Goal: Task Accomplishment & Management: Manage account settings

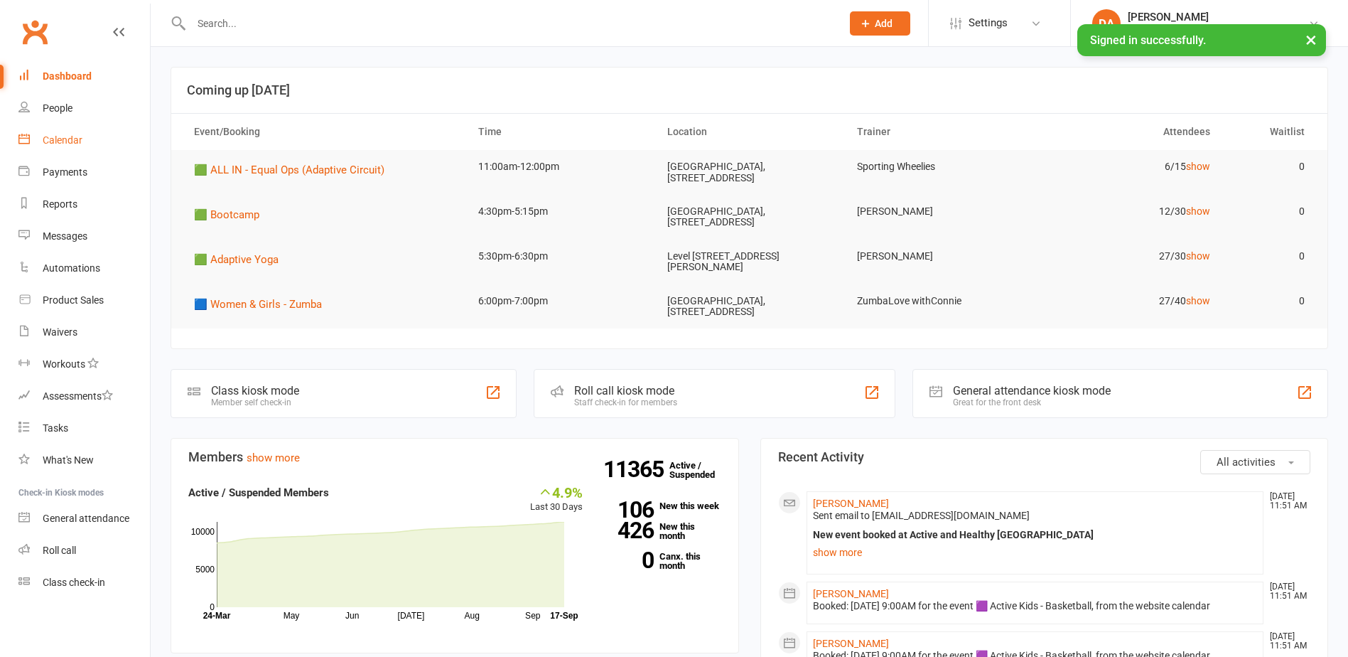
click at [73, 133] on link "Calendar" at bounding box center [84, 140] width 132 height 32
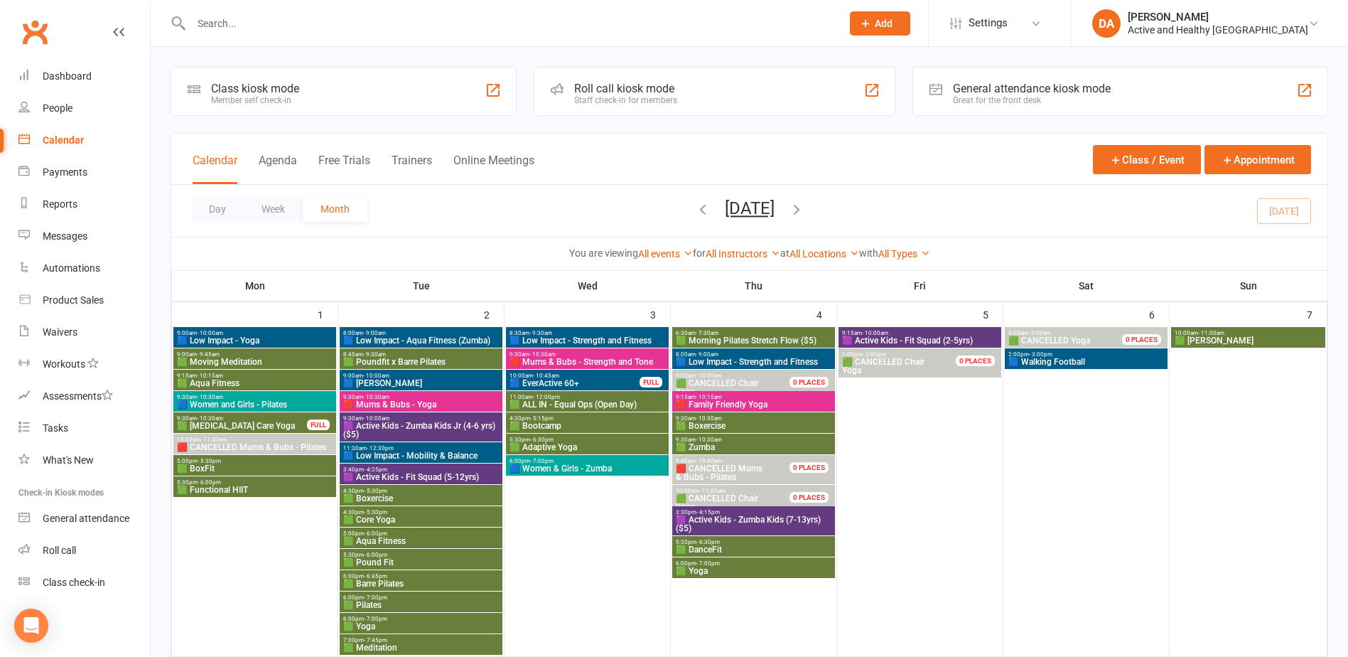
click at [299, 30] on input "text" at bounding box center [509, 24] width 645 height 20
click at [299, 31] on input "text" at bounding box center [509, 24] width 645 height 20
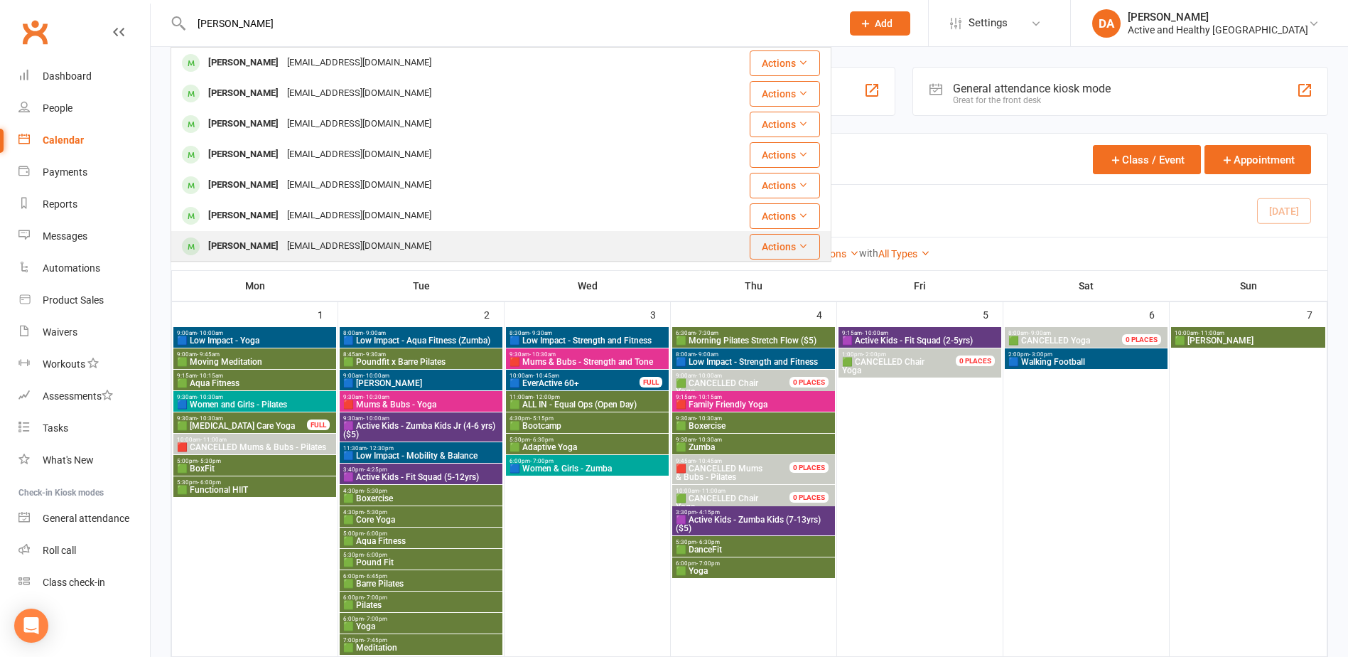
type input "Gail z"
click at [293, 247] on div "zeidler38@optusnet.com.au" at bounding box center [359, 246] width 153 height 21
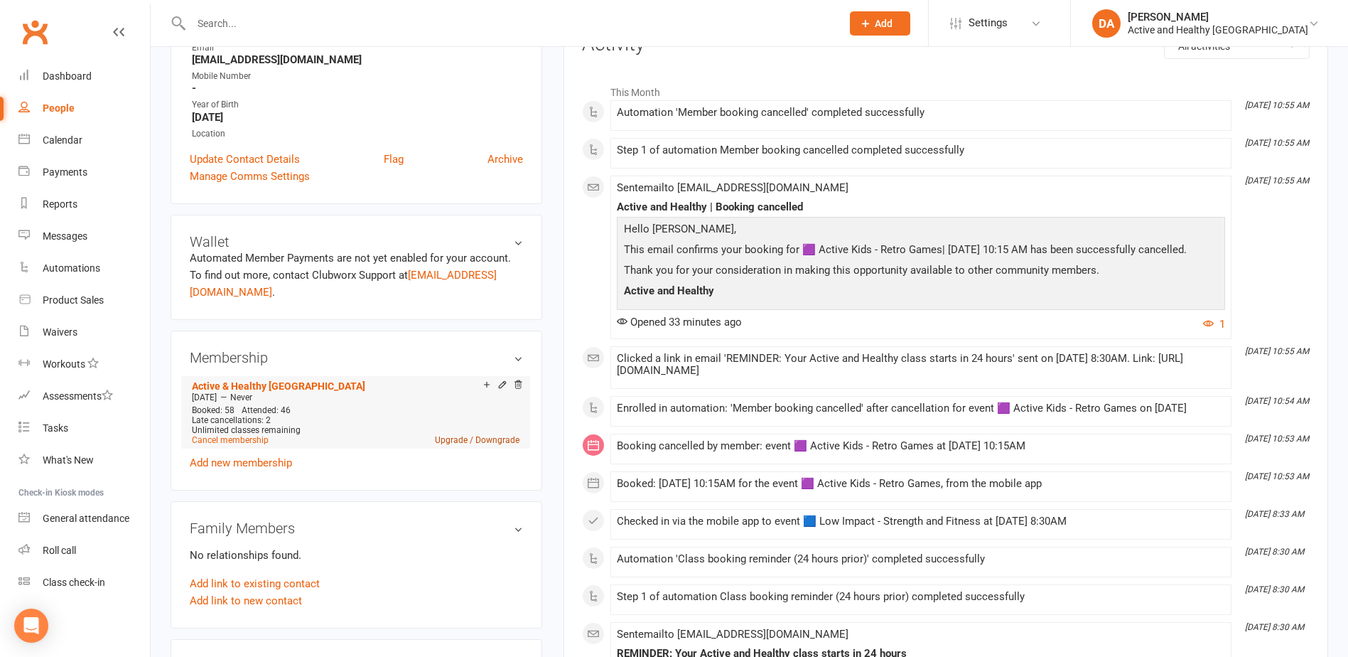
scroll to position [213, 0]
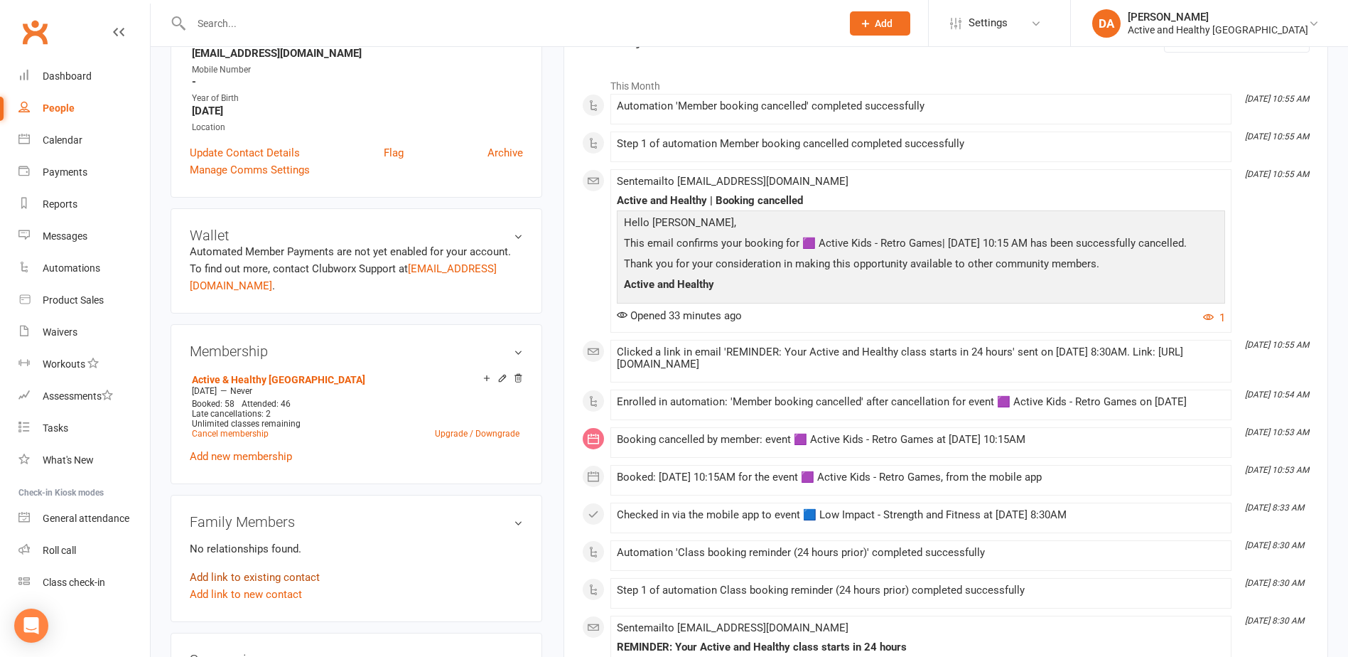
click at [276, 578] on link "Add link to existing contact" at bounding box center [255, 577] width 130 height 17
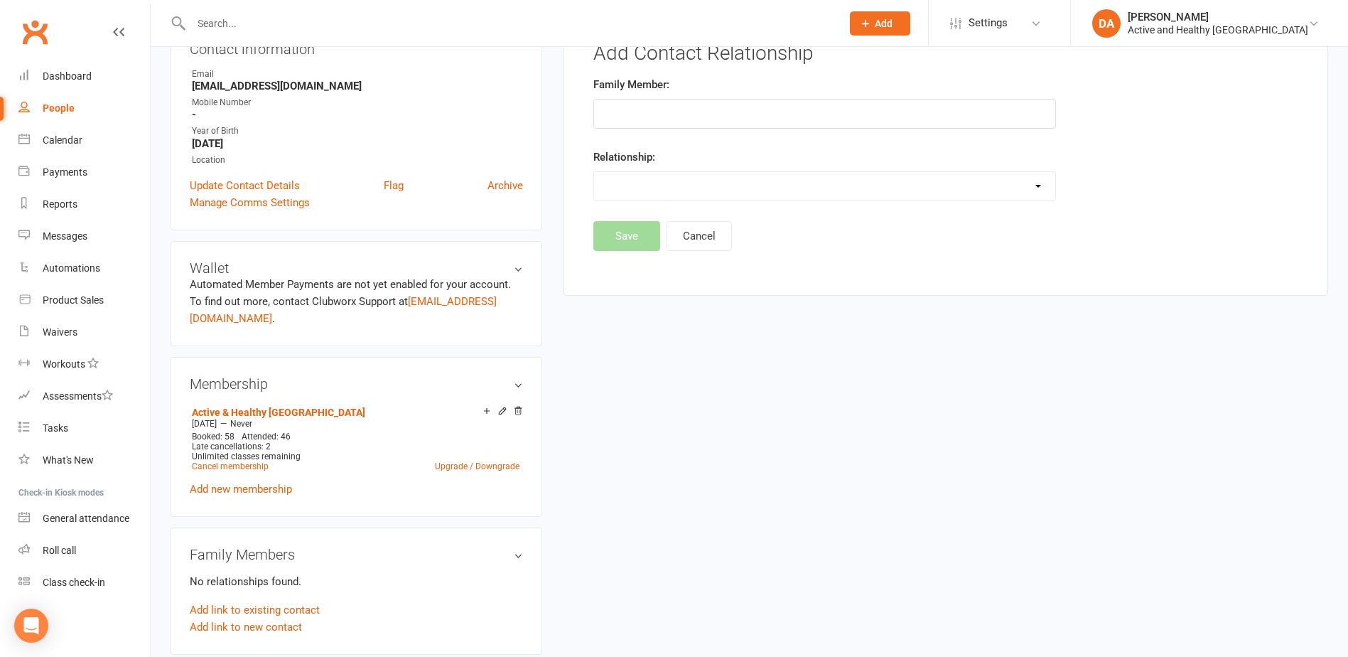
scroll to position [122, 0]
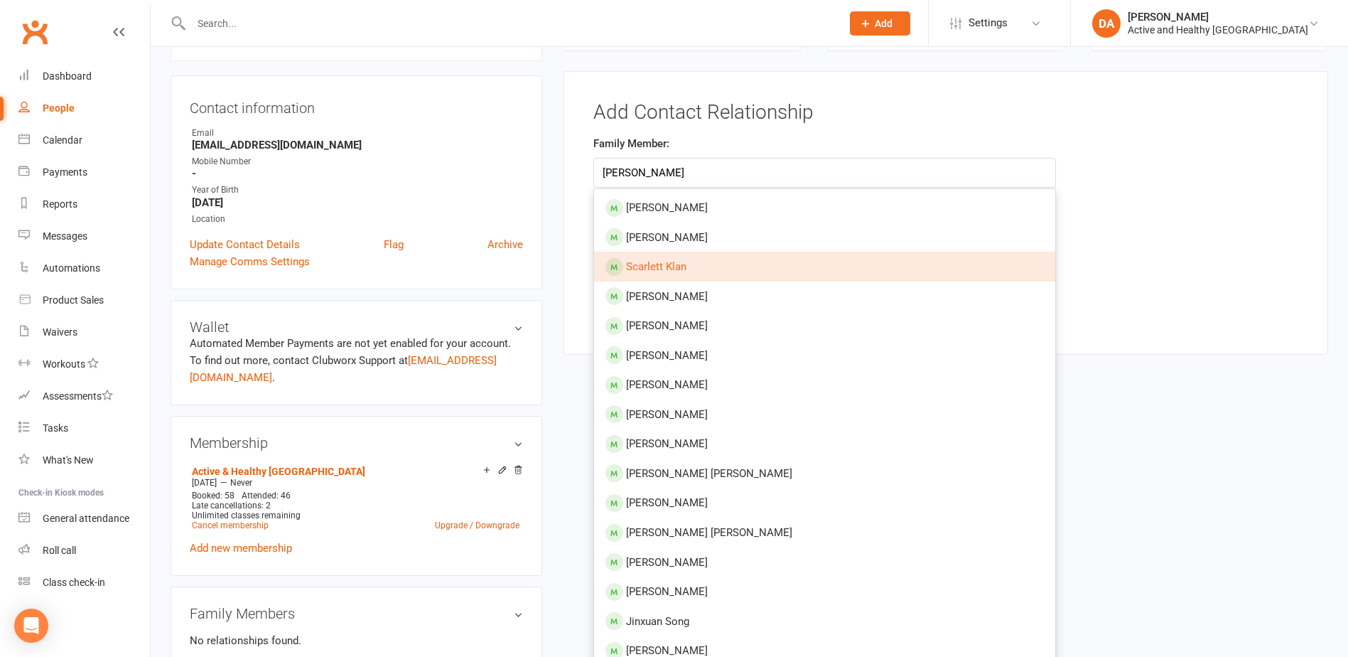
type input "sonny scanlan"
click at [1139, 360] on main "✓ Memberships Active & Healthy Ipswich Does not expire $ Balance $0.00 Next: n/…" at bounding box center [946, 157] width 786 height 424
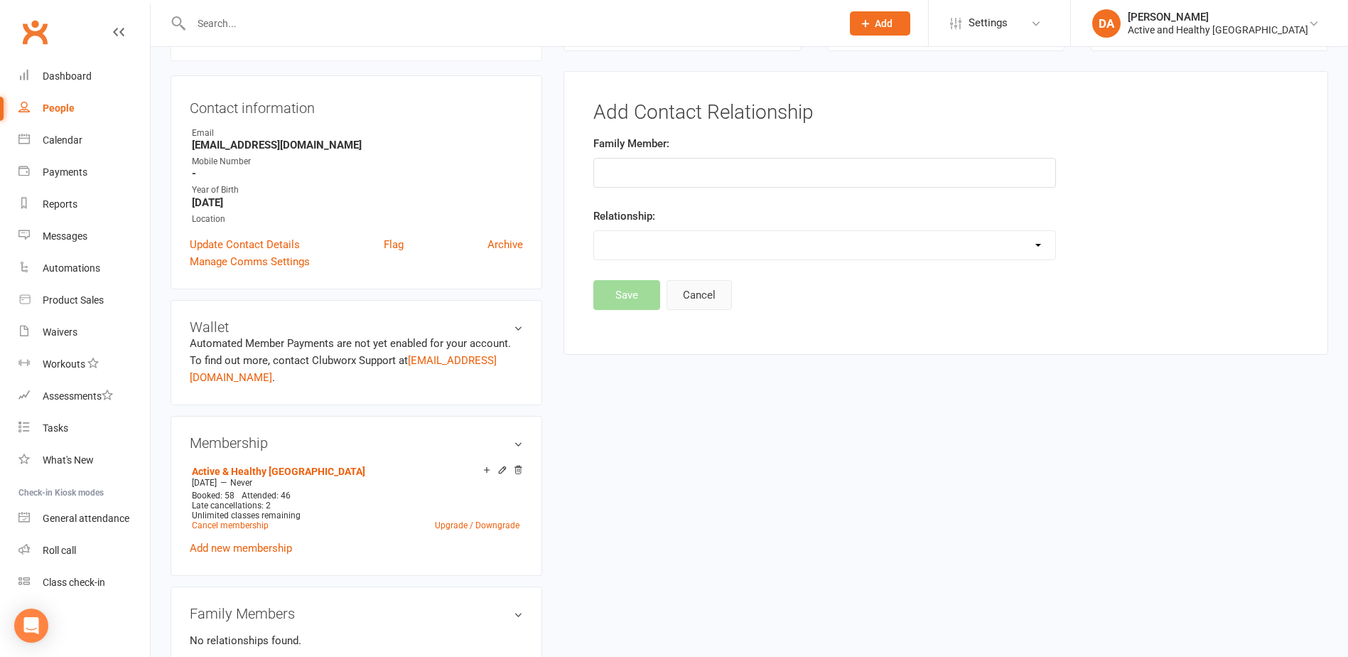
drag, startPoint x: 697, startPoint y: 295, endPoint x: 677, endPoint y: 303, distance: 21.4
click at [697, 295] on button "Cancel" at bounding box center [699, 295] width 65 height 30
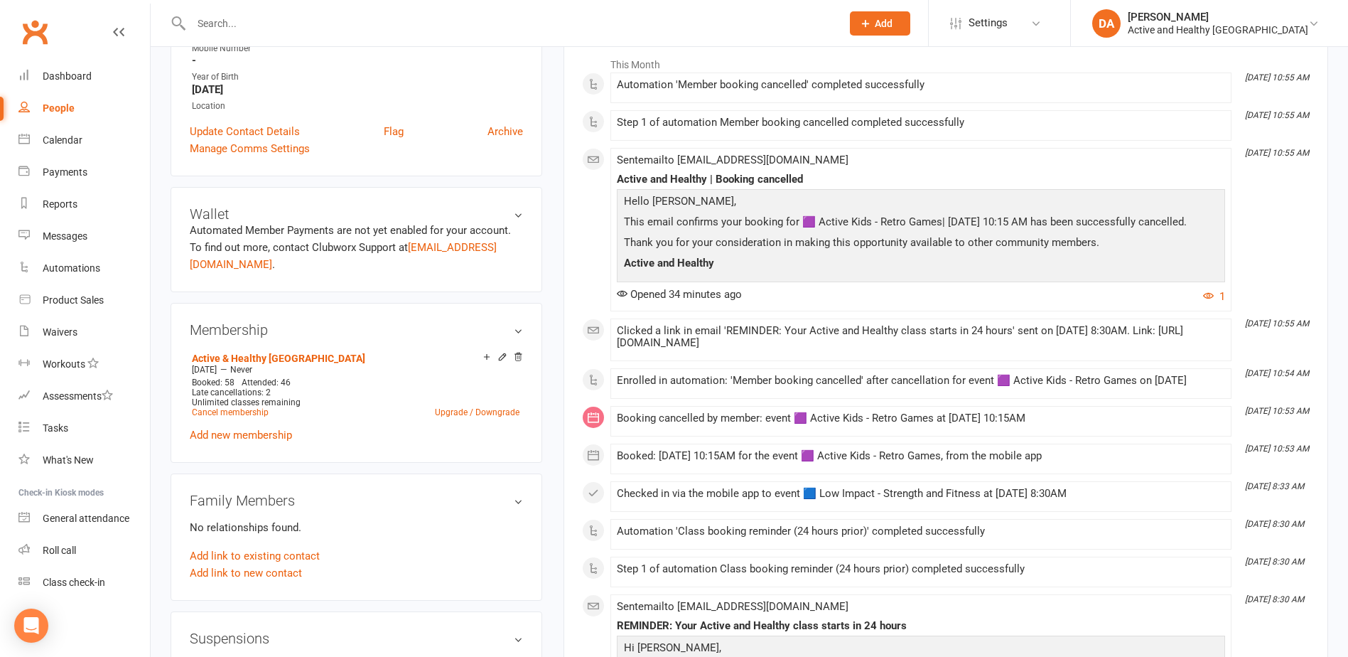
scroll to position [264, 0]
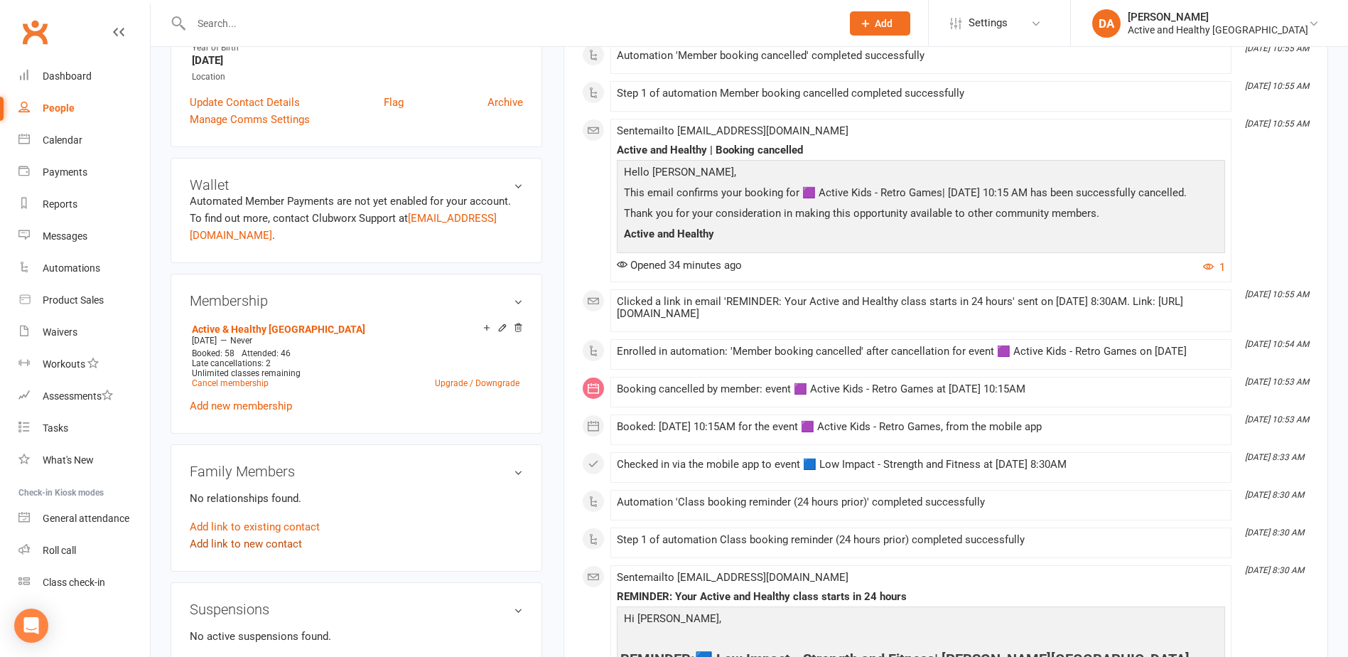
click at [259, 544] on link "Add link to new contact" at bounding box center [246, 543] width 112 height 17
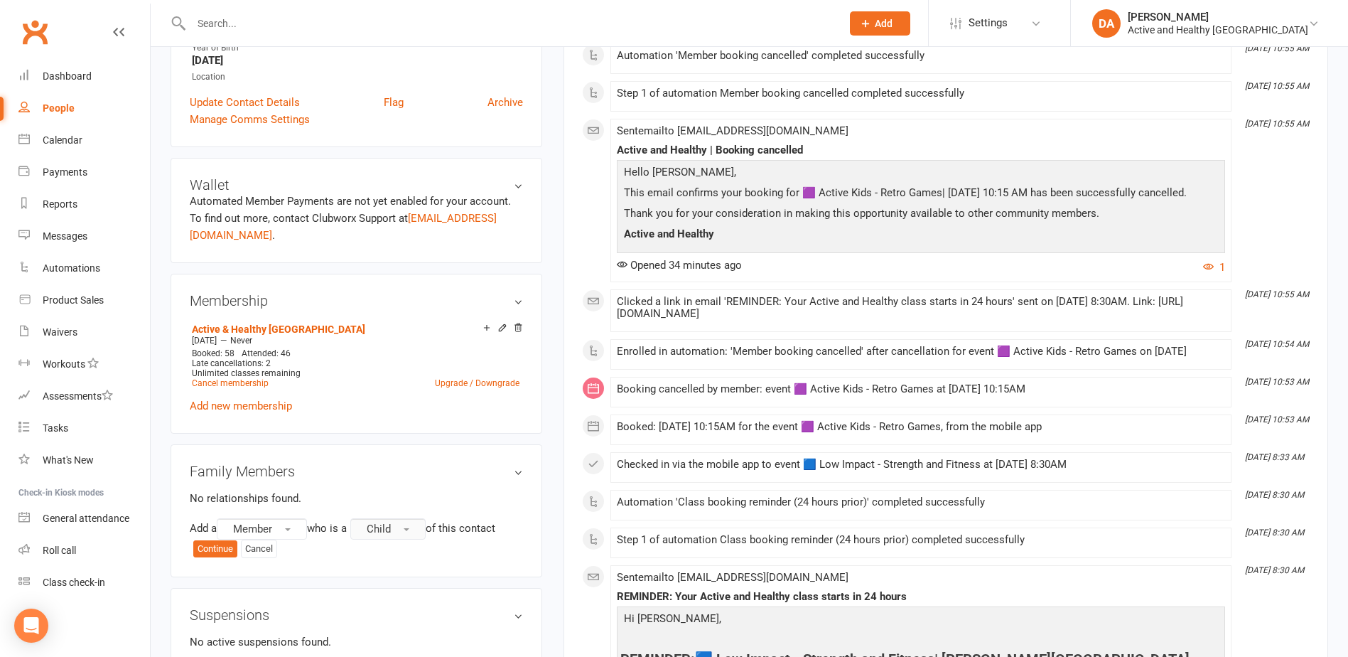
click at [404, 525] on button "Child" at bounding box center [387, 528] width 75 height 21
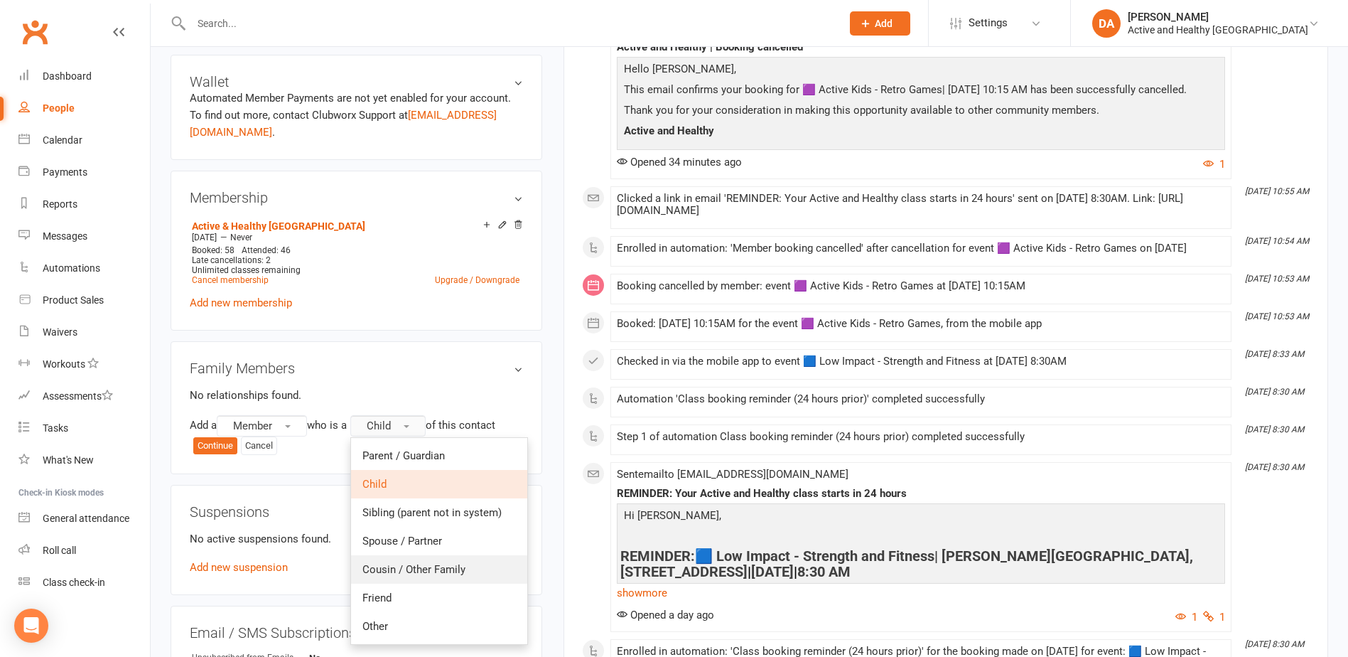
scroll to position [406, 0]
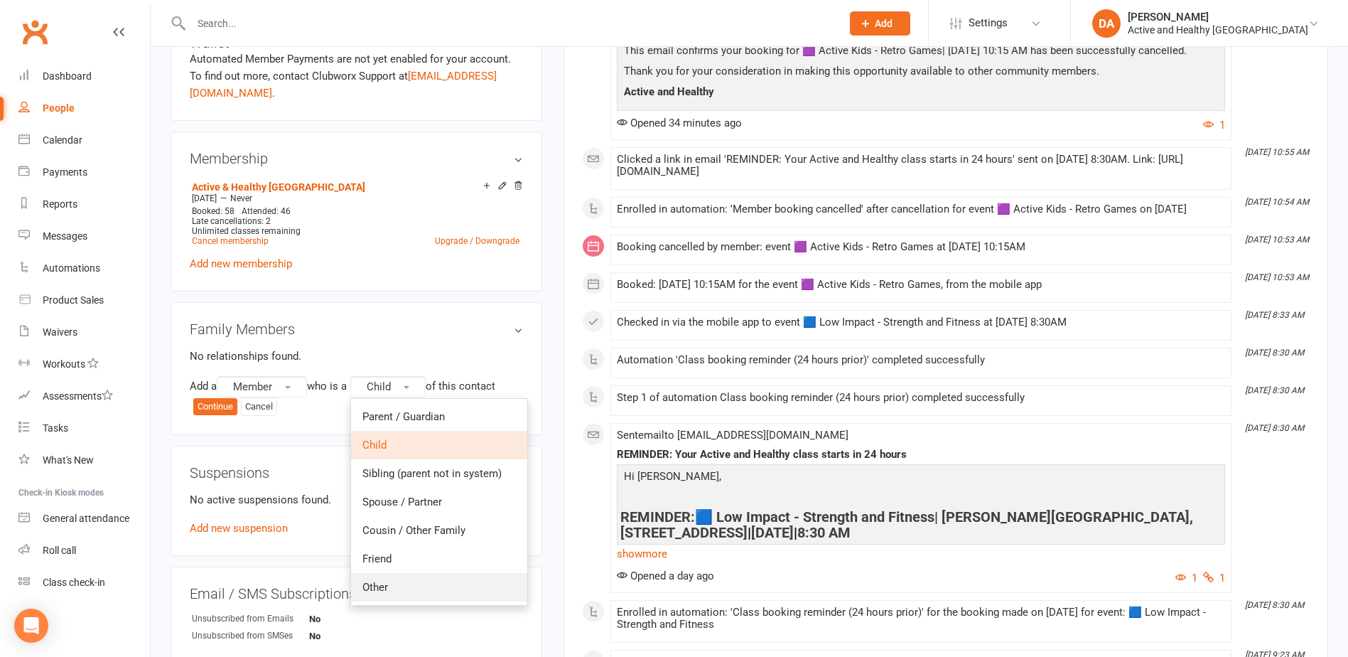
click at [413, 587] on link "Other" at bounding box center [439, 587] width 176 height 28
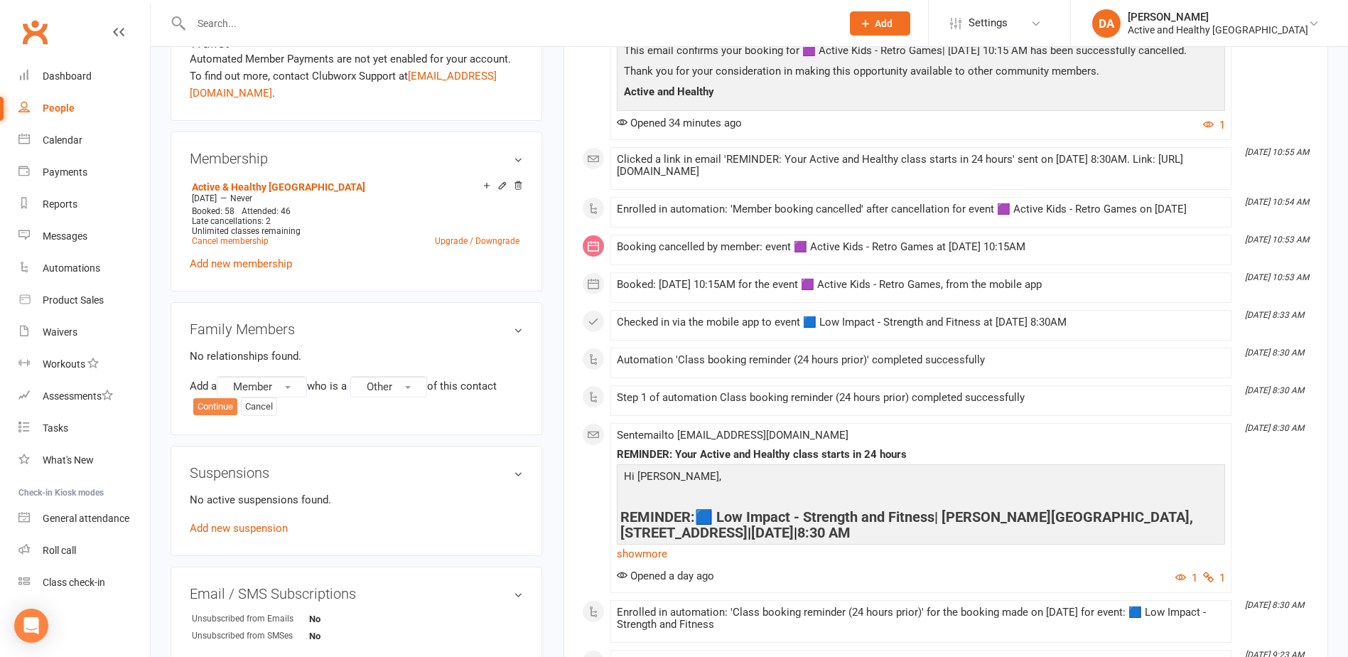
click at [220, 406] on button "Continue" at bounding box center [215, 406] width 44 height 17
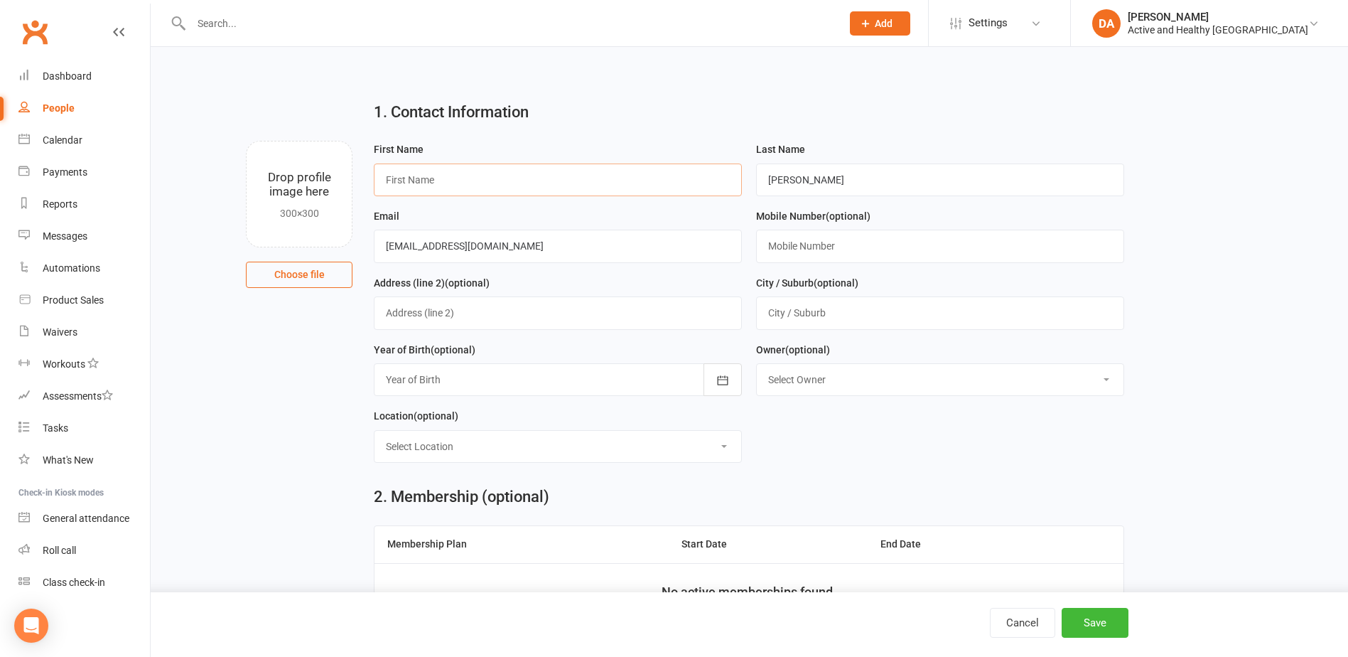
click at [477, 183] on input "text" at bounding box center [558, 179] width 368 height 33
type input "Sonny"
type input "Scanlan"
click at [719, 387] on icon "button" at bounding box center [723, 380] width 14 height 14
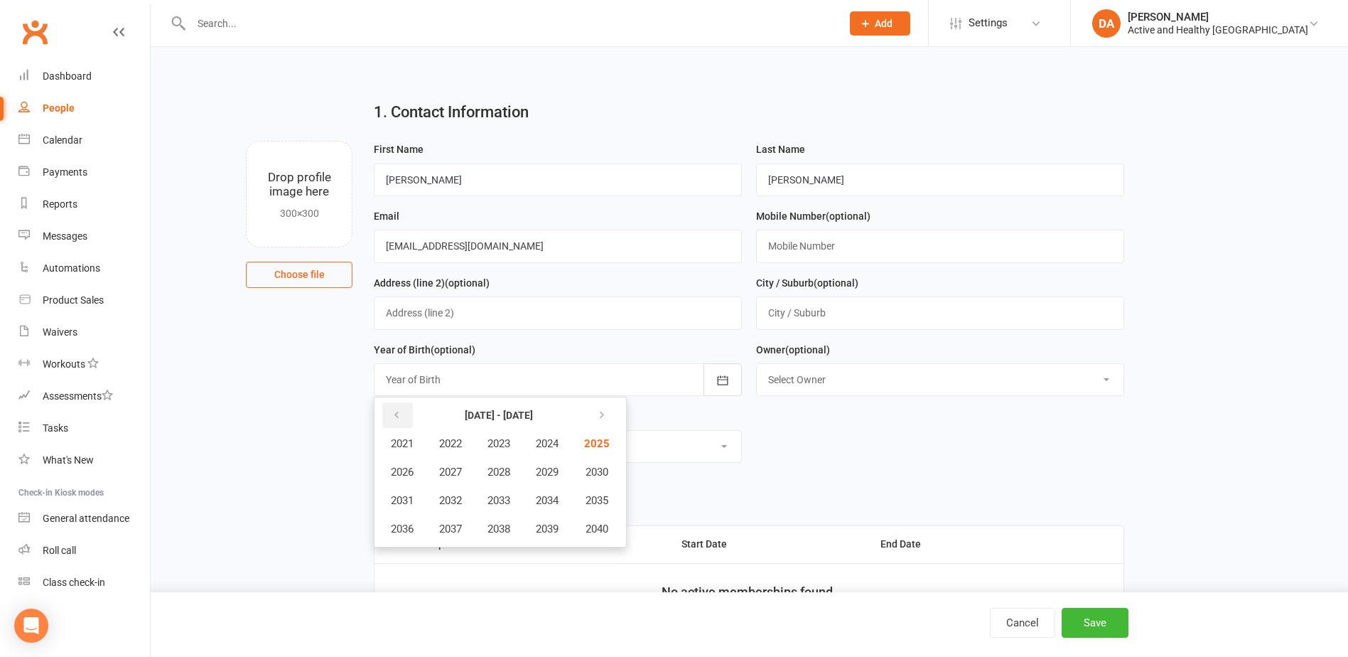
click at [392, 411] on button "button" at bounding box center [397, 415] width 31 height 26
click at [400, 526] on span "2016" at bounding box center [402, 528] width 23 height 13
click at [399, 471] on span "April" at bounding box center [410, 472] width 22 height 13
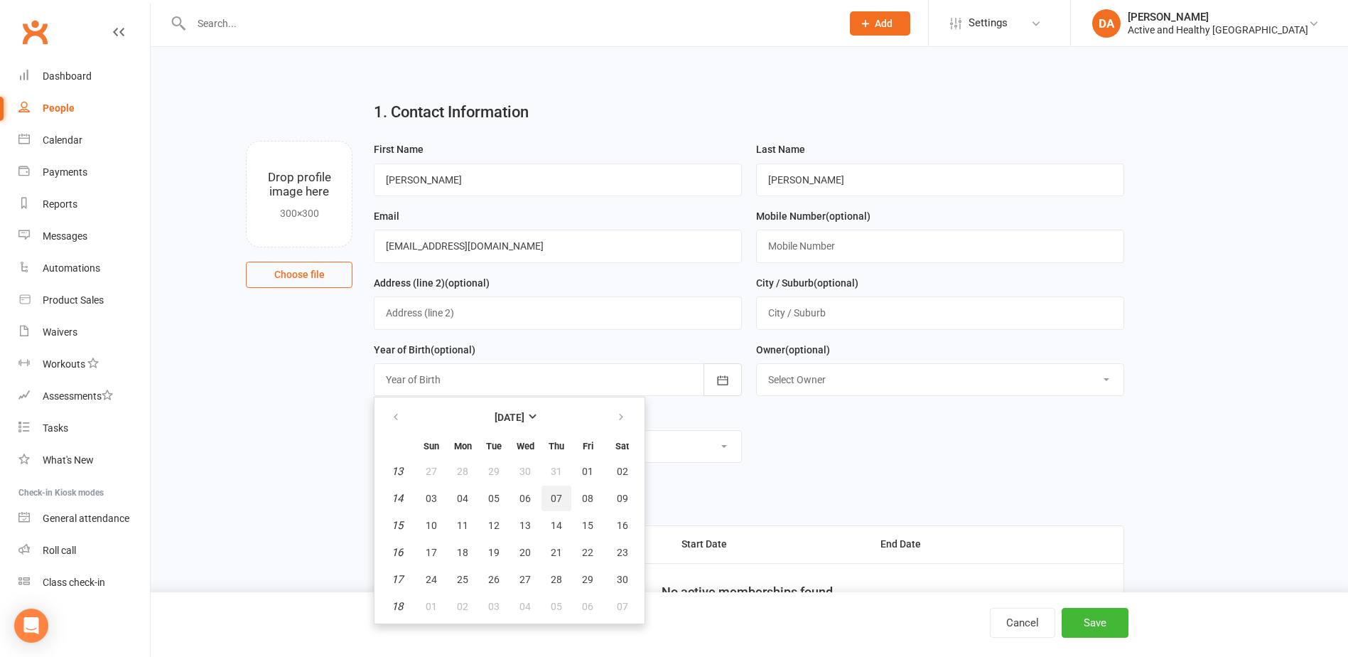
click at [549, 498] on button "07" at bounding box center [557, 498] width 30 height 26
type input "07 Apr 2016"
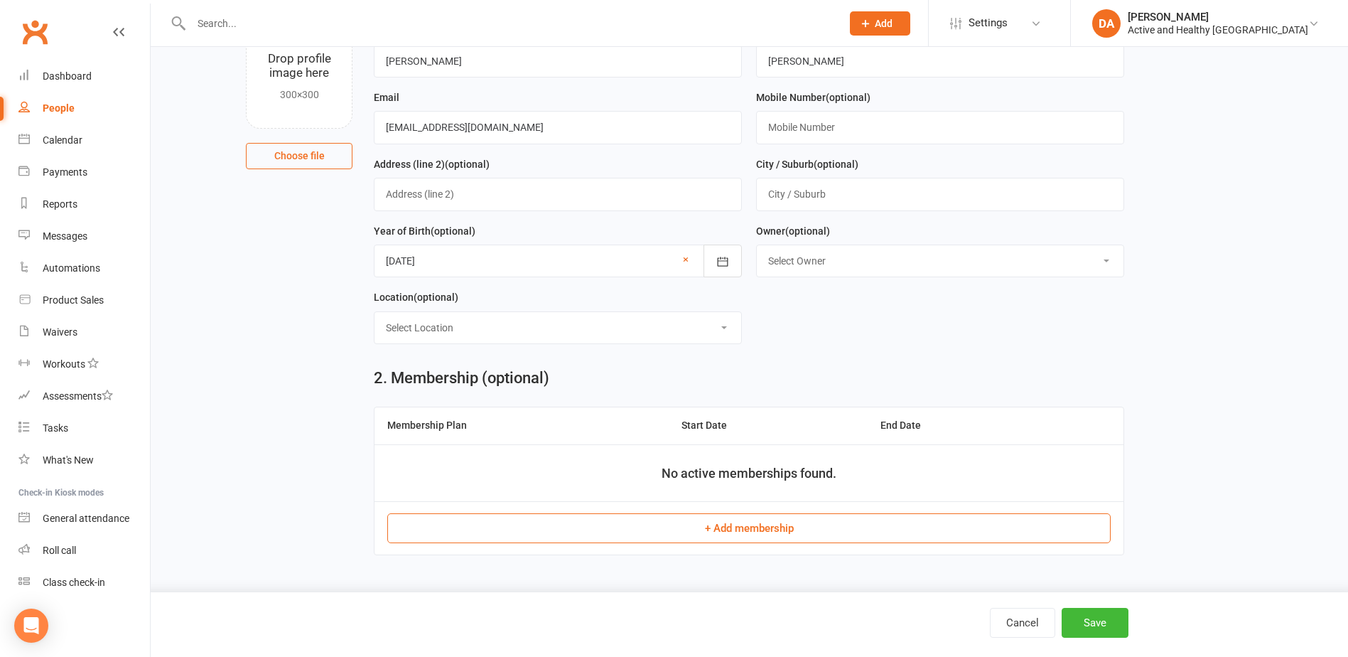
scroll to position [119, 0]
click at [737, 537] on button "+ Add membership" at bounding box center [749, 528] width 724 height 30
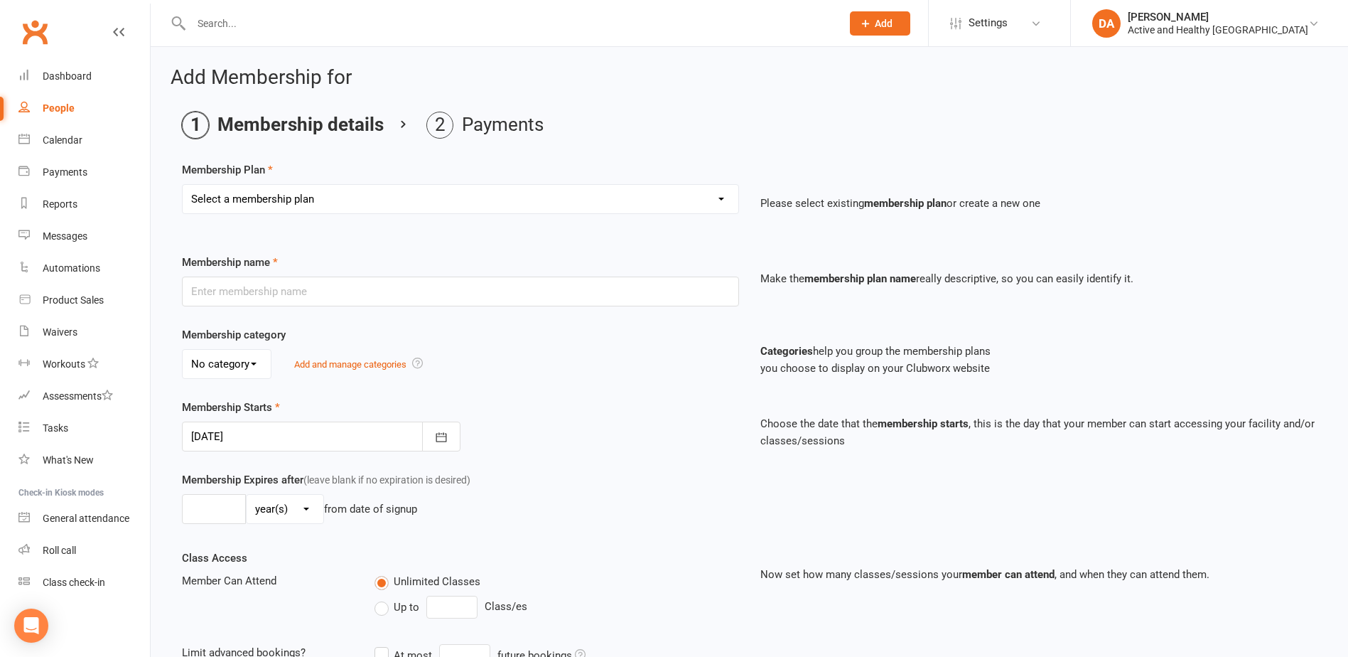
click at [297, 202] on select "Select a membership plan Create new Membership Plan Active & Healthy Ipswich" at bounding box center [461, 199] width 556 height 28
select select "1"
click at [183, 185] on select "Select a membership plan Create new Membership Plan Active & Healthy Ipswich" at bounding box center [461, 199] width 556 height 28
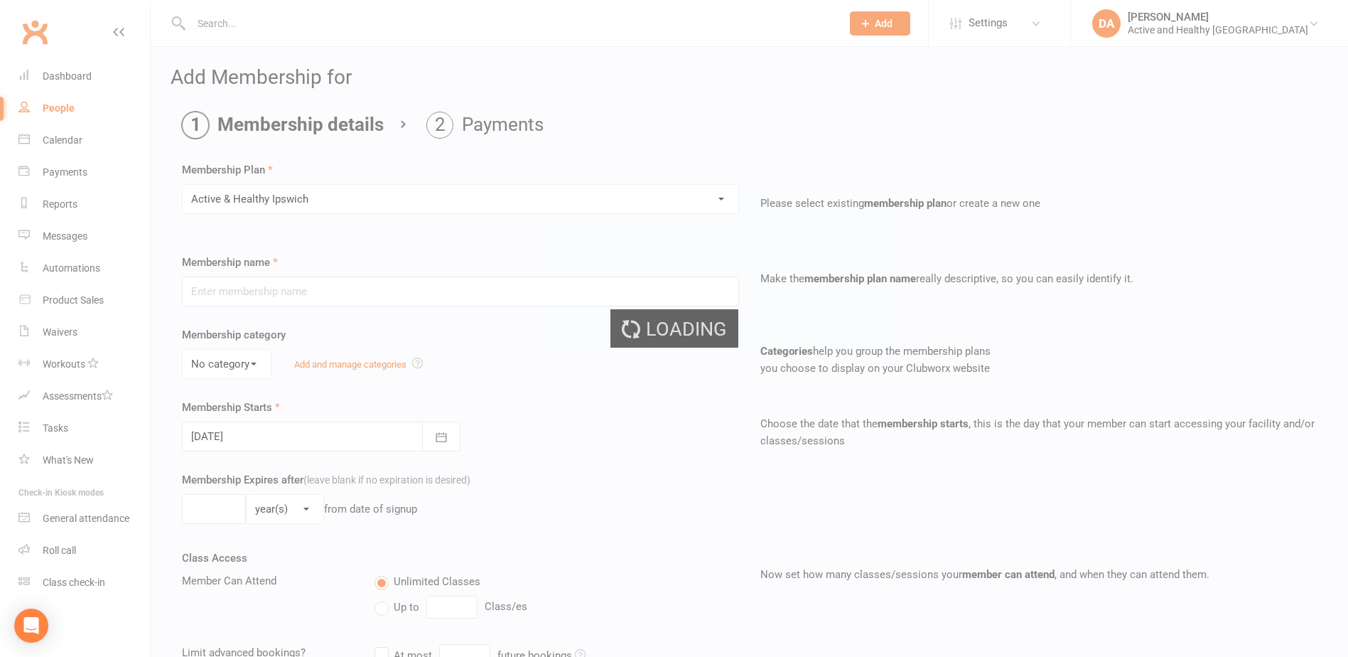
type input "Active & Healthy [GEOGRAPHIC_DATA]"
select select "0"
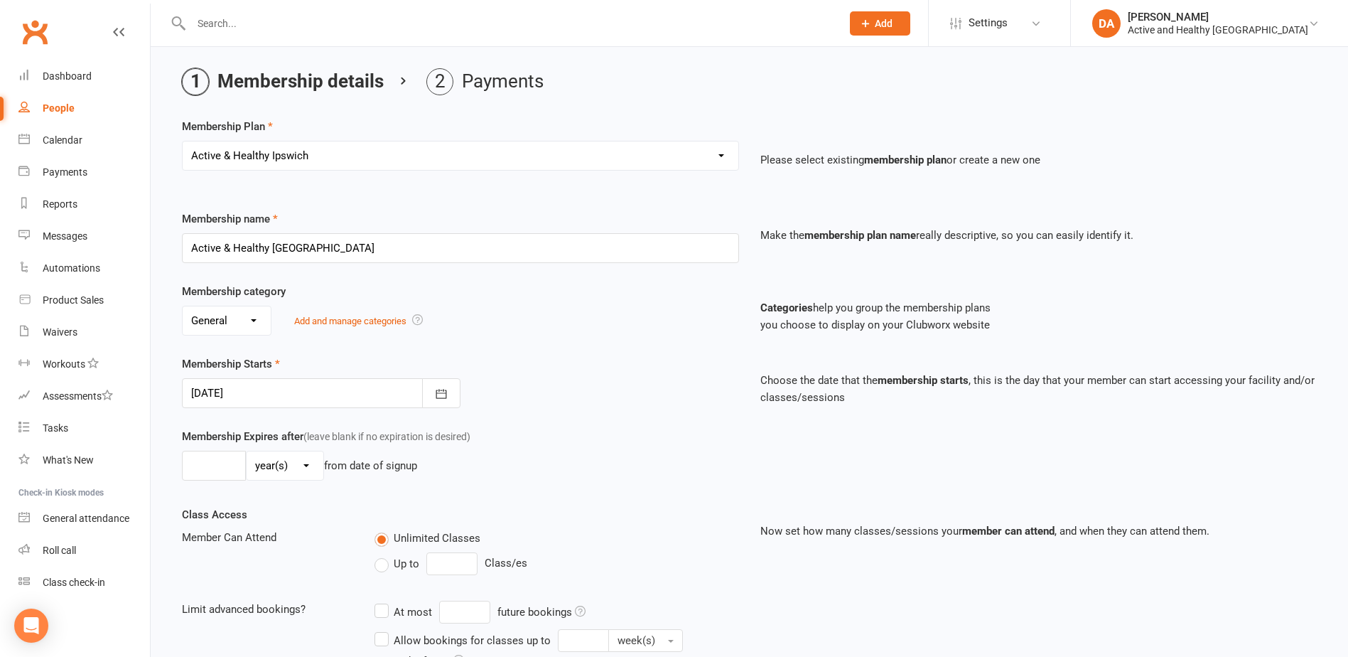
scroll to position [213, 0]
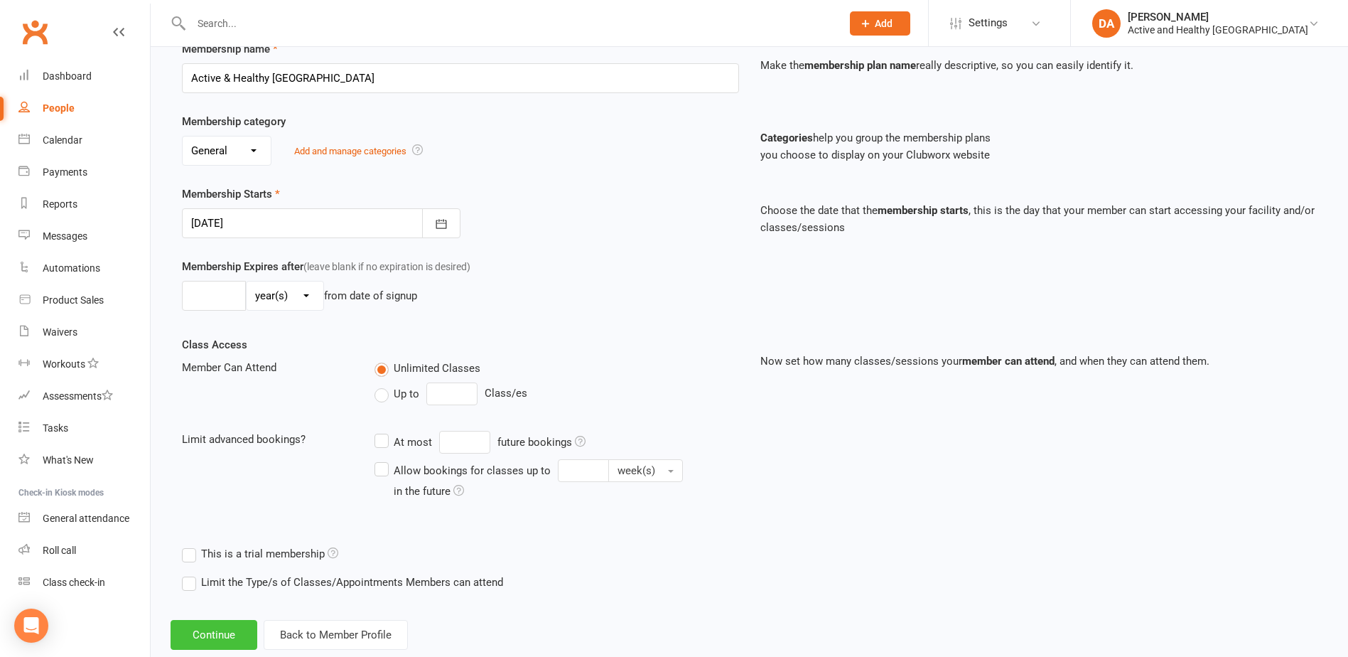
click at [211, 630] on button "Continue" at bounding box center [214, 635] width 87 height 30
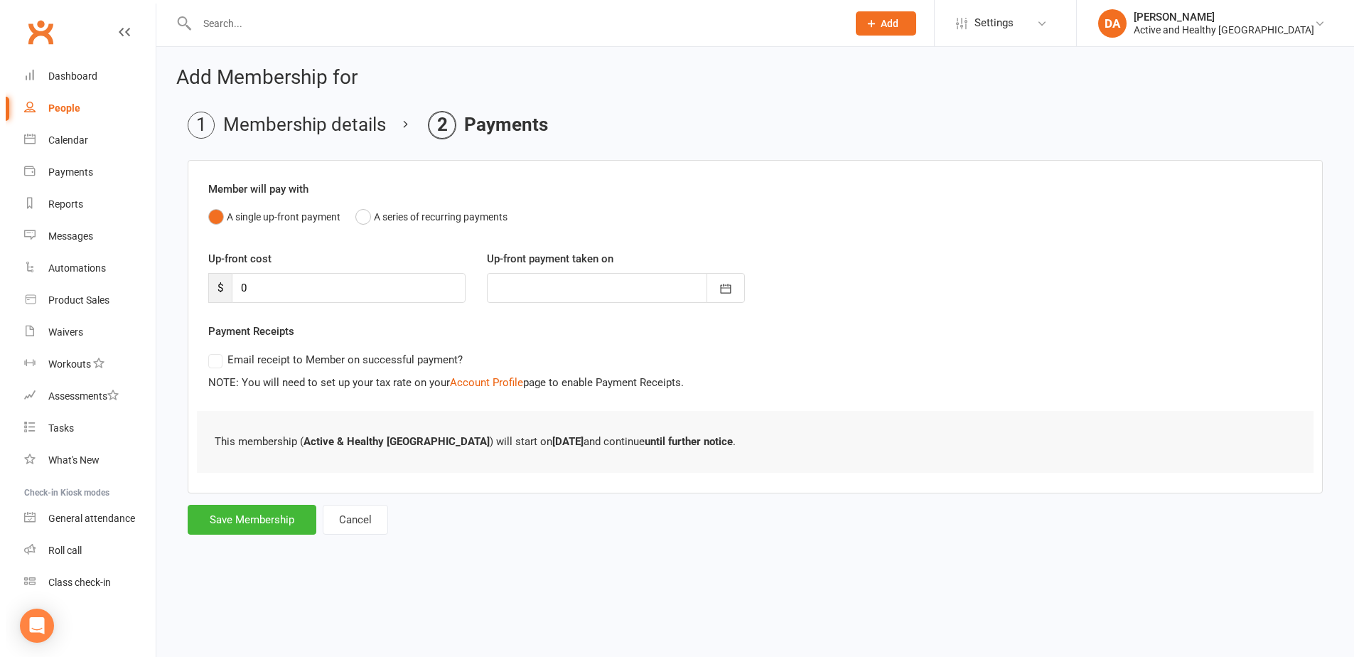
scroll to position [0, 0]
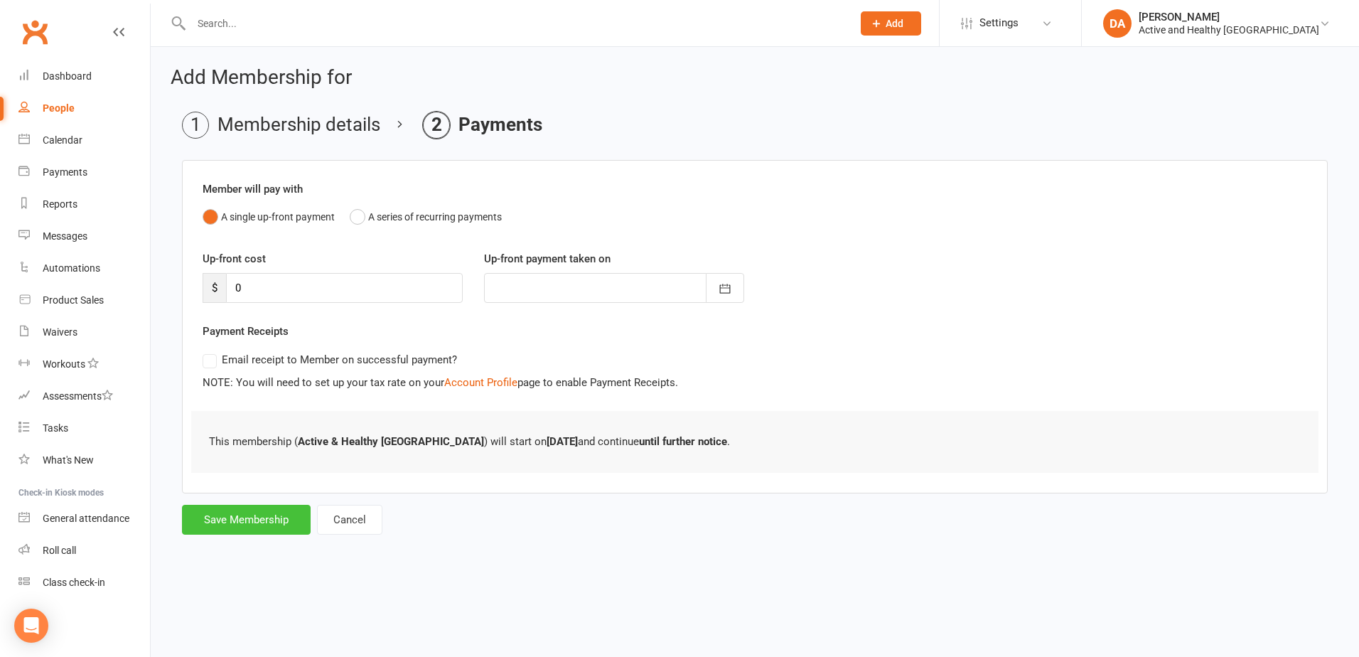
click at [228, 522] on button "Save Membership" at bounding box center [246, 520] width 129 height 30
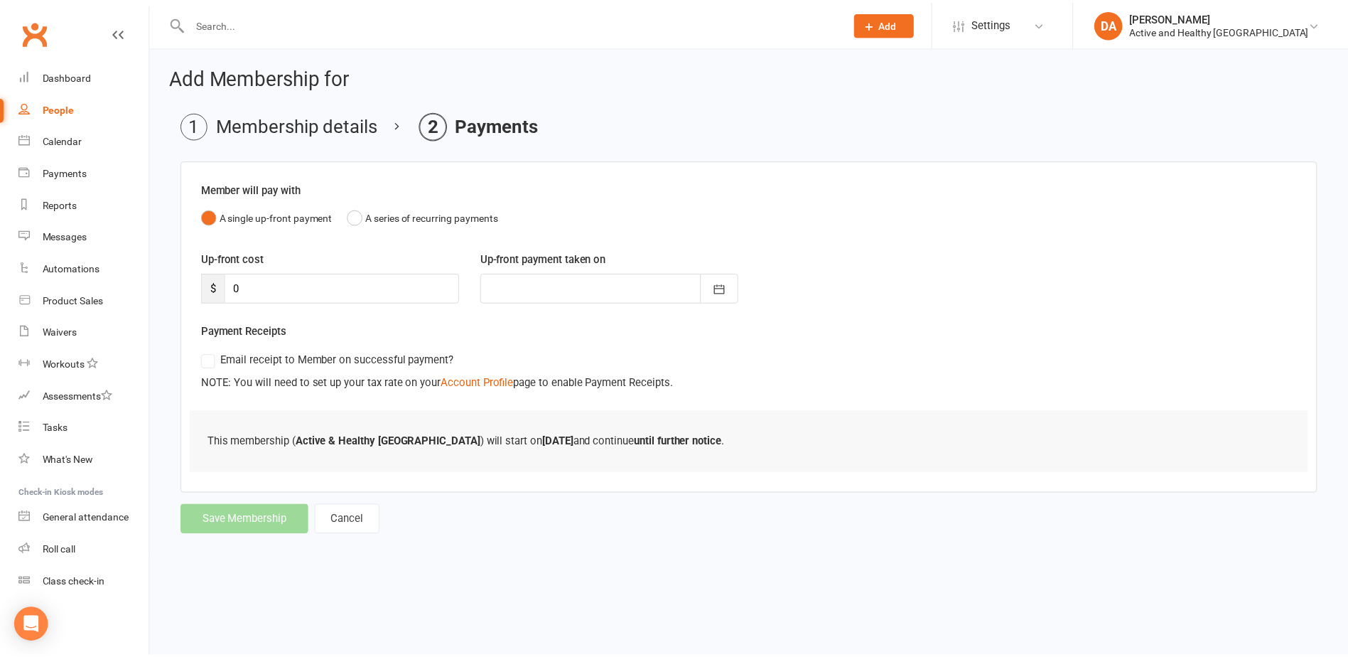
scroll to position [112, 0]
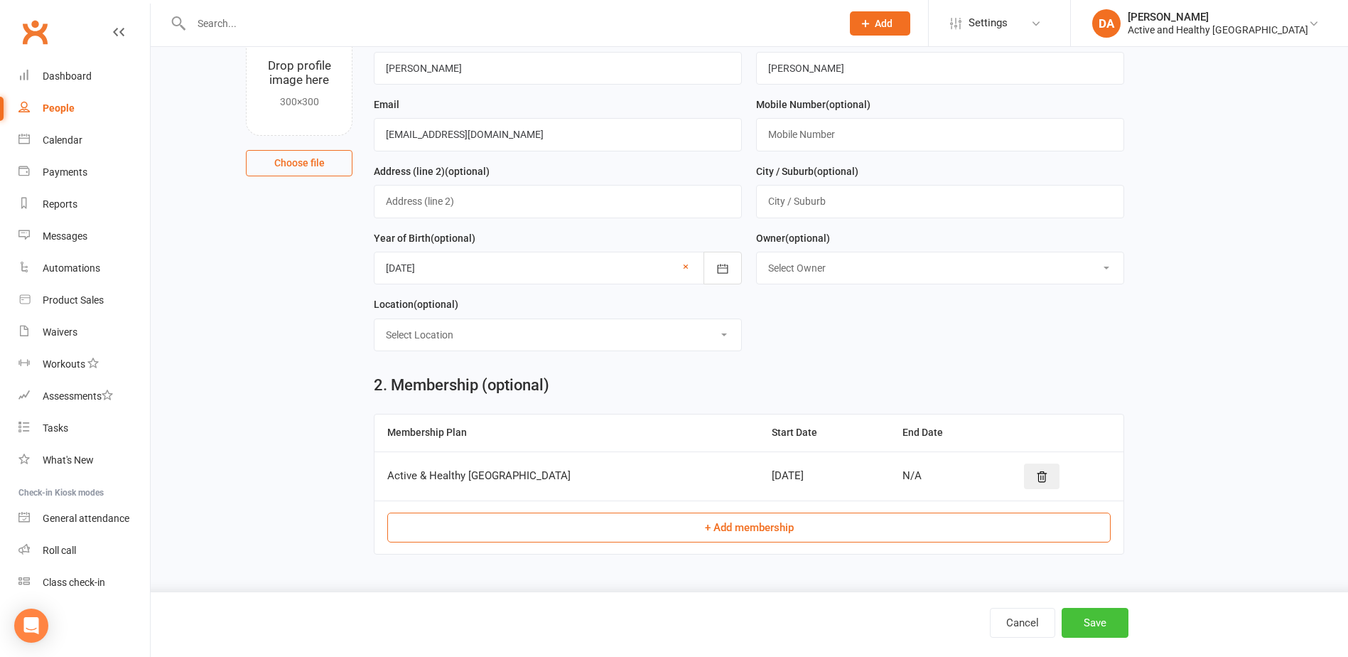
click at [1115, 620] on button "Save" at bounding box center [1095, 623] width 67 height 30
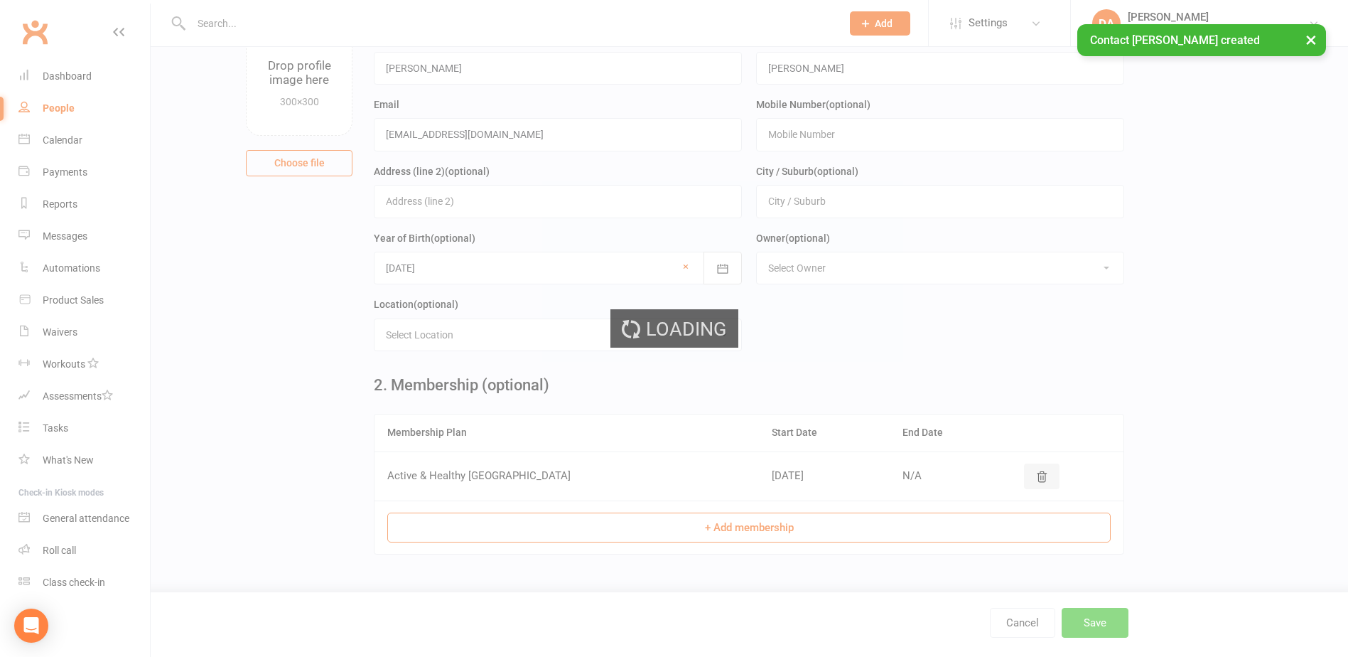
scroll to position [0, 0]
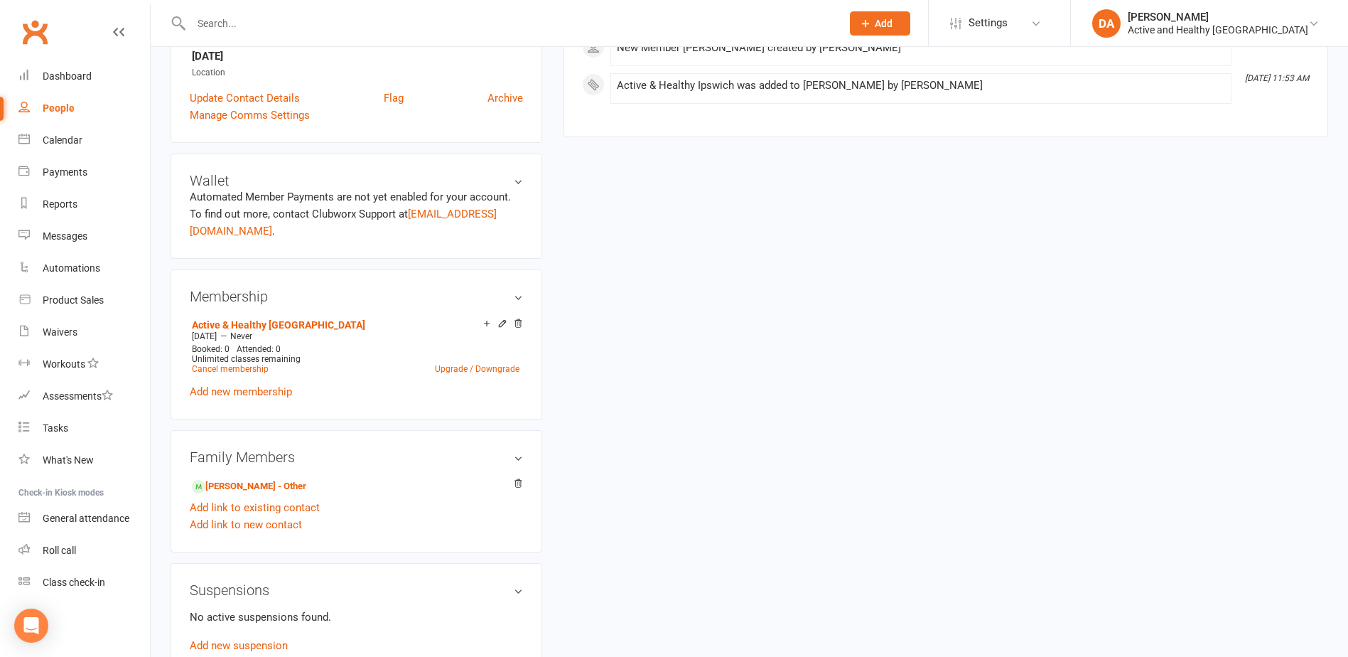
scroll to position [640, 0]
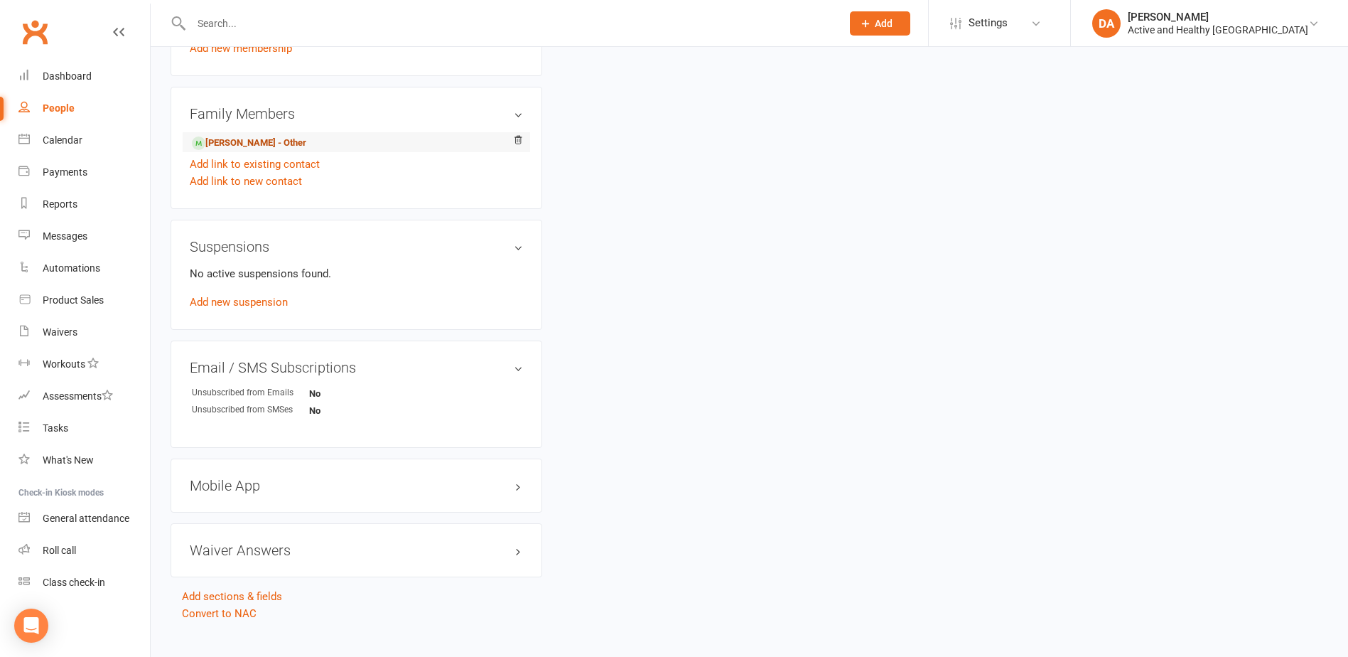
click at [245, 139] on link "Gail Zeidler - Other" at bounding box center [249, 143] width 114 height 15
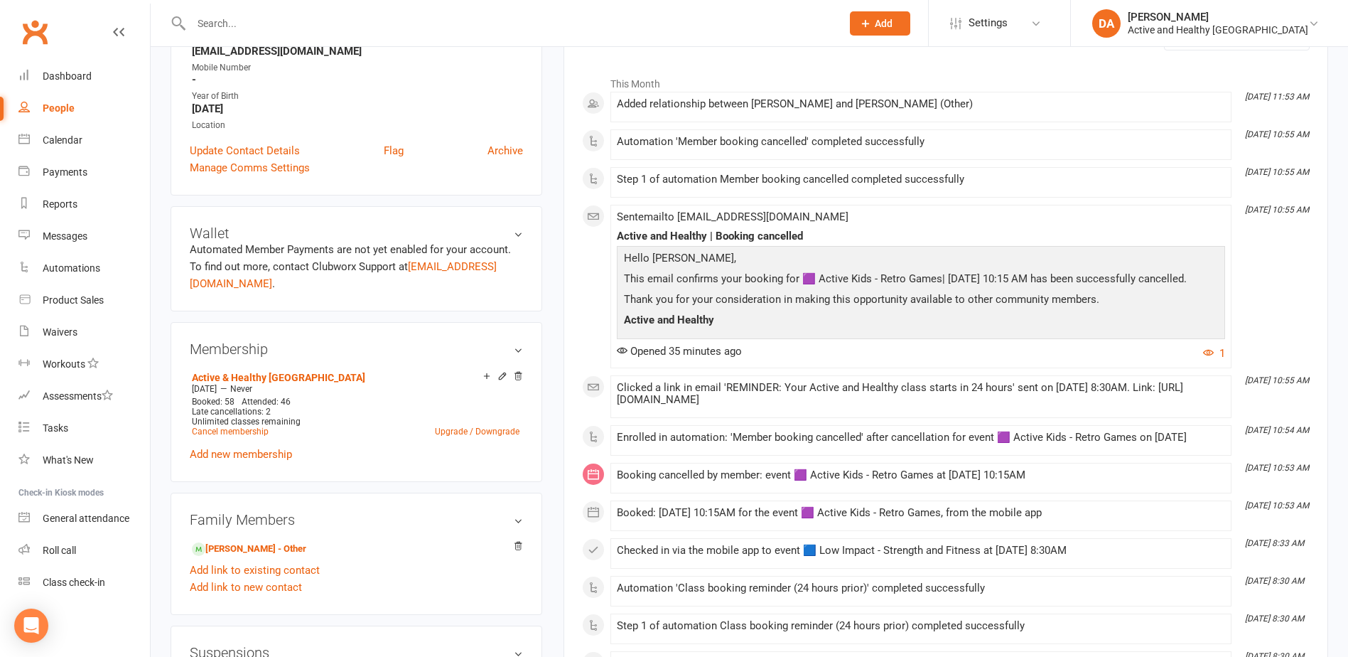
scroll to position [355, 0]
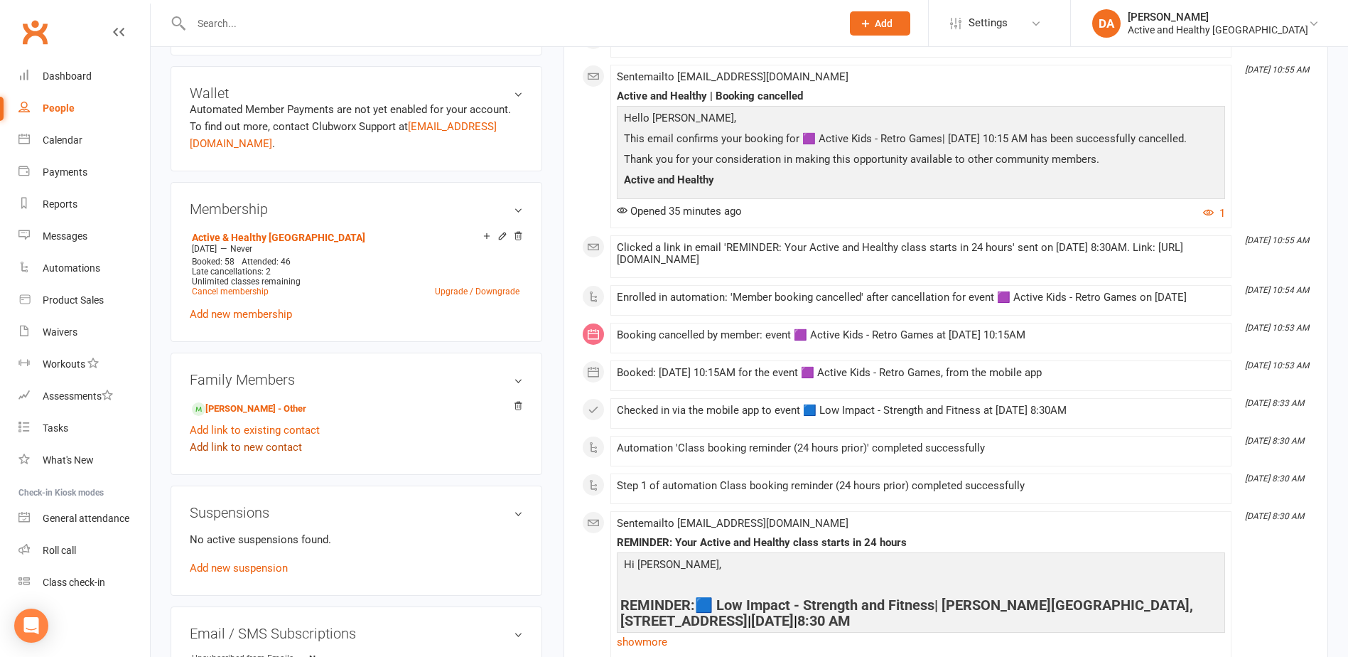
click at [274, 444] on link "Add link to new contact" at bounding box center [246, 447] width 112 height 17
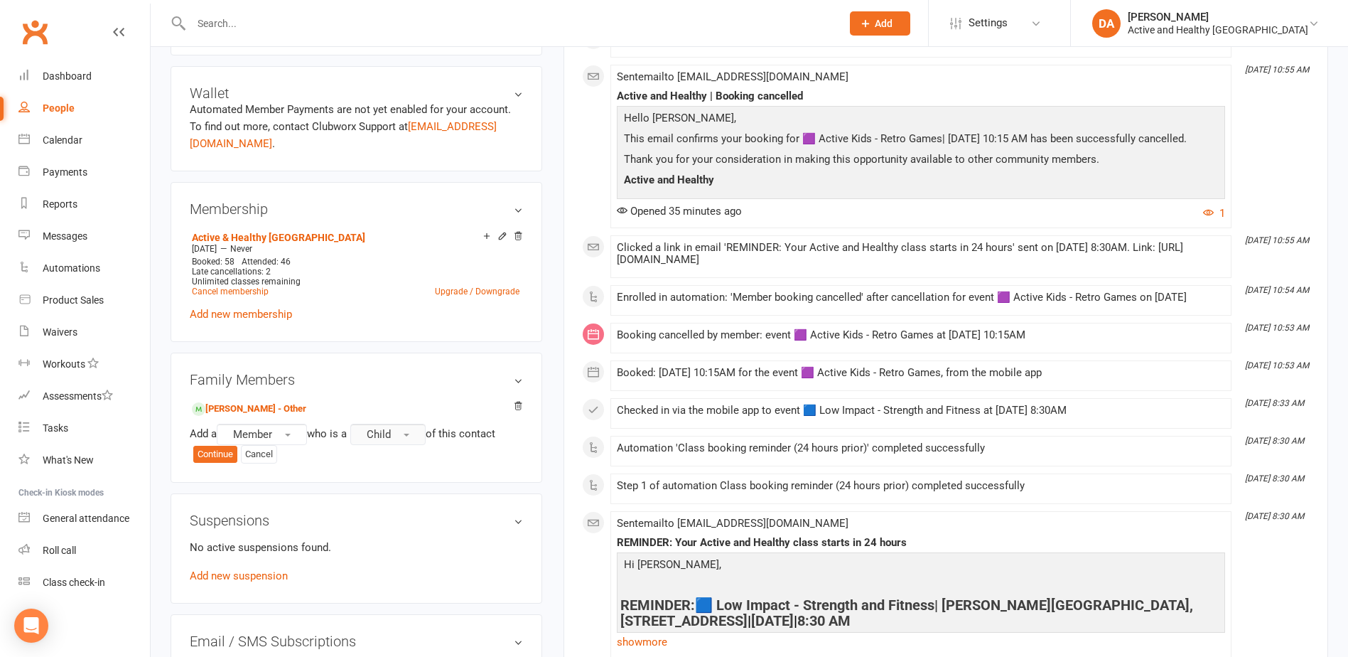
click at [411, 431] on button "Child" at bounding box center [387, 434] width 75 height 21
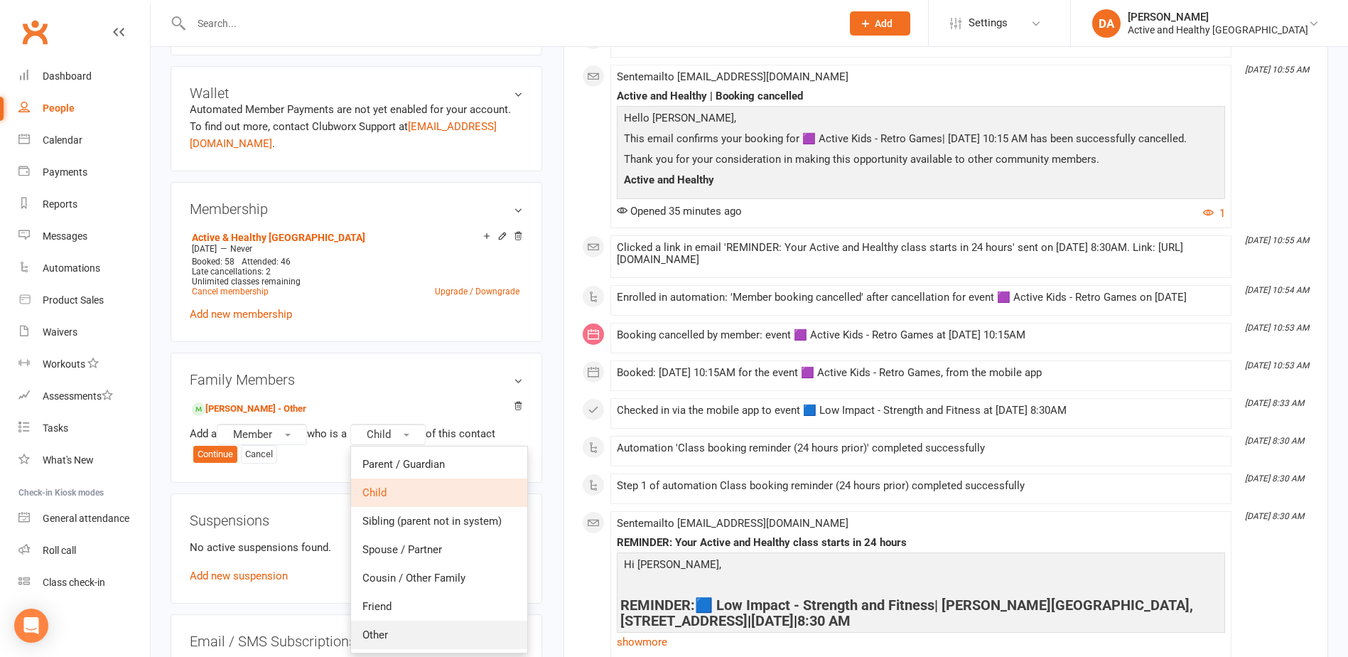
click at [388, 633] on span "Other" at bounding box center [376, 634] width 26 height 13
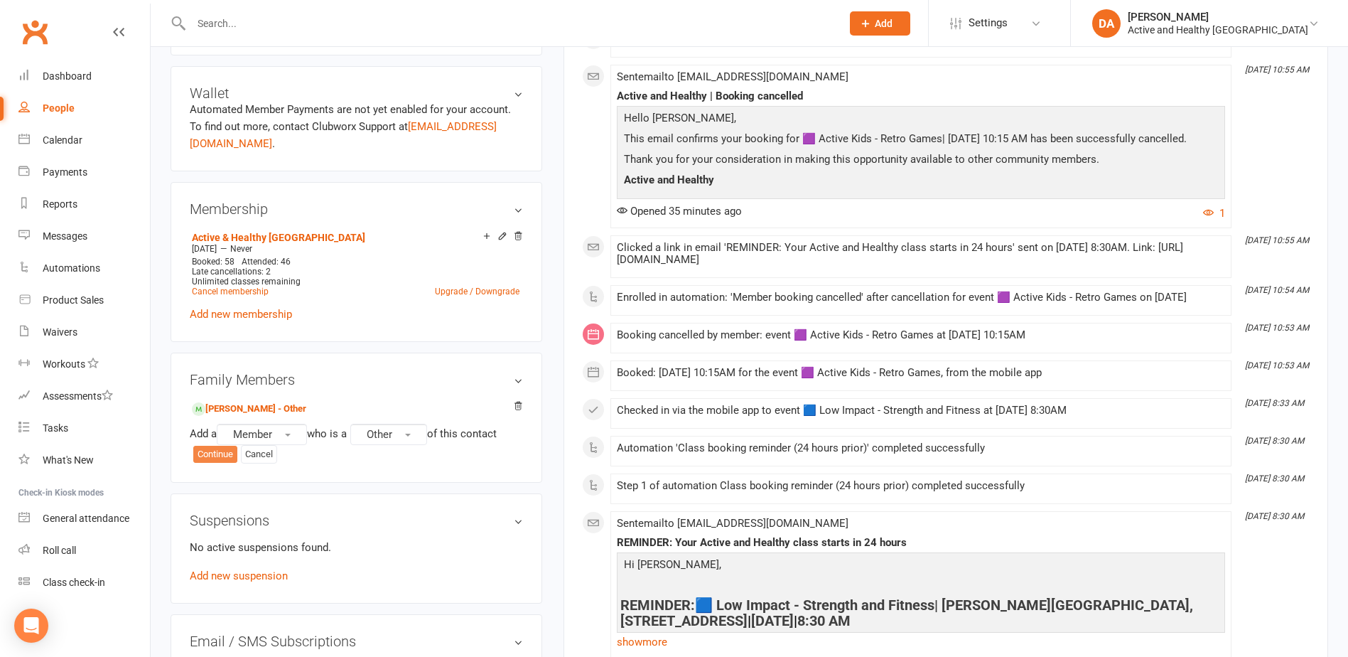
click at [225, 455] on button "Continue" at bounding box center [215, 454] width 44 height 17
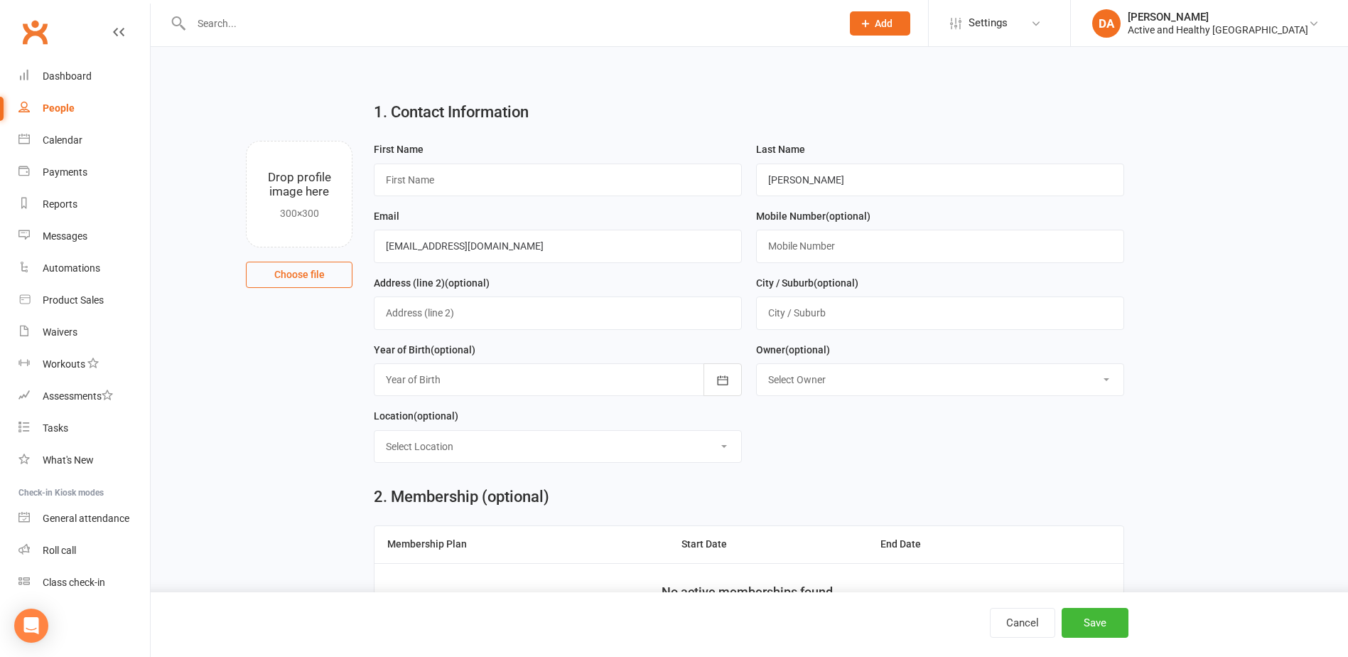
drag, startPoint x: 579, startPoint y: 163, endPoint x: 574, endPoint y: 170, distance: 8.3
click at [576, 168] on div "First Name" at bounding box center [558, 168] width 368 height 55
drag, startPoint x: 567, startPoint y: 191, endPoint x: 583, endPoint y: 178, distance: 20.3
click at [567, 191] on input "text" at bounding box center [558, 179] width 368 height 33
type input "Carmose"
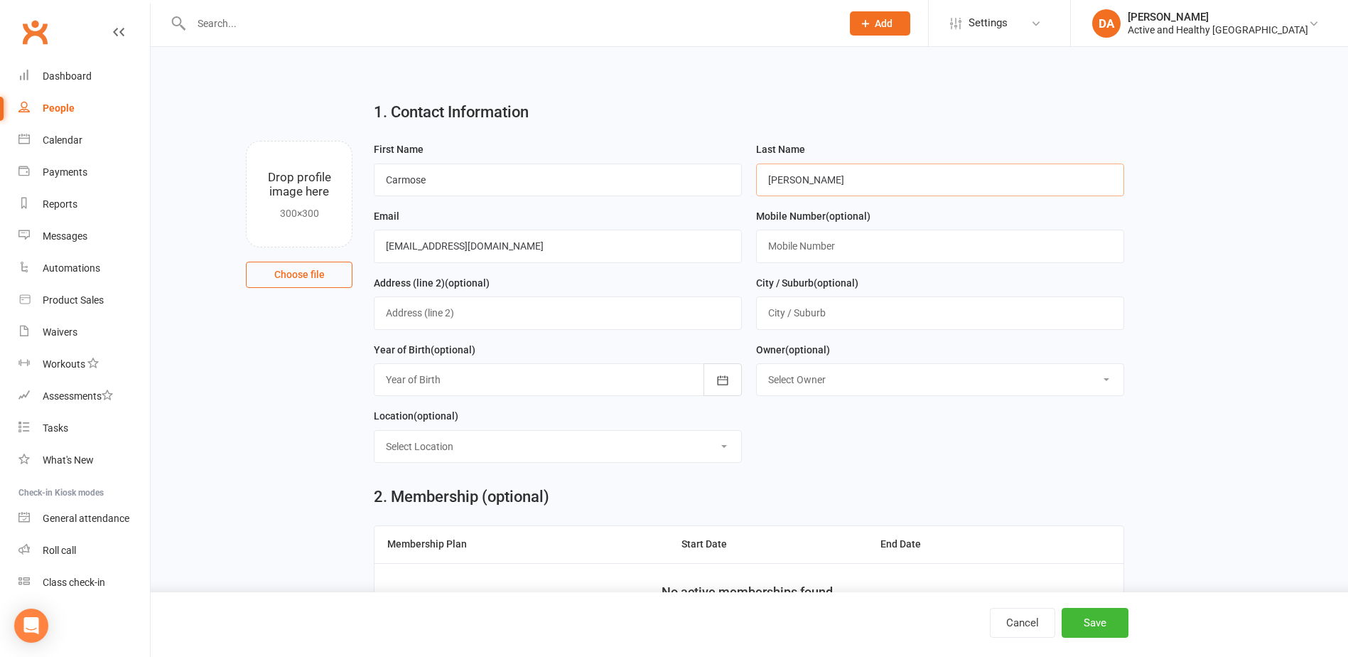
type input "A"
type input "Scanlan"
click at [681, 385] on div at bounding box center [558, 379] width 368 height 33
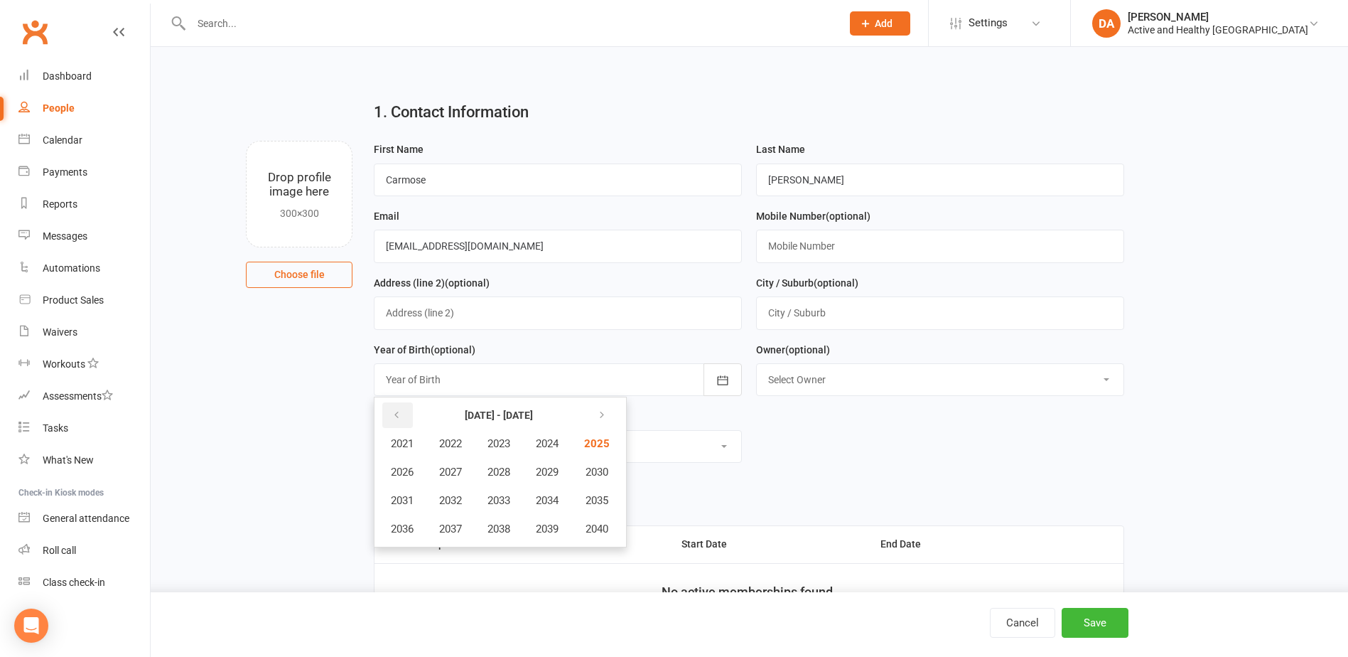
click at [395, 415] on icon "button" at bounding box center [397, 414] width 10 height 11
click at [547, 527] on span "2019" at bounding box center [547, 528] width 23 height 13
click at [417, 504] on span "July" at bounding box center [409, 500] width 19 height 13
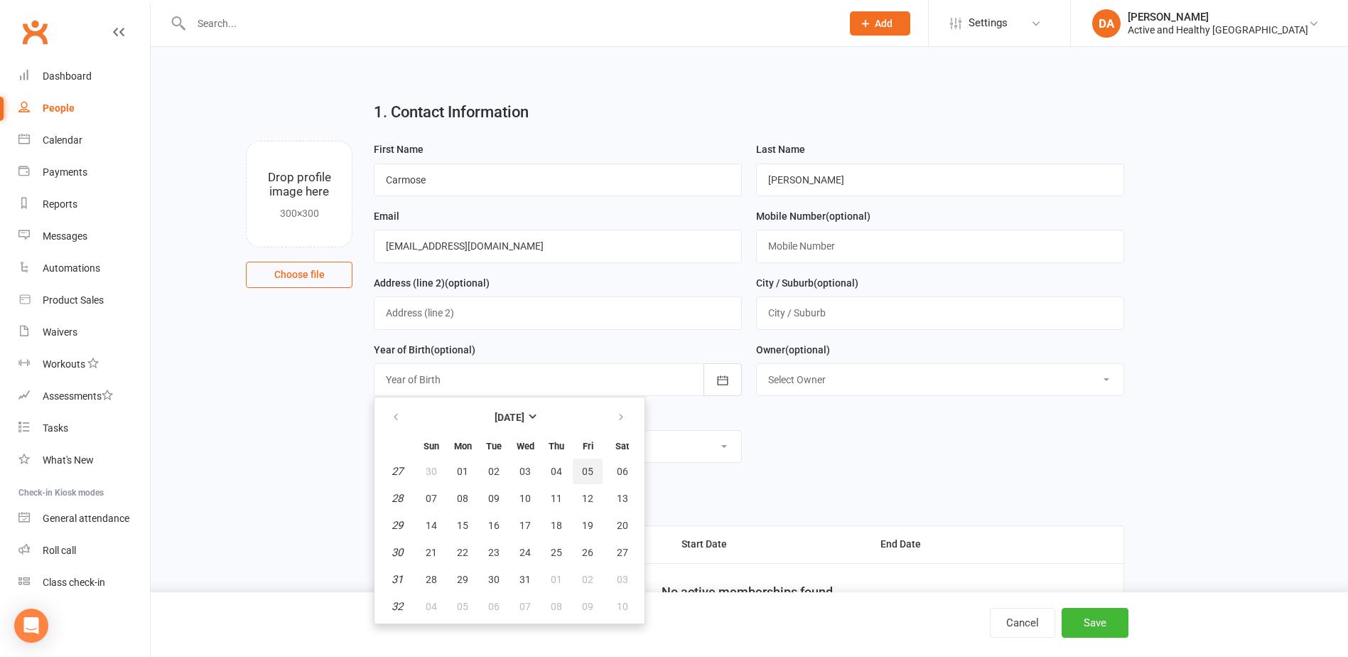
click at [582, 476] on span "05" at bounding box center [587, 471] width 11 height 11
type input "05 Jul 2019"
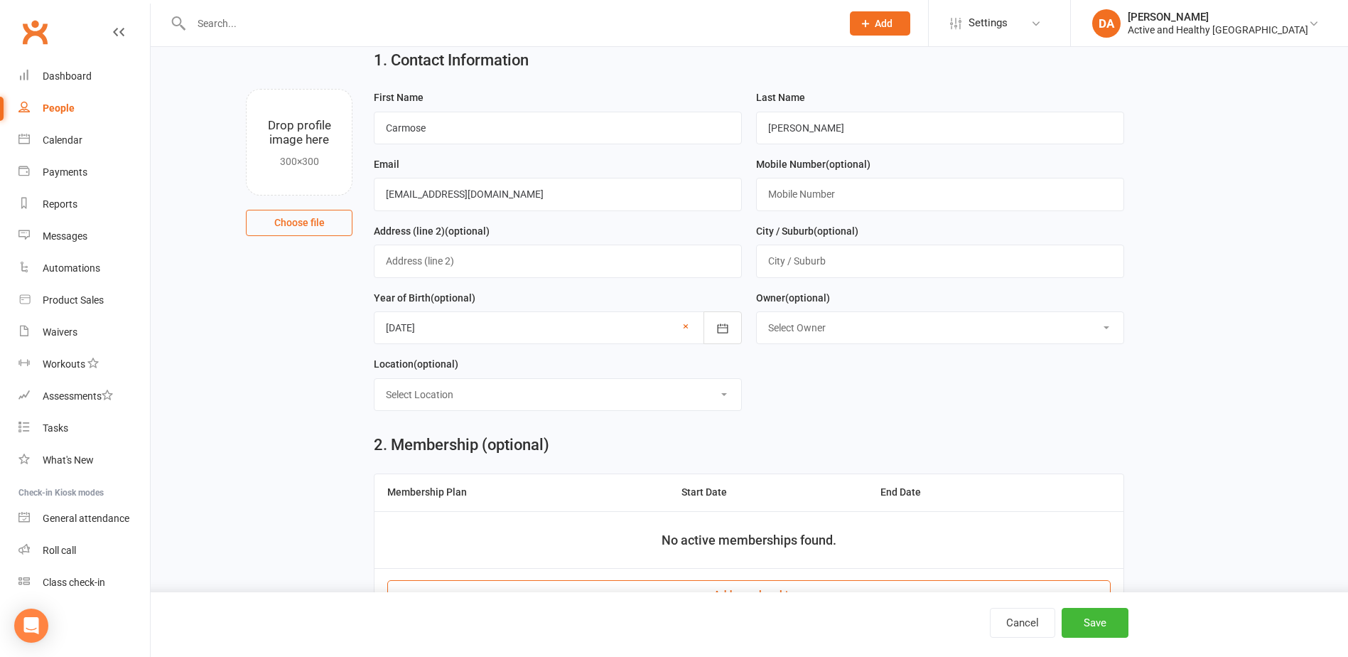
scroll to position [119, 0]
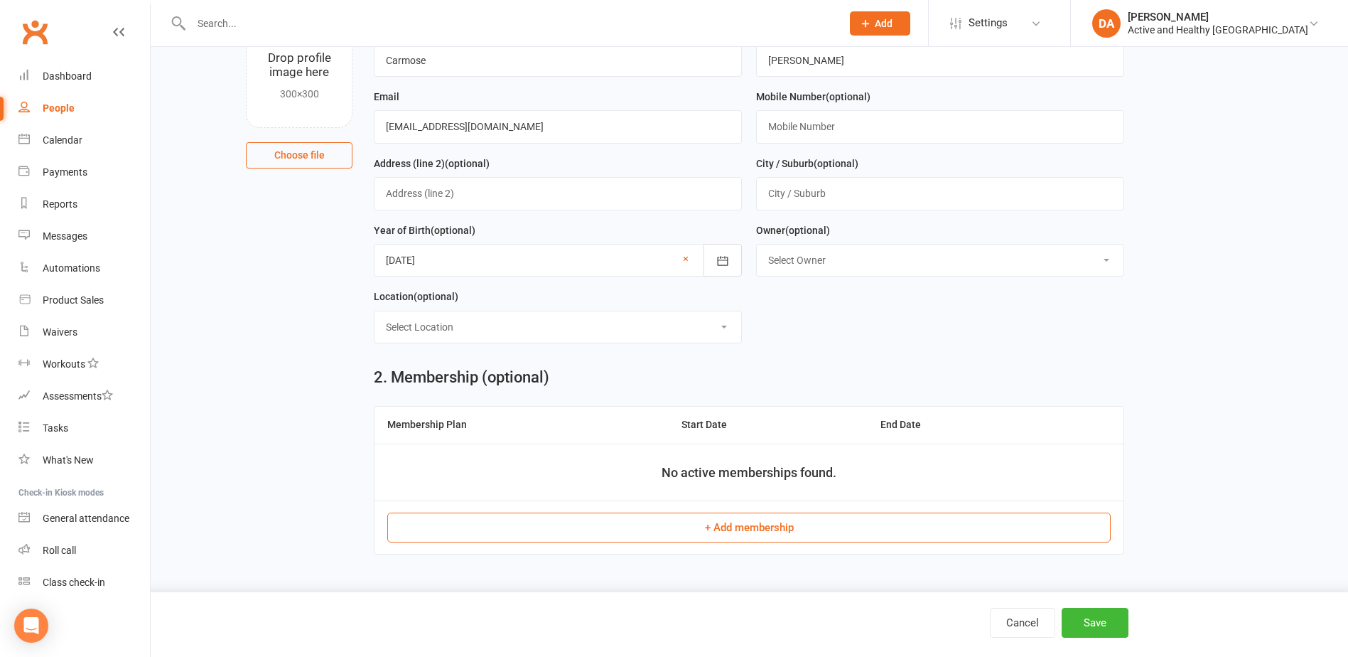
click at [754, 526] on button "+ Add membership" at bounding box center [749, 528] width 724 height 30
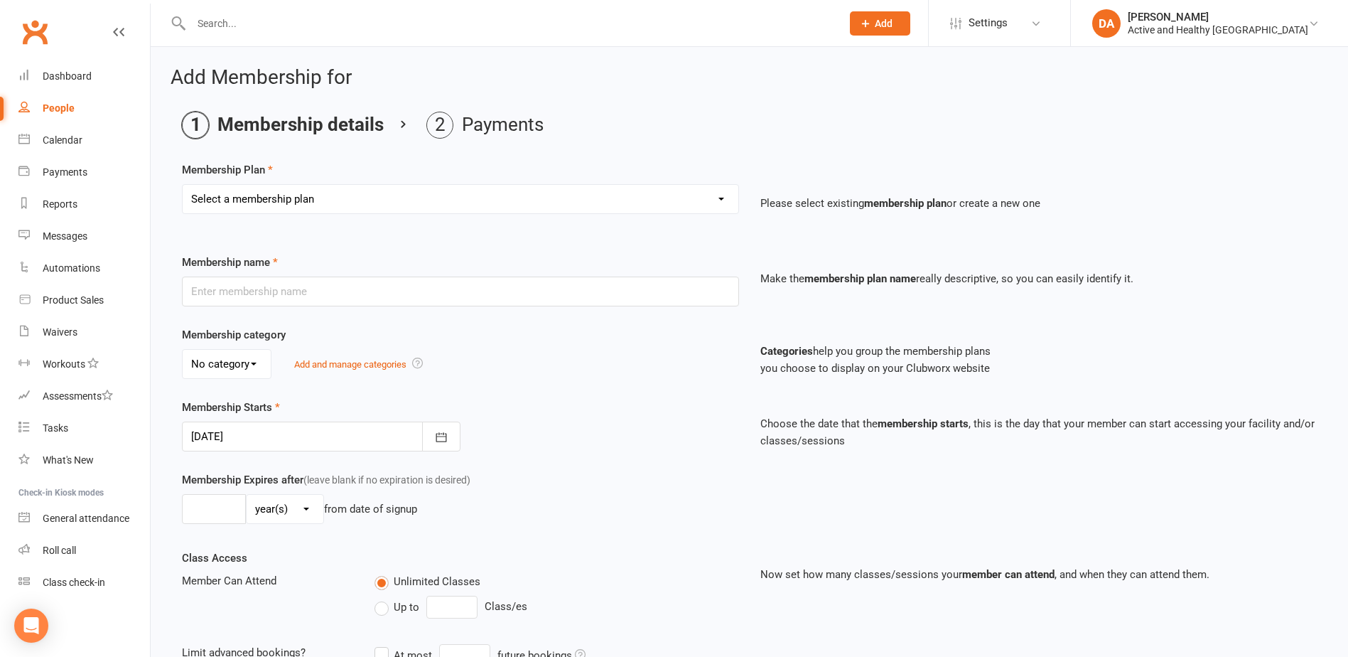
click at [372, 198] on select "Select a membership plan Create new Membership Plan Active & Healthy Ipswich" at bounding box center [461, 199] width 556 height 28
select select "1"
click at [183, 185] on select "Select a membership plan Create new Membership Plan Active & Healthy Ipswich" at bounding box center [461, 199] width 556 height 28
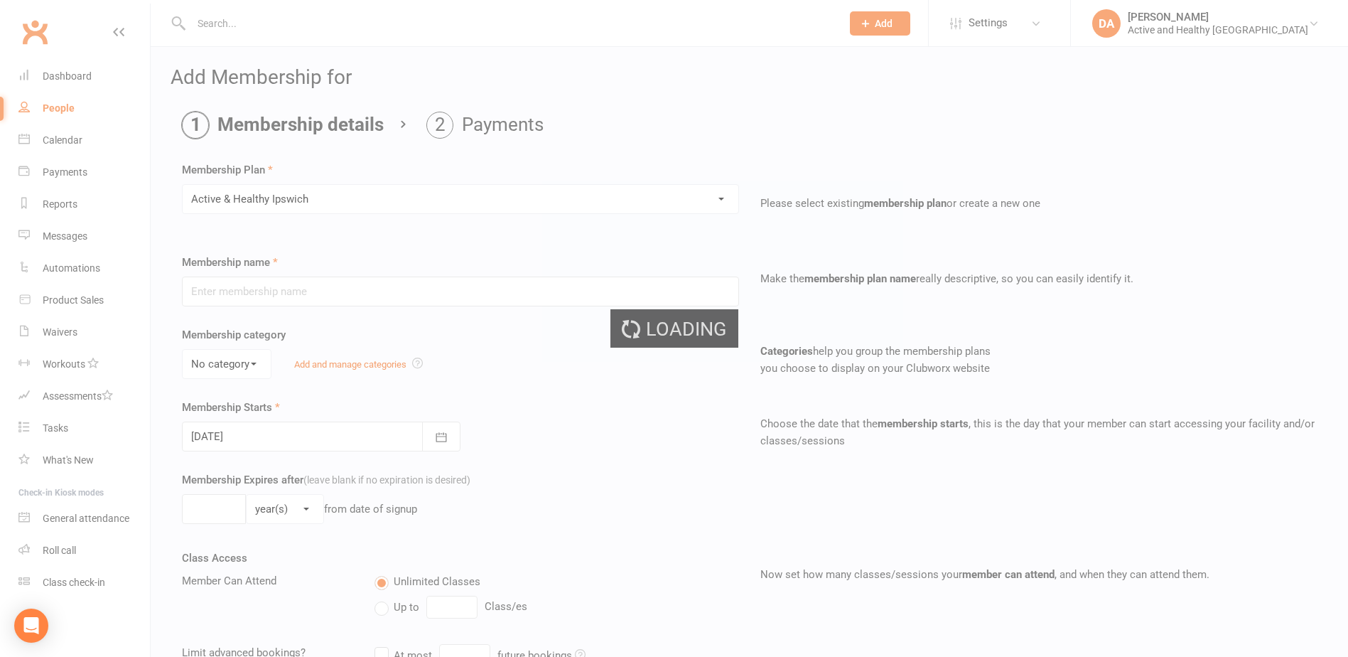
type input "Active & Healthy [GEOGRAPHIC_DATA]"
select select "0"
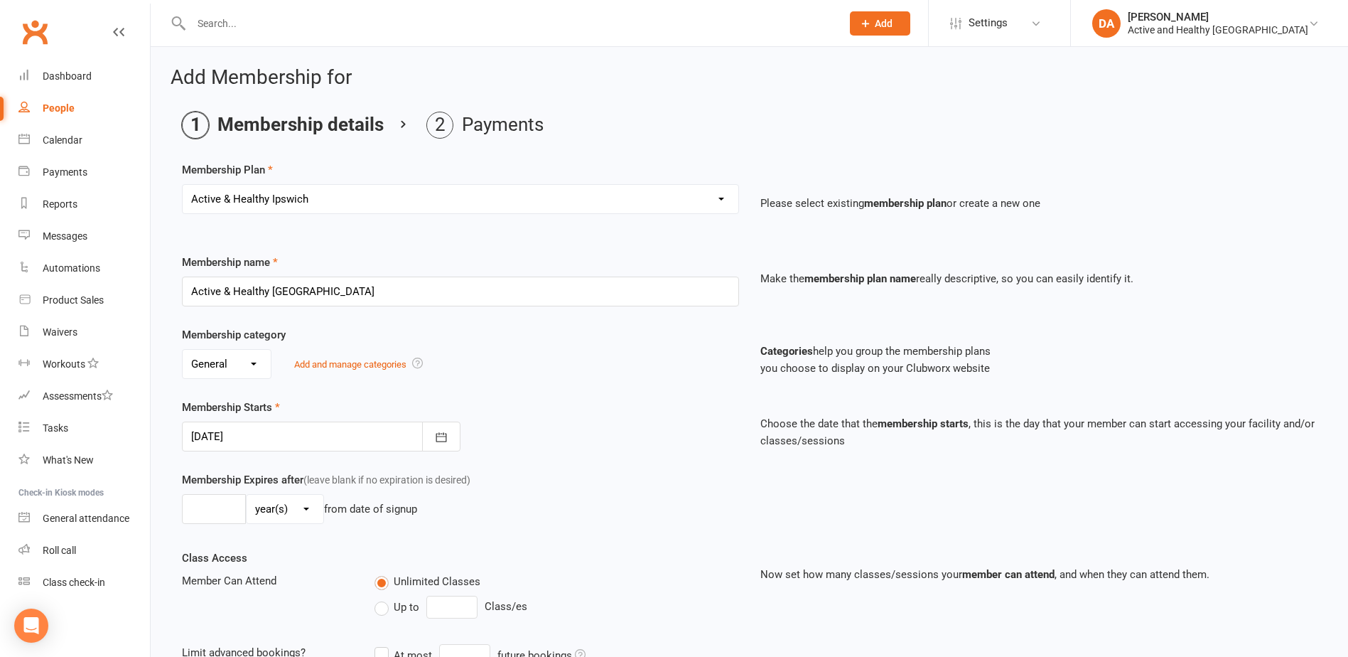
click at [653, 434] on div "Membership Starts 17 Sep 2025 September 2025 Sun Mon Tue Wed Thu Fri Sat 36 31 …" at bounding box center [460, 425] width 579 height 53
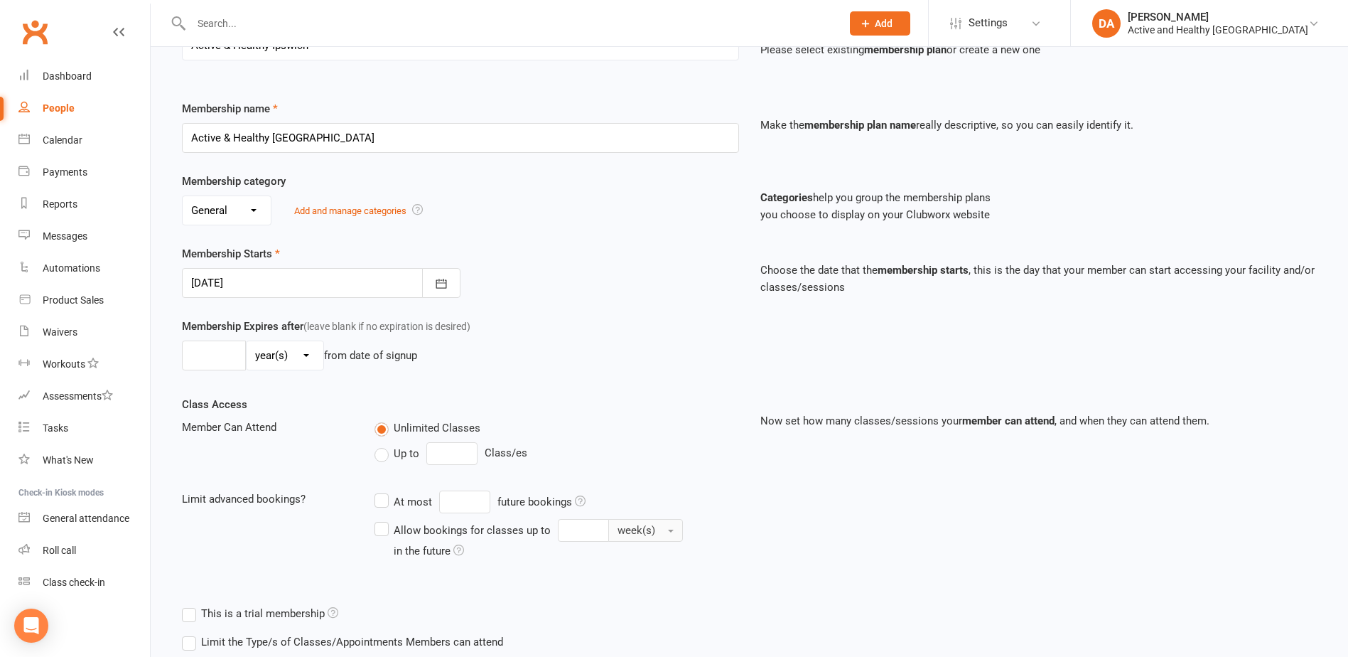
scroll to position [247, 0]
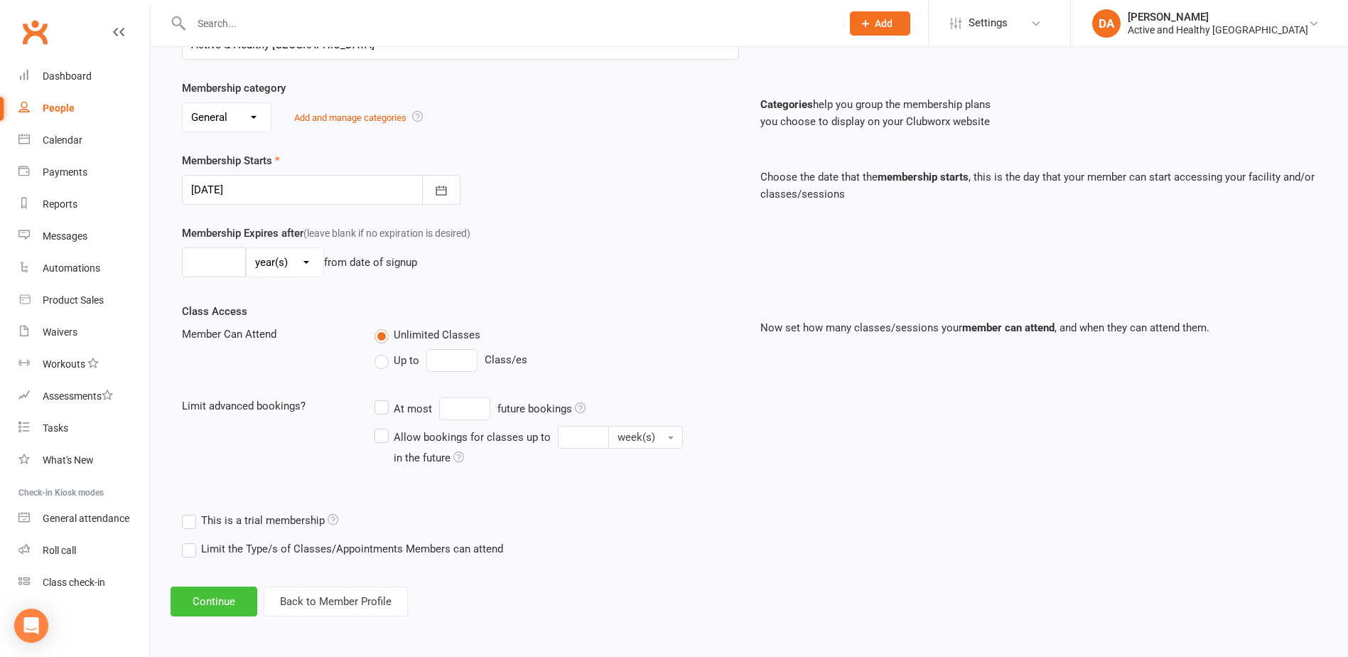
click at [209, 595] on button "Continue" at bounding box center [214, 601] width 87 height 30
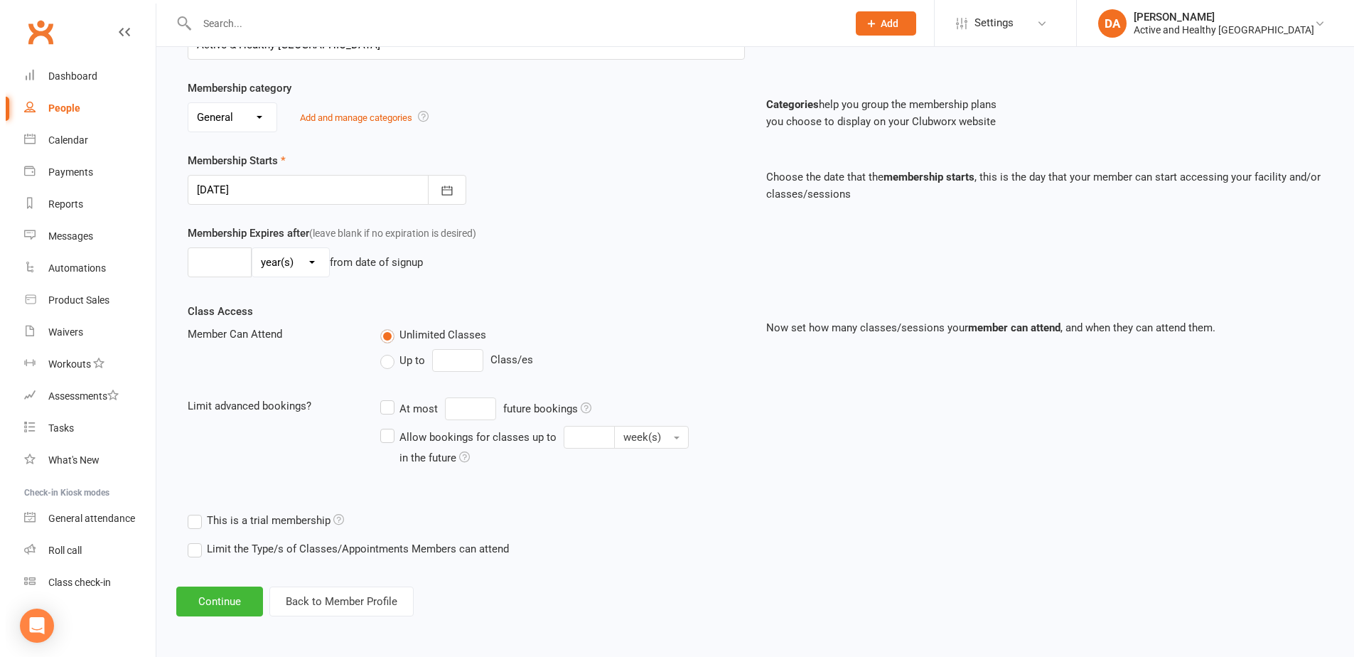
scroll to position [0, 0]
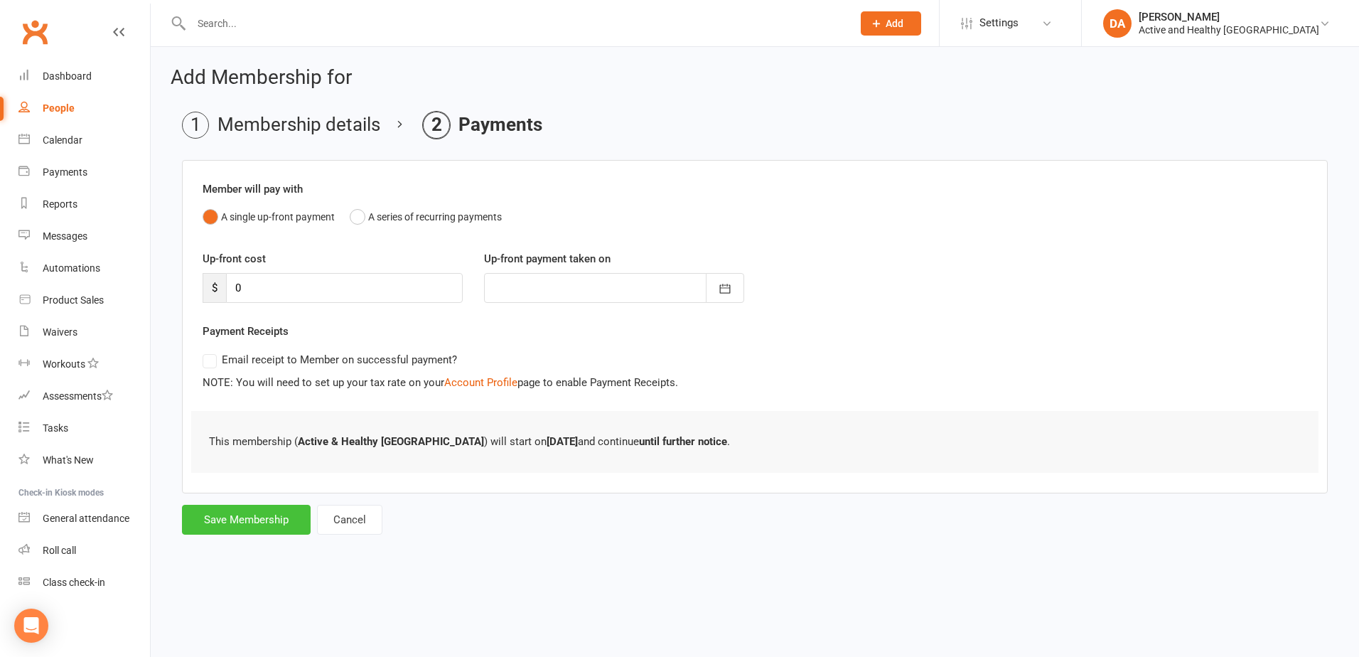
click at [242, 509] on button "Save Membership" at bounding box center [246, 520] width 129 height 30
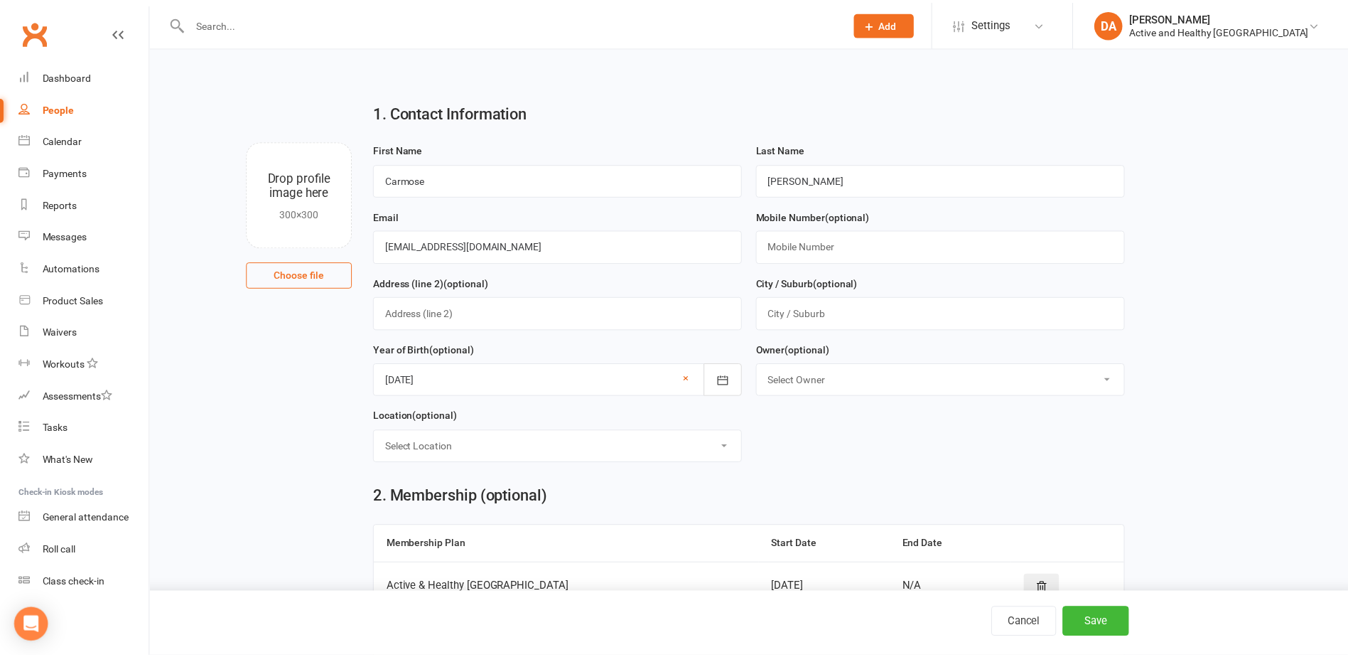
scroll to position [112, 0]
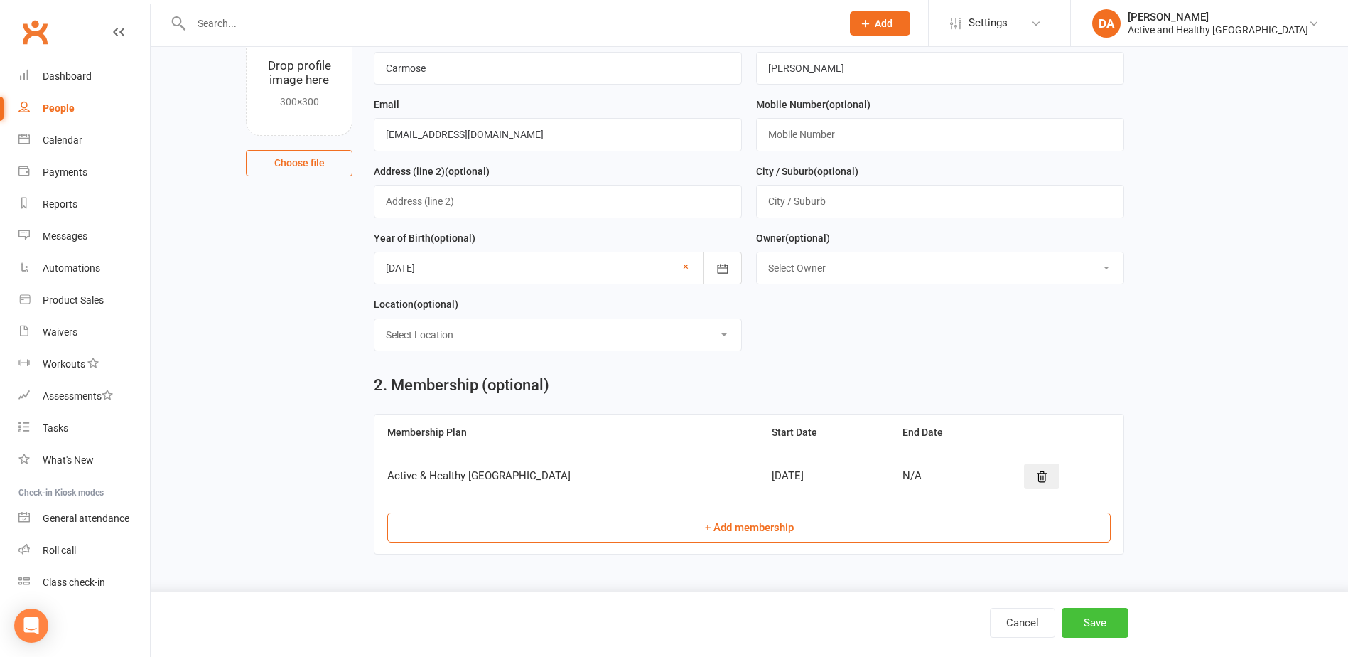
drag, startPoint x: 1095, startPoint y: 618, endPoint x: 1107, endPoint y: 615, distance: 12.6
click at [1095, 618] on button "Save" at bounding box center [1095, 623] width 67 height 30
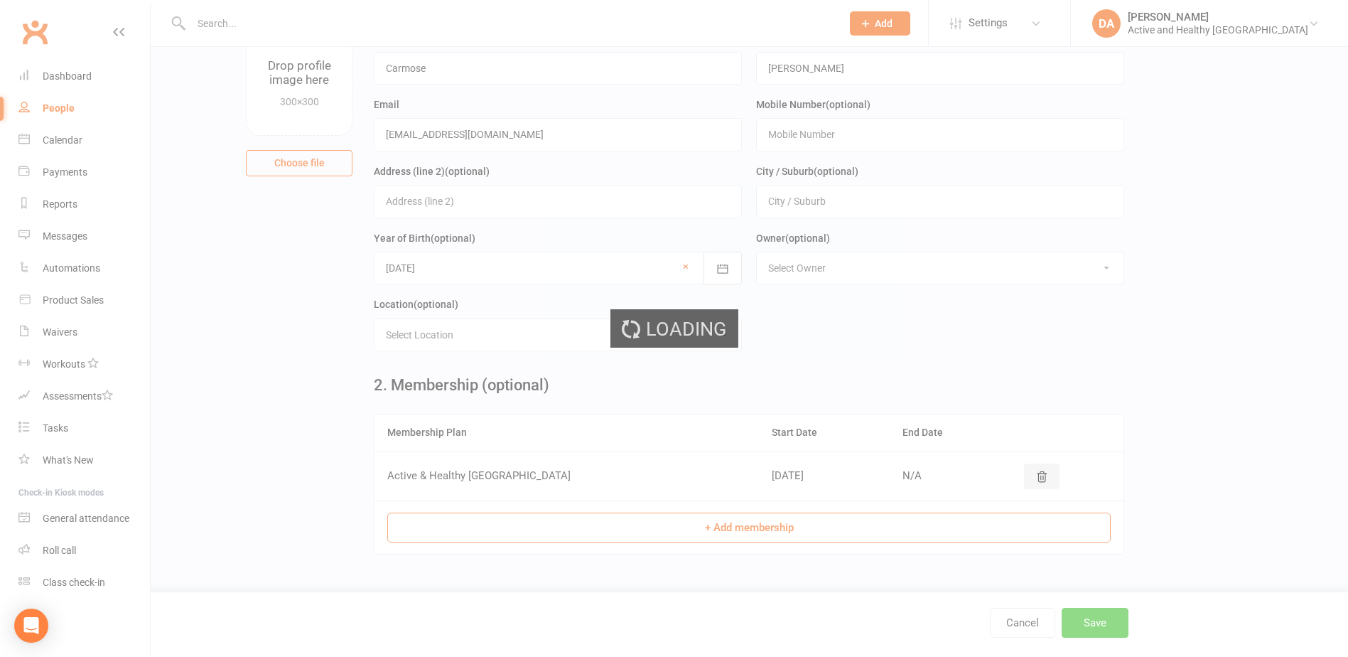
scroll to position [0, 0]
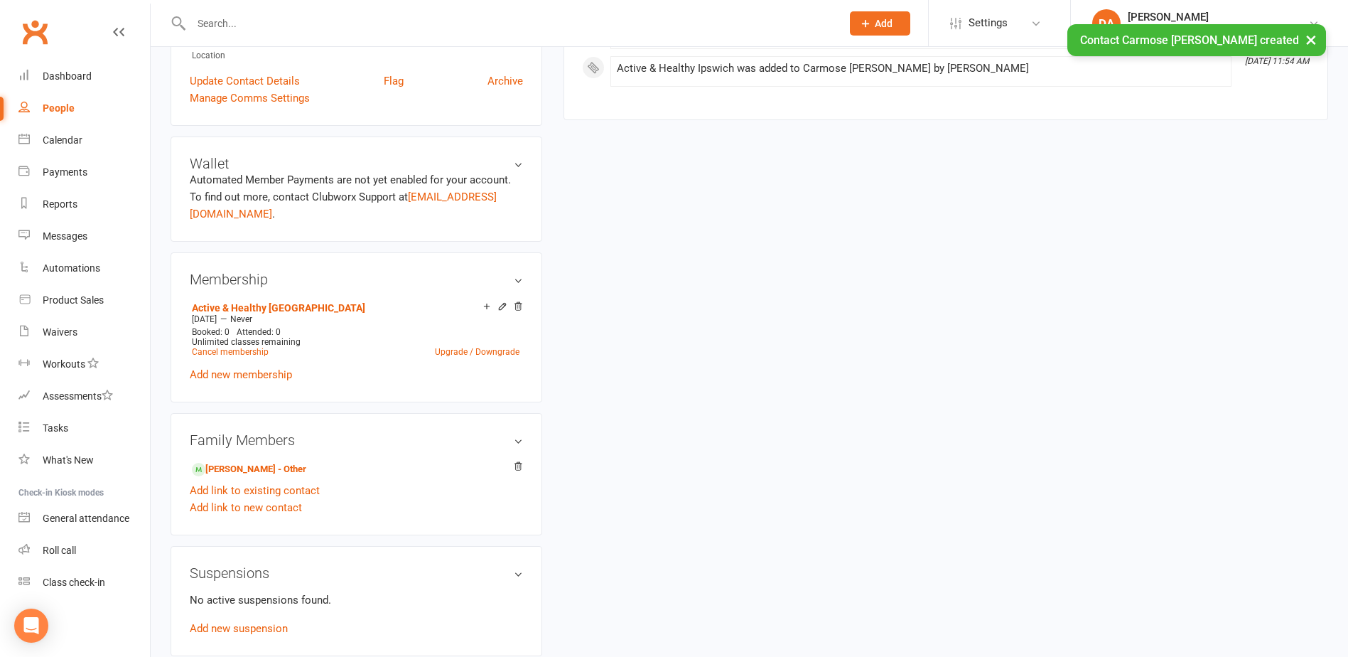
scroll to position [498, 0]
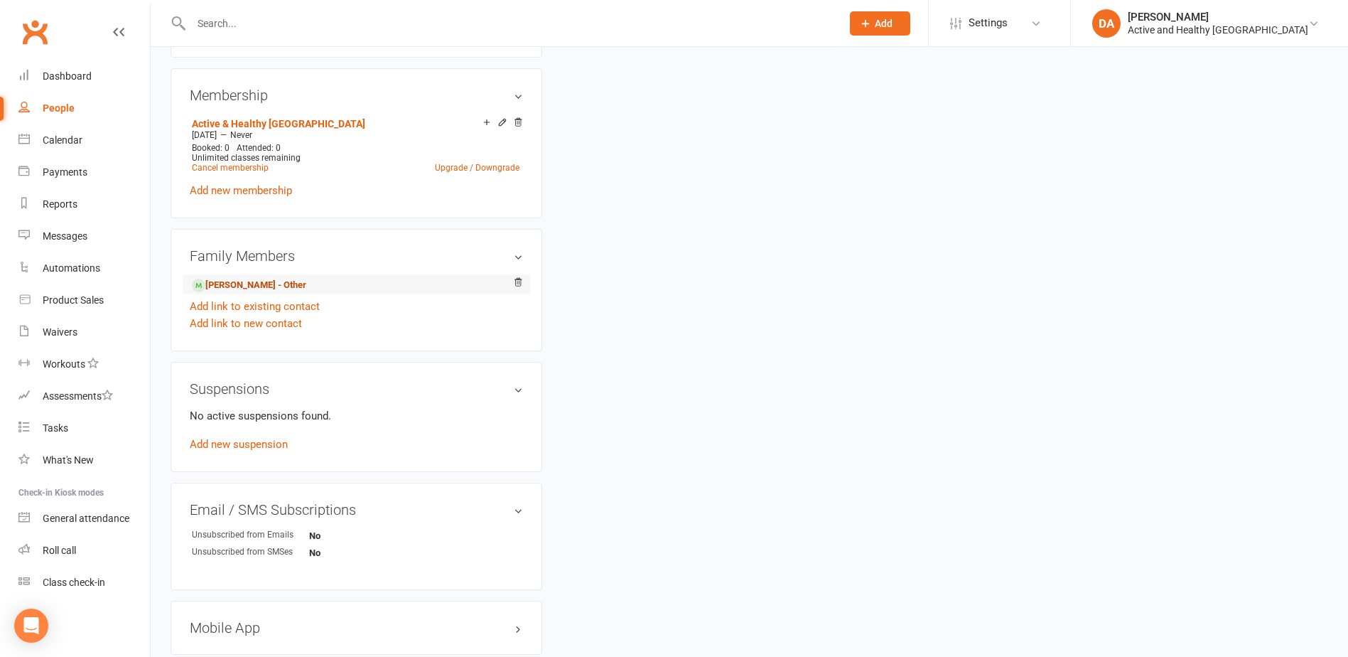
click at [259, 285] on link "Gail Zeidler - Other" at bounding box center [249, 285] width 114 height 15
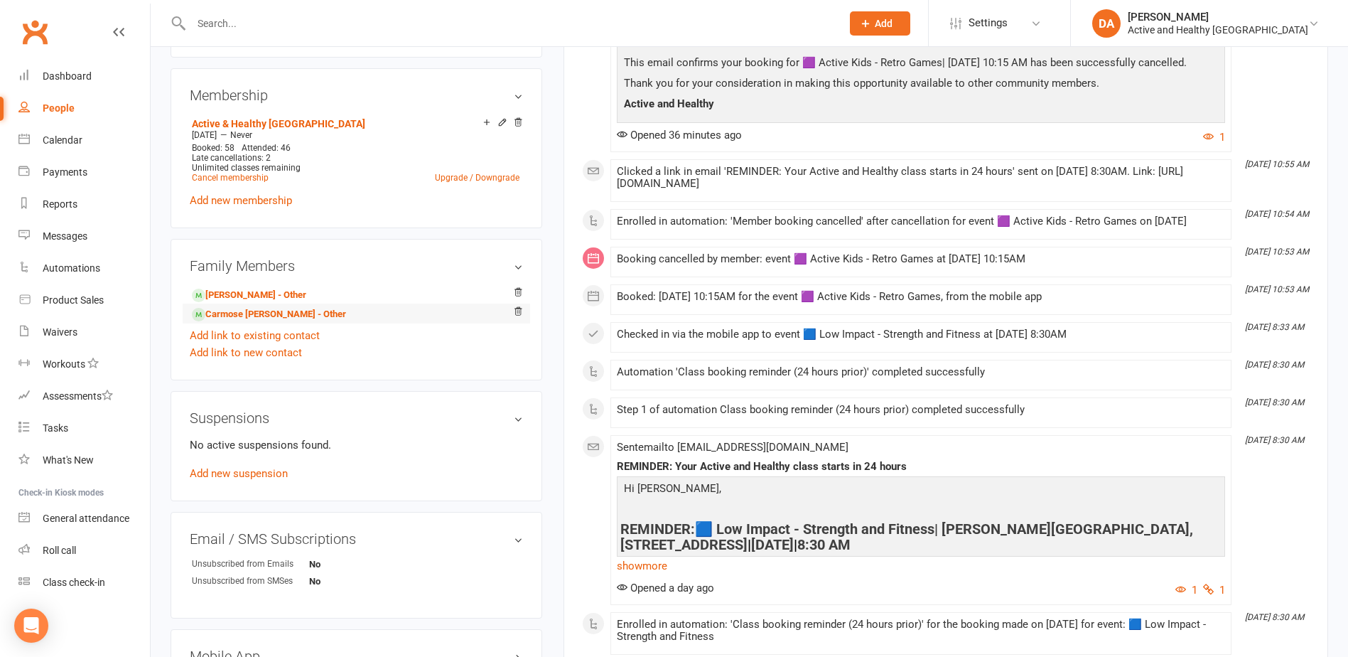
scroll to position [498, 0]
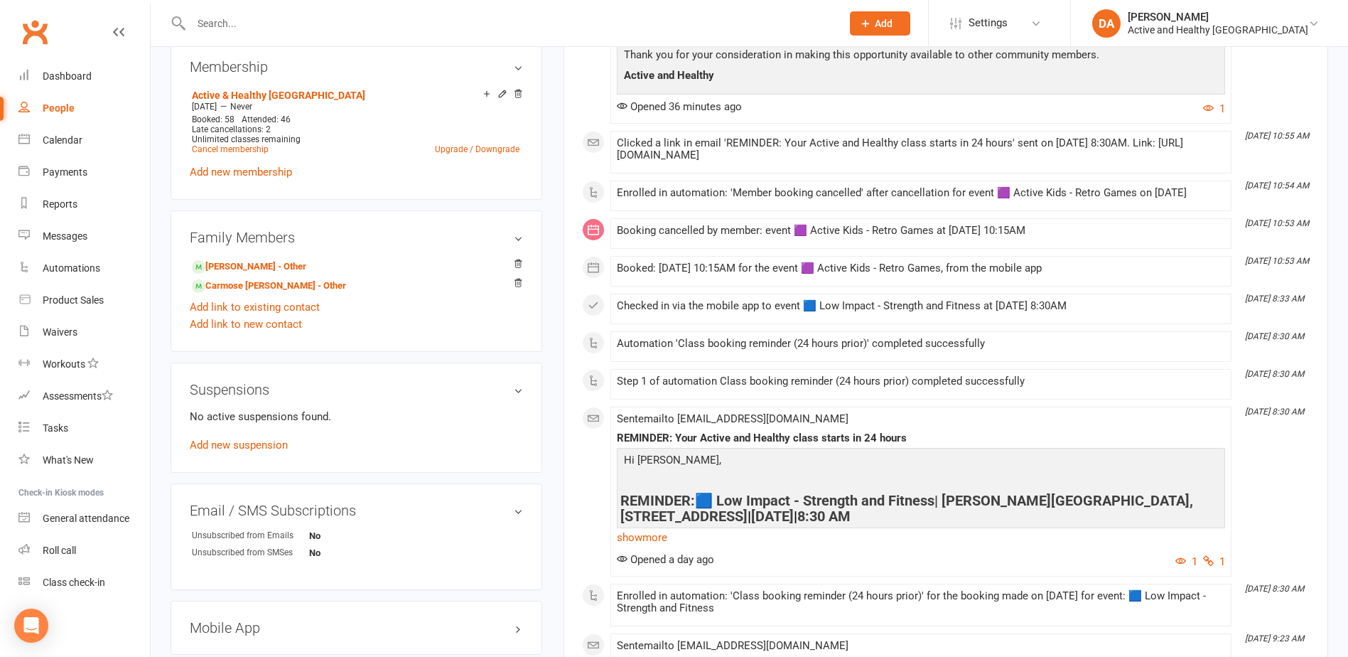
drag, startPoint x: 159, startPoint y: 425, endPoint x: 182, endPoint y: 384, distance: 47.1
click at [159, 425] on div "upload photo Gail Zeidler Activated 11 March, 2024 Added 11 March, 2024 Active …" at bounding box center [750, 541] width 1198 height 1985
click at [242, 285] on link "Carmose Scanlan - Other" at bounding box center [269, 286] width 154 height 15
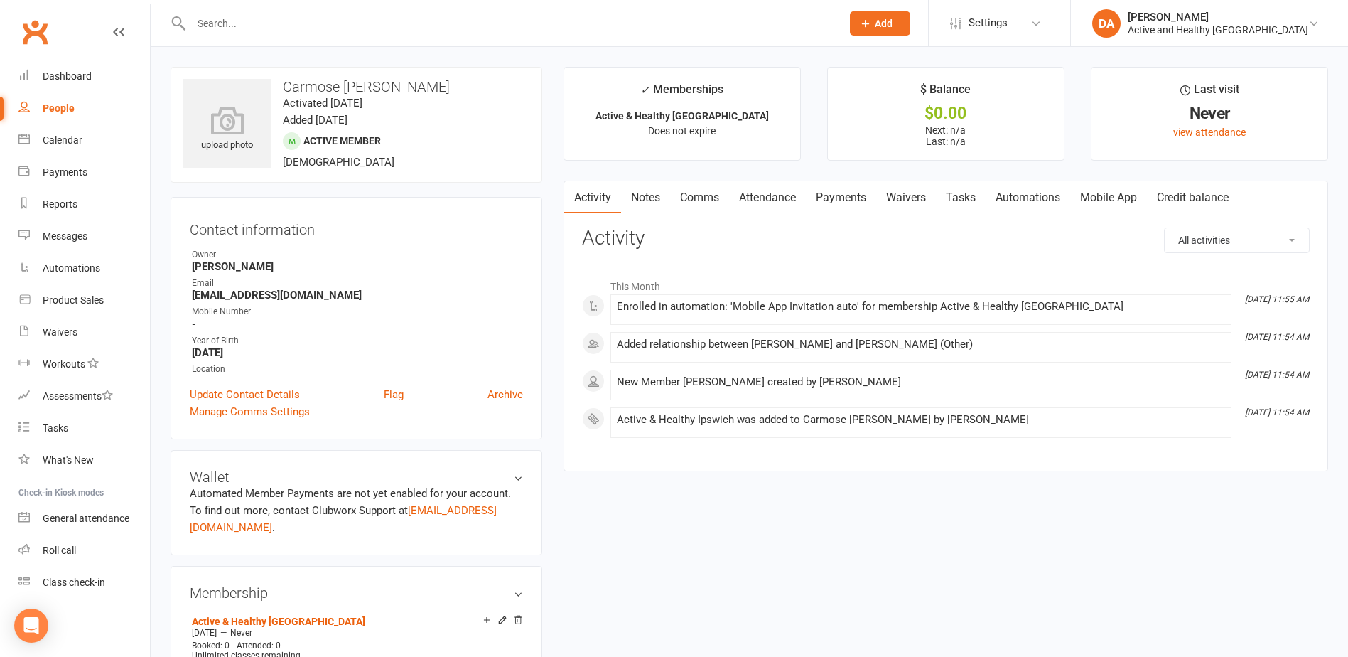
click at [906, 574] on div "upload photo Carmose Scanlan Activated 17 September, 2025 Added 17 September, 2…" at bounding box center [749, 664] width 1179 height 1195
click at [264, 393] on link "Update Contact Details" at bounding box center [245, 394] width 110 height 17
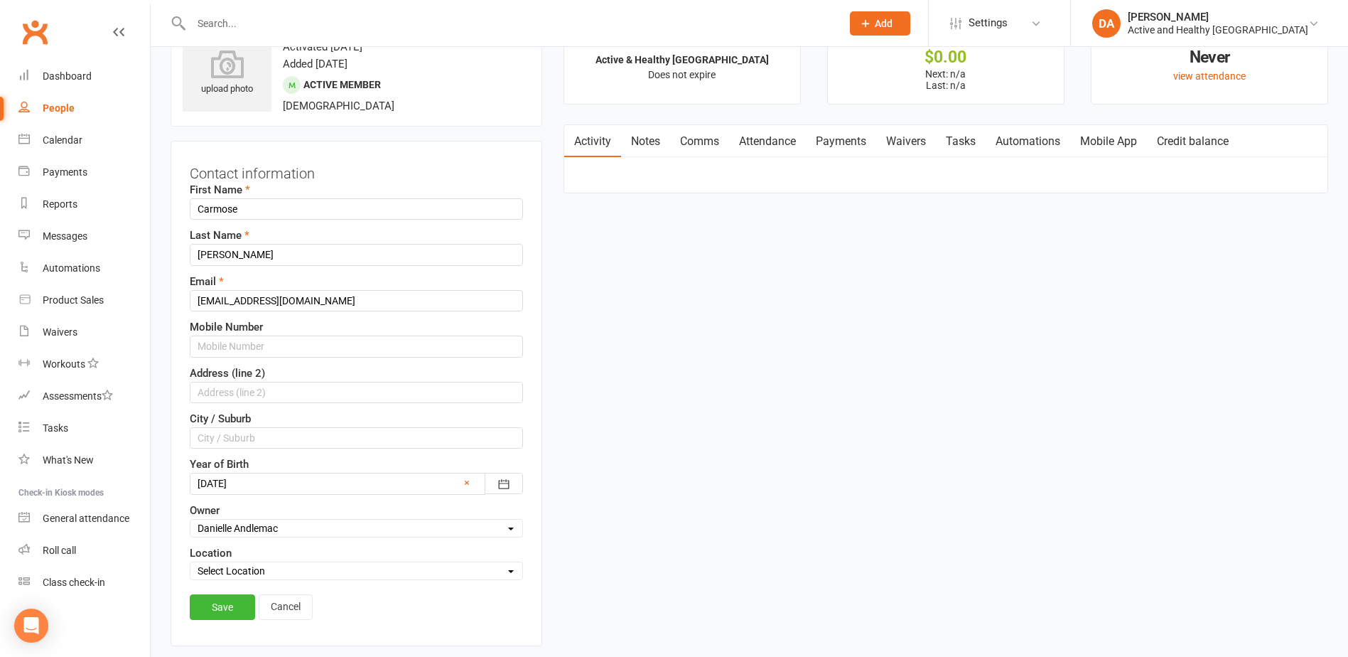
scroll to position [67, 0]
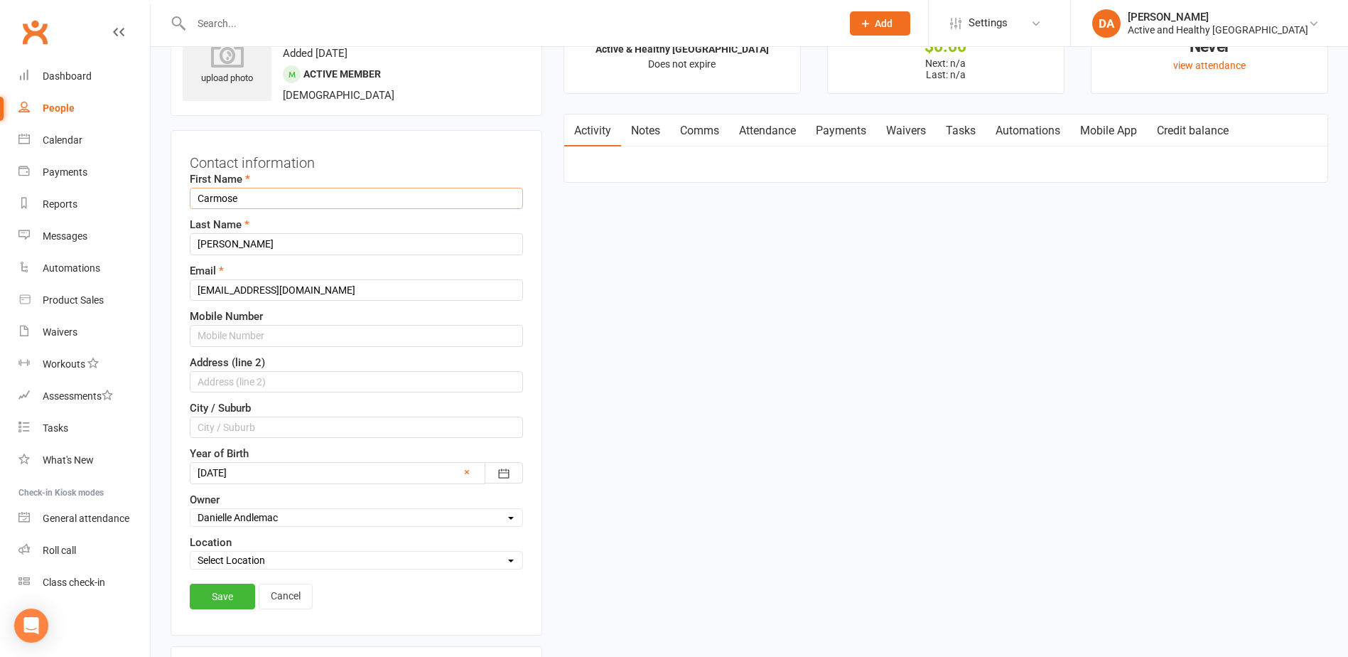
drag, startPoint x: 262, startPoint y: 197, endPoint x: -87, endPoint y: 143, distance: 353.2
type input "T"
type input "Primrose"
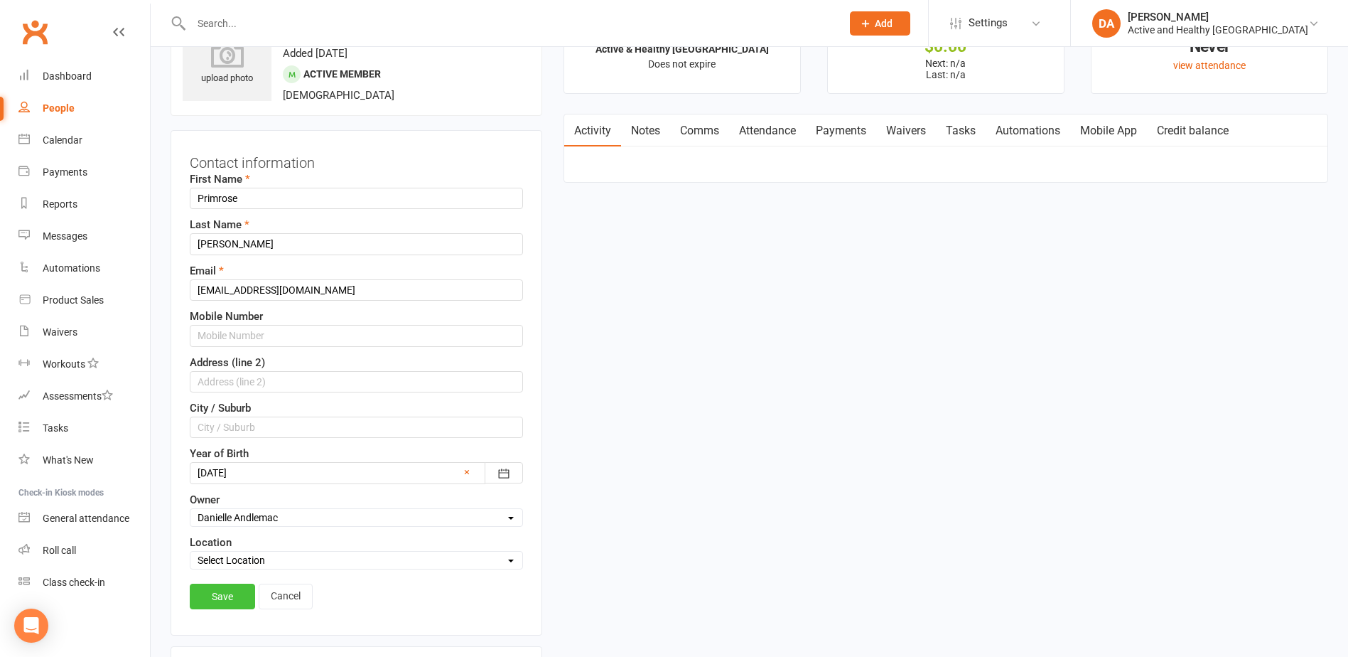
click at [227, 597] on link "Save" at bounding box center [222, 597] width 65 height 26
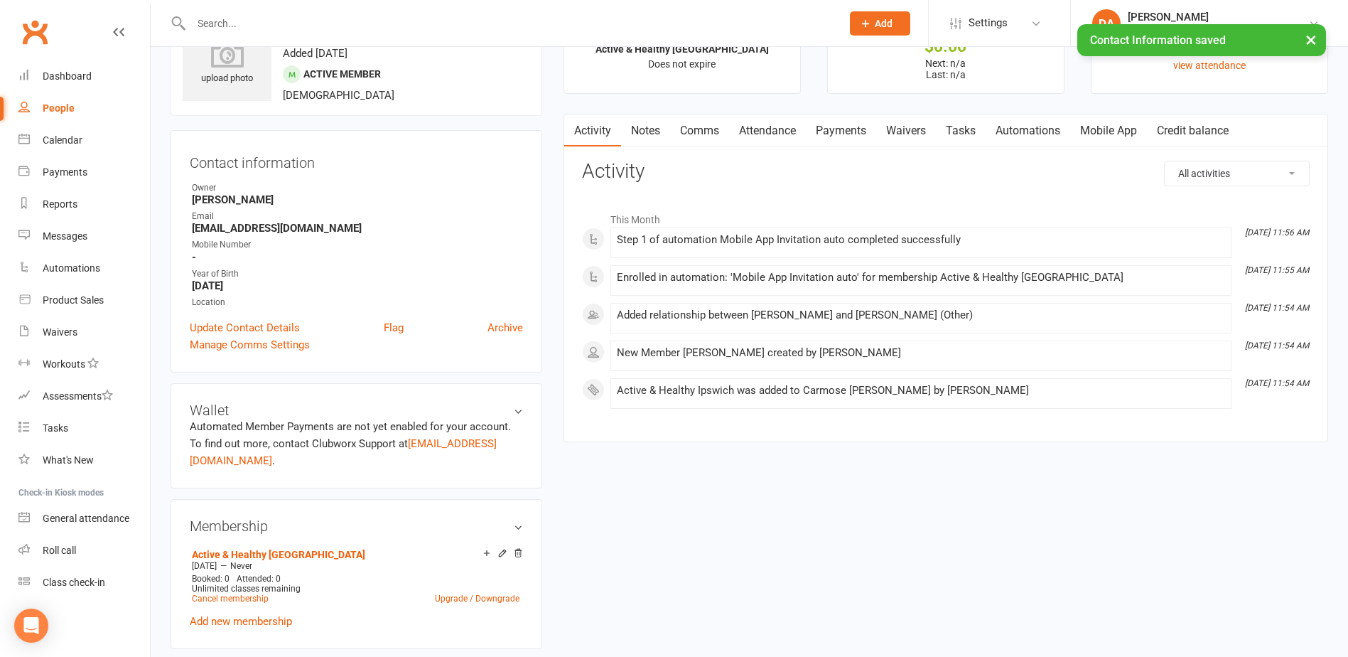
click at [770, 539] on div "upload photo Primrose Scanlan Activated 17 September, 2025 Added 17 September, …" at bounding box center [749, 597] width 1179 height 1195
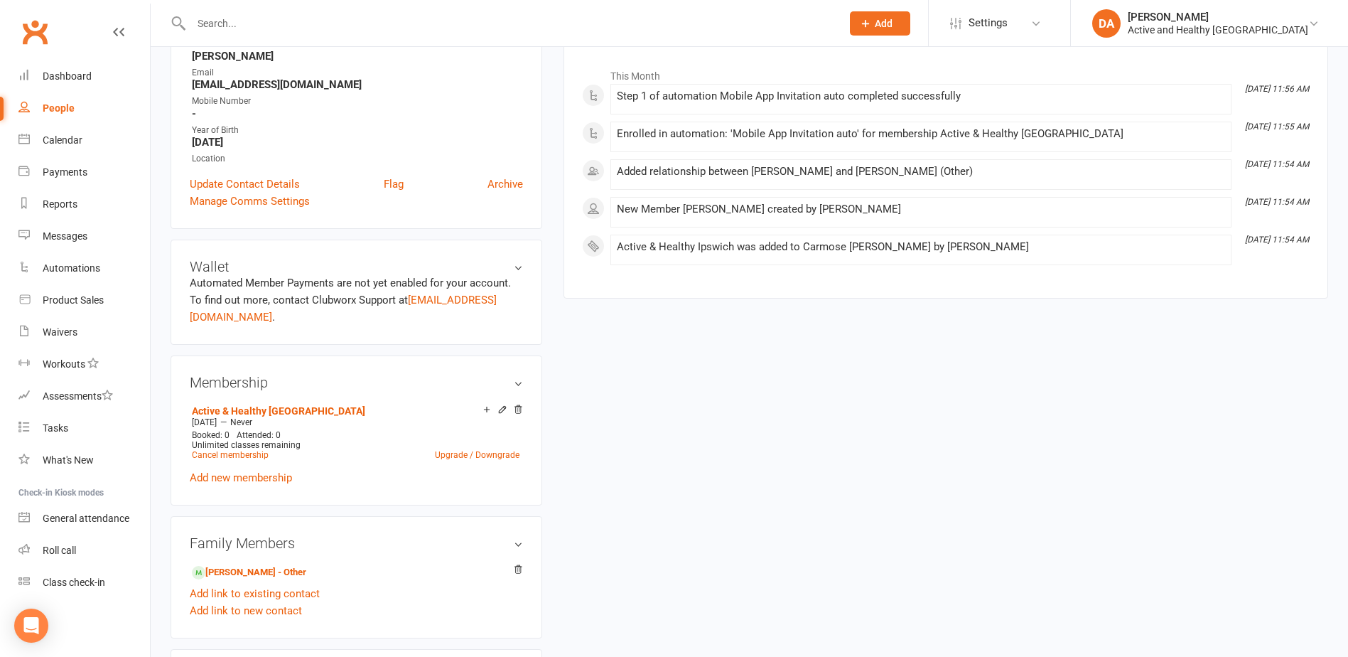
scroll to position [0, 0]
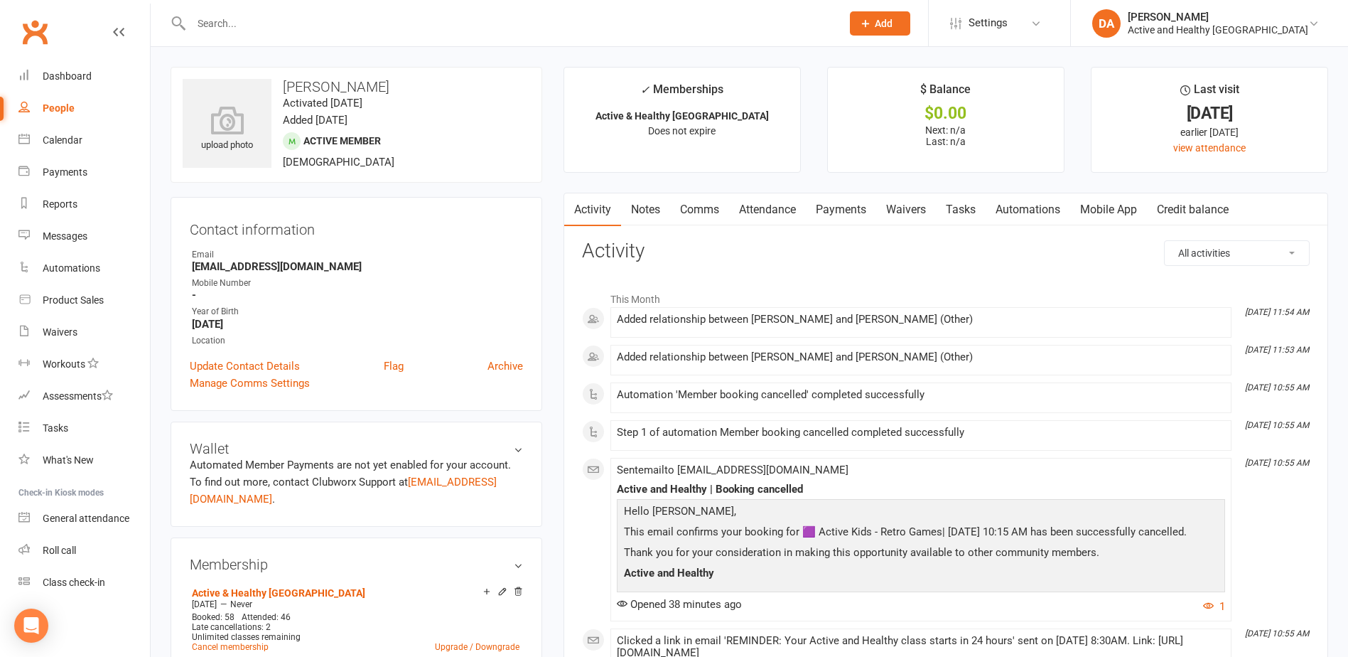
click at [1125, 202] on link "Mobile App" at bounding box center [1109, 209] width 77 height 33
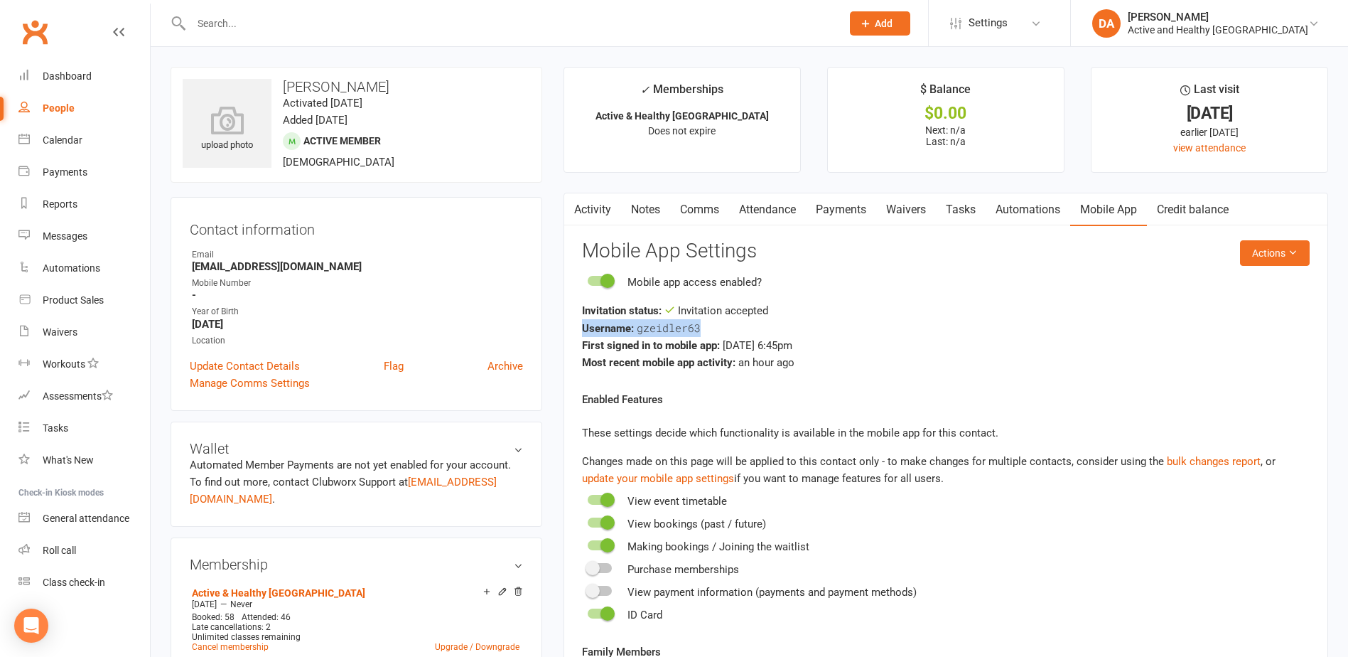
drag, startPoint x: 706, startPoint y: 329, endPoint x: 576, endPoint y: 324, distance: 129.5
click at [576, 324] on div "Activity Notes Comms Attendance Payments Waivers Tasks Automations Mobile App C…" at bounding box center [946, 554] width 765 height 722
drag, startPoint x: 576, startPoint y: 324, endPoint x: 755, endPoint y: 376, distance: 185.8
click at [755, 376] on react-component "Actions Mobile App Settings Mobile app access enabled? Invitation status: Invit…" at bounding box center [946, 556] width 728 height 633
click at [587, 208] on link "Activity" at bounding box center [592, 209] width 57 height 33
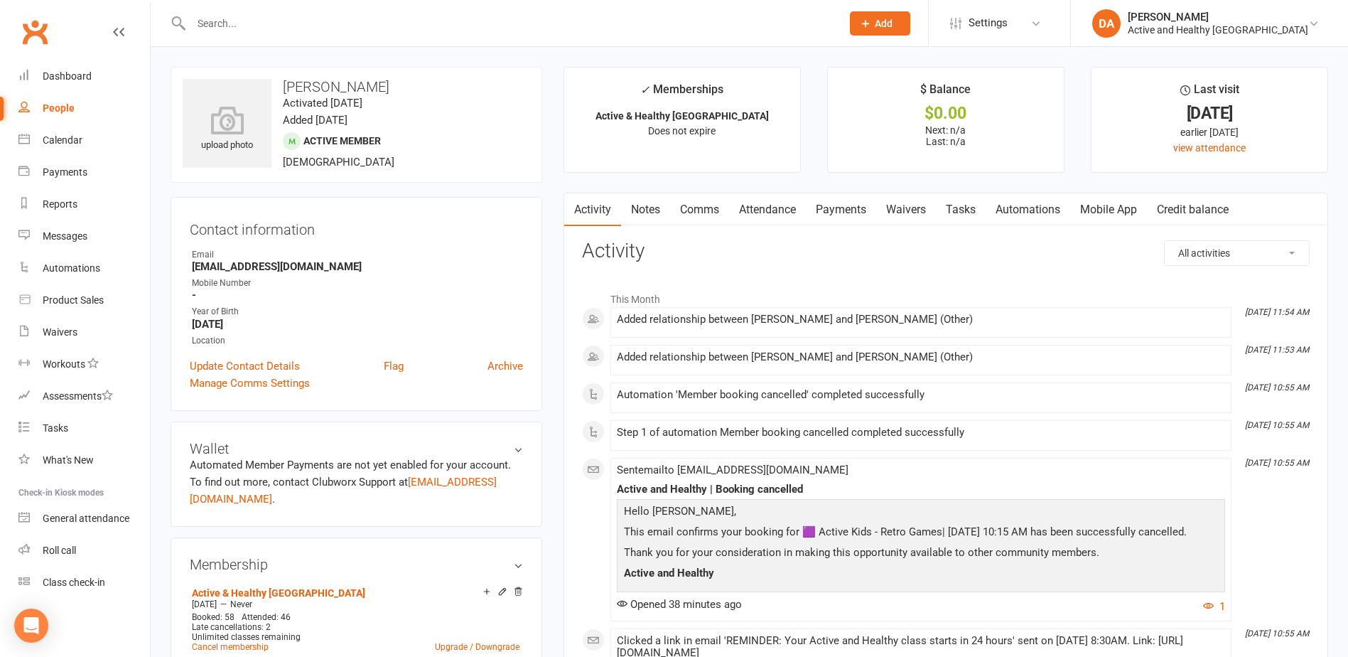
click at [283, 28] on input "text" at bounding box center [509, 24] width 645 height 20
paste input "Lynette Johansson"
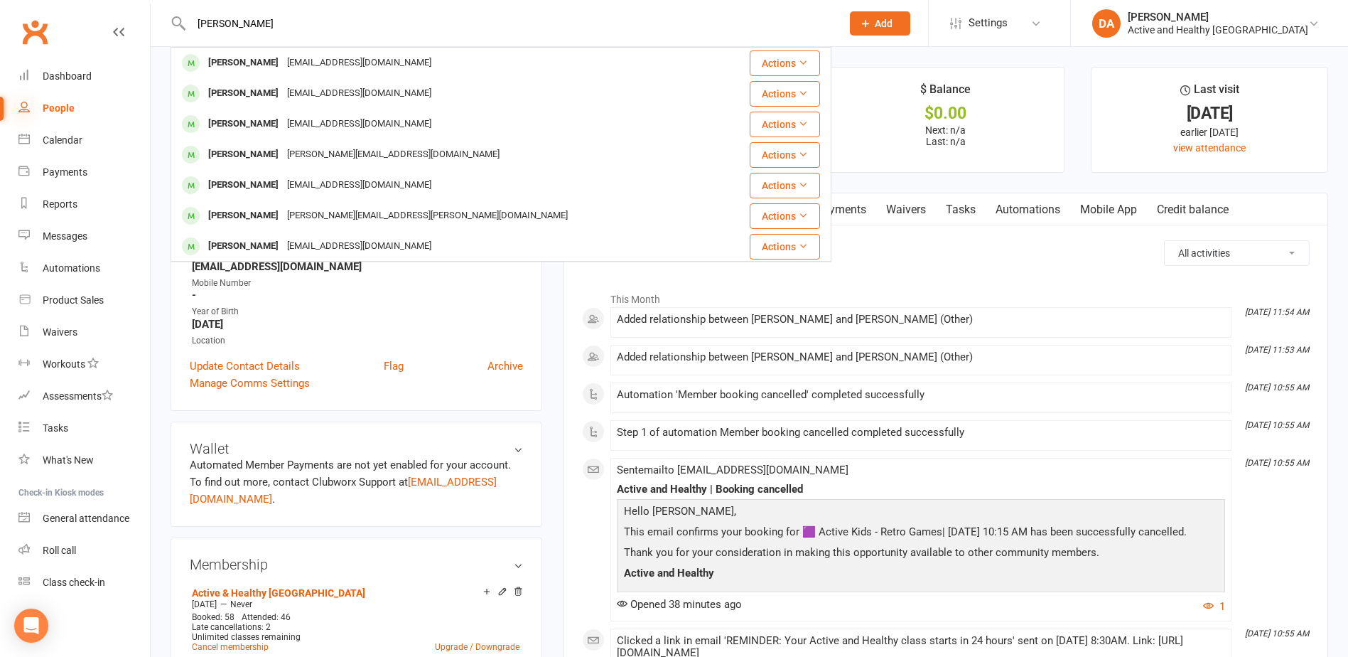
type input "Lynette Johansson"
click at [82, 146] on link "Calendar" at bounding box center [84, 140] width 132 height 32
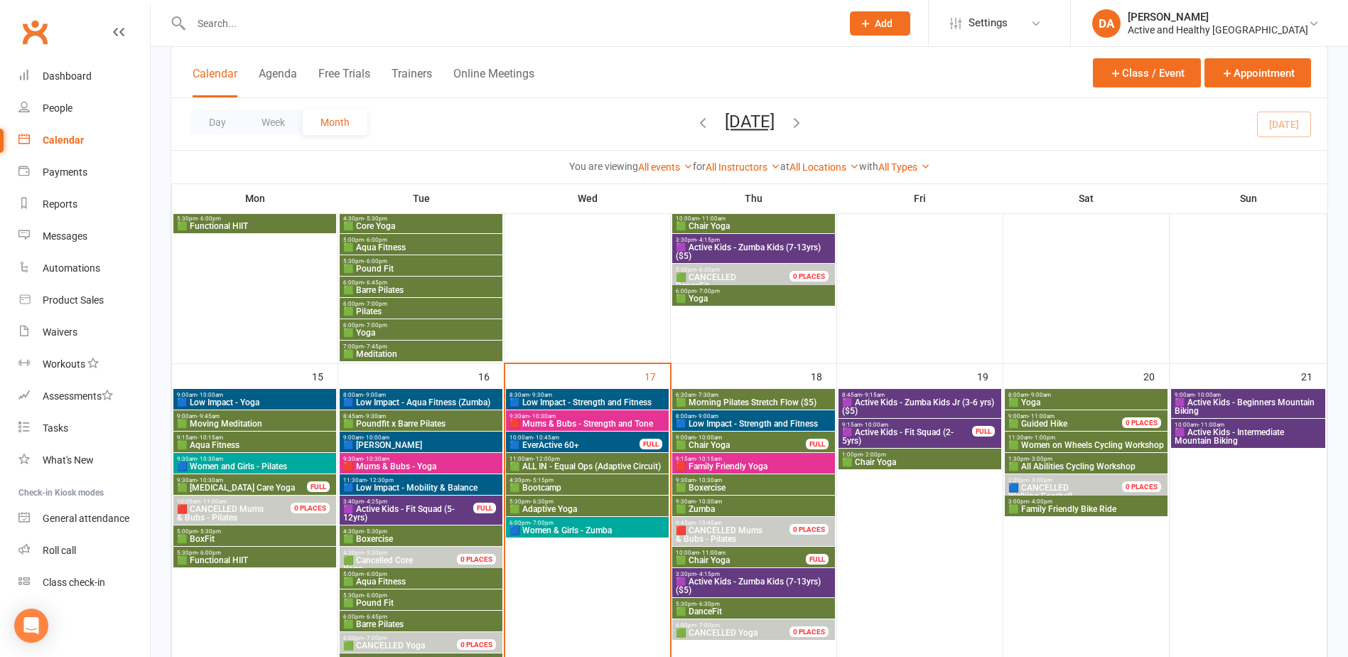
scroll to position [640, 0]
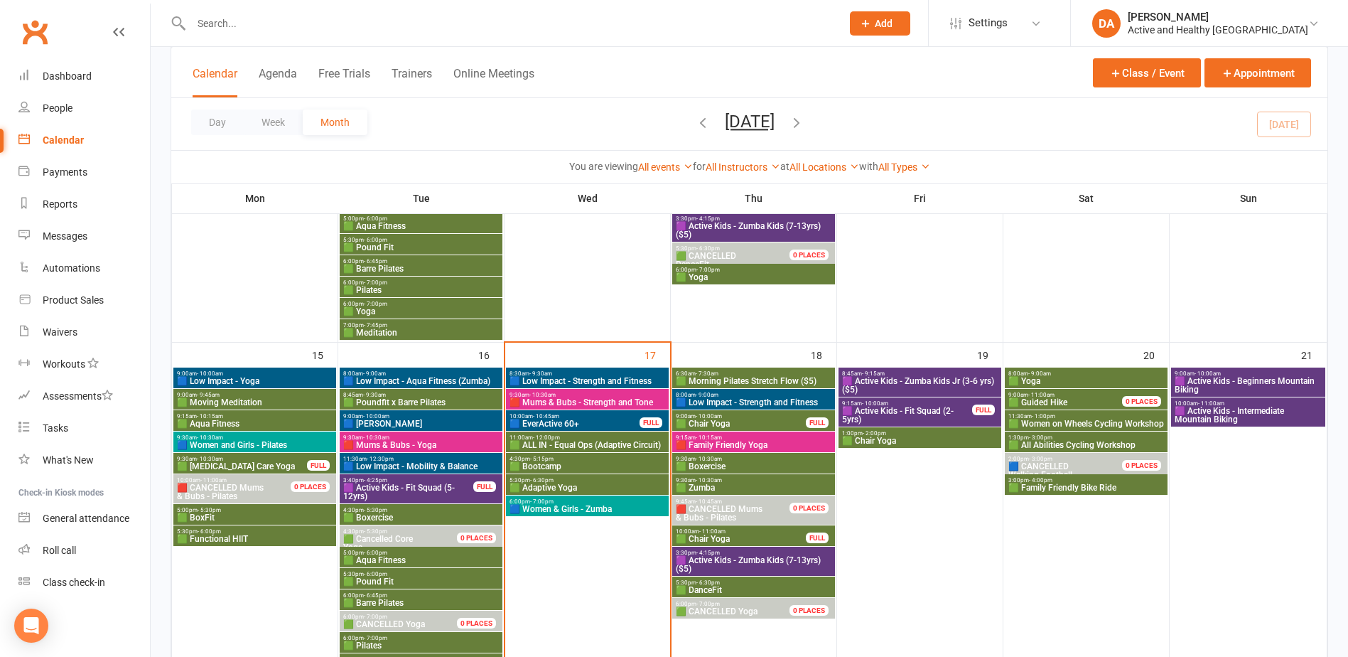
click at [585, 456] on span "4:30pm - 5:15pm" at bounding box center [587, 459] width 157 height 6
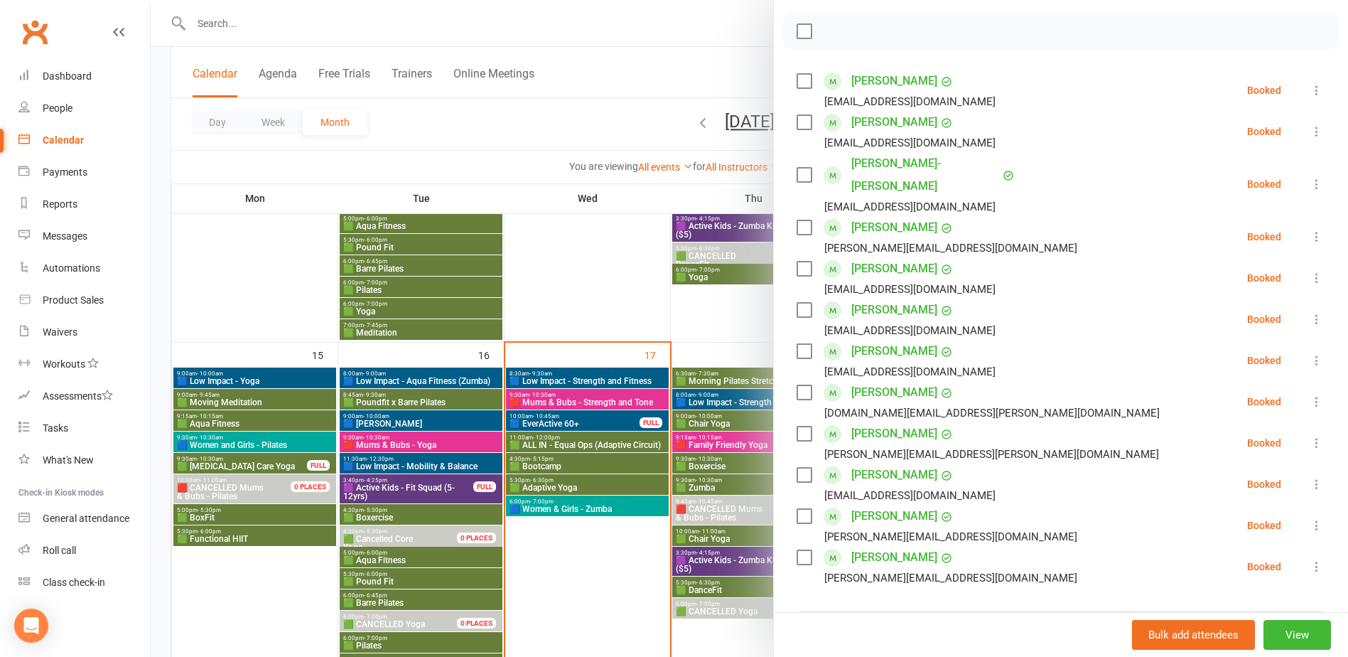
scroll to position [213, 0]
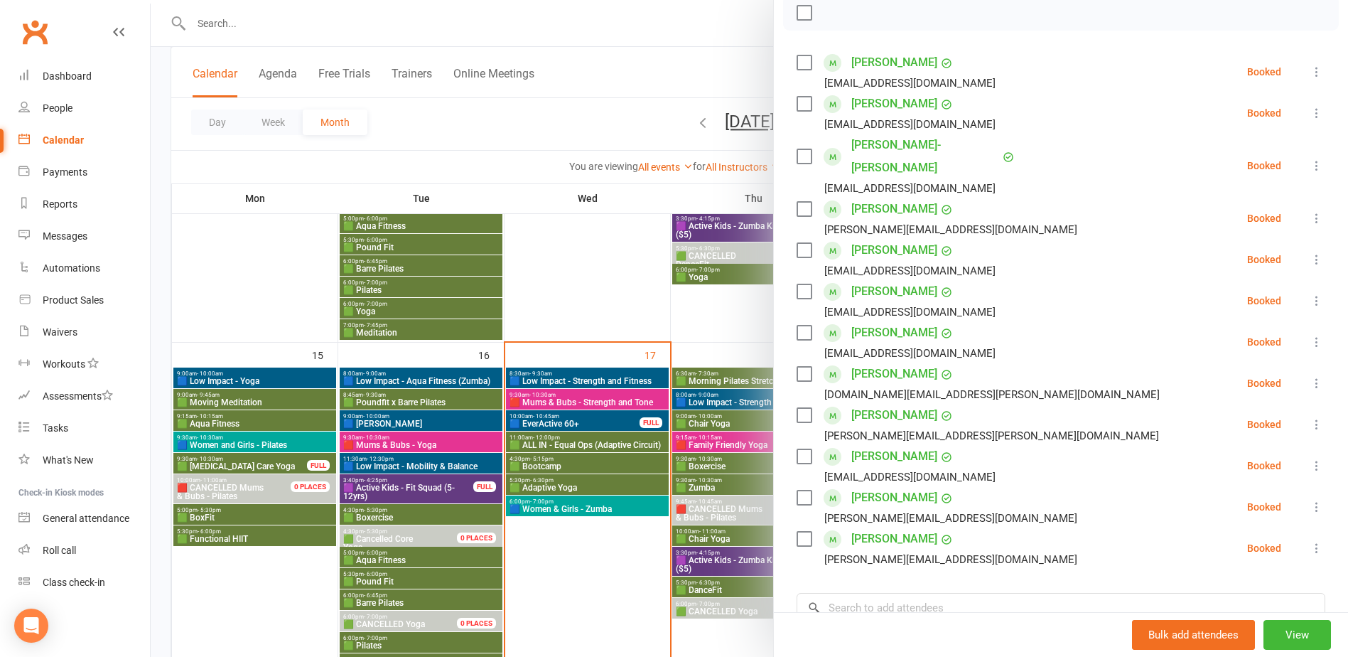
click at [564, 543] on div at bounding box center [750, 328] width 1198 height 657
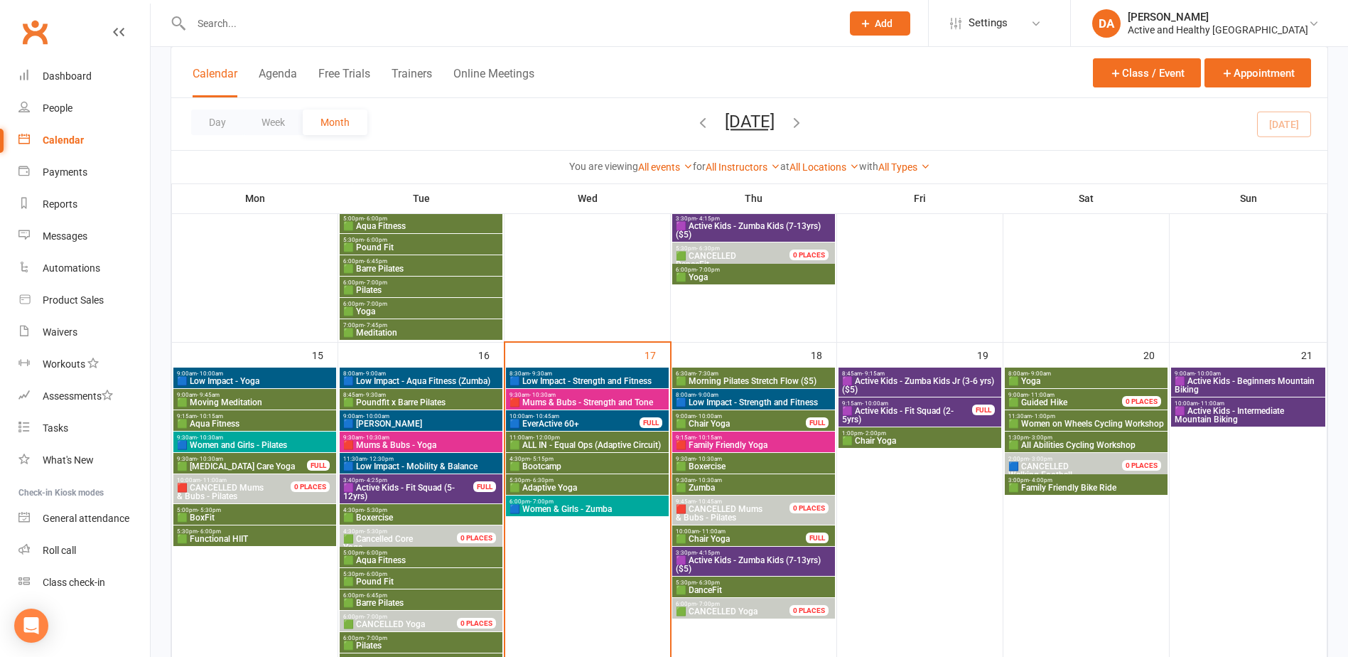
click at [580, 505] on span "🟦 Women & Girls - Zumba" at bounding box center [587, 509] width 157 height 9
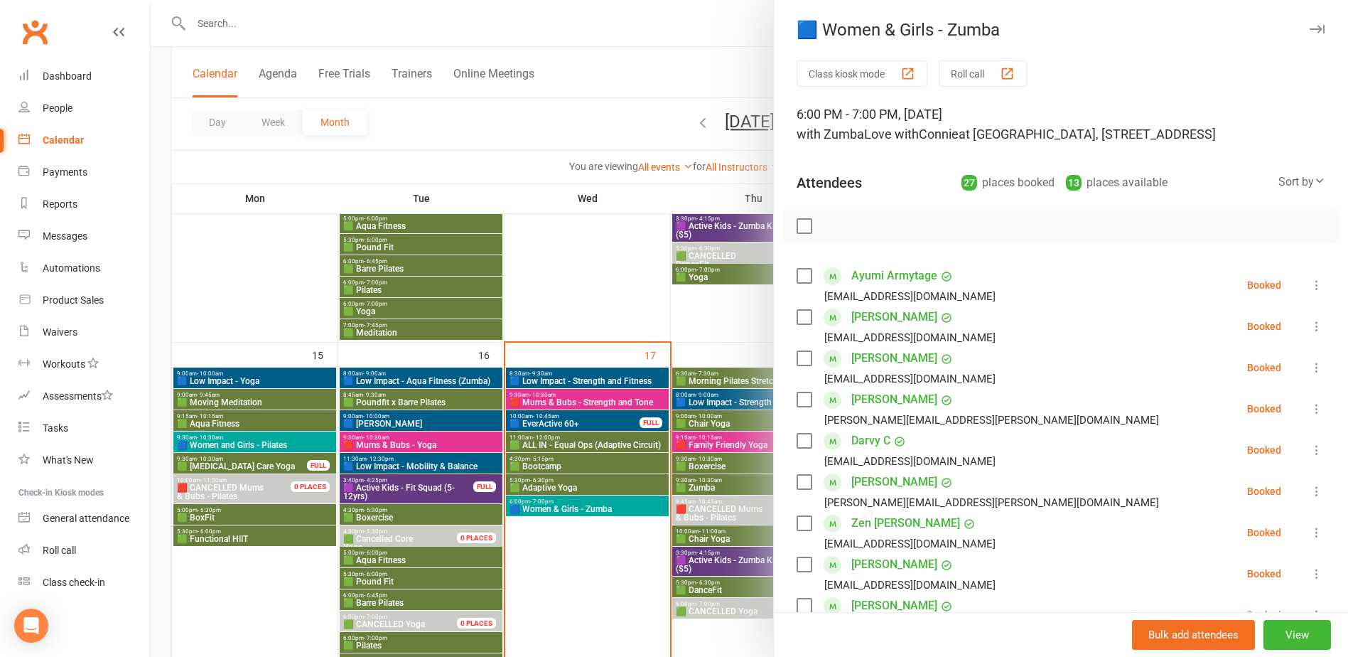
click at [567, 552] on div at bounding box center [750, 328] width 1198 height 657
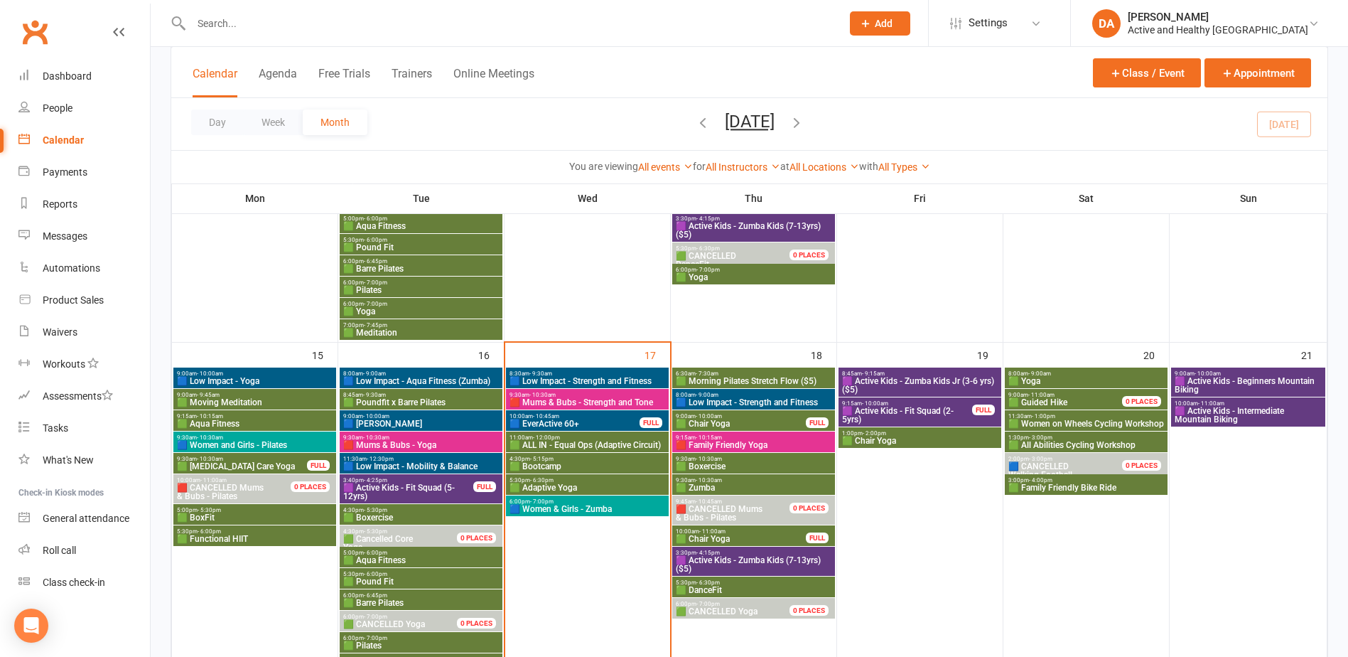
click at [761, 375] on span "6:30am - 7:30am" at bounding box center [753, 373] width 157 height 6
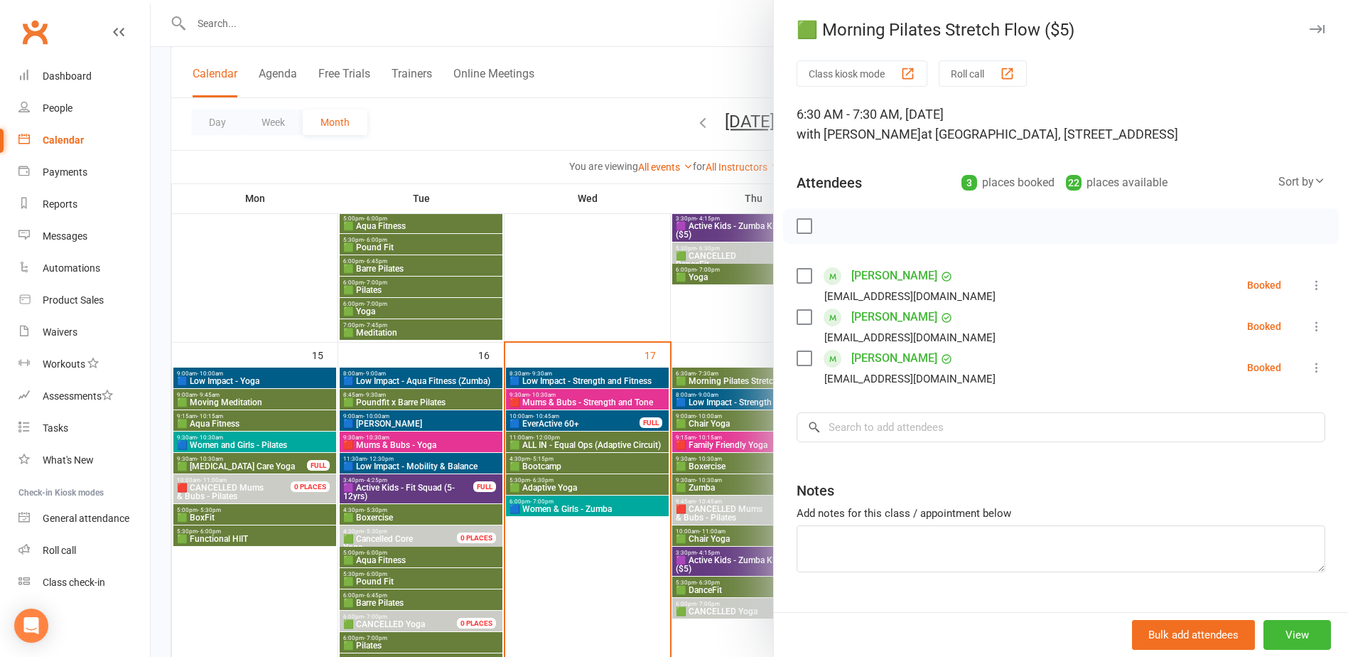
click at [715, 391] on div at bounding box center [750, 328] width 1198 height 657
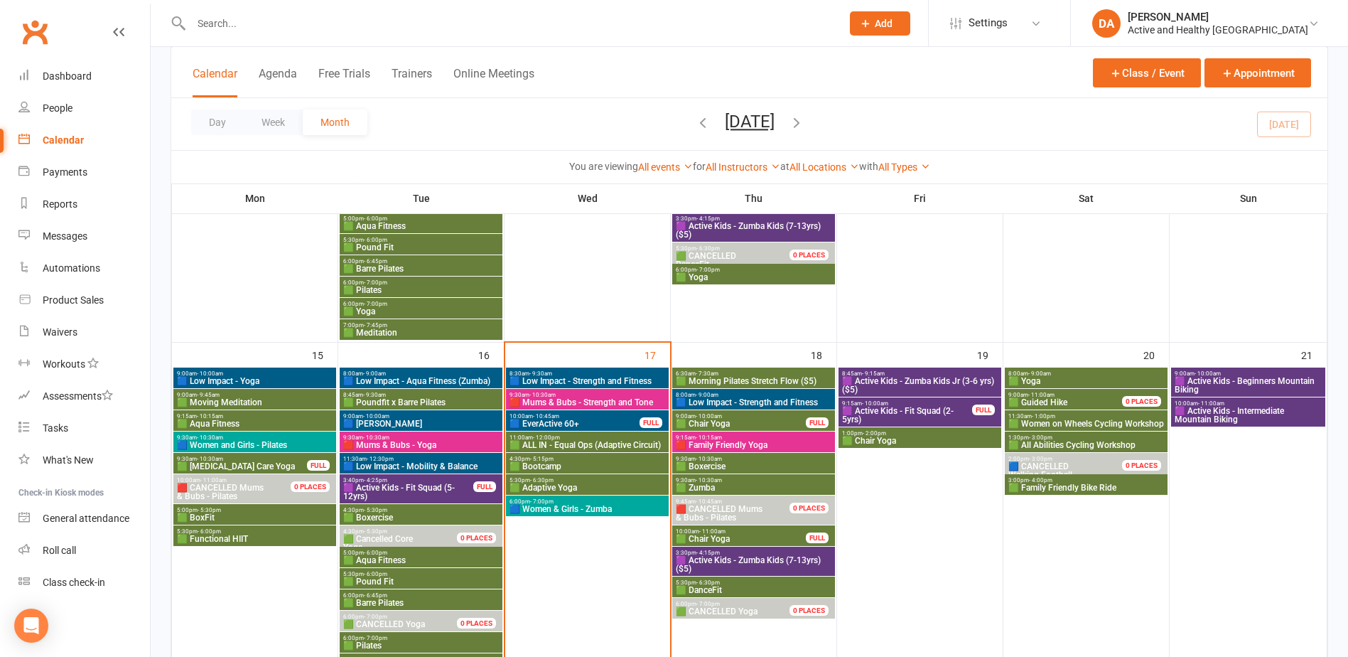
click at [766, 371] on span "6:30am - 7:30am" at bounding box center [753, 373] width 157 height 6
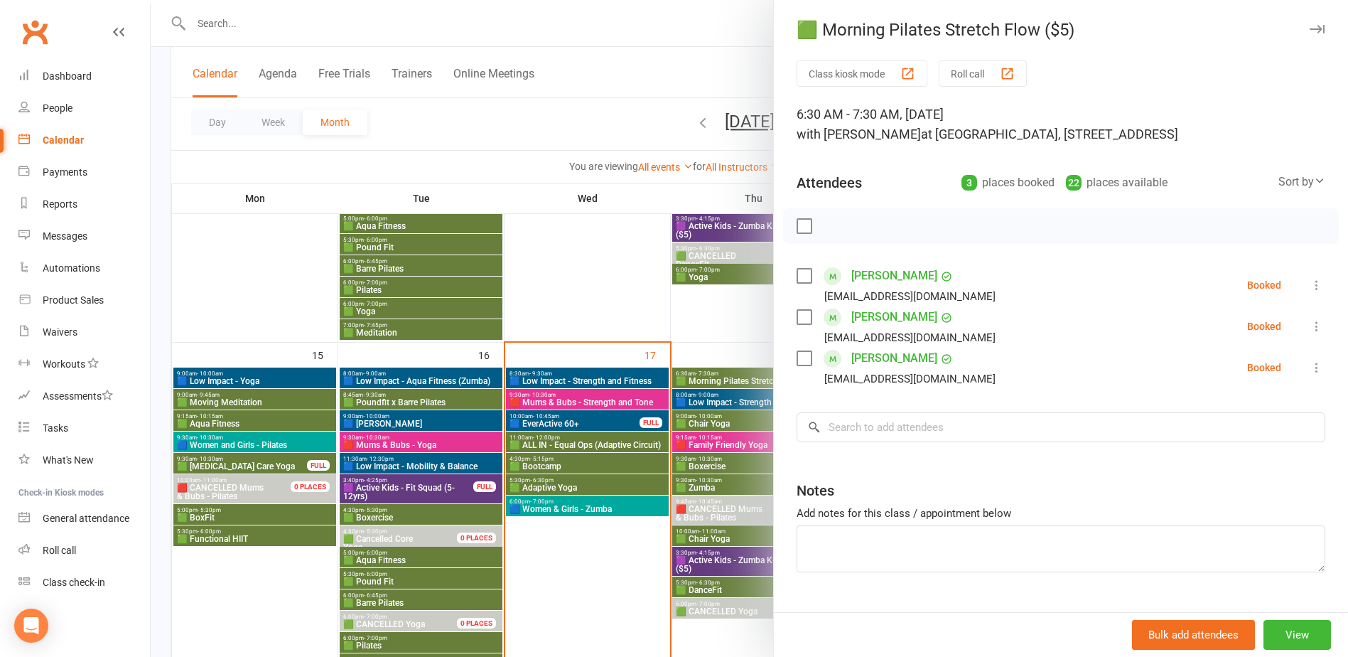
click at [685, 424] on div at bounding box center [750, 328] width 1198 height 657
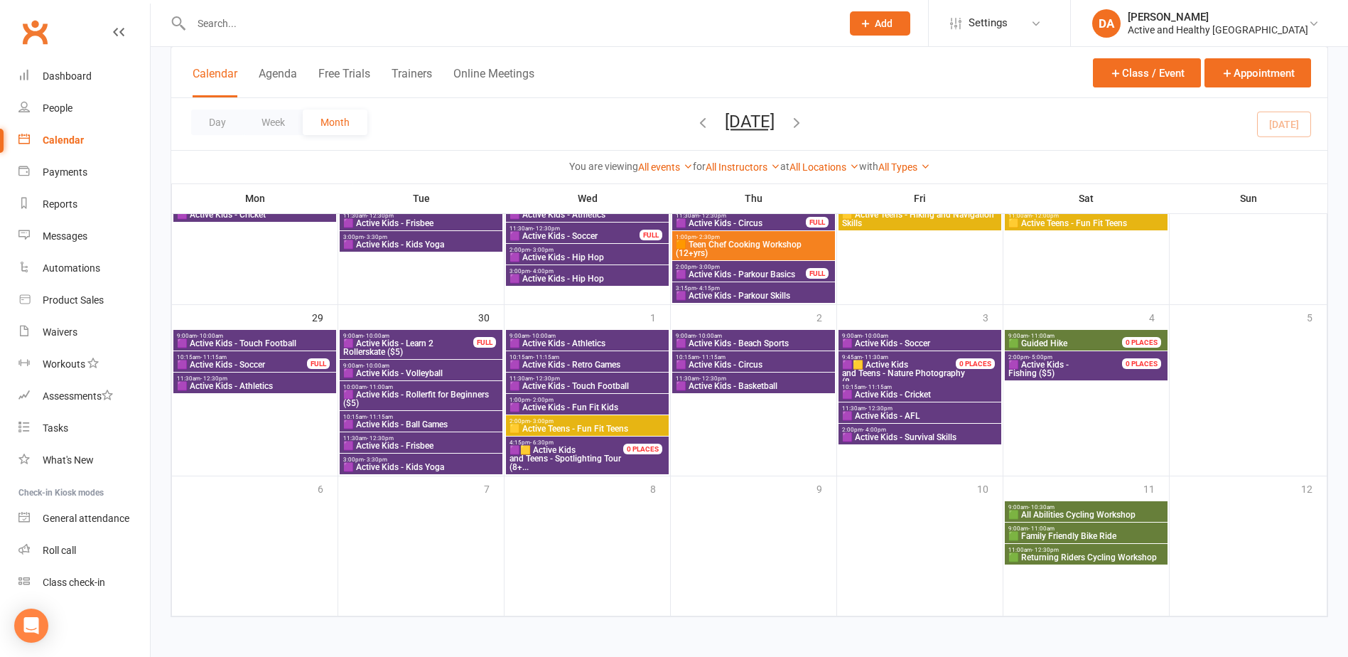
scroll to position [1205, 0]
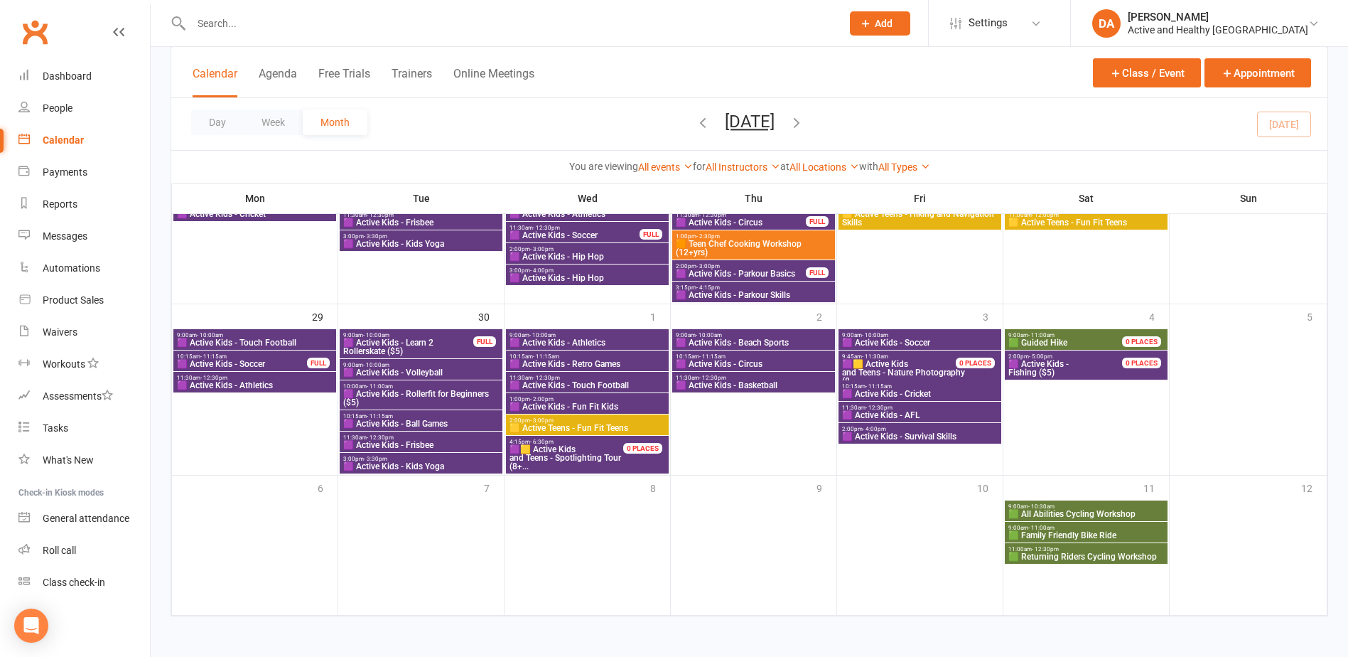
click at [259, 358] on span "10:15am - 11:15am" at bounding box center [242, 356] width 132 height 6
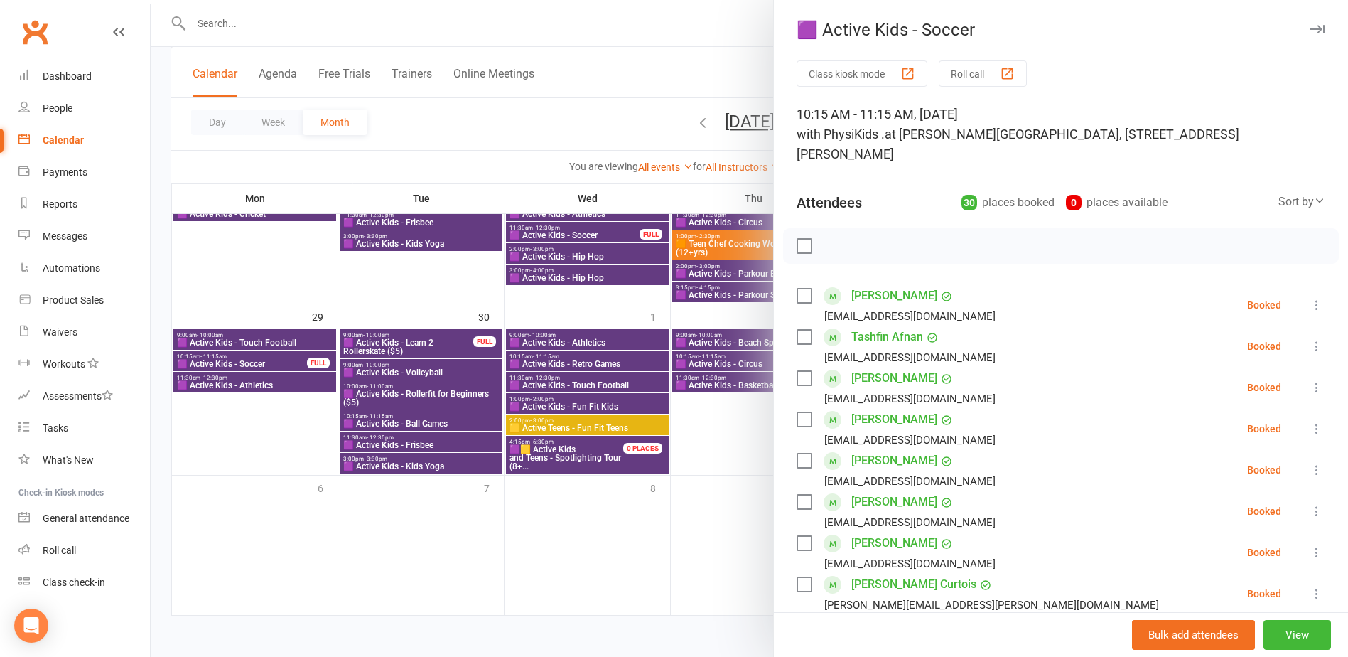
click at [259, 358] on div at bounding box center [750, 328] width 1198 height 657
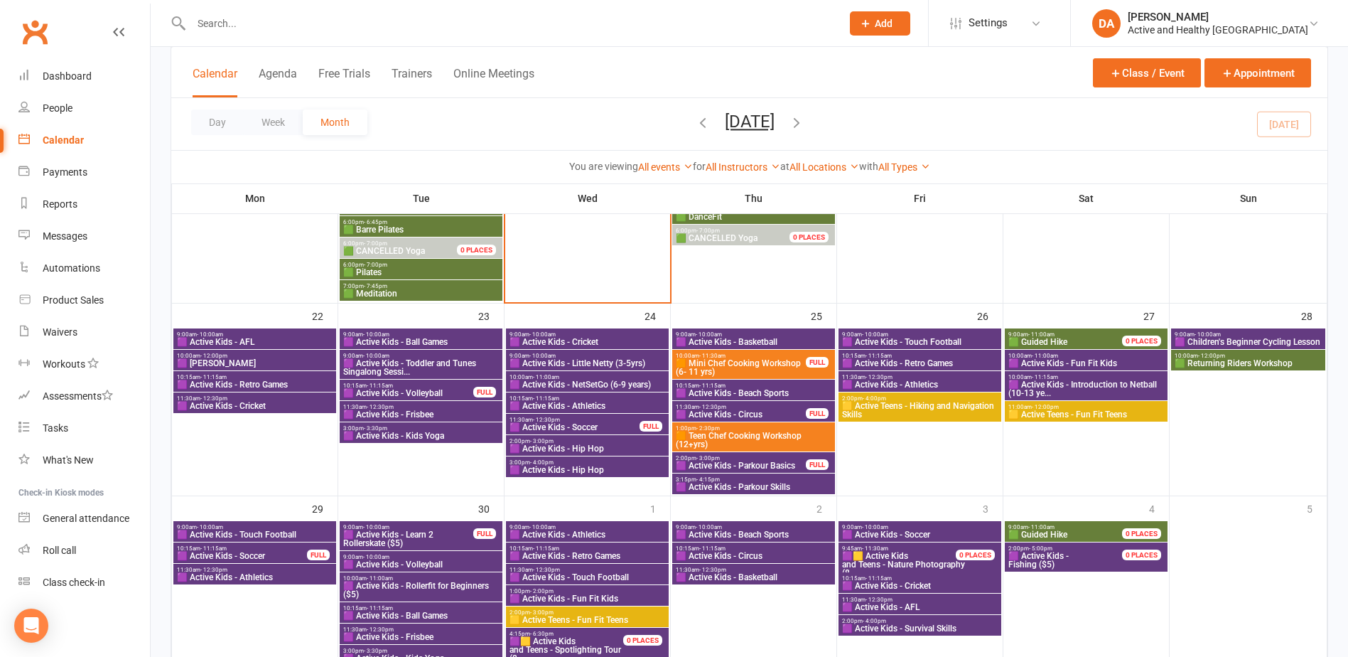
scroll to position [992, 0]
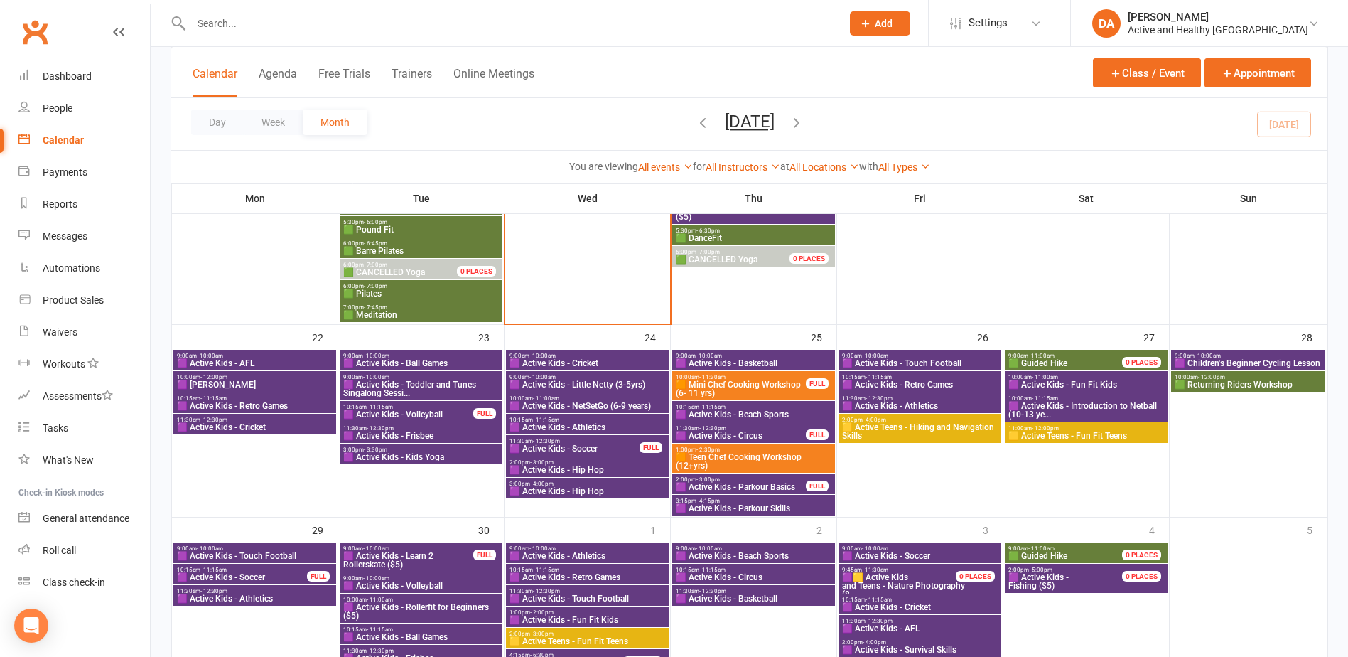
click at [439, 405] on span "10:15am - 11:15am" at bounding box center [409, 407] width 132 height 6
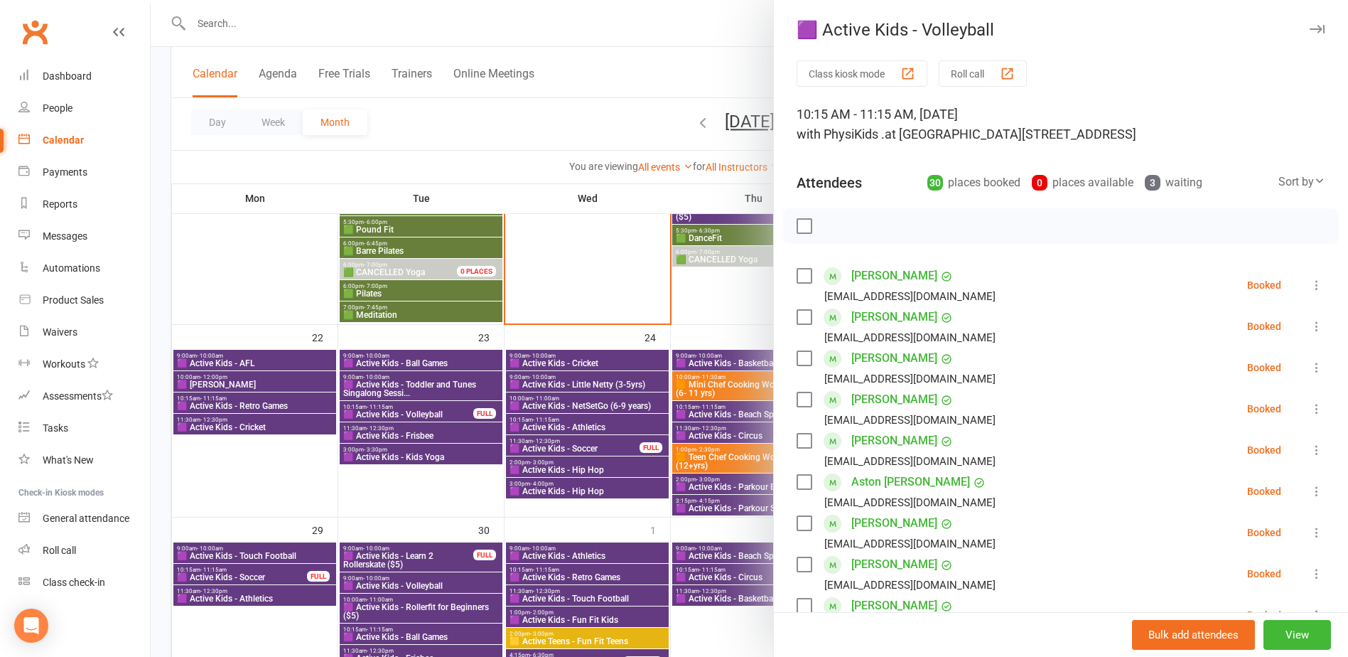
click at [439, 405] on div at bounding box center [750, 328] width 1198 height 657
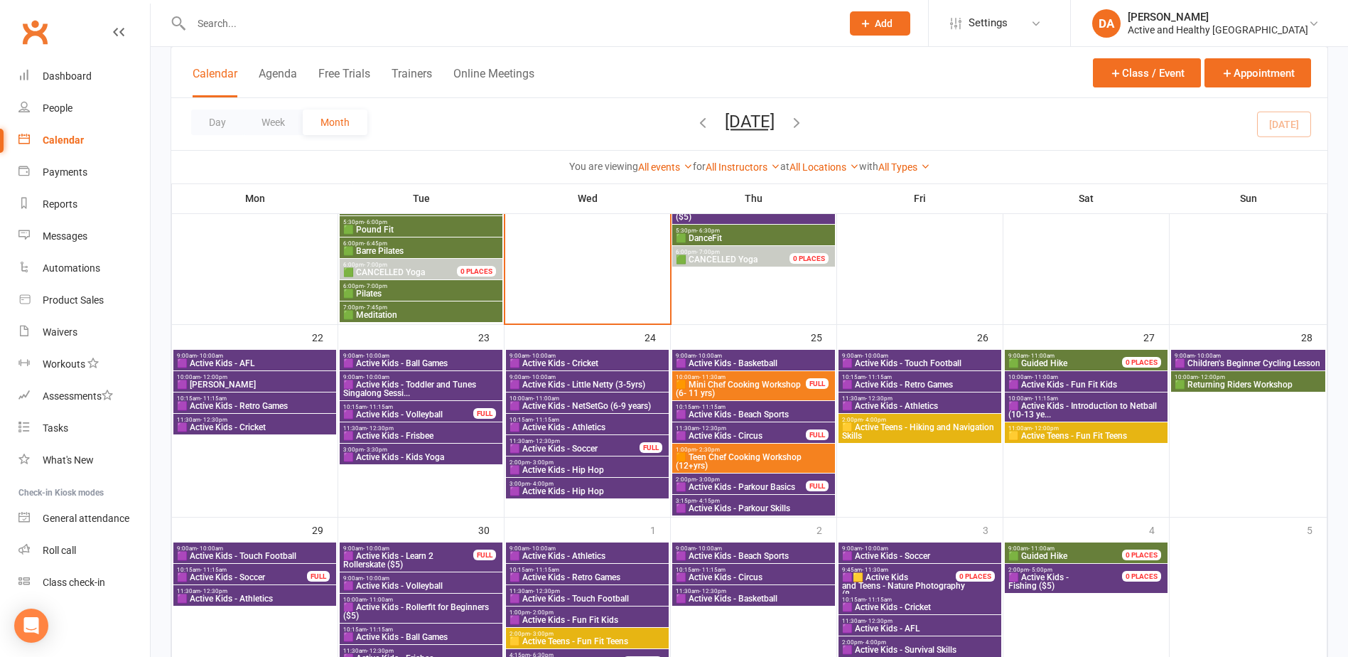
click at [437, 359] on span "🟪 Active Kids - Ball Games" at bounding box center [421, 363] width 157 height 9
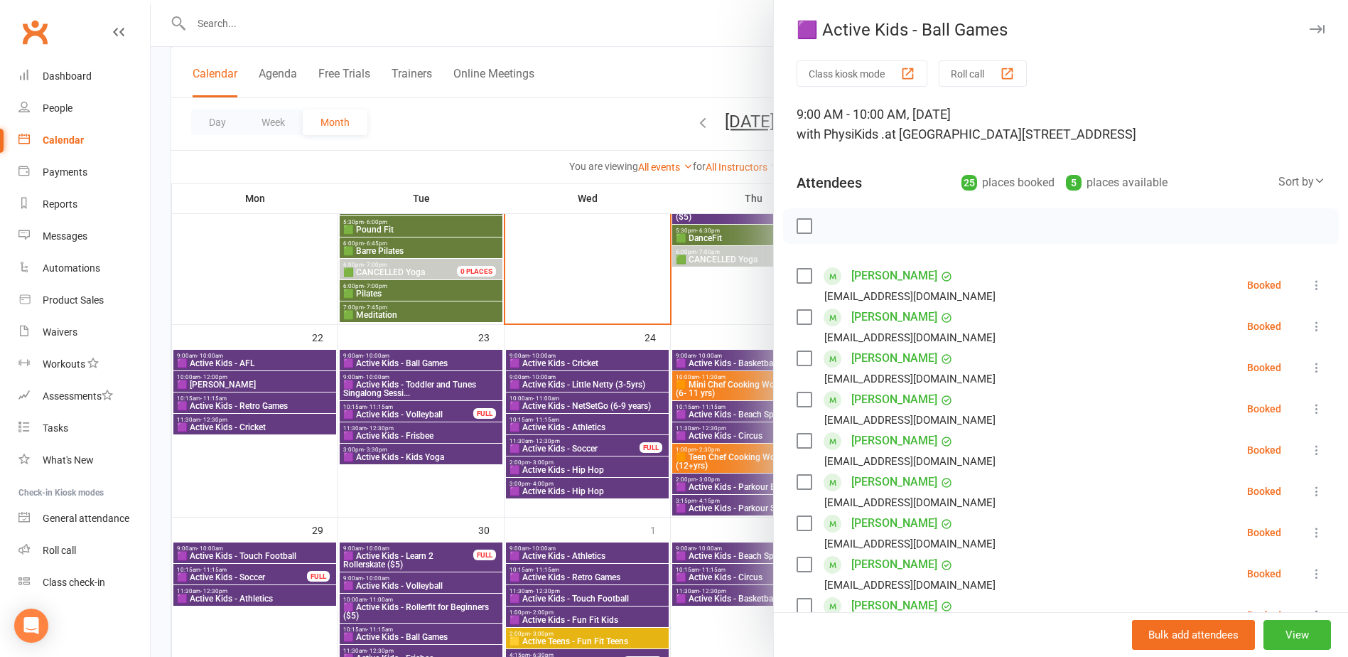
click at [437, 358] on div at bounding box center [750, 328] width 1198 height 657
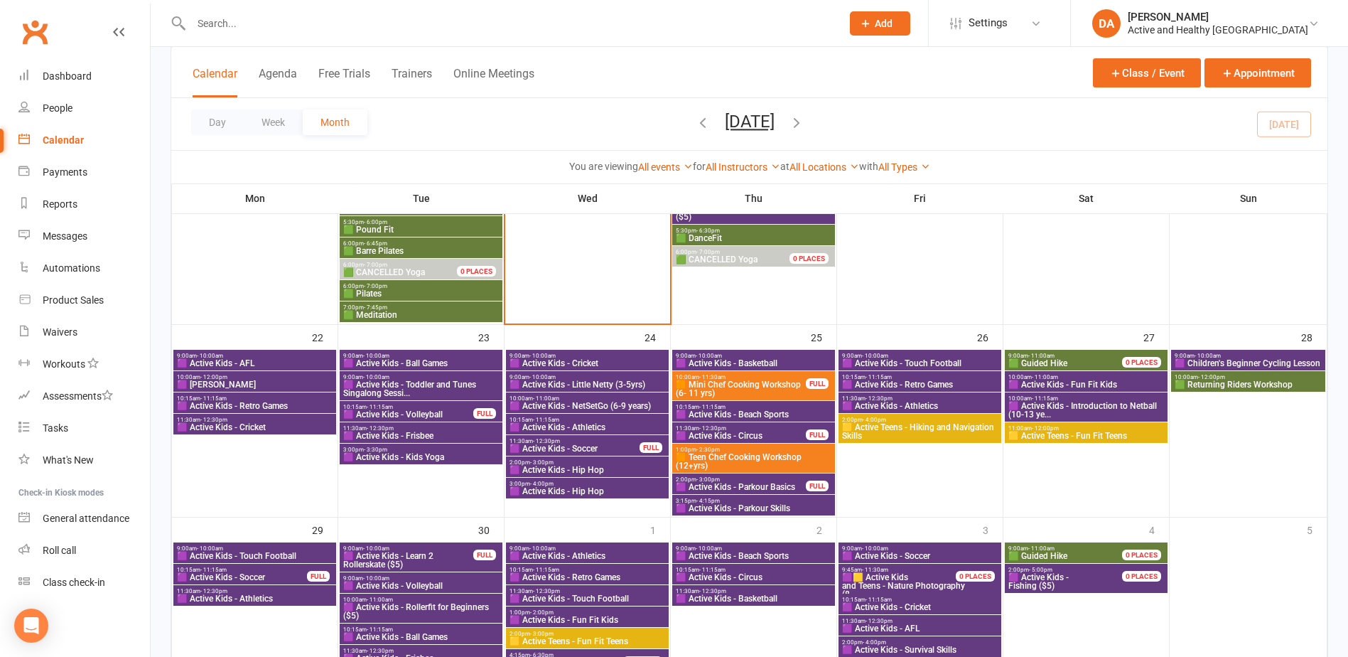
click at [432, 431] on span "🟪 Active Kids - Frisbee" at bounding box center [421, 435] width 157 height 9
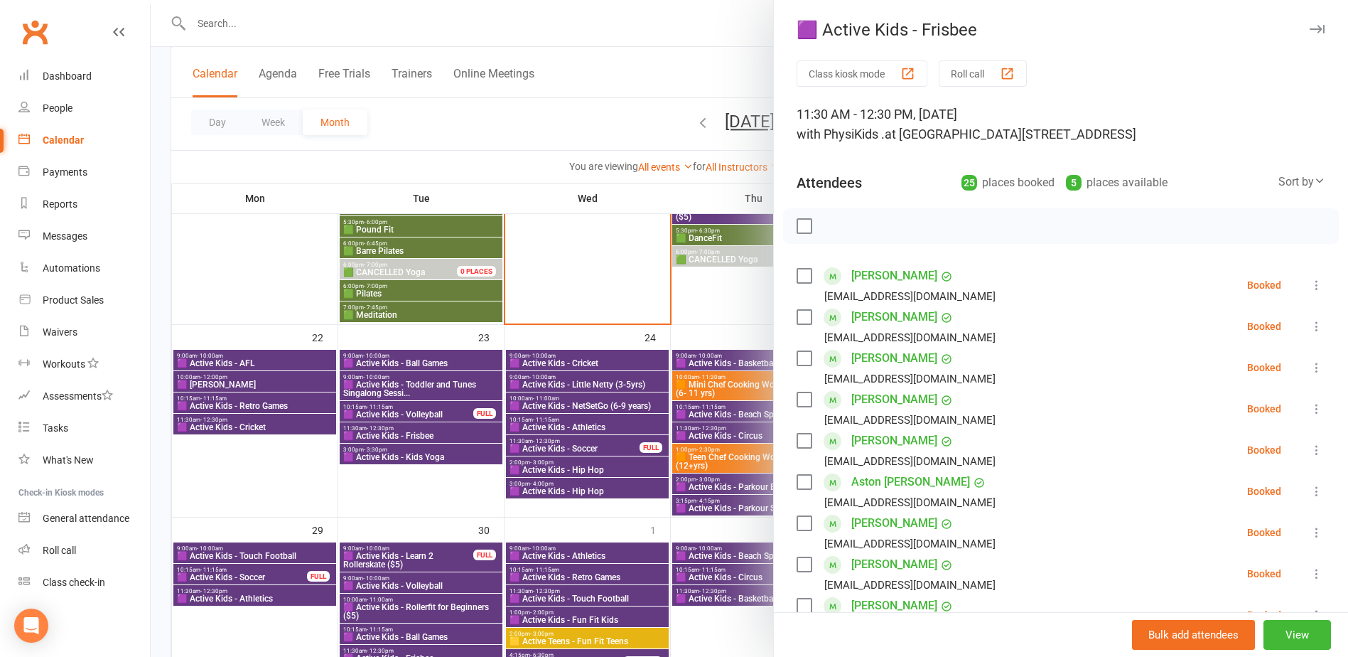
click at [432, 431] on div at bounding box center [750, 328] width 1198 height 657
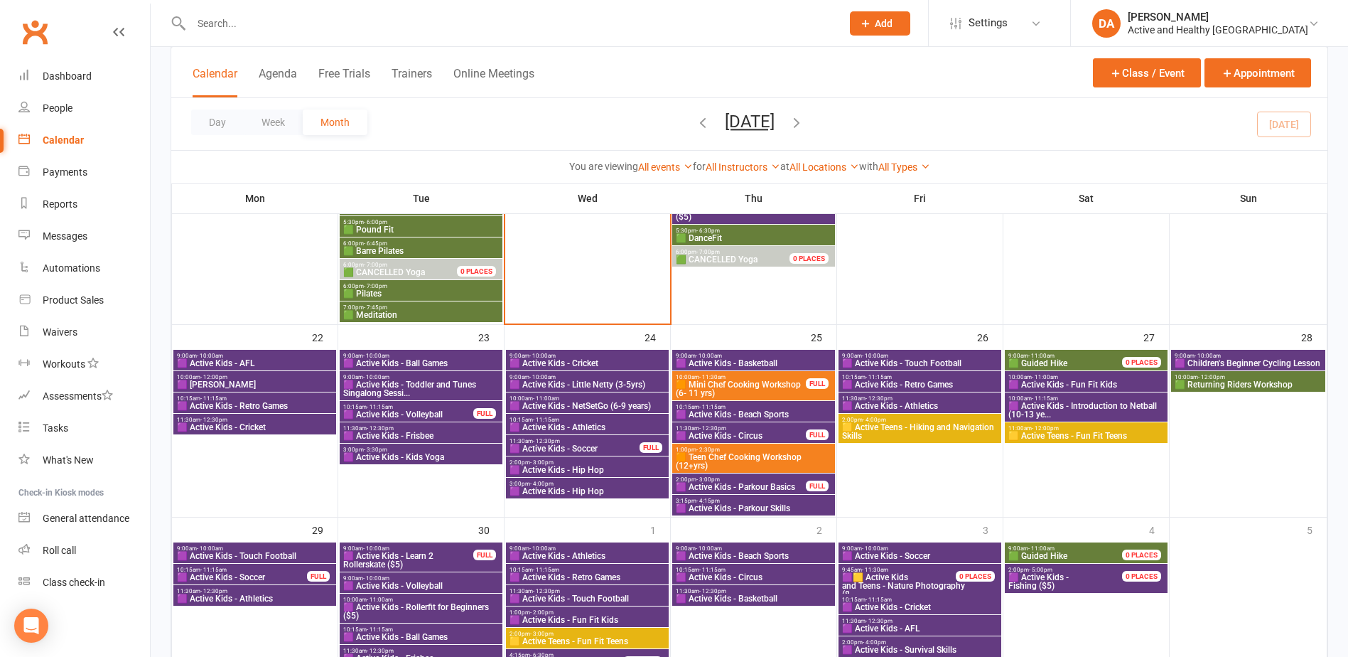
click at [424, 453] on span "🟪 Active Kids - Kids Yoga" at bounding box center [421, 457] width 157 height 9
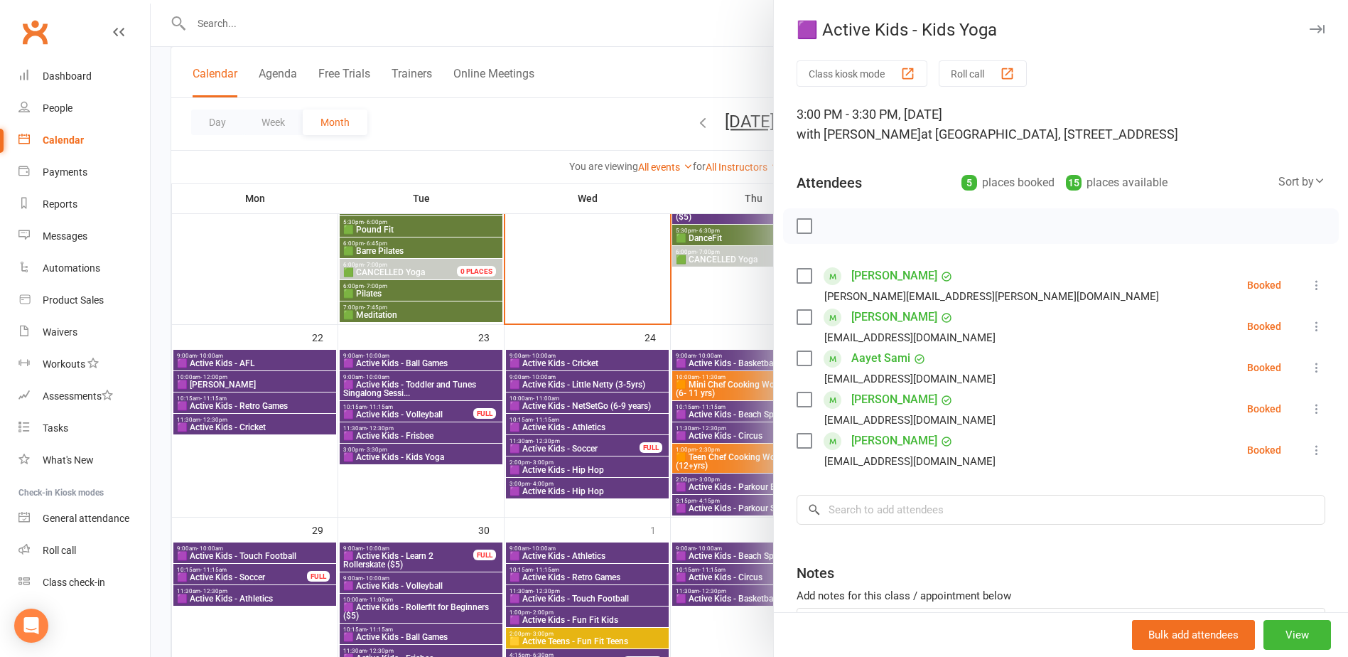
click at [424, 453] on div at bounding box center [750, 328] width 1198 height 657
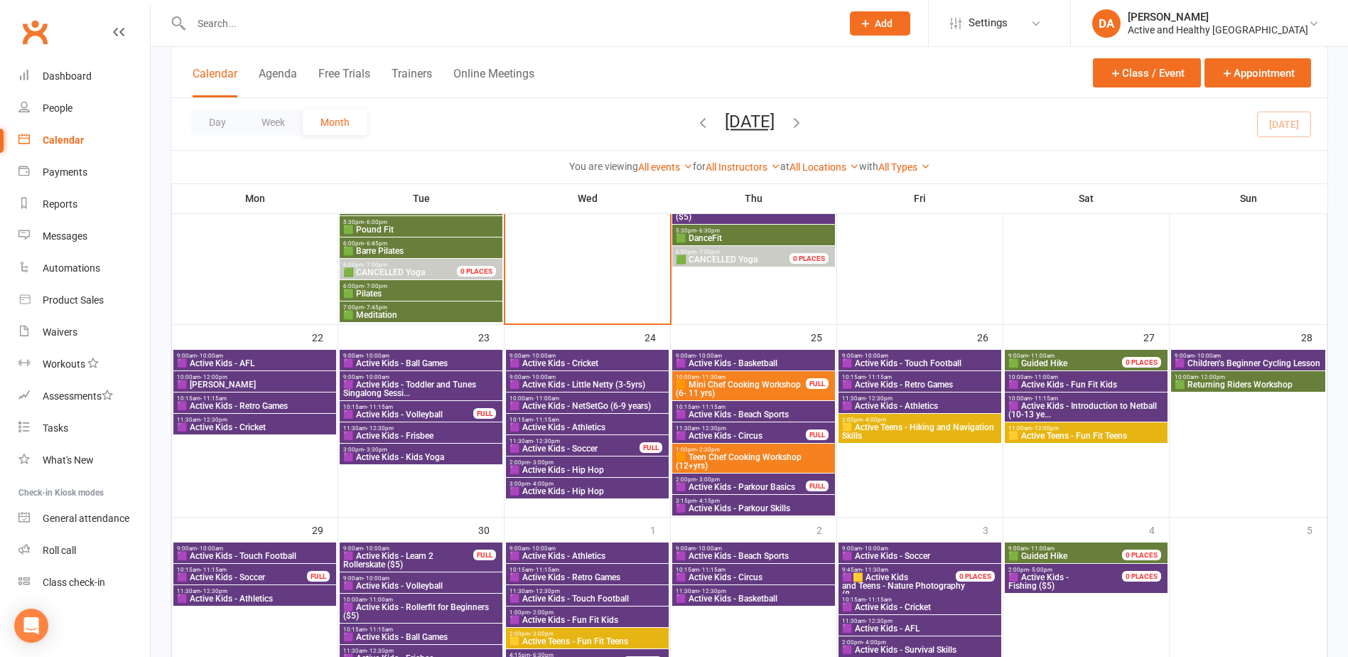
click at [441, 360] on span "🟪 Active Kids - Ball Games" at bounding box center [421, 363] width 157 height 9
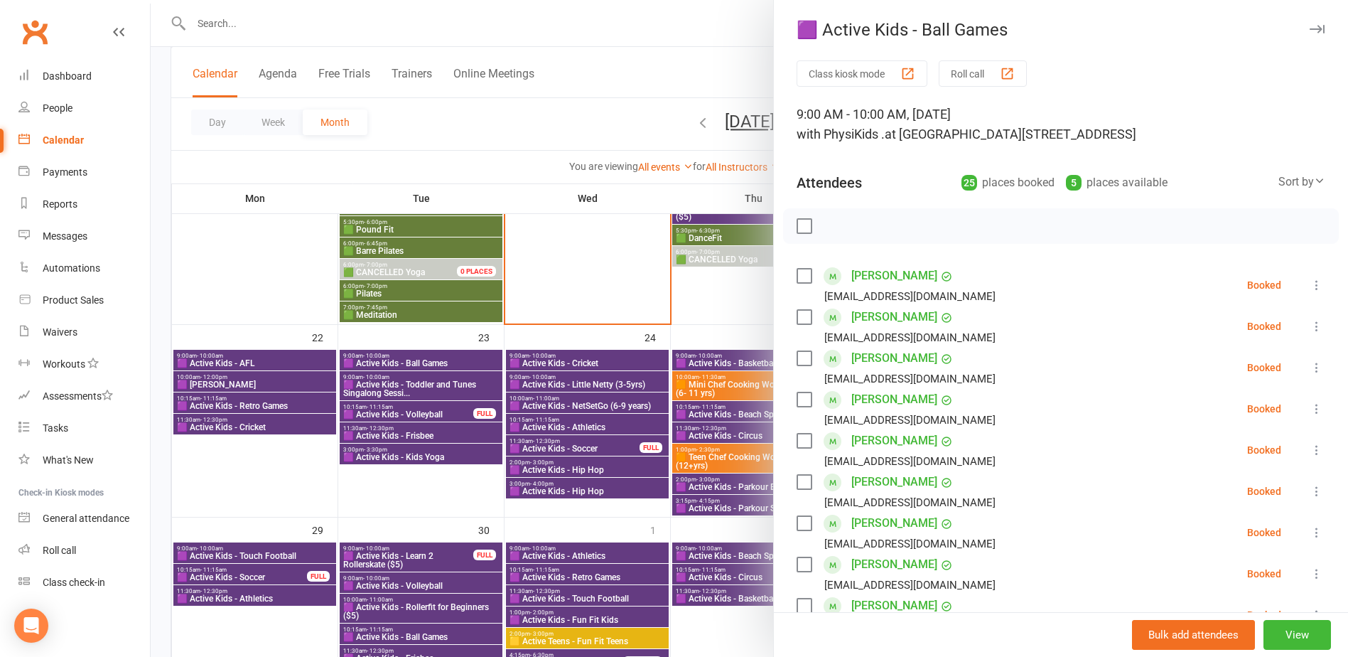
click at [441, 360] on div at bounding box center [750, 328] width 1198 height 657
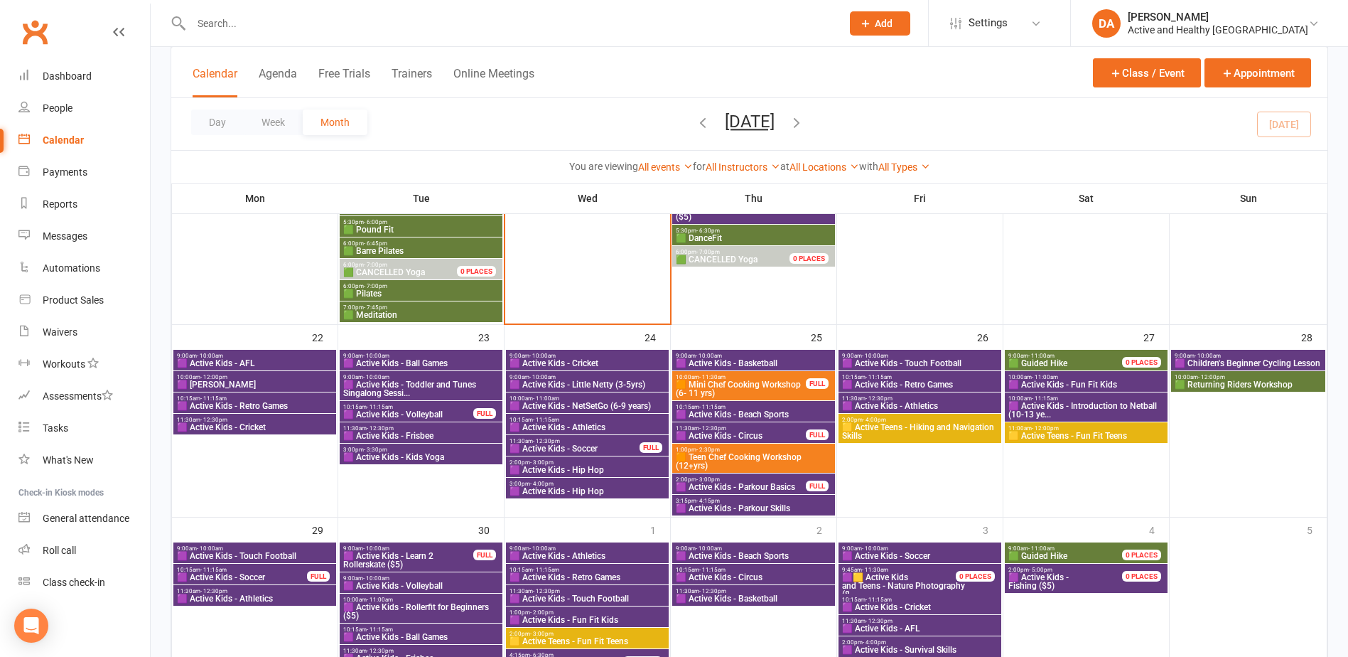
click at [773, 480] on span "2:00pm - 3:00pm" at bounding box center [741, 479] width 132 height 6
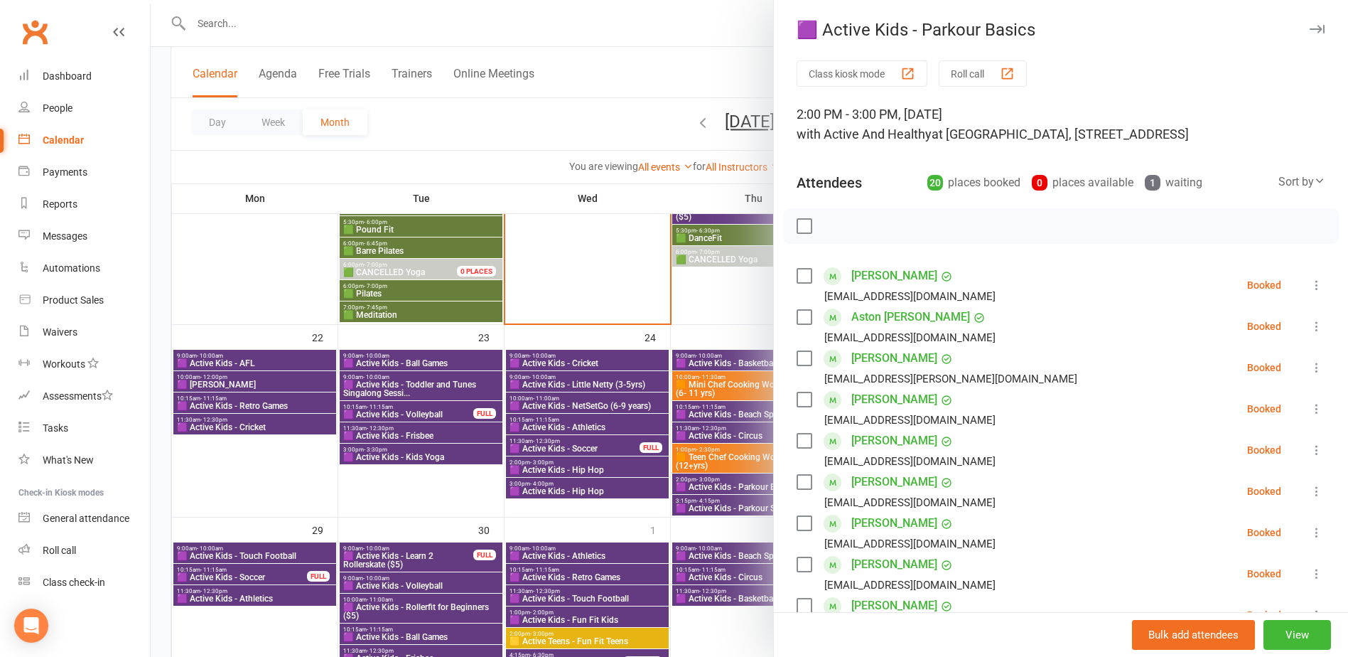
click at [694, 488] on div at bounding box center [750, 328] width 1198 height 657
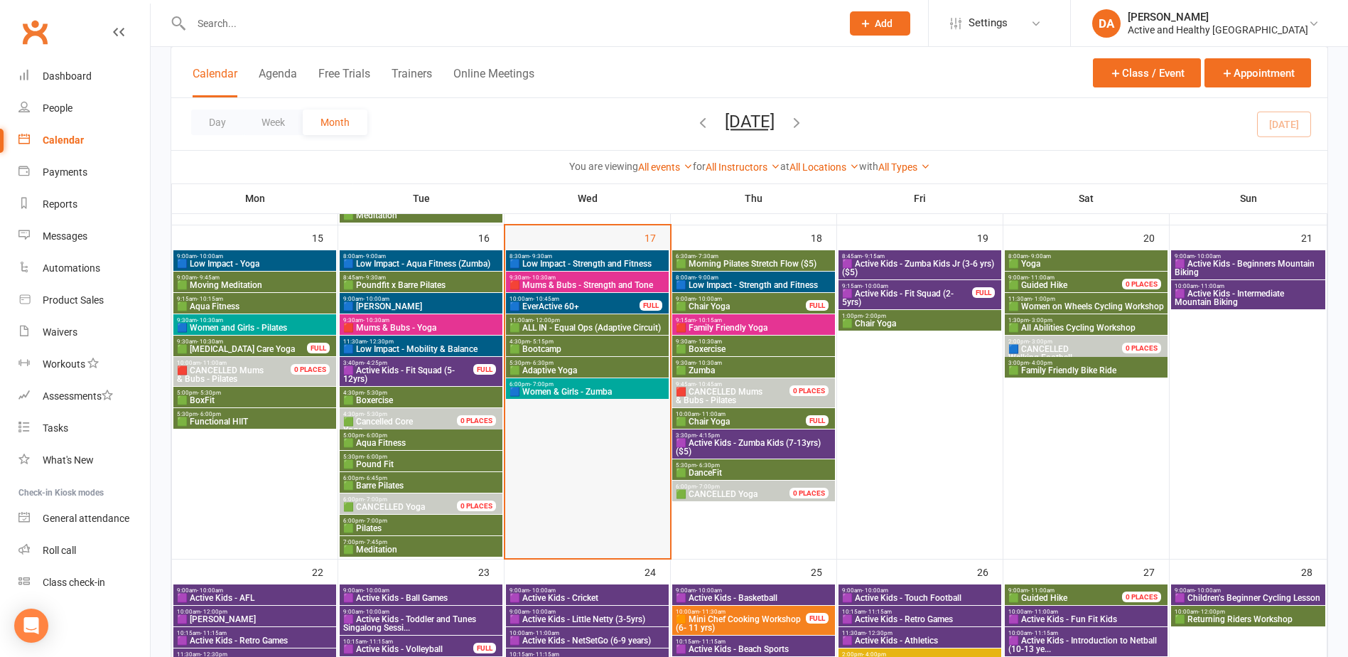
scroll to position [924, 0]
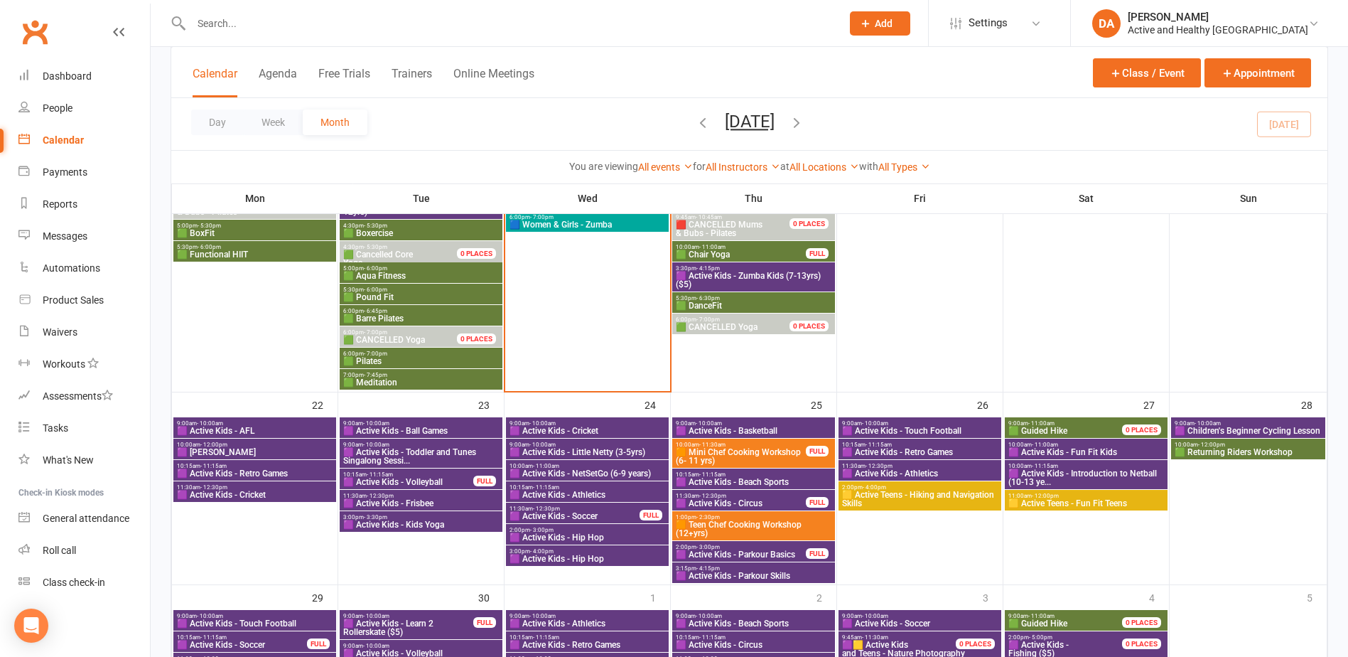
click at [440, 458] on span "🟪 Active Kids - Toddler and Tunes Singalong Sessi..." at bounding box center [421, 456] width 157 height 17
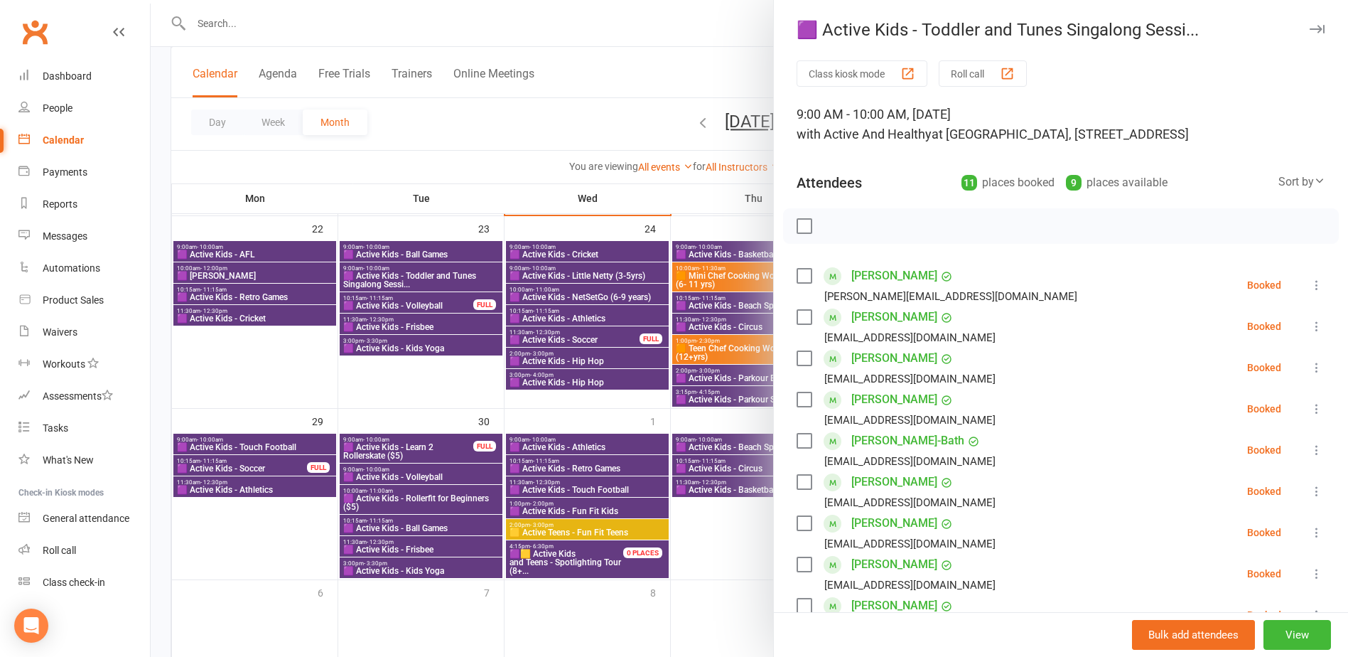
scroll to position [1066, 0]
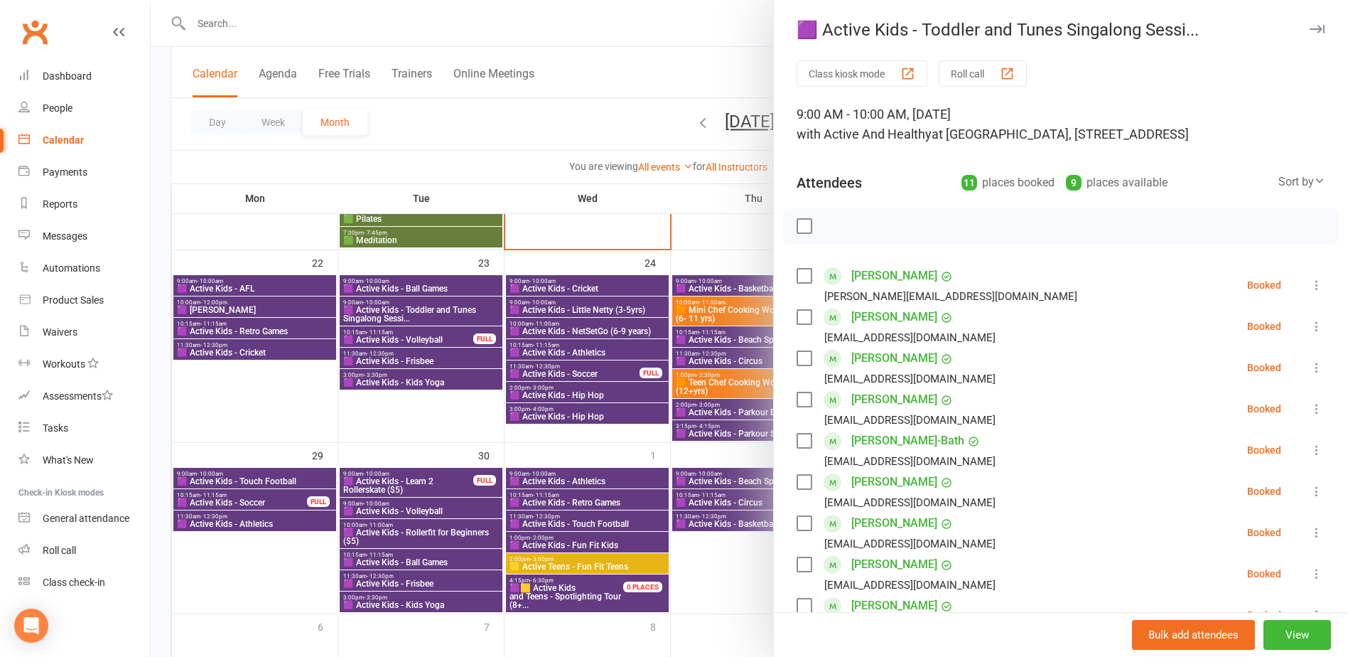
click at [271, 363] on div at bounding box center [750, 328] width 1198 height 657
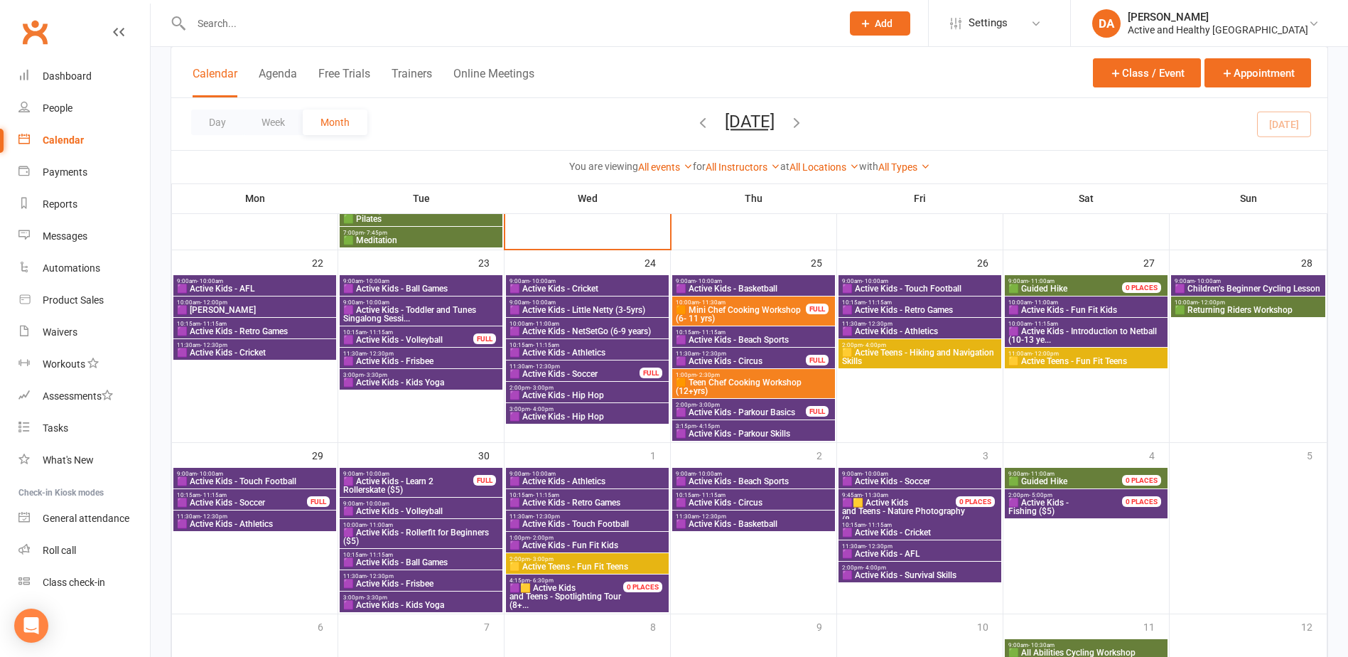
click at [230, 301] on span "10:00am - 12:00pm" at bounding box center [254, 302] width 157 height 6
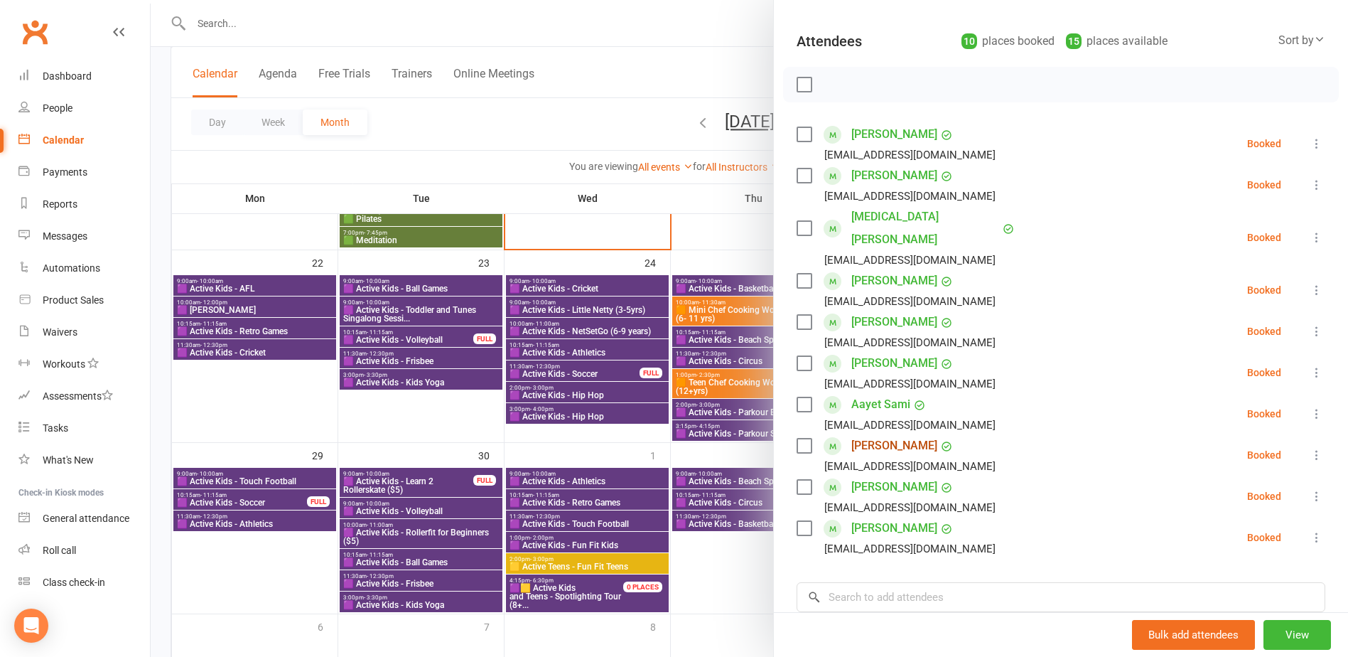
scroll to position [142, 0]
click at [585, 395] on div at bounding box center [750, 328] width 1198 height 657
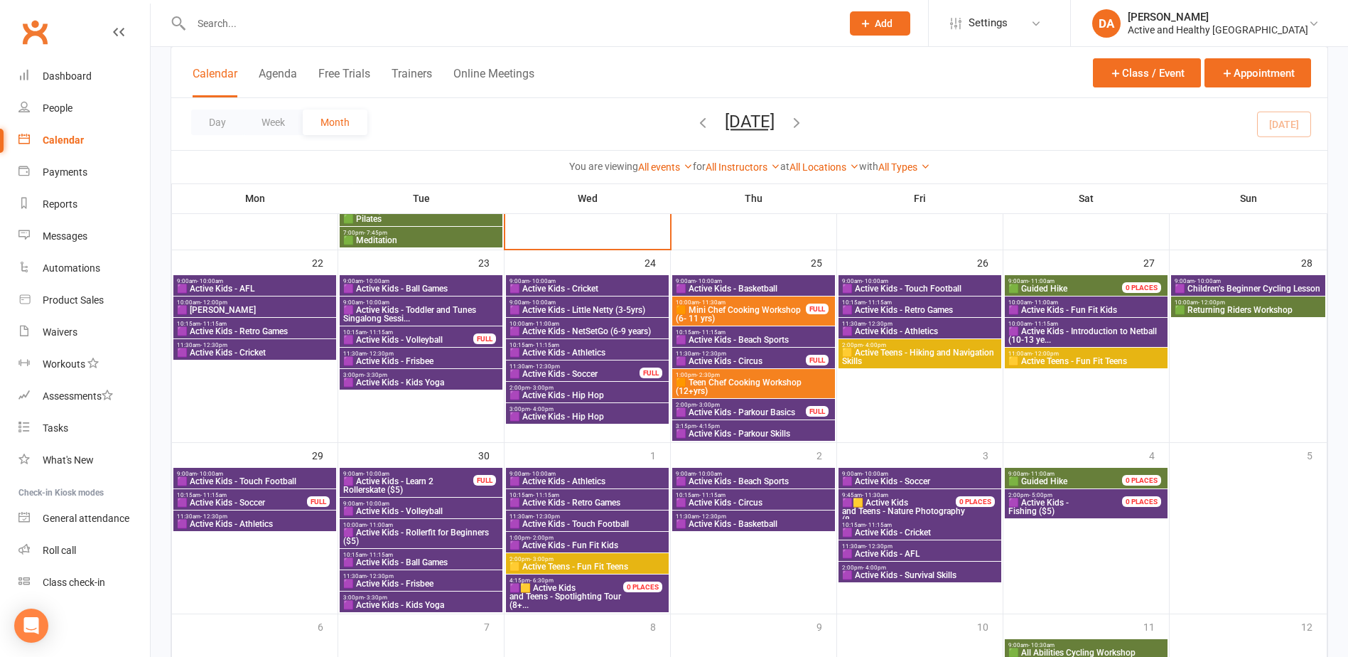
click at [603, 371] on span "🟪 Active Kids - Soccer" at bounding box center [575, 374] width 132 height 9
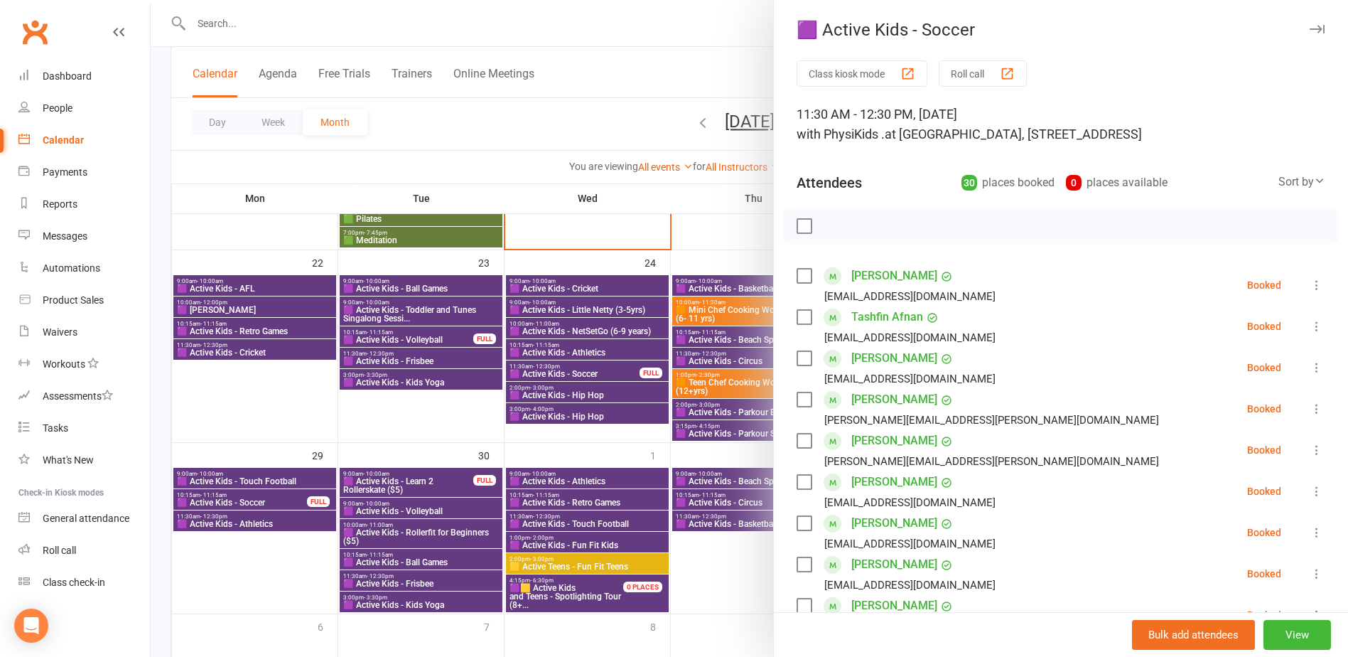
drag, startPoint x: 628, startPoint y: 422, endPoint x: 638, endPoint y: 421, distance: 10.1
click at [628, 423] on div at bounding box center [750, 328] width 1198 height 657
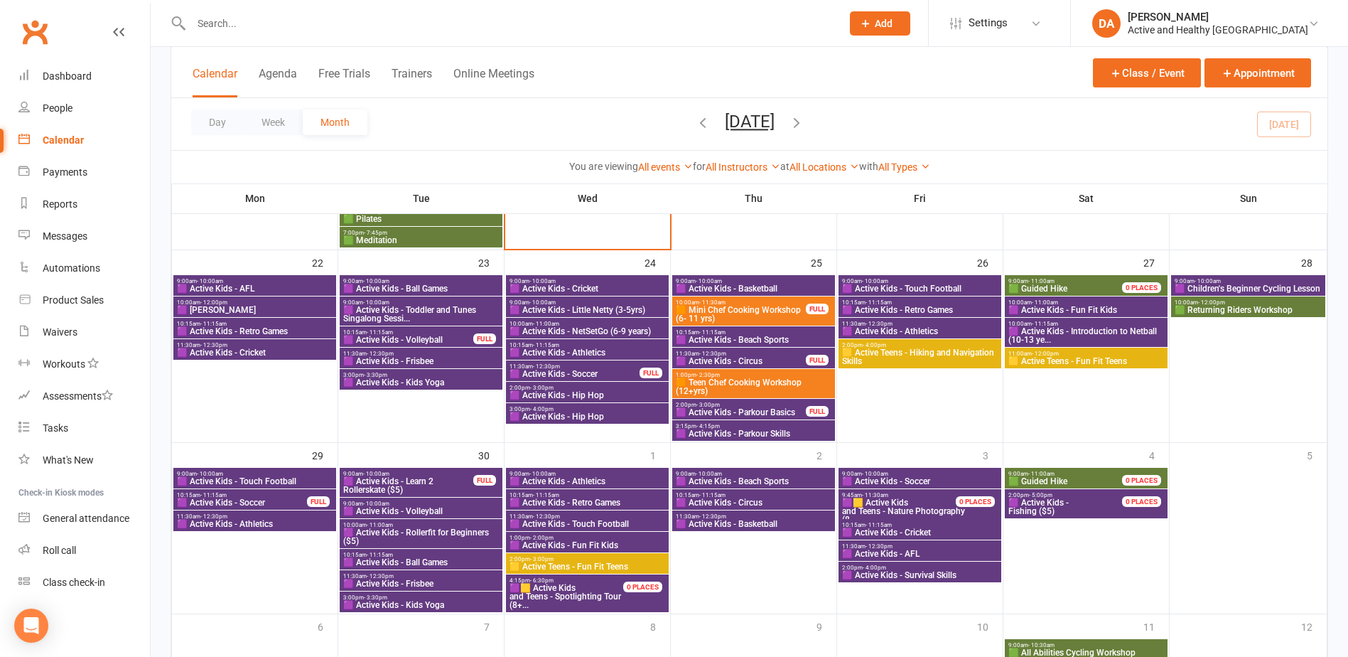
click at [761, 389] on span "🟧 Teen Chef Cooking Workshop (12+yrs)" at bounding box center [753, 386] width 157 height 17
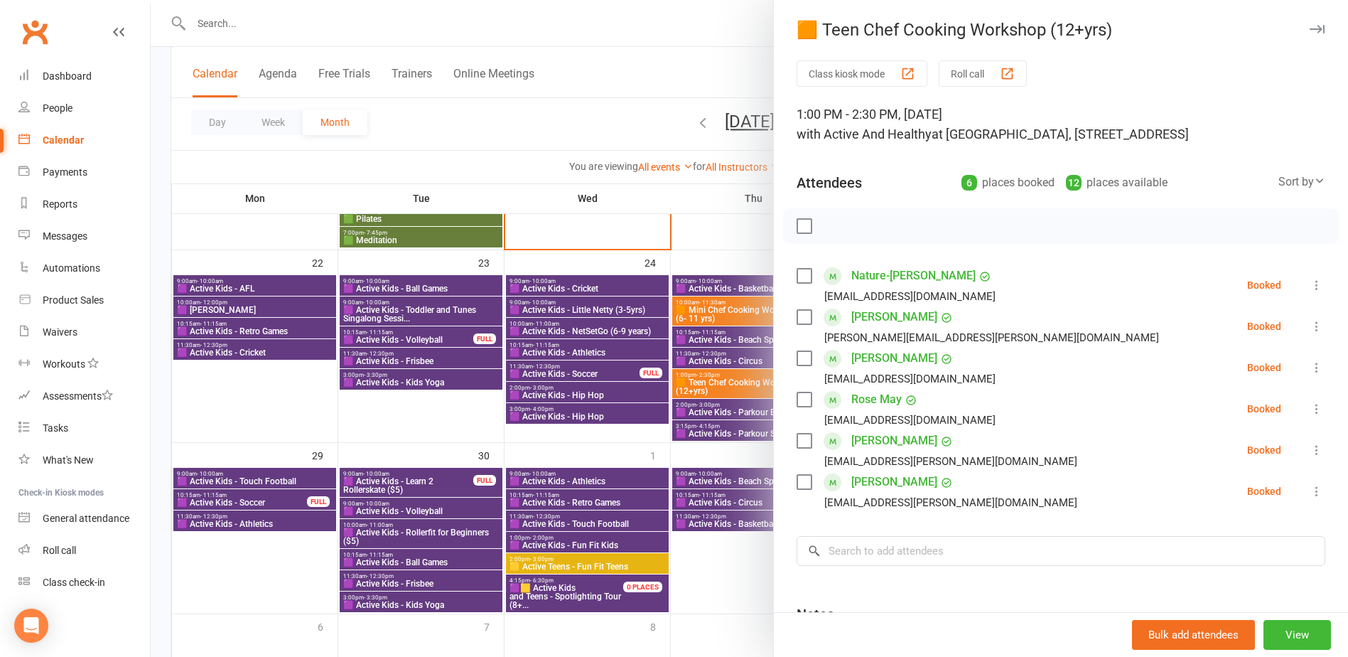
click at [653, 404] on div at bounding box center [750, 328] width 1198 height 657
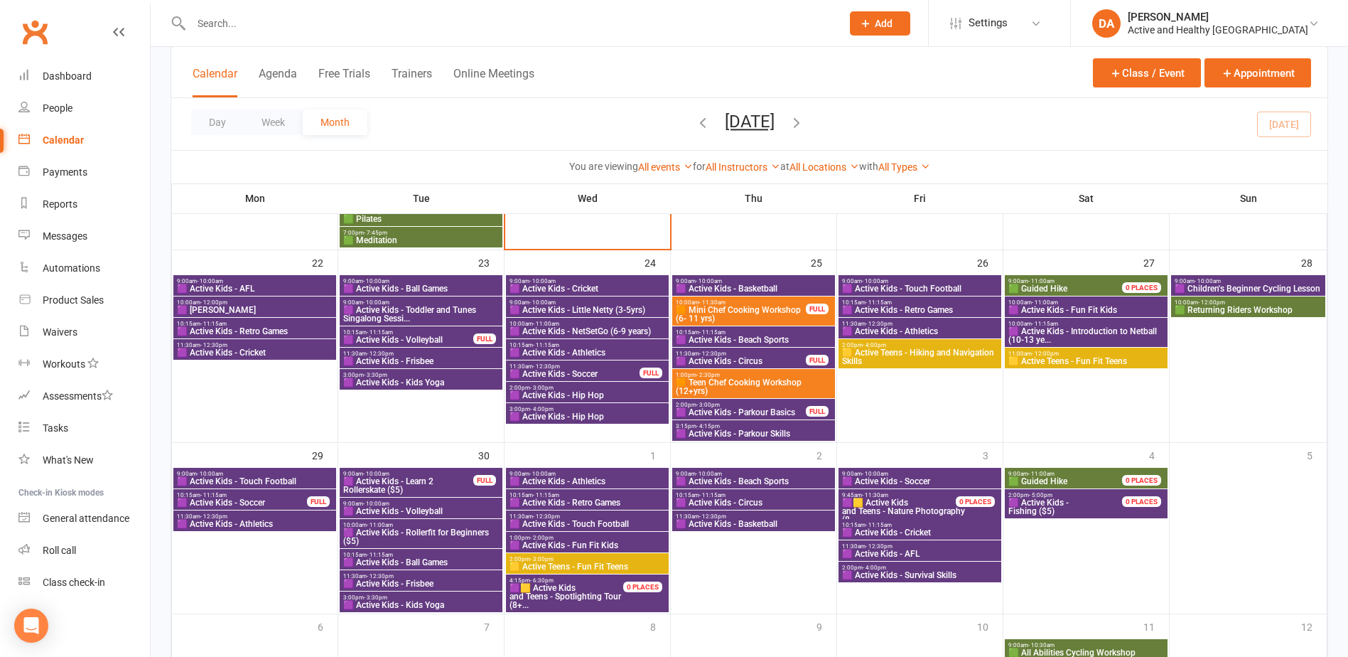
click at [756, 361] on span "🟪 Active Kids - Circus" at bounding box center [741, 361] width 132 height 9
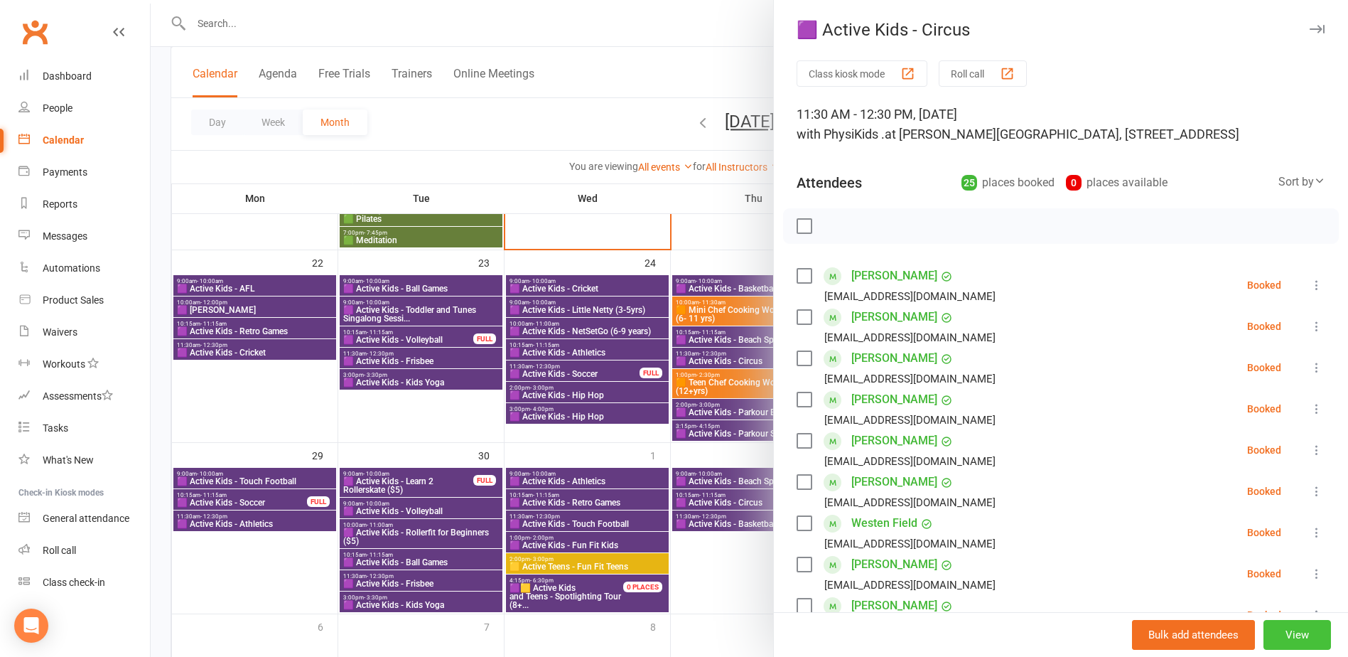
click at [1294, 636] on button "View" at bounding box center [1298, 635] width 68 height 30
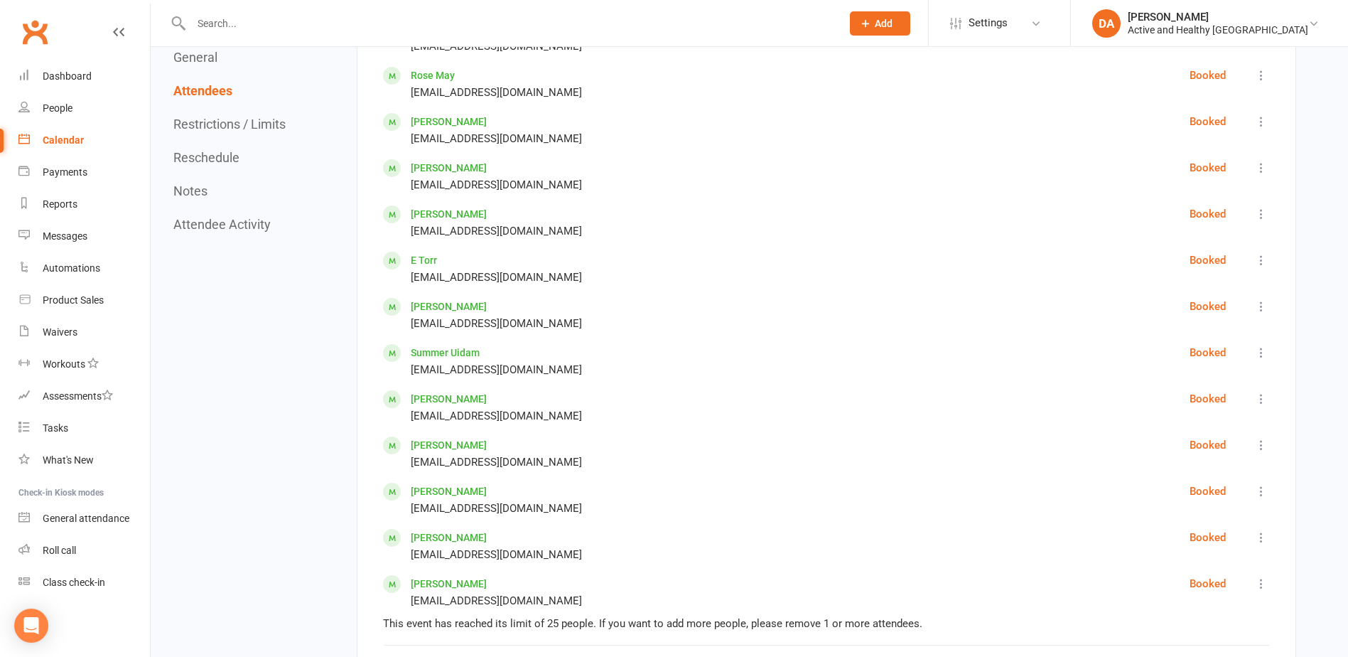
scroll to position [2061, 0]
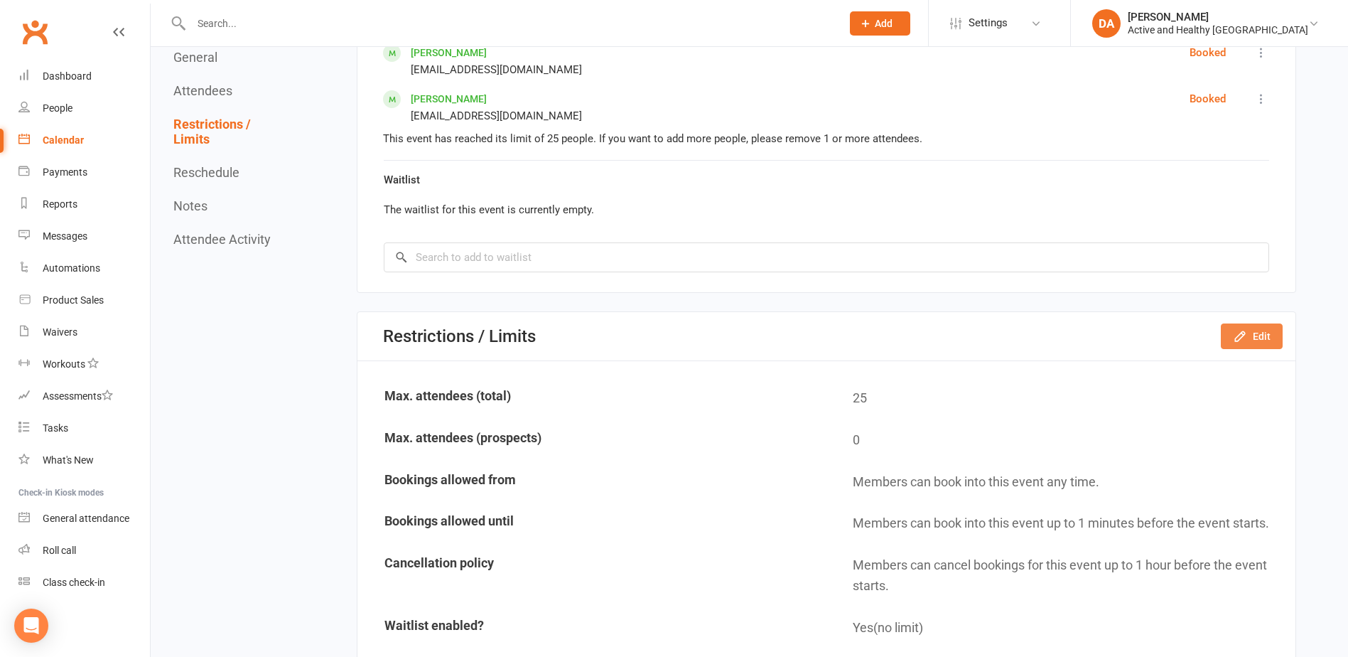
click at [1250, 323] on button "Edit" at bounding box center [1252, 336] width 62 height 26
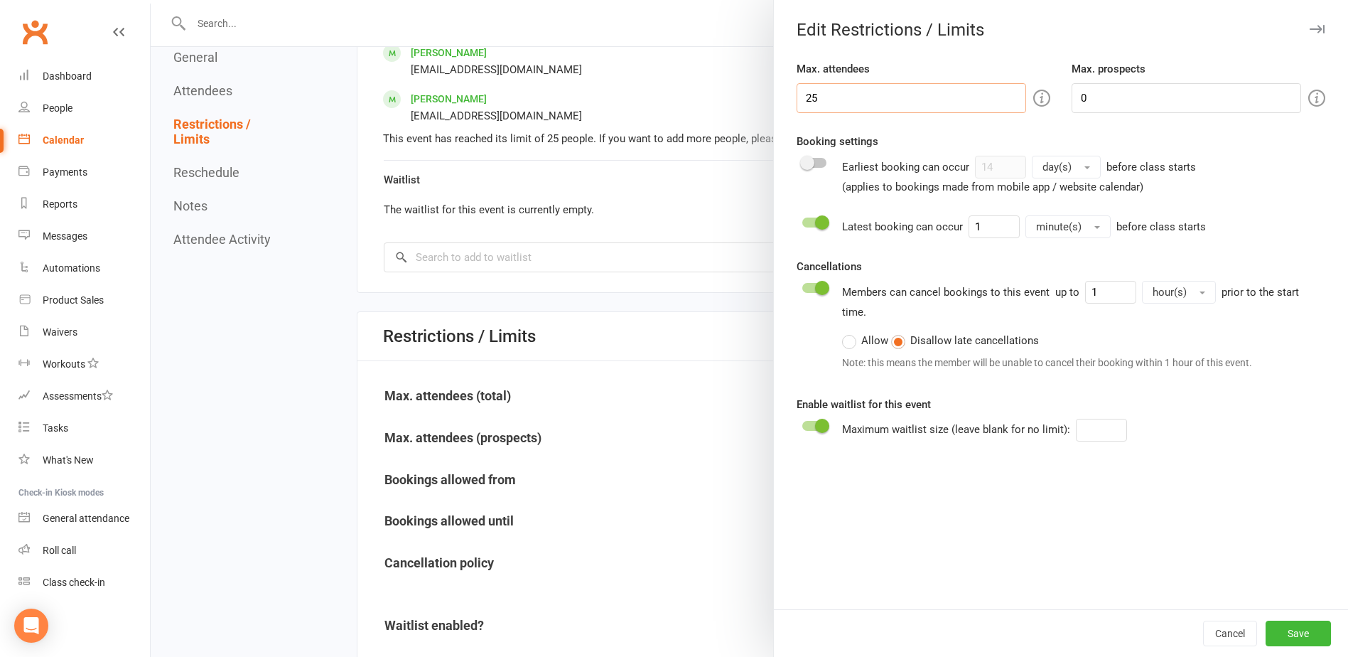
drag, startPoint x: 839, startPoint y: 97, endPoint x: 461, endPoint y: 71, distance: 378.3
click at [461, 0] on div "Edit Restrictions / Limits Max. attendees 25 Max. prospects 0 Booking settings …" at bounding box center [750, 0] width 1198 height 0
type input "30"
click at [1297, 630] on button "Save" at bounding box center [1298, 634] width 65 height 26
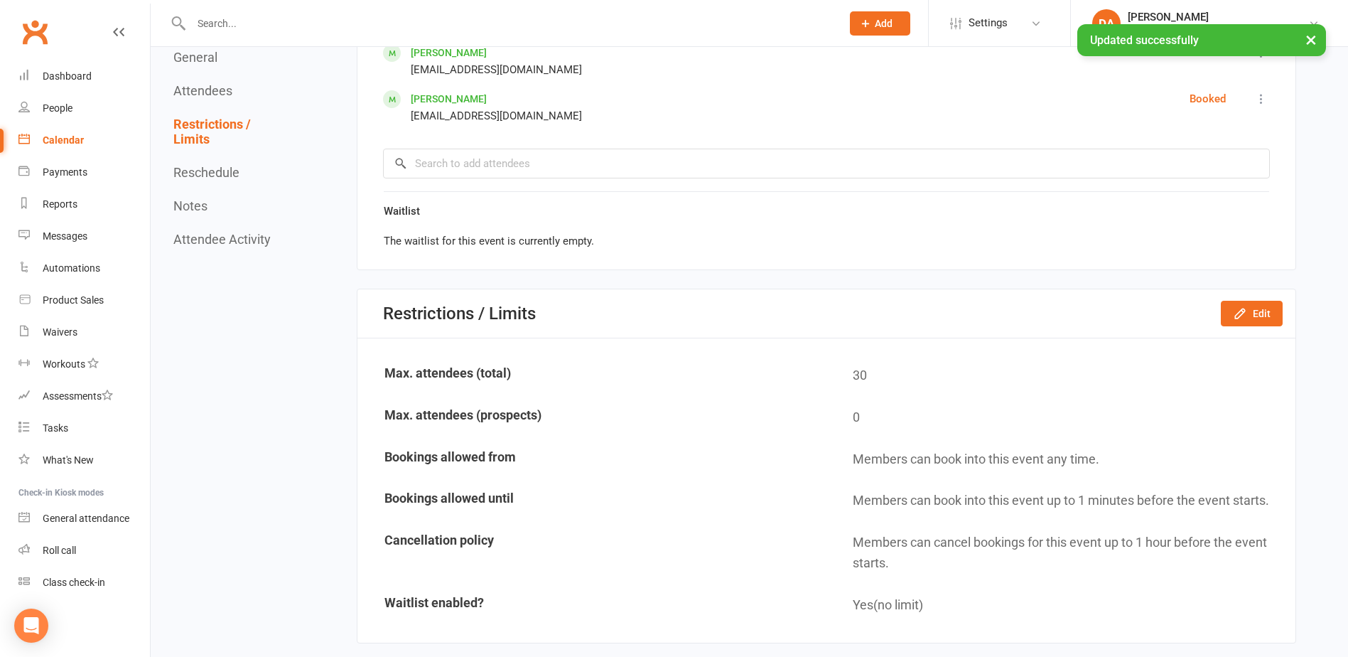
click at [66, 136] on div "Calendar" at bounding box center [63, 139] width 41 height 11
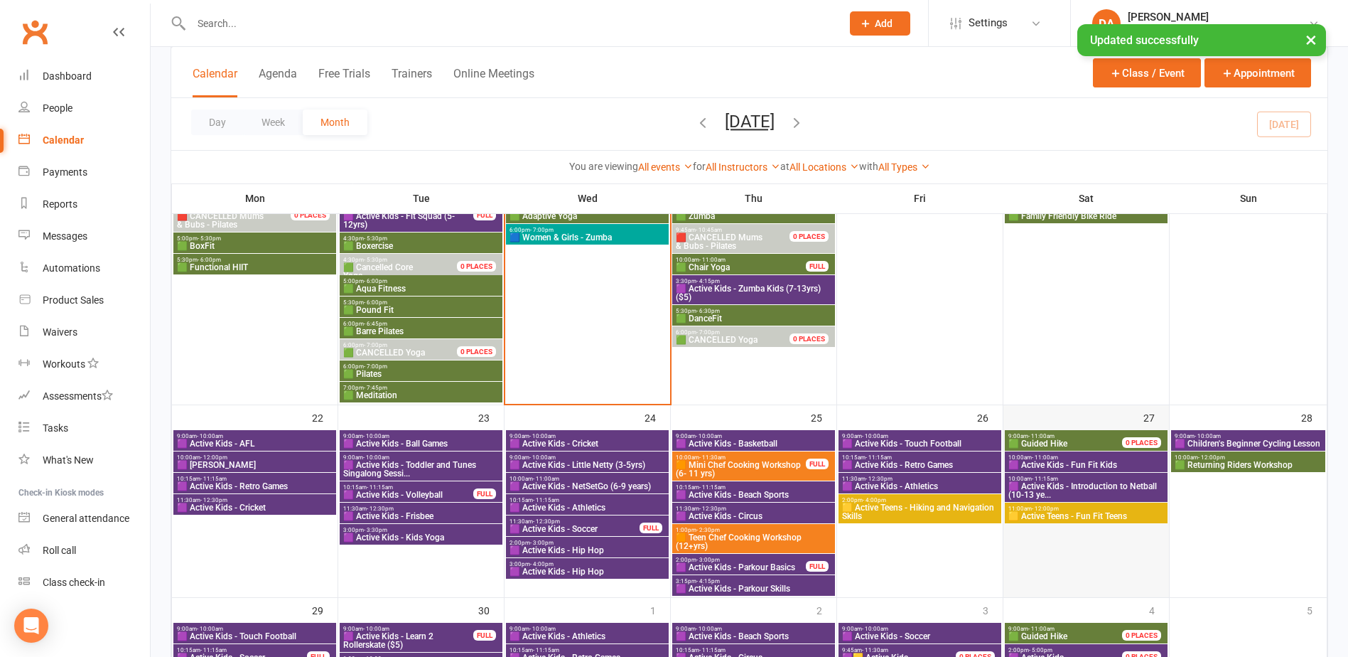
scroll to position [1066, 0]
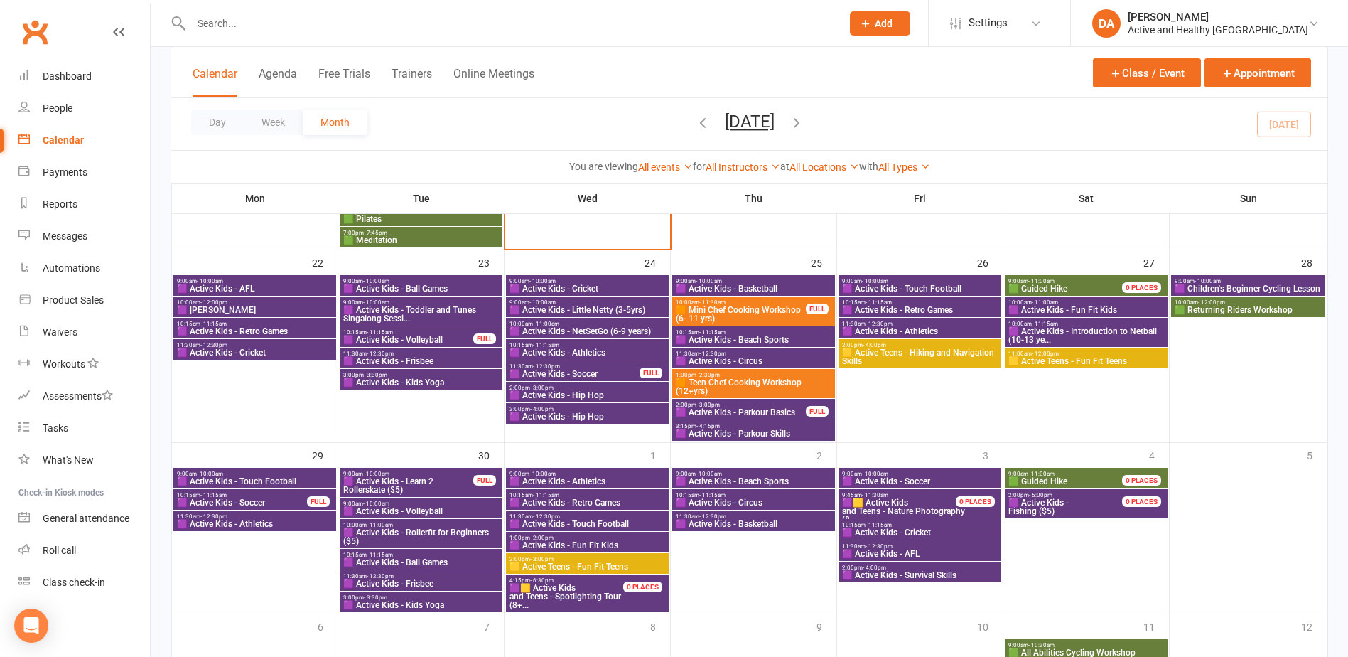
click at [244, 488] on div "9:00am - 10:00am 🟪 Active Kids - Touch Football" at bounding box center [254, 478] width 163 height 21
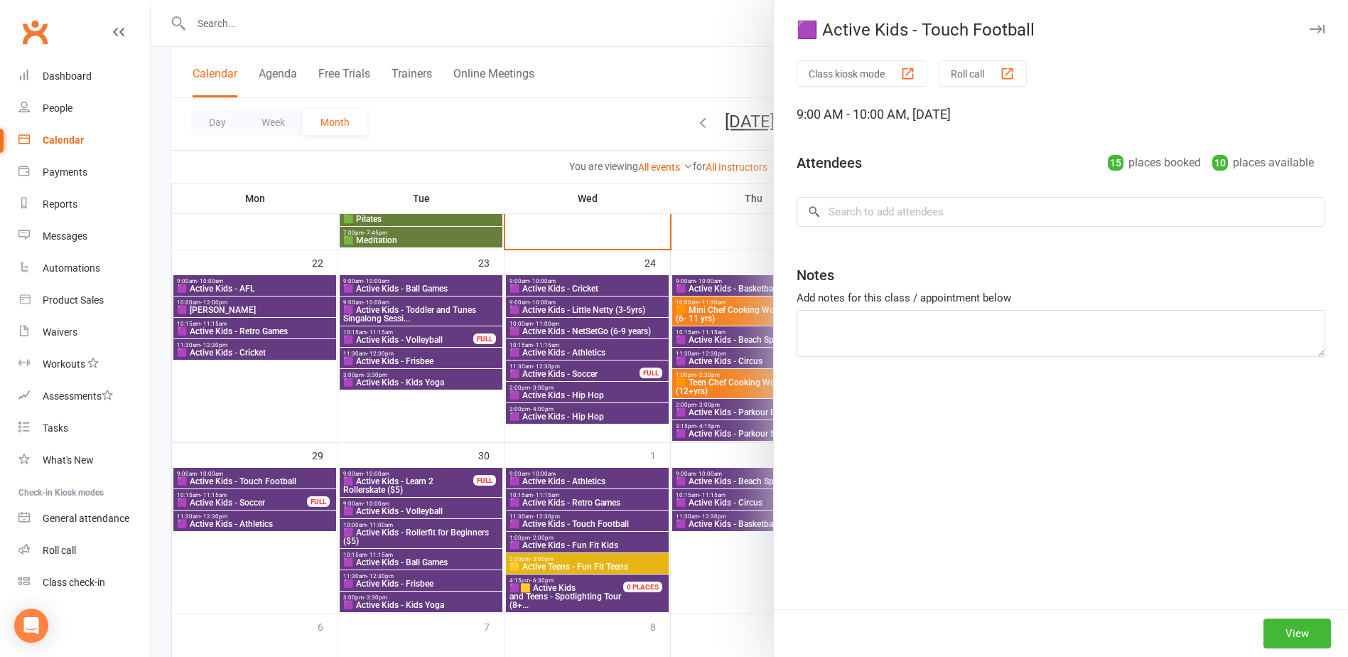
click at [234, 500] on div at bounding box center [750, 328] width 1198 height 657
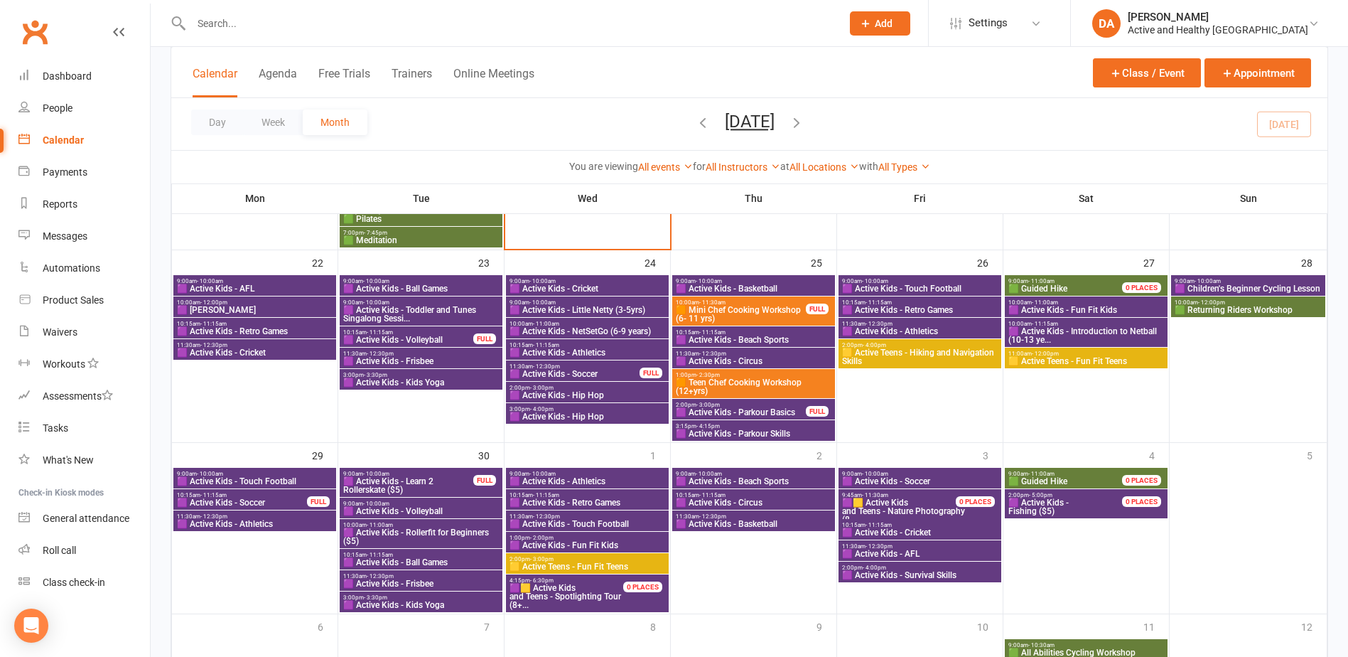
click at [234, 500] on span "🟪 Active Kids - Soccer" at bounding box center [242, 502] width 132 height 9
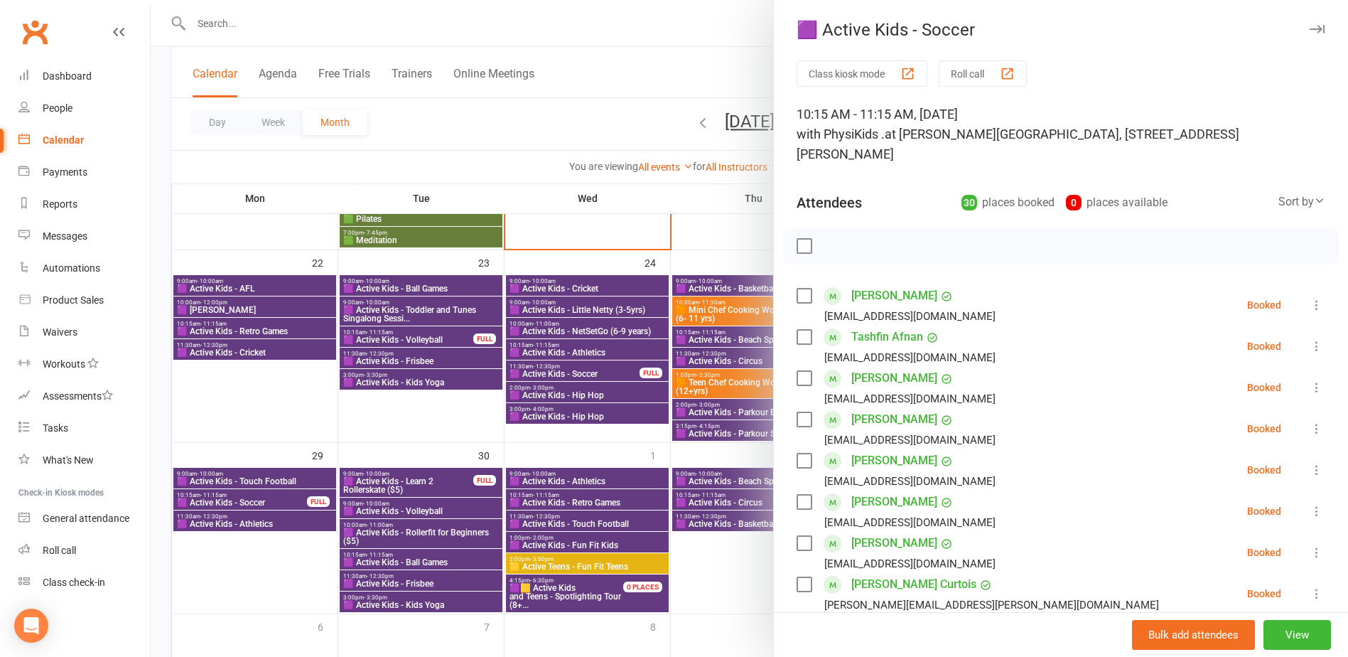
click at [423, 502] on div at bounding box center [750, 328] width 1198 height 657
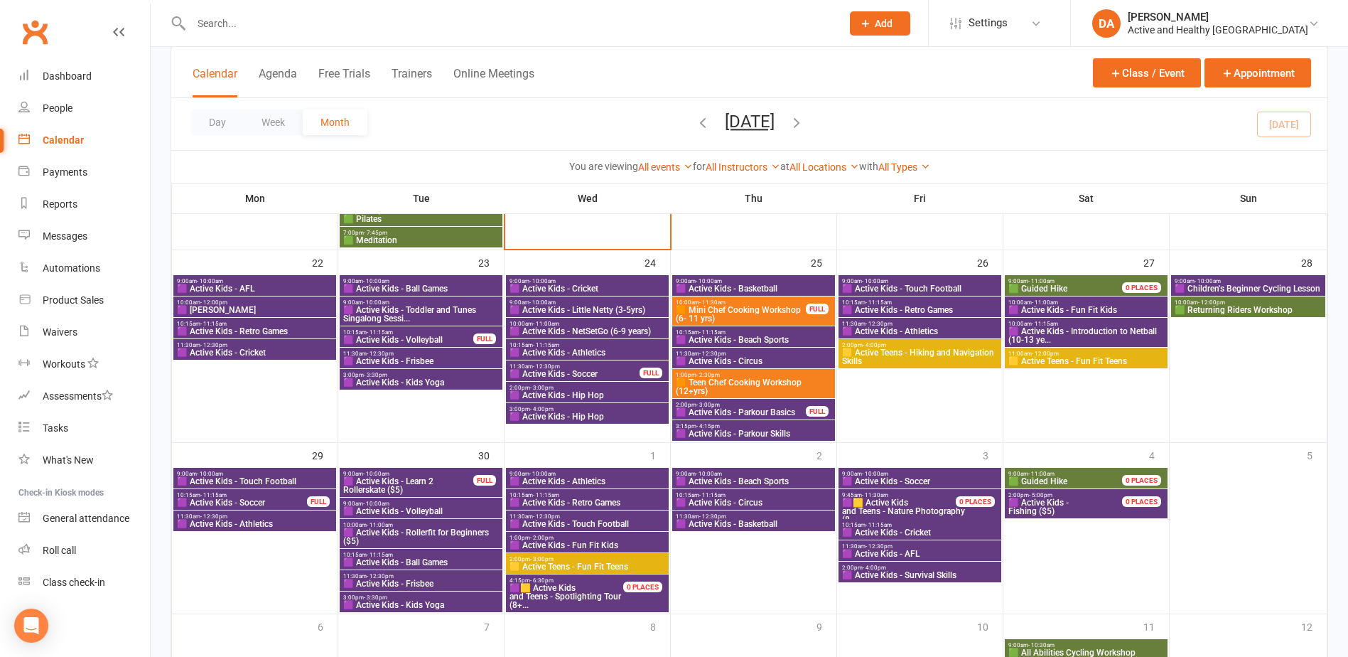
click at [428, 475] on span "9:00am - 10:00am" at bounding box center [409, 474] width 132 height 6
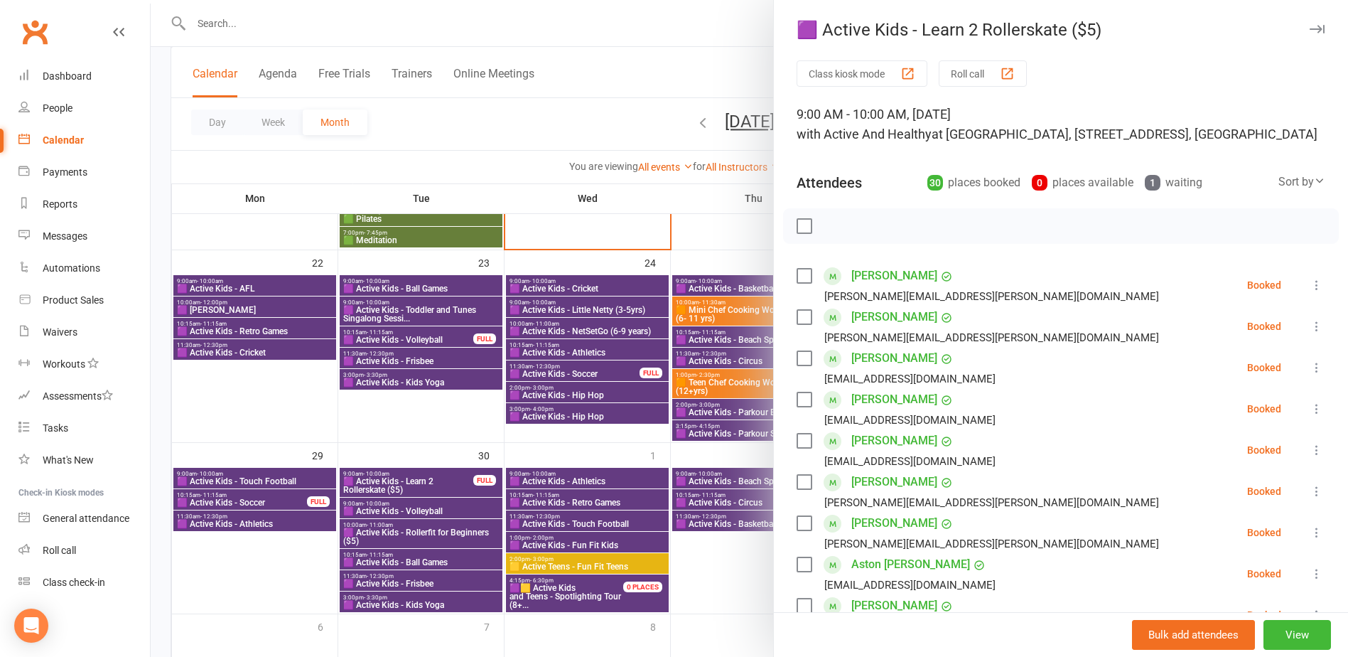
click at [428, 475] on div at bounding box center [750, 328] width 1198 height 657
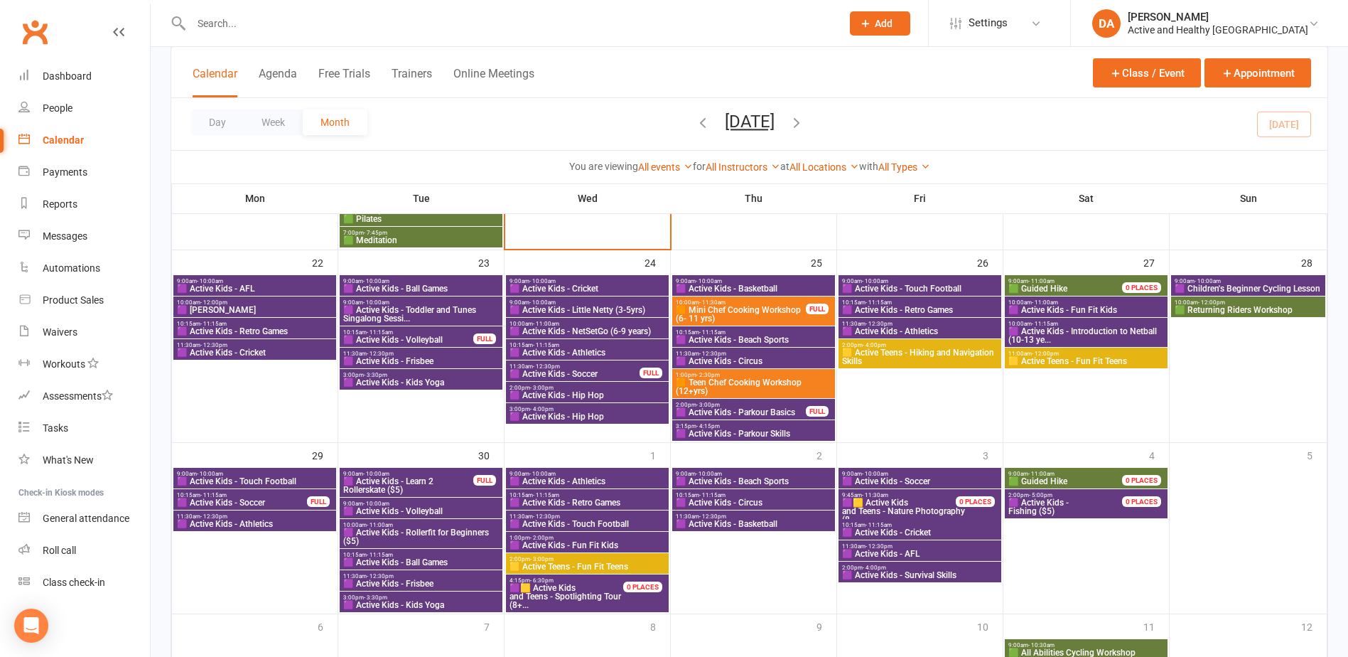
drag, startPoint x: 523, startPoint y: 120, endPoint x: 510, endPoint y: 117, distance: 14.0
click at [523, 120] on div "Day Week Month September 2025 September 2025 Sun Mon Tue Wed Thu Fri Sat 31 01 …" at bounding box center [749, 124] width 1157 height 52
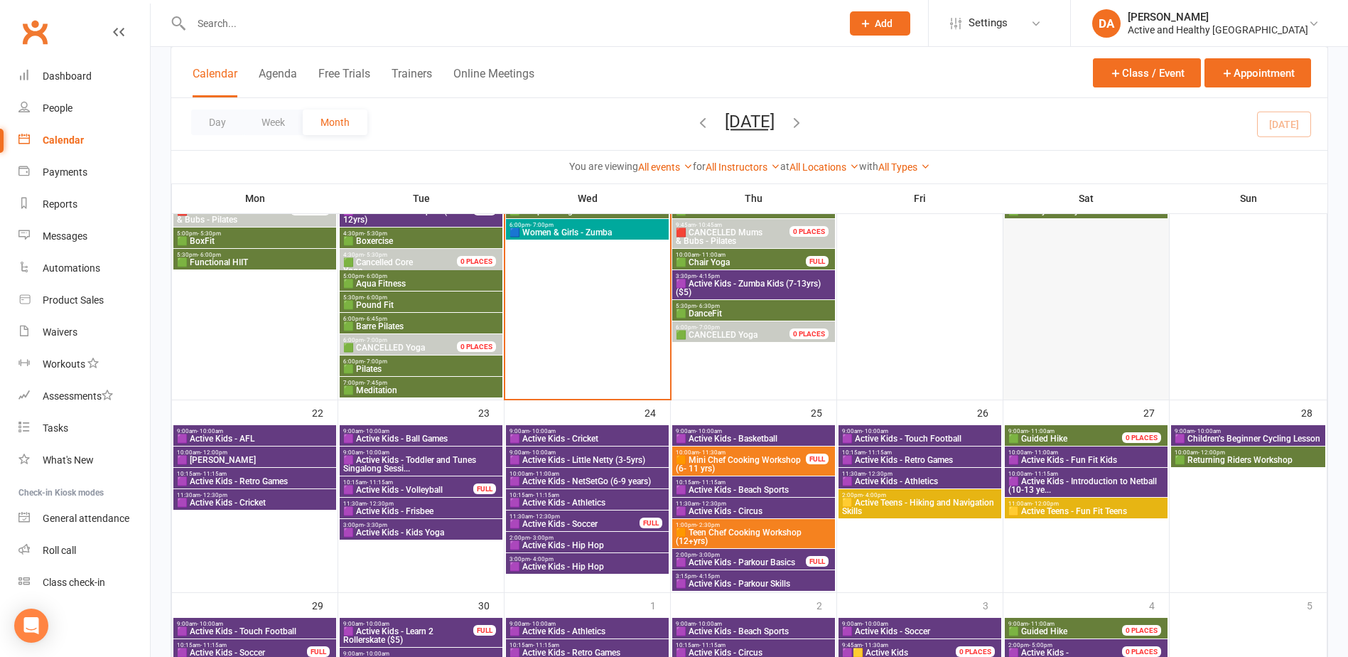
scroll to position [707, 0]
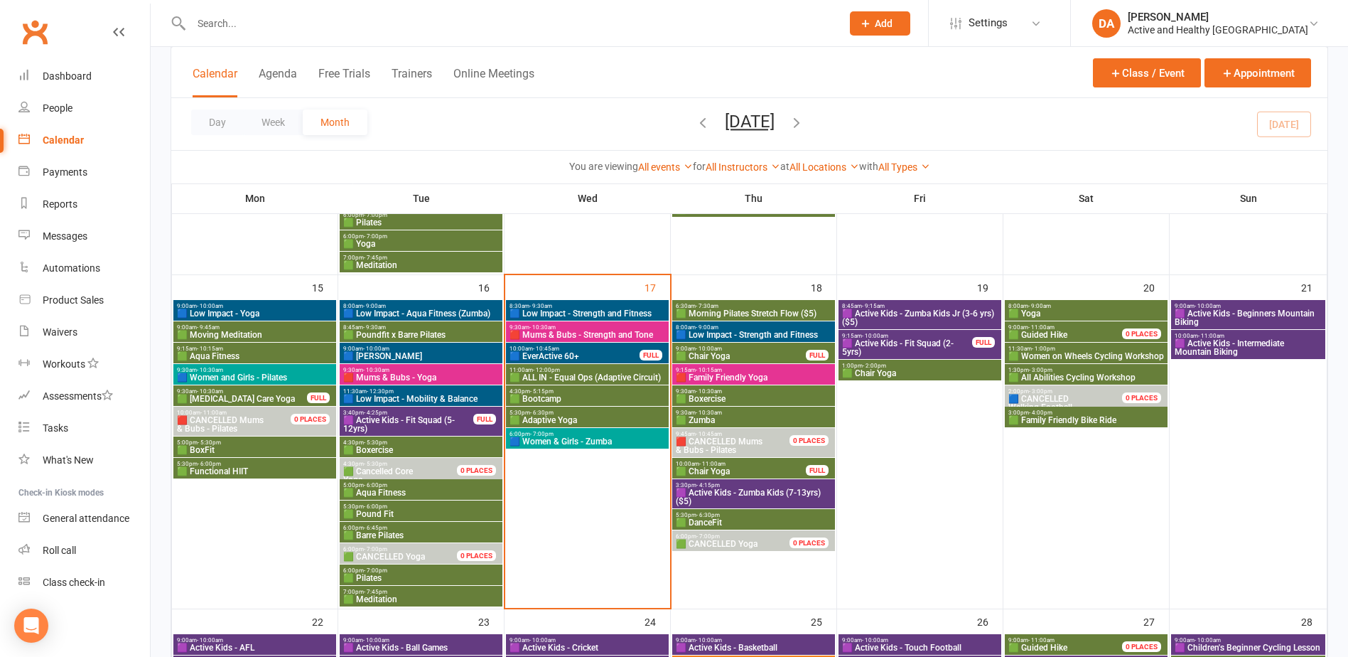
click at [1052, 355] on span "🟩 Women on Wheels Cycling Workshop" at bounding box center [1086, 356] width 157 height 9
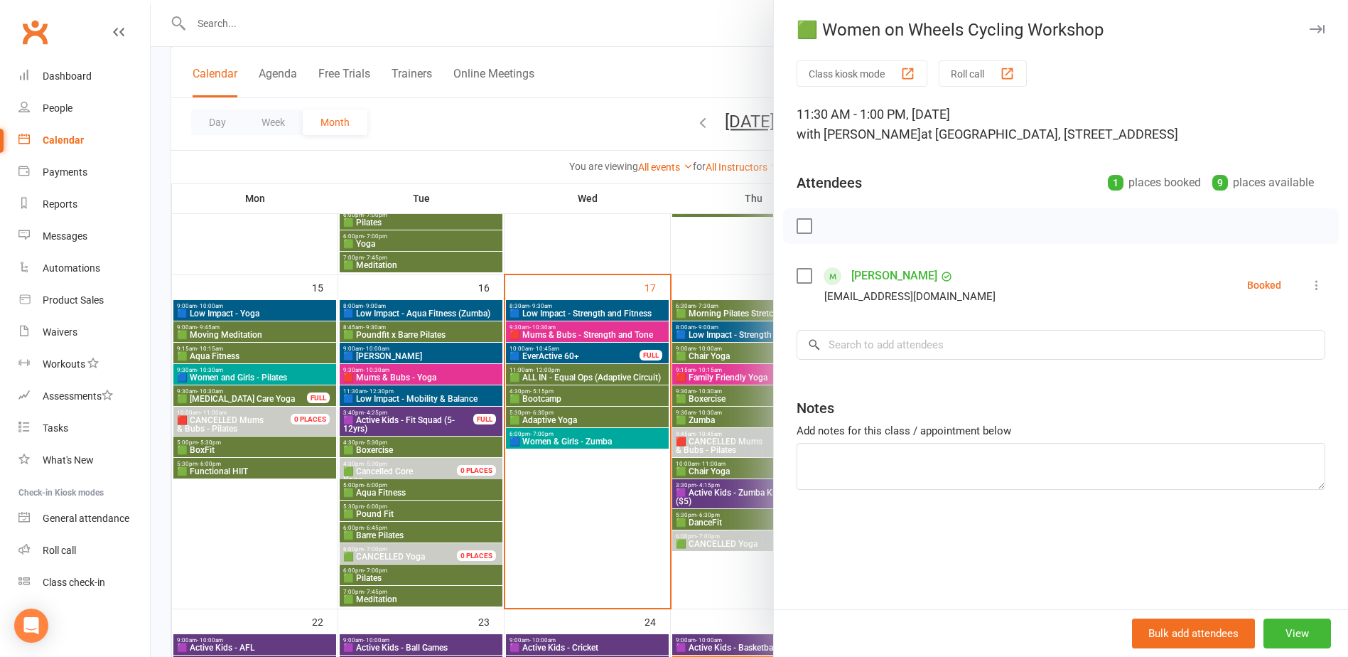
drag, startPoint x: 680, startPoint y: 414, endPoint x: 884, endPoint y: 377, distance: 206.5
click at [681, 414] on div at bounding box center [750, 328] width 1198 height 657
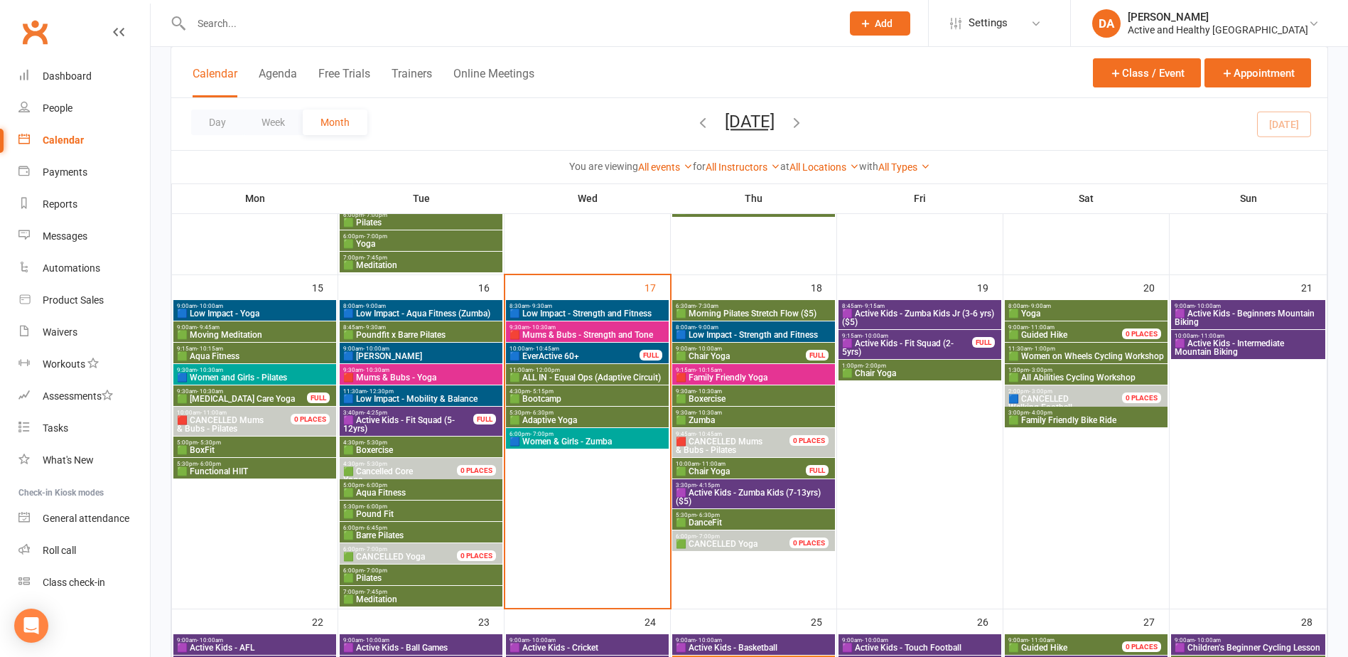
click at [1088, 375] on span "🟩 All Abilities Cycling Workshop" at bounding box center [1086, 377] width 157 height 9
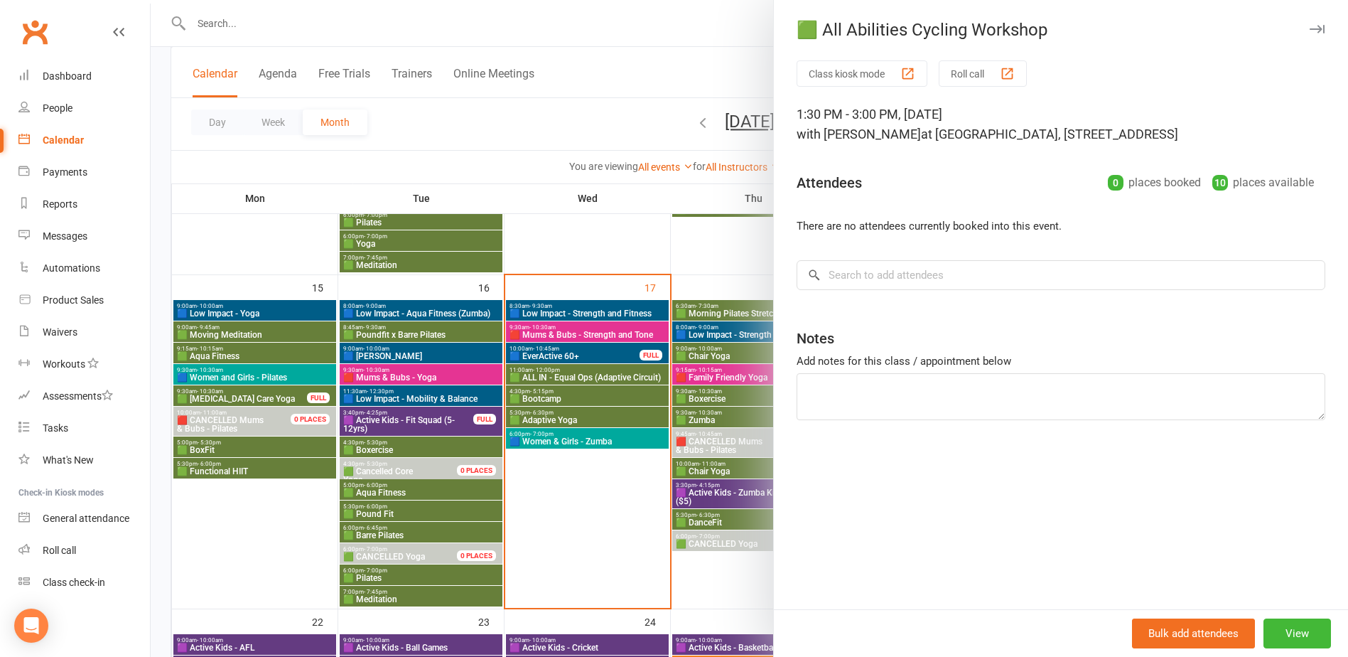
click at [714, 415] on div at bounding box center [750, 328] width 1198 height 657
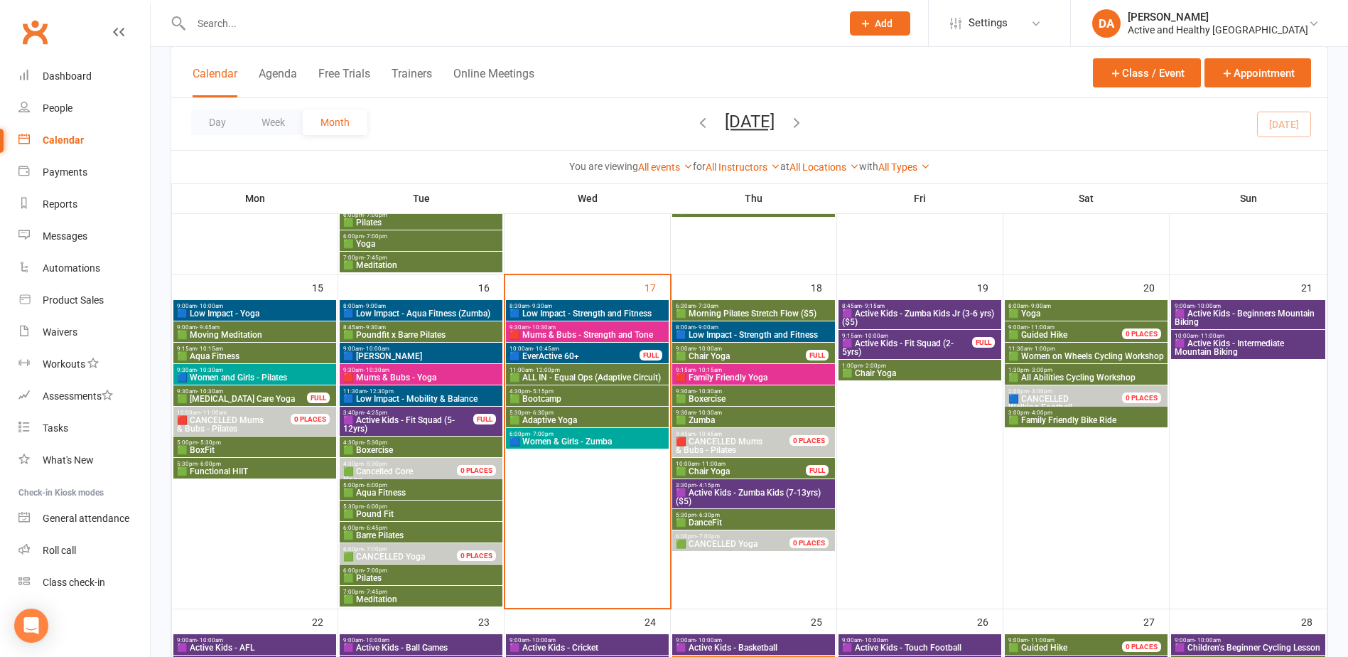
click at [1082, 417] on span "🟩 Family Friendly Bike Ride" at bounding box center [1086, 420] width 157 height 9
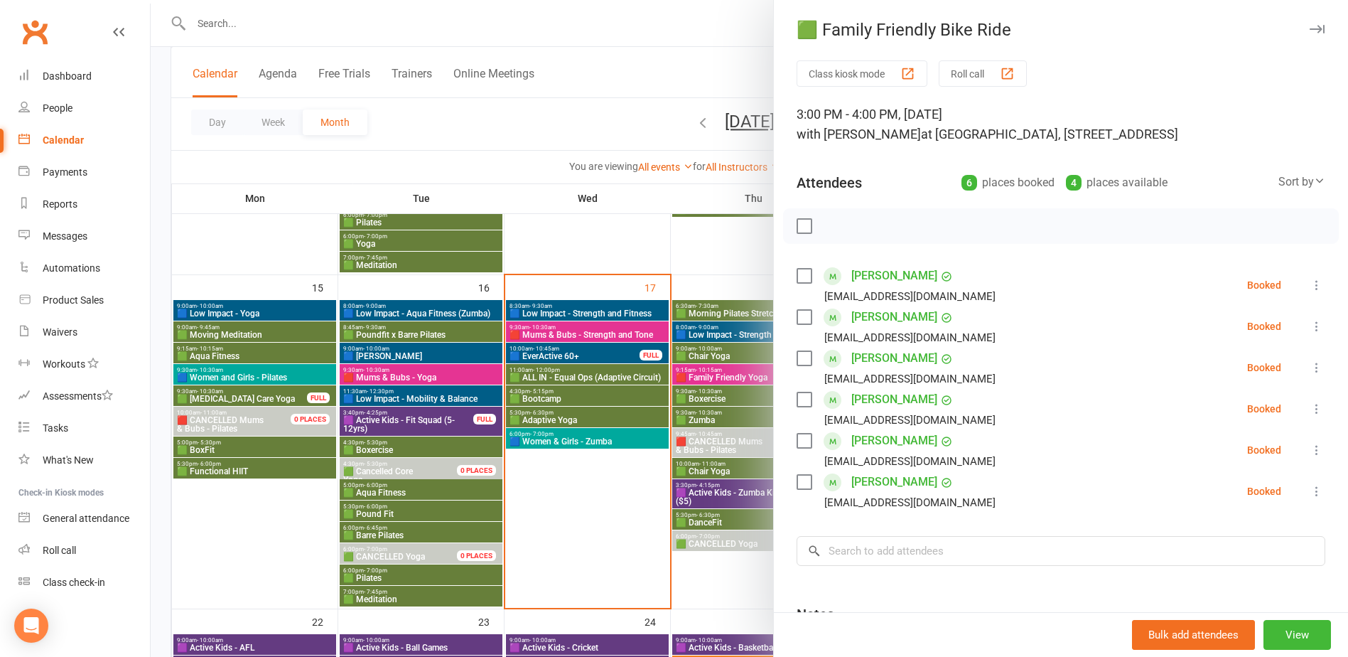
click at [586, 567] on div at bounding box center [750, 328] width 1198 height 657
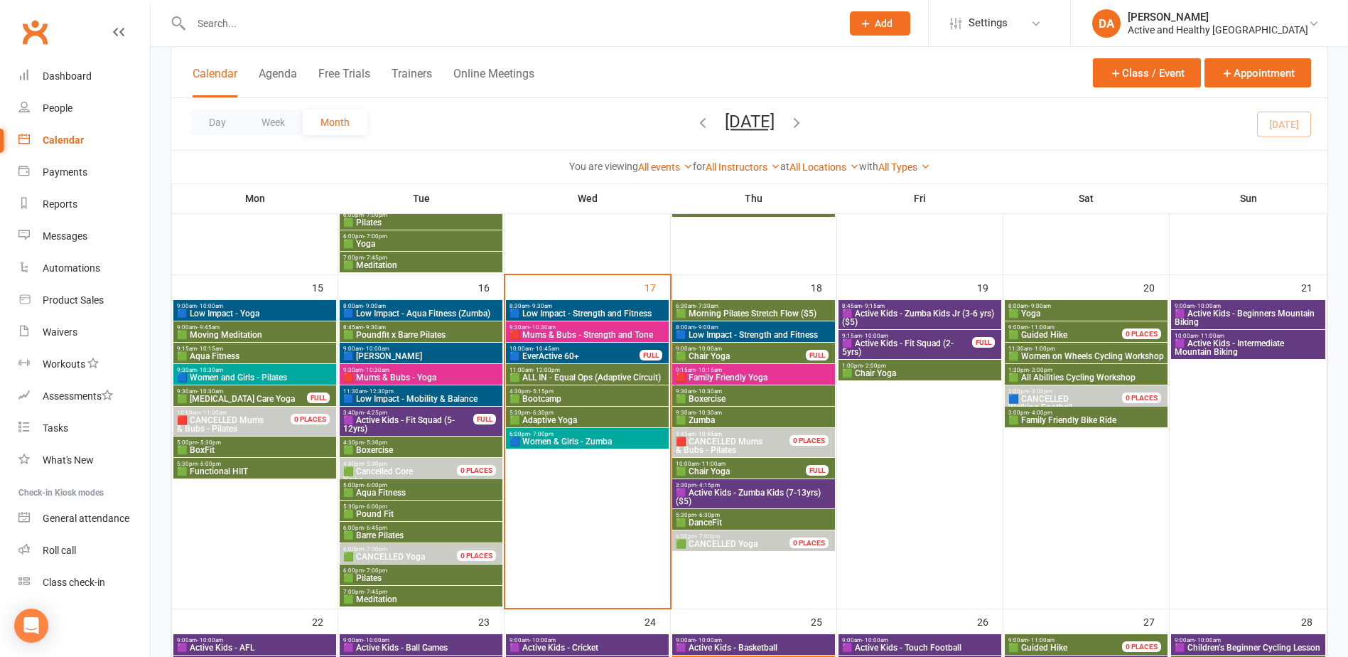
click at [744, 496] on span "🟪 Active Kids - Zumba Kids (7-13yrs) ($5)" at bounding box center [753, 496] width 157 height 17
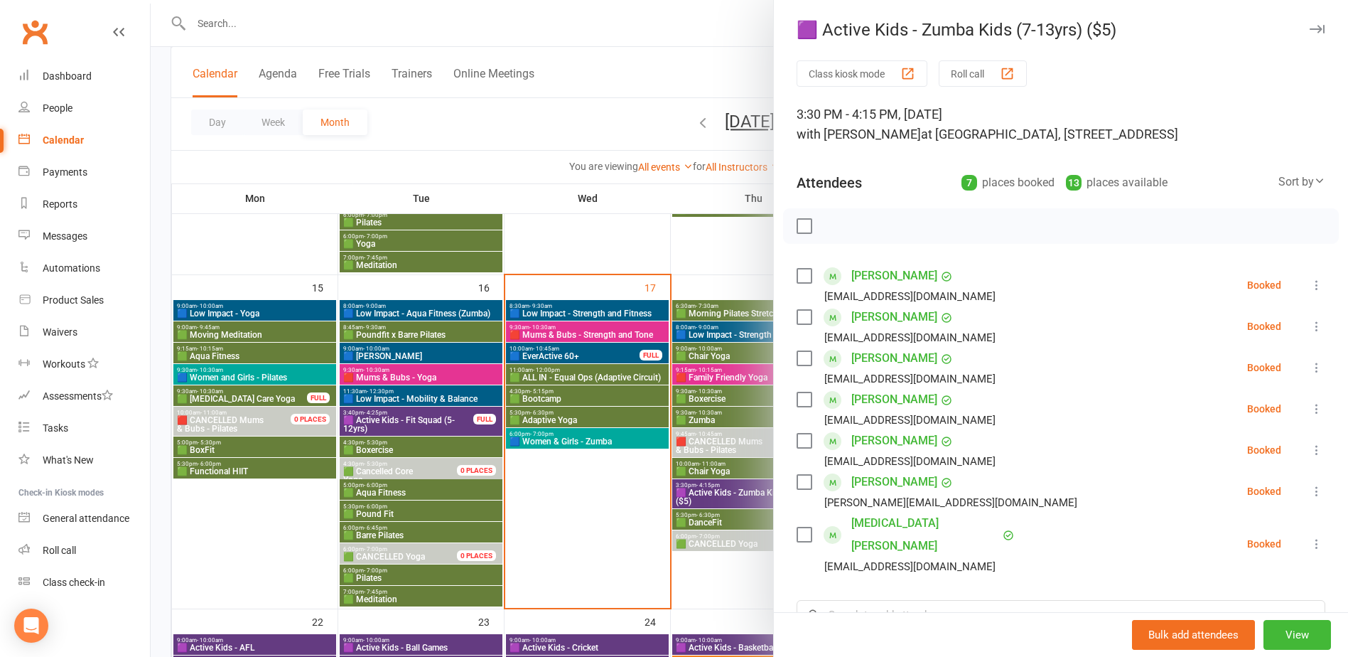
click at [598, 525] on div at bounding box center [750, 328] width 1198 height 657
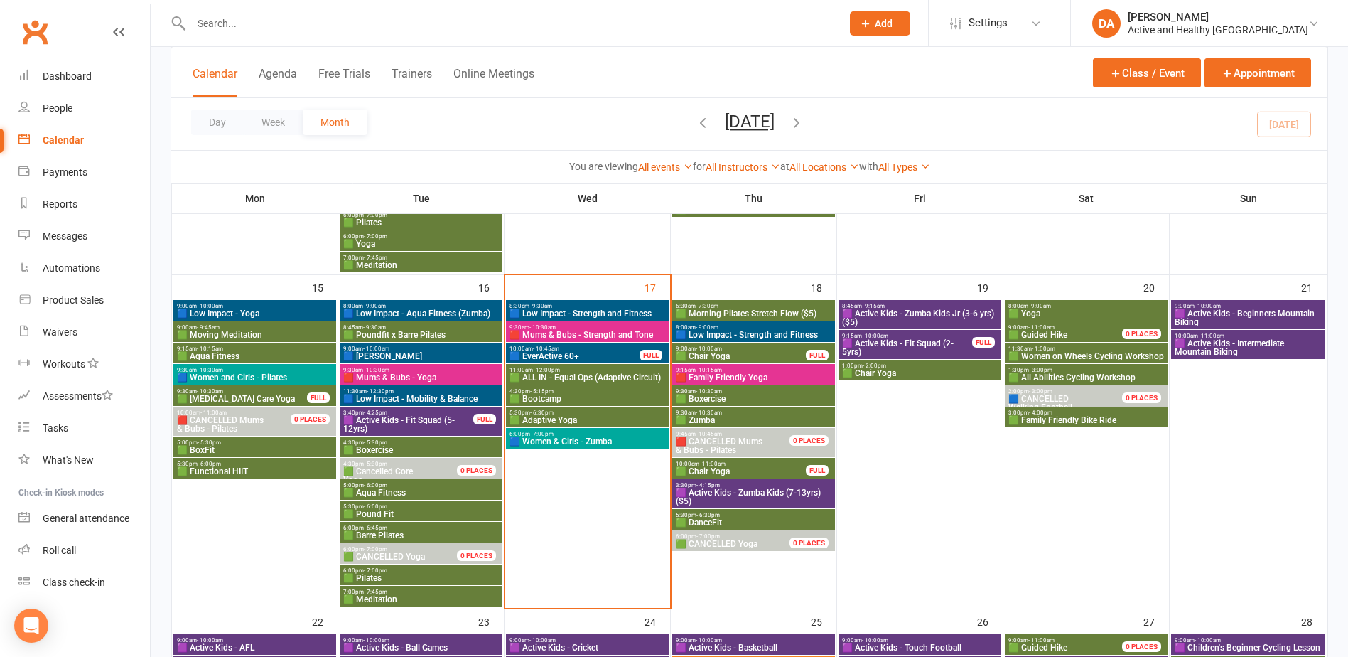
click at [928, 304] on span "8:45am - 9:15am" at bounding box center [920, 306] width 157 height 6
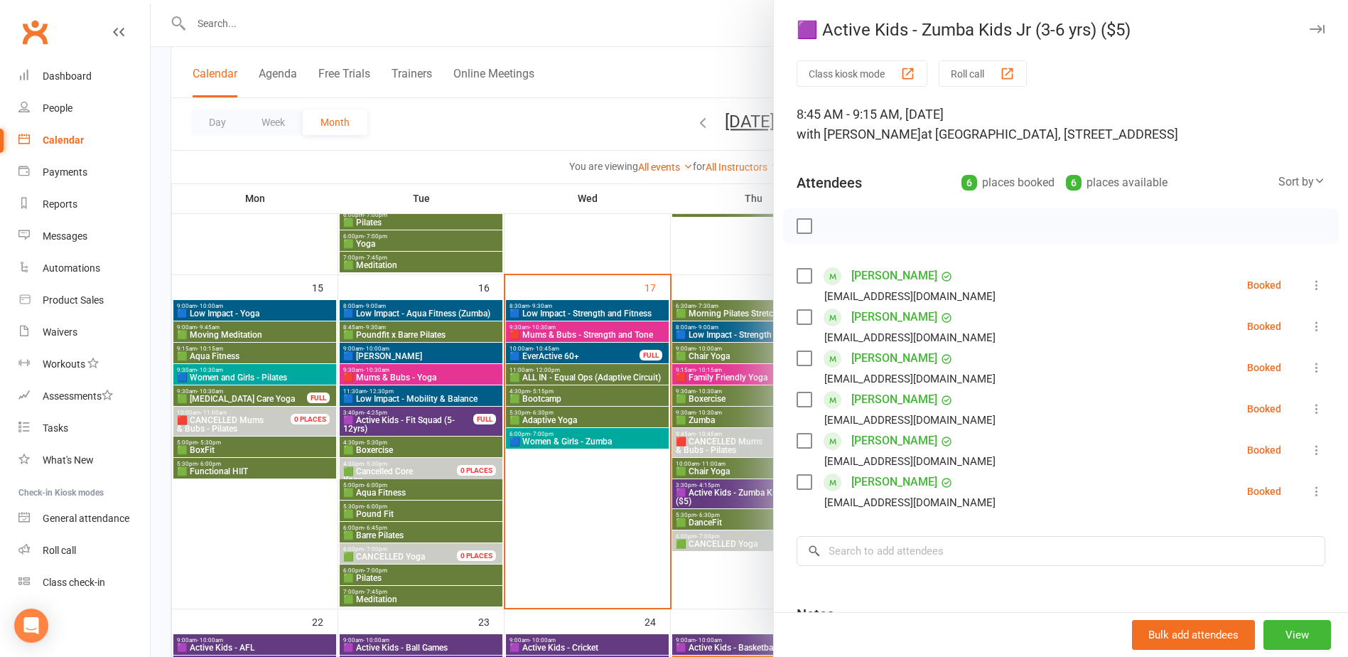
click at [560, 527] on div at bounding box center [750, 328] width 1198 height 657
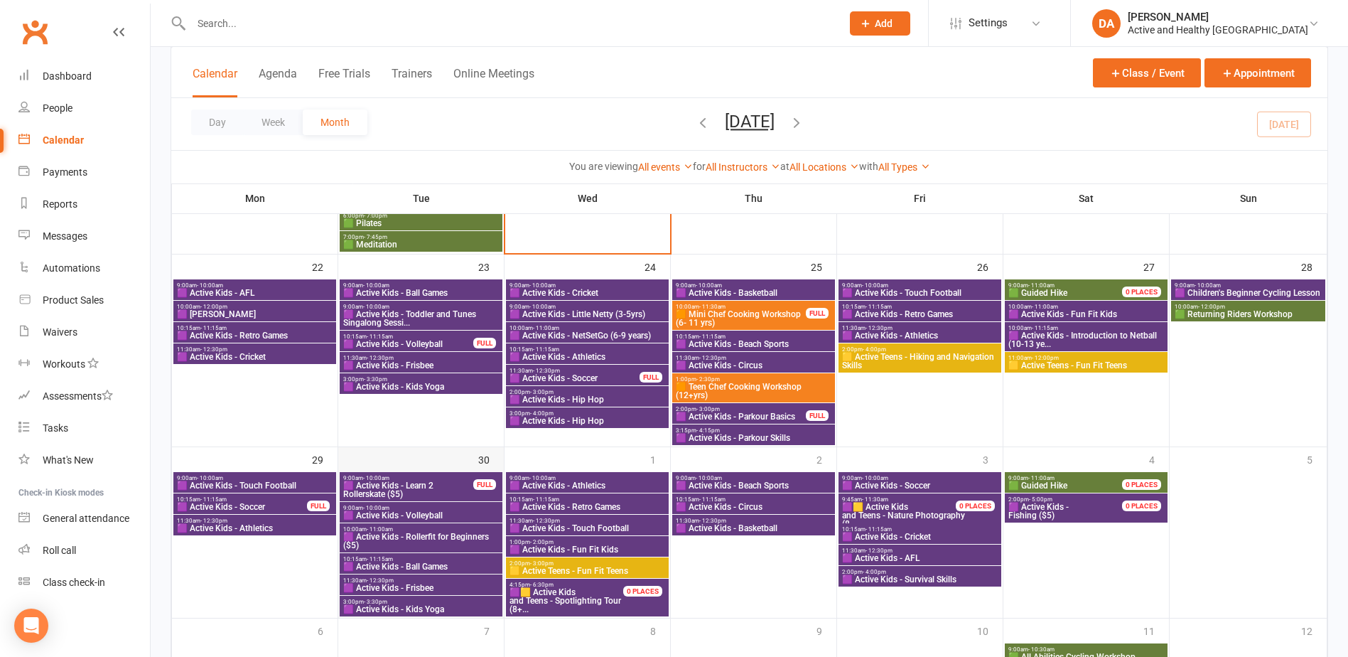
scroll to position [1063, 0]
click at [288, 290] on span "🟪 Active Kids - AFL" at bounding box center [254, 292] width 157 height 9
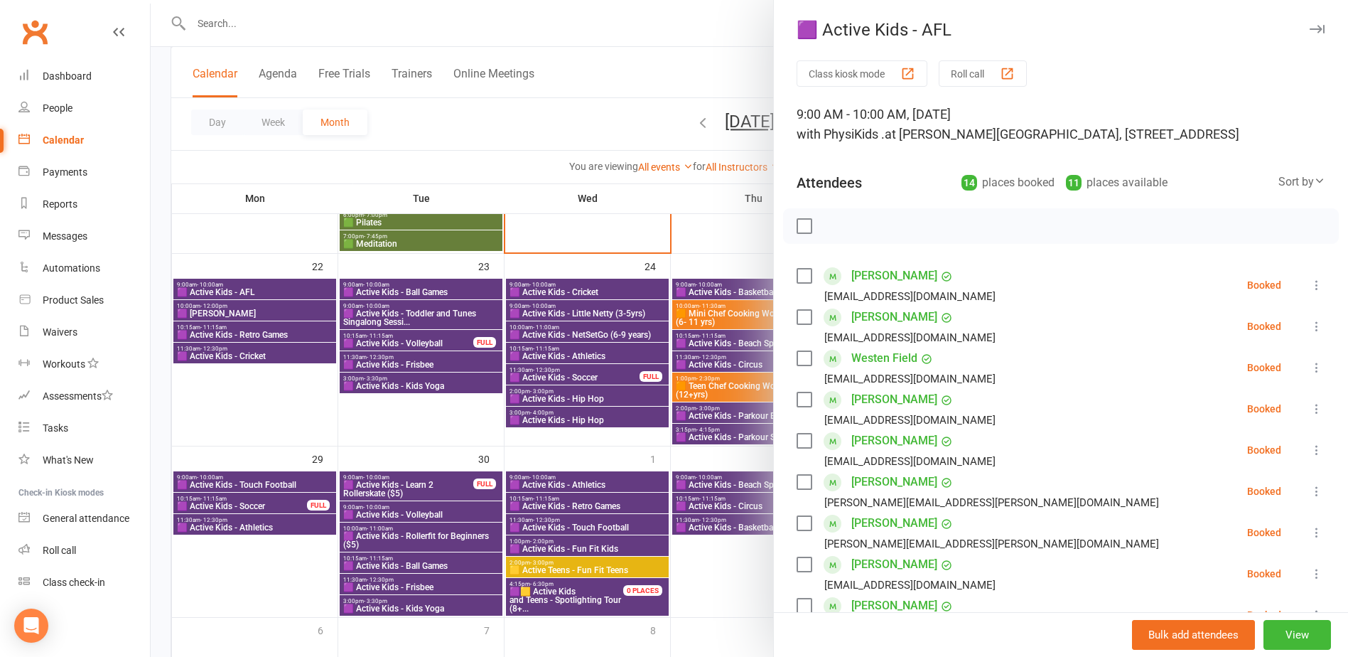
click at [275, 291] on div at bounding box center [750, 328] width 1198 height 657
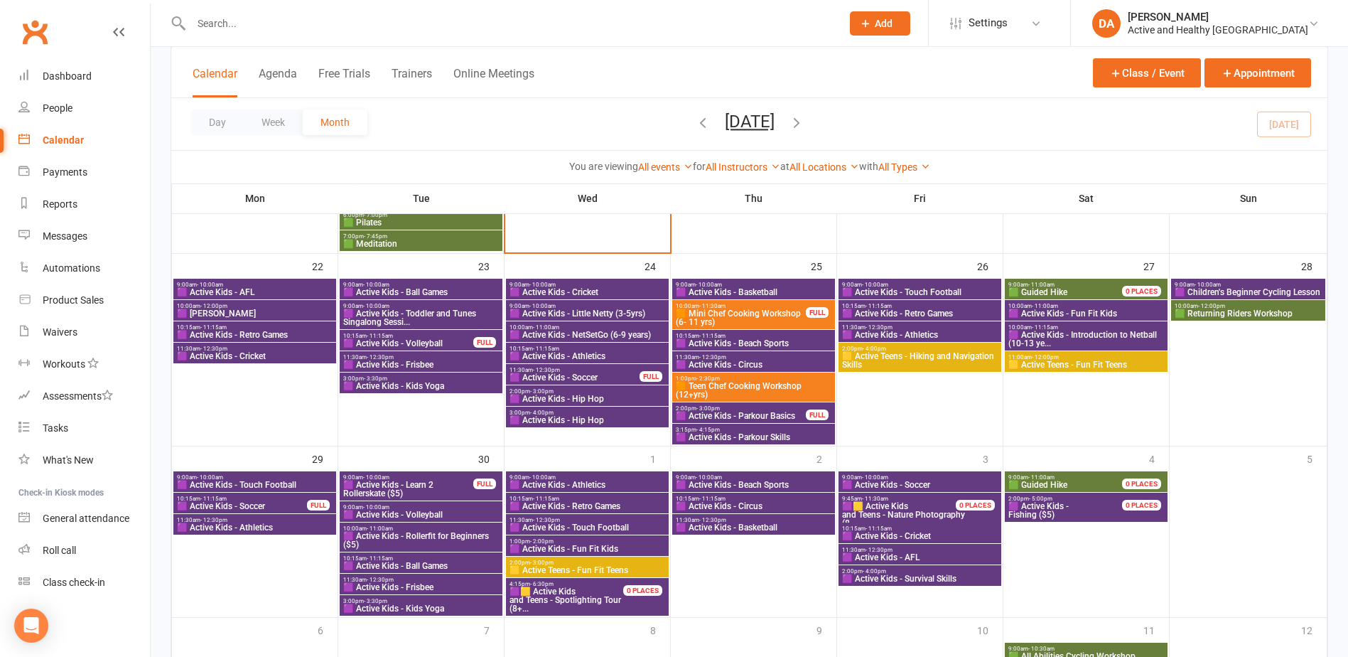
click at [235, 311] on span "🟪 Dino Zumba" at bounding box center [254, 313] width 157 height 9
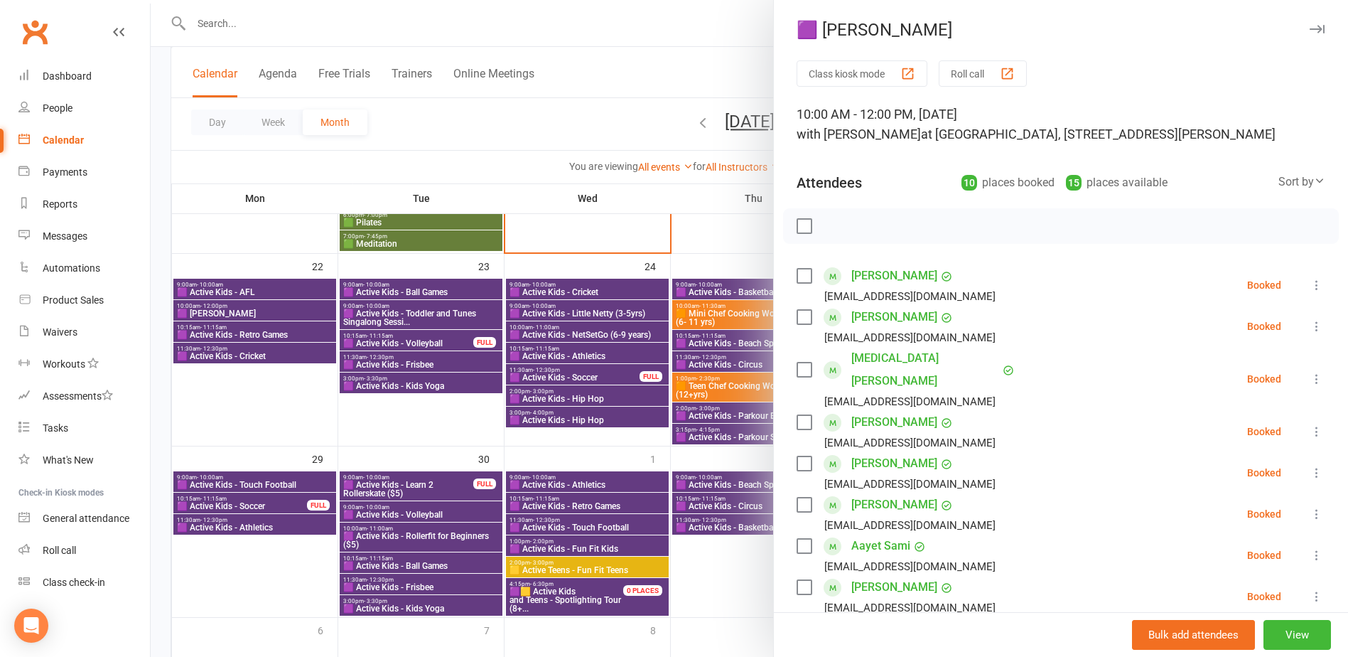
click at [235, 311] on div at bounding box center [750, 328] width 1198 height 657
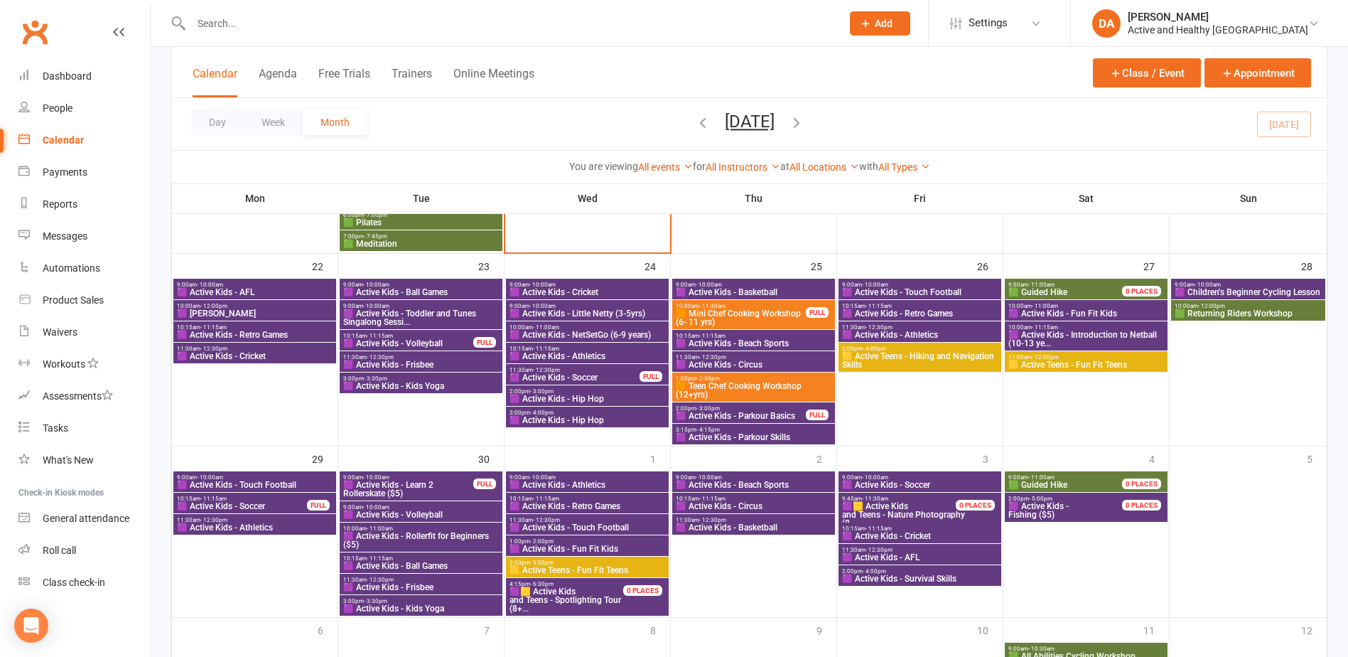
click at [242, 331] on span "🟪 Active Kids - Retro Games" at bounding box center [254, 335] width 157 height 9
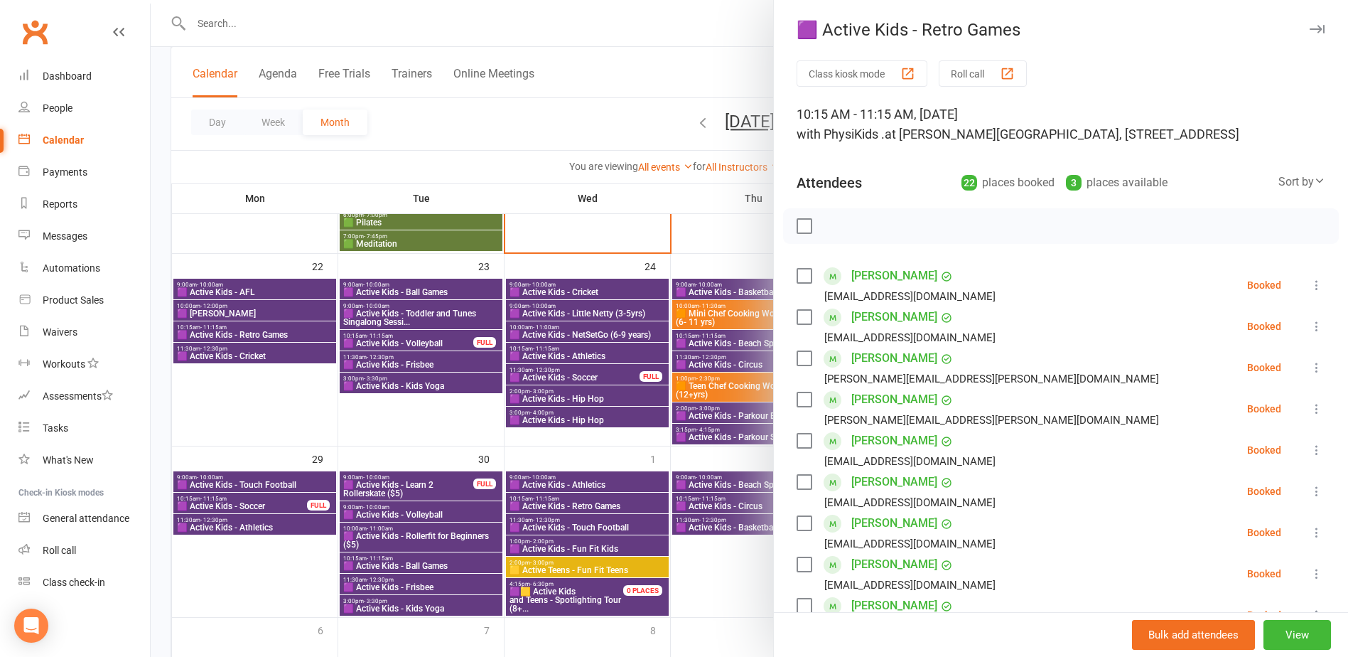
click at [242, 331] on div at bounding box center [750, 328] width 1198 height 657
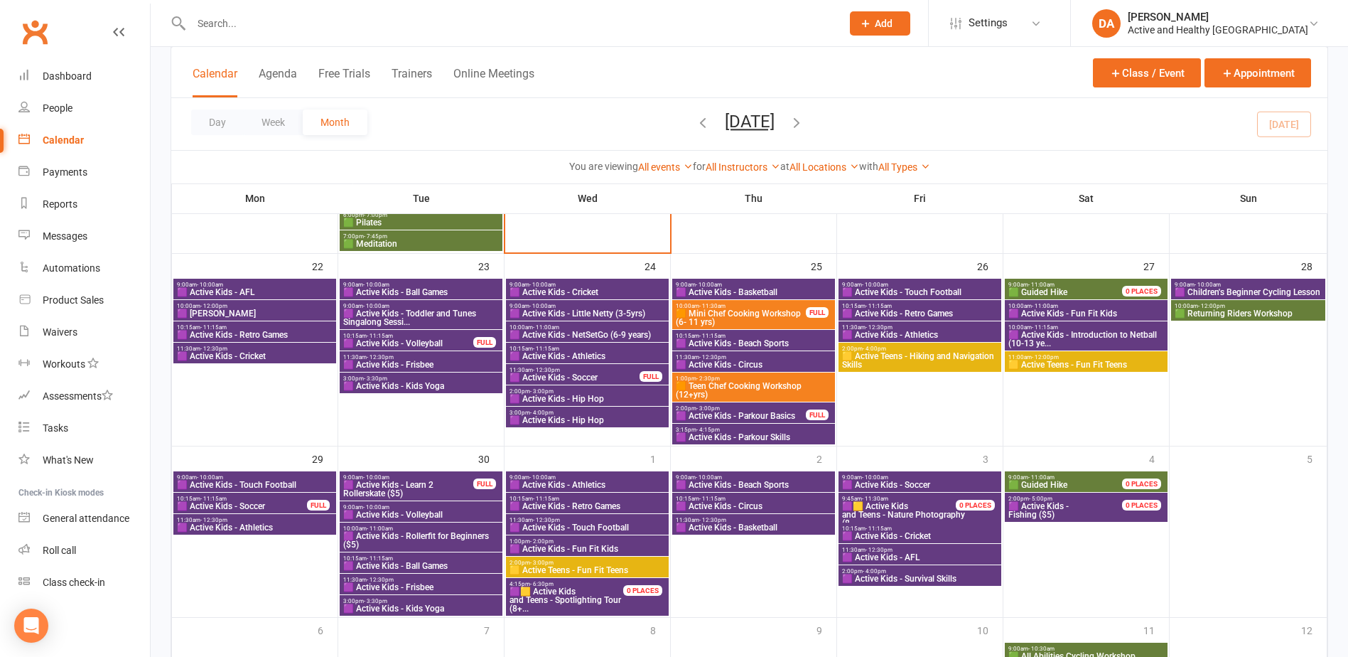
click at [245, 354] on span "🟪 Active Kids - Cricket" at bounding box center [254, 356] width 157 height 9
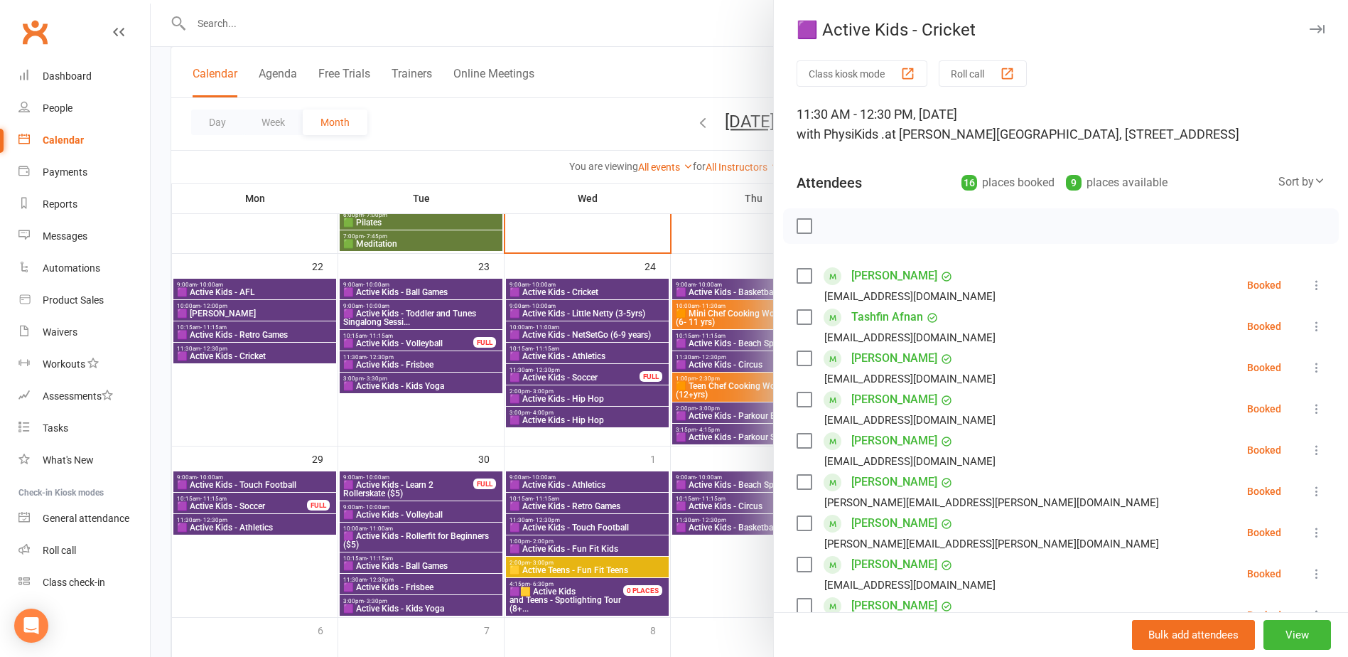
click at [242, 351] on div at bounding box center [750, 328] width 1198 height 657
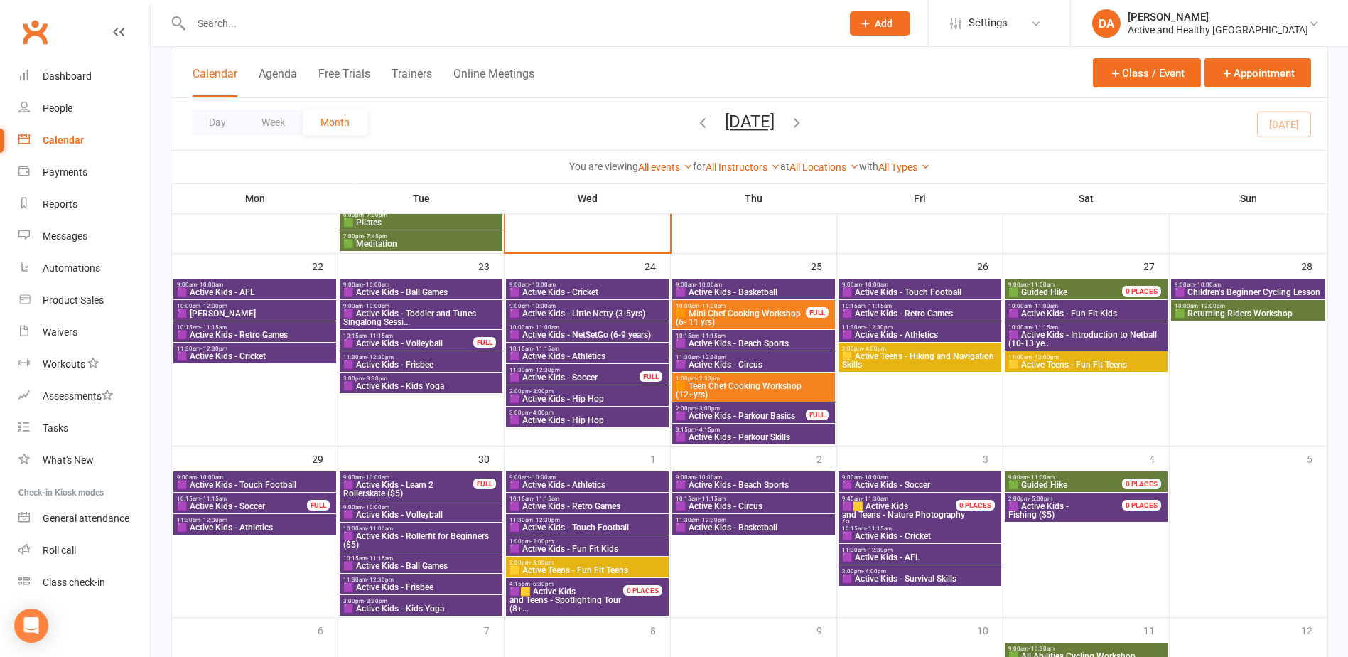
click at [438, 289] on span "🟪 Active Kids - Ball Games" at bounding box center [421, 292] width 157 height 9
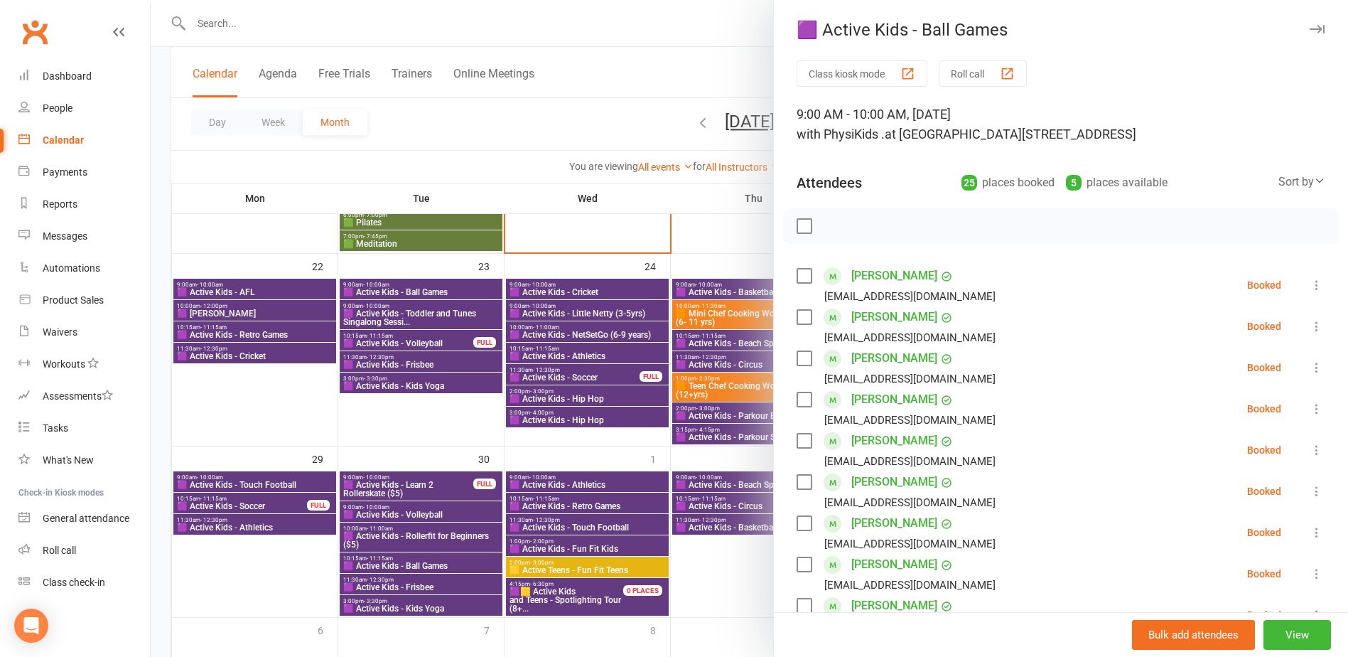
click at [438, 289] on div at bounding box center [750, 328] width 1198 height 657
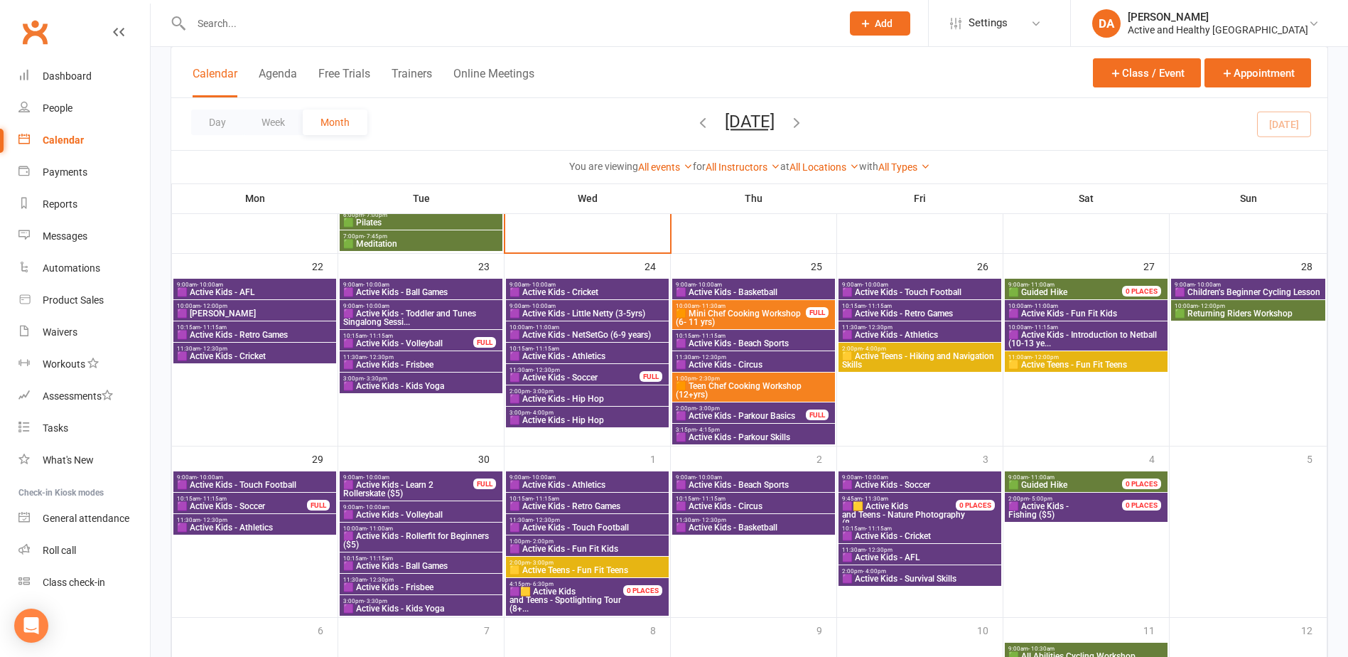
click at [439, 314] on span "🟪 Active Kids - Toddler and Tunes Singalong Sessi..." at bounding box center [421, 317] width 157 height 17
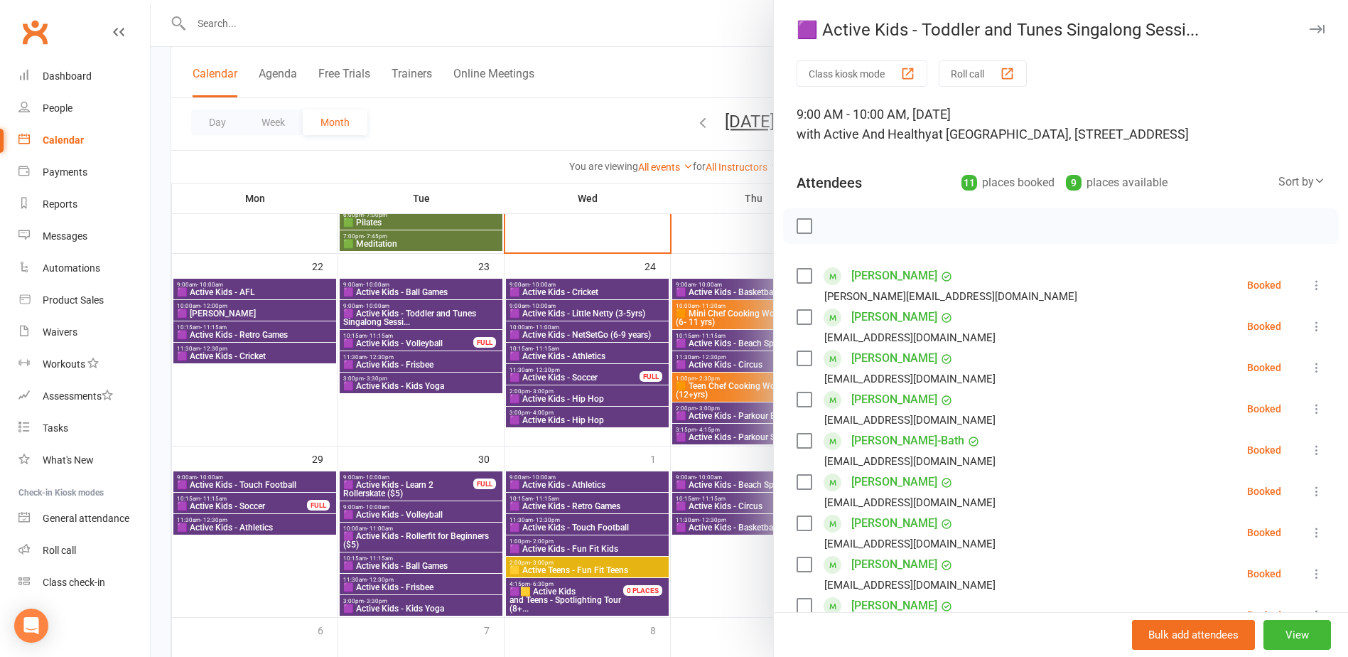
click at [439, 316] on div at bounding box center [750, 328] width 1198 height 657
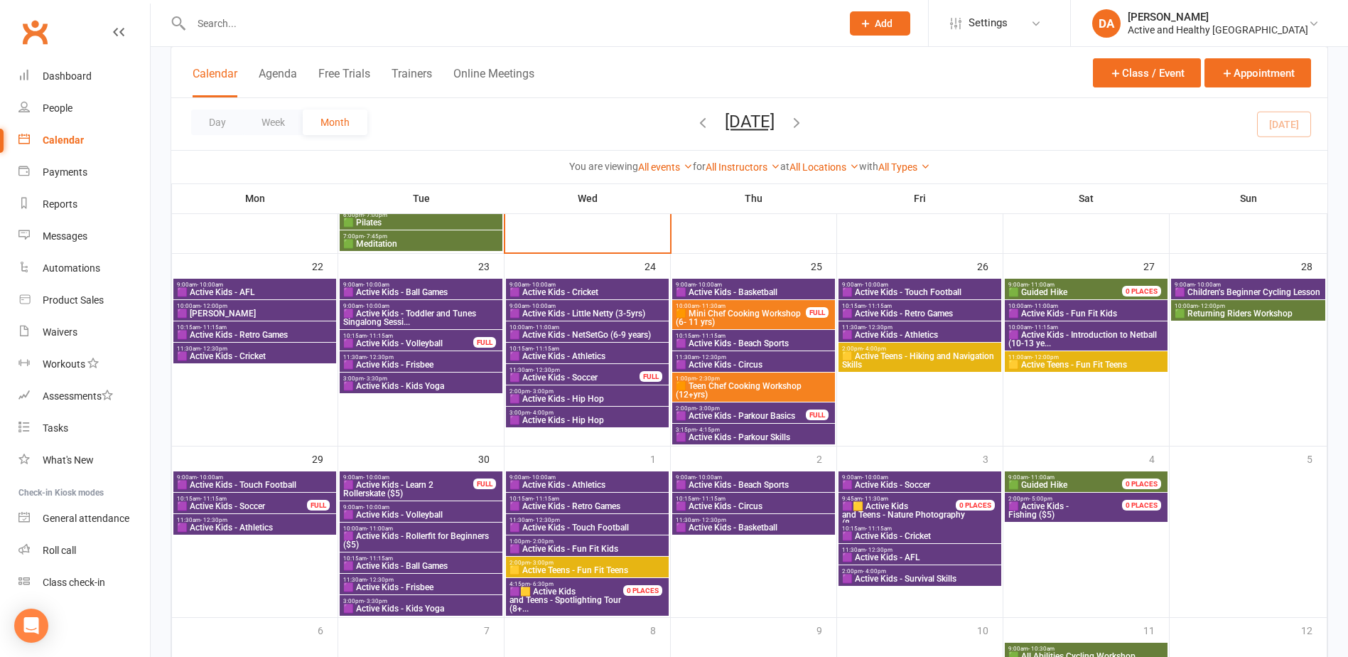
click at [429, 345] on span "🟪 Active Kids - Volleyball" at bounding box center [409, 343] width 132 height 9
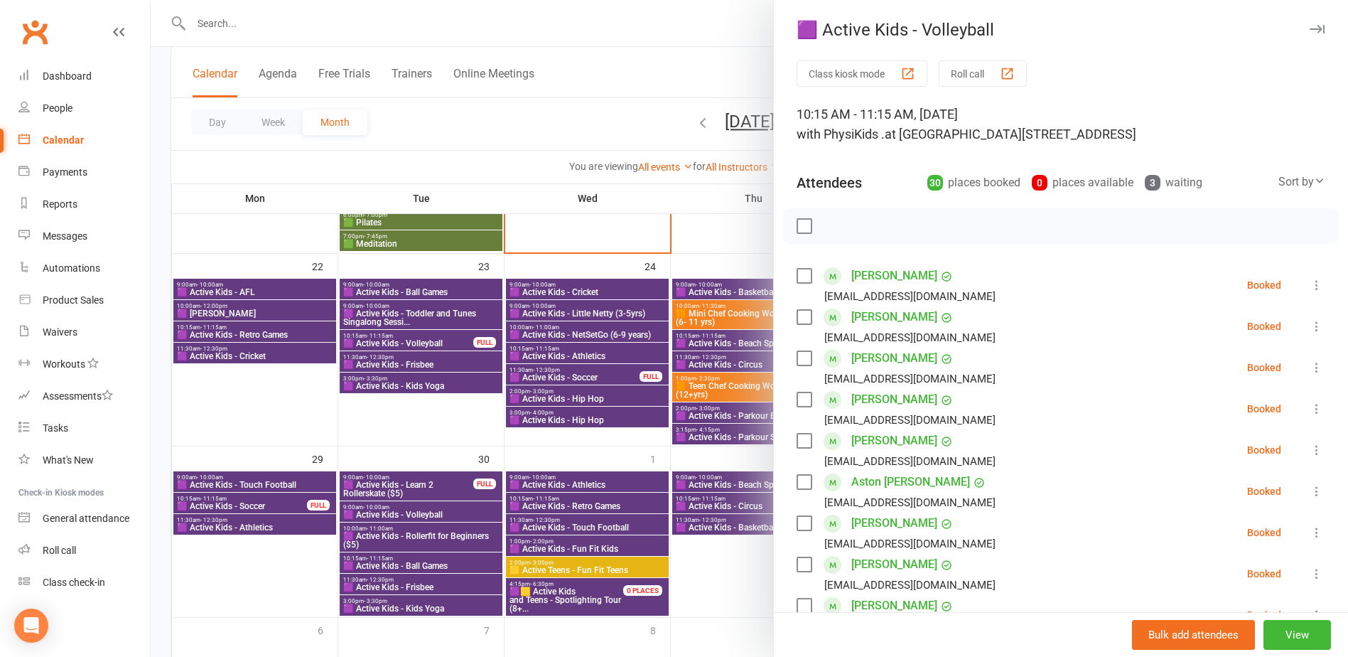
click at [439, 372] on div at bounding box center [750, 328] width 1198 height 657
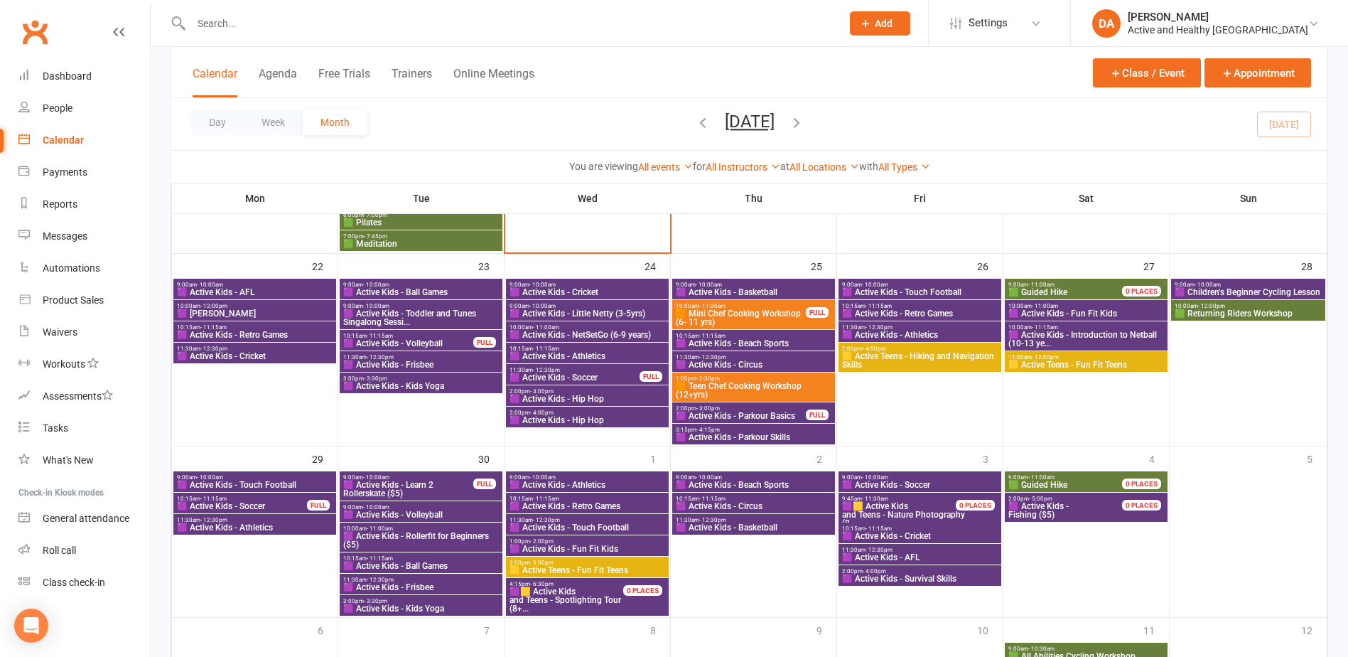
click at [425, 359] on span "11:30am - 12:30pm" at bounding box center [421, 357] width 157 height 6
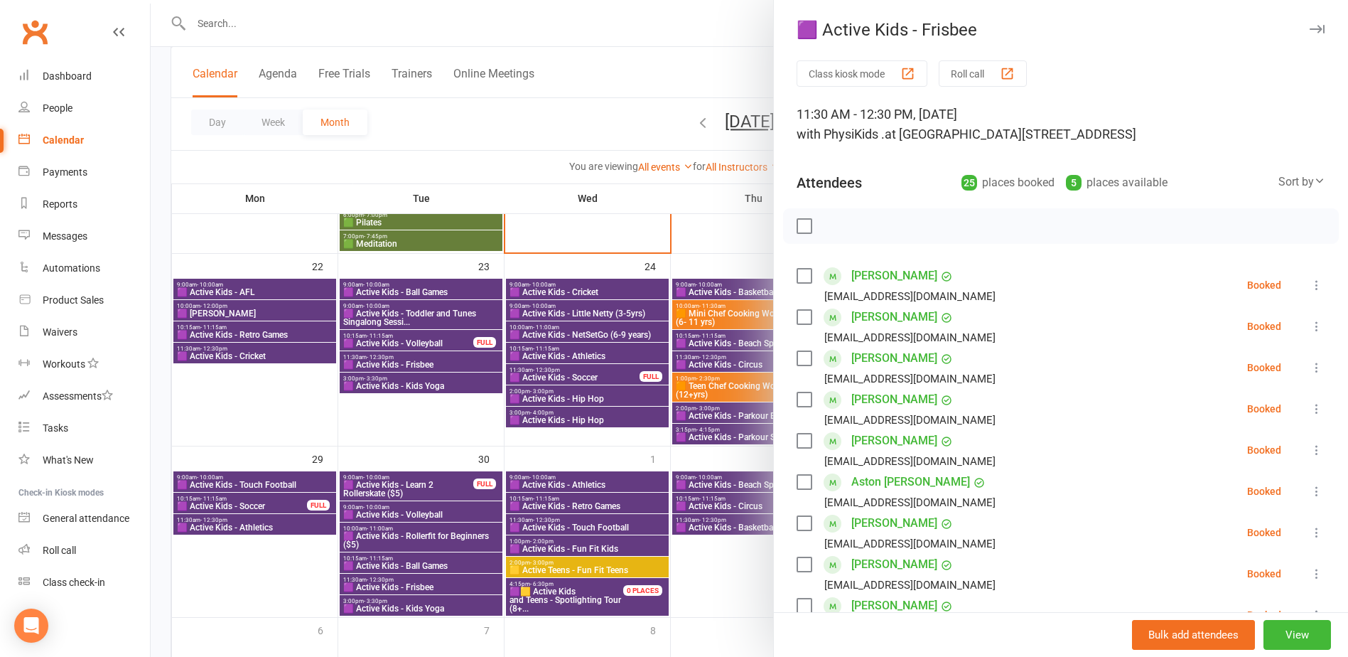
click at [425, 359] on div at bounding box center [750, 328] width 1198 height 657
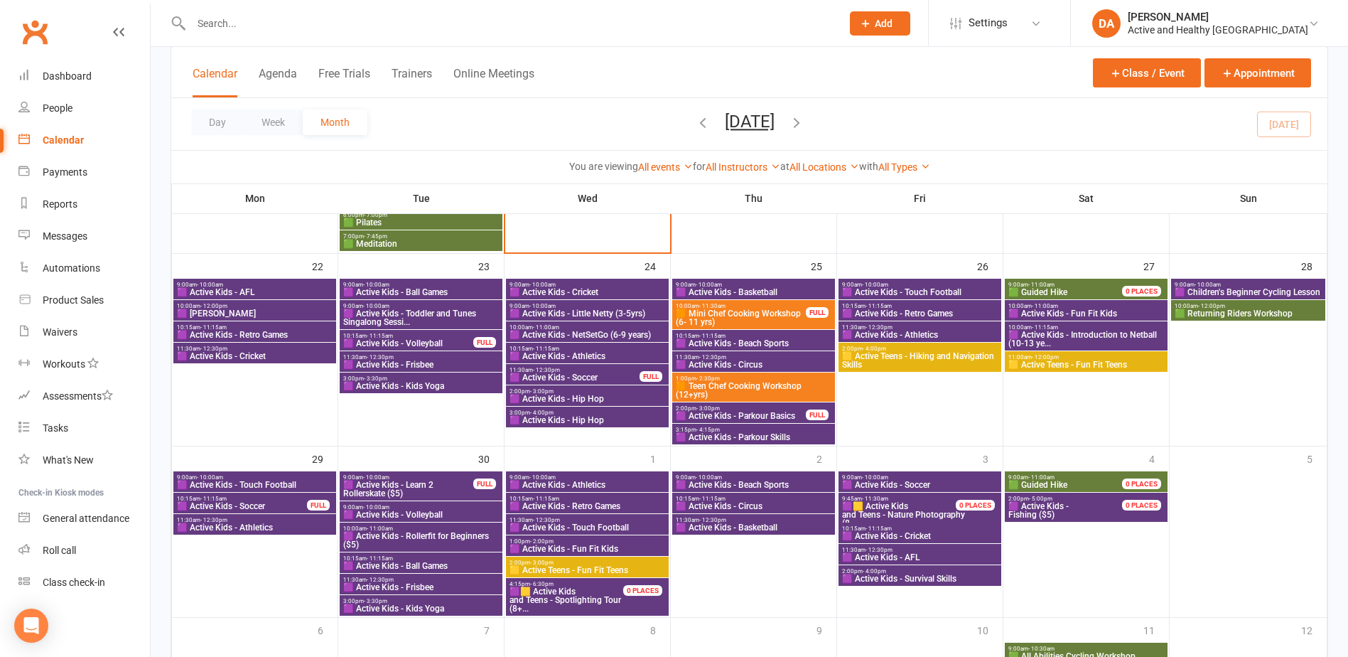
click at [405, 383] on span "🟪 Active Kids - Kids Yoga" at bounding box center [421, 386] width 157 height 9
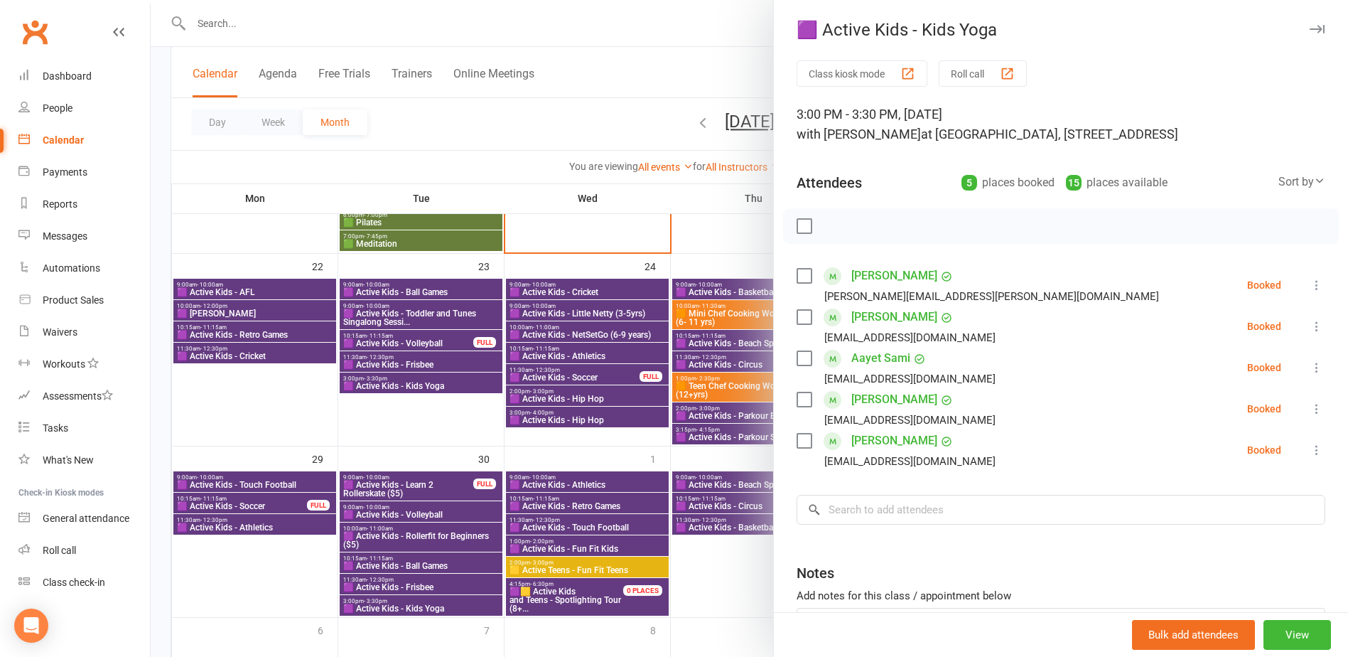
click at [592, 293] on div at bounding box center [750, 328] width 1198 height 657
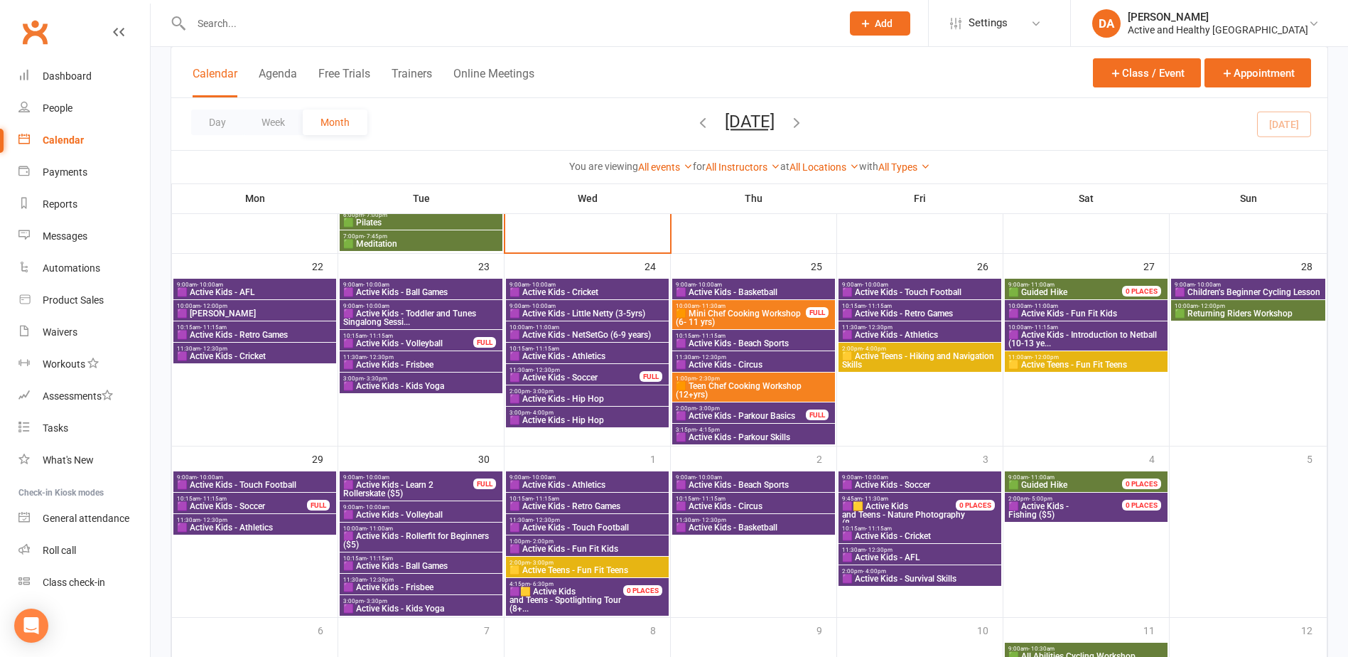
click at [592, 293] on span "🟪 Active Kids - Cricket" at bounding box center [587, 292] width 157 height 9
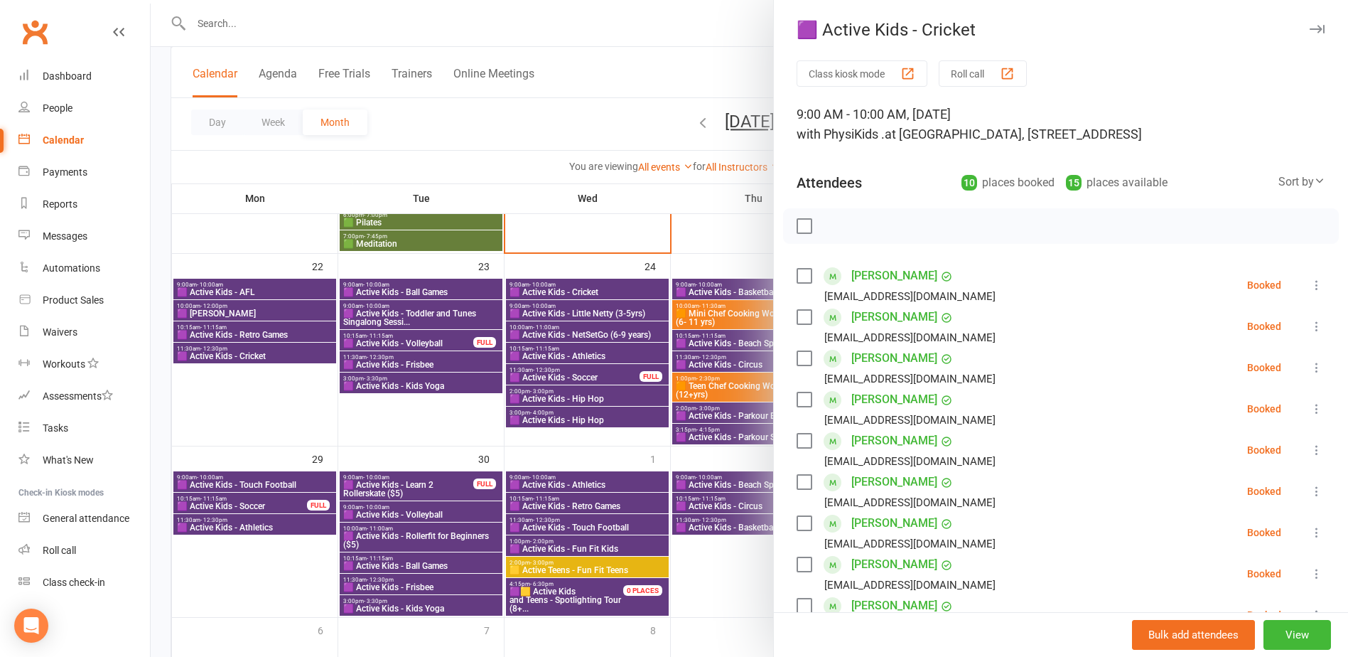
click at [558, 375] on div at bounding box center [750, 328] width 1198 height 657
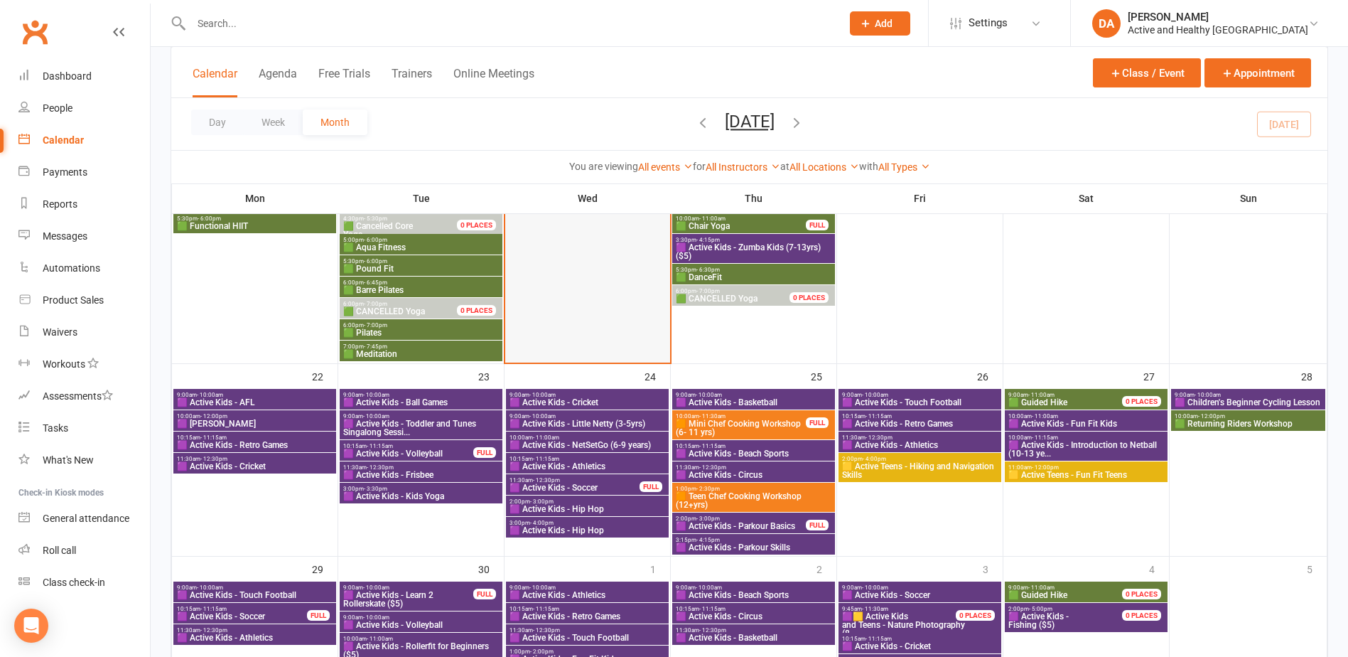
scroll to position [849, 0]
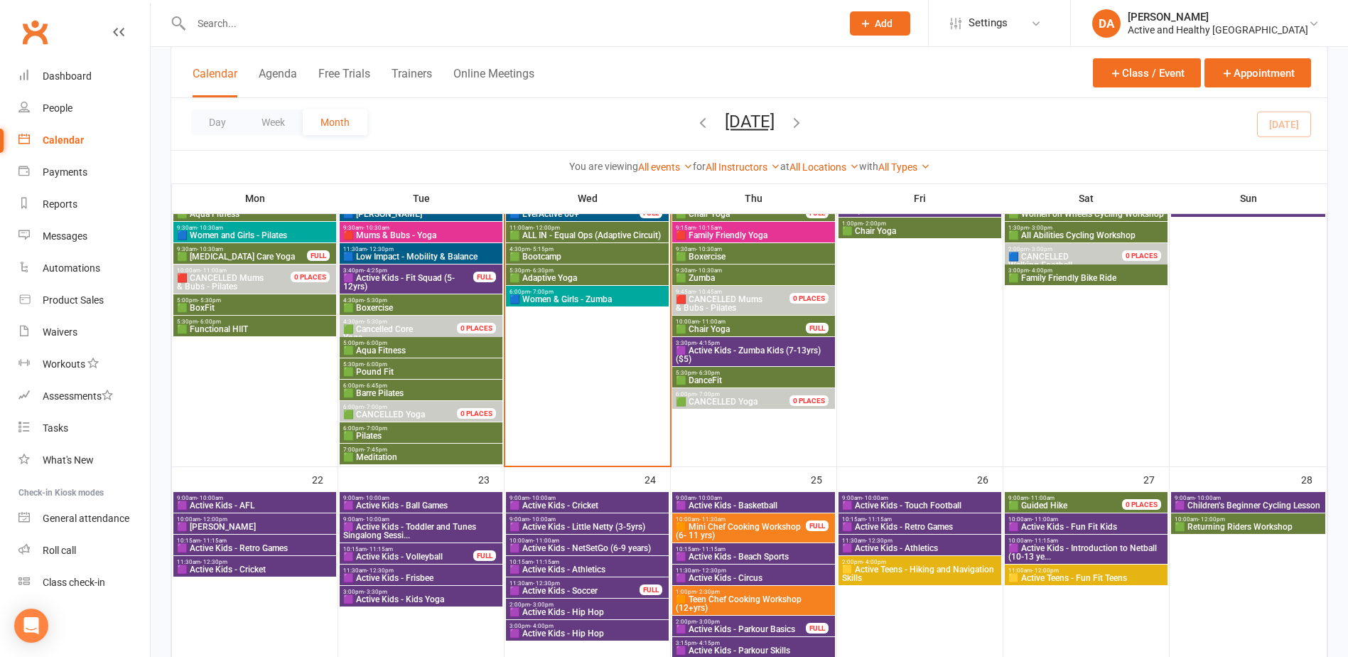
click at [402, 280] on span "🟪 Active Kids - Fit Squad (5-12yrs)" at bounding box center [409, 282] width 132 height 17
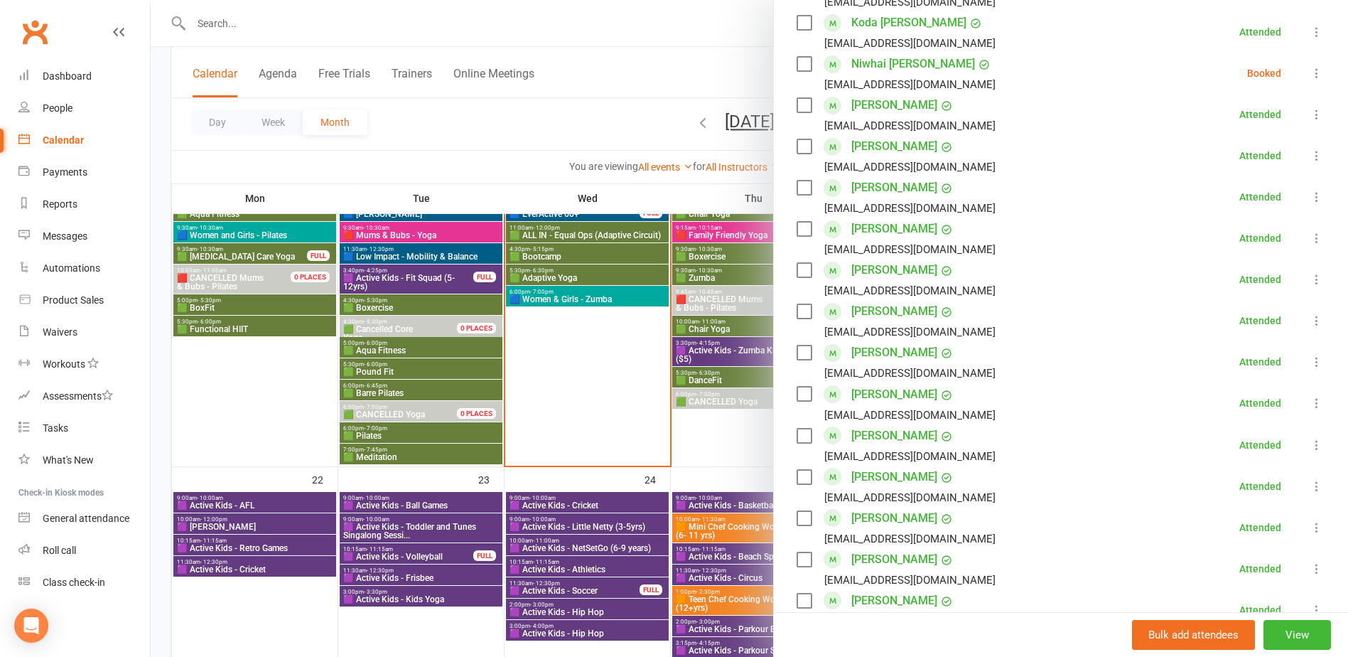
scroll to position [426, 0]
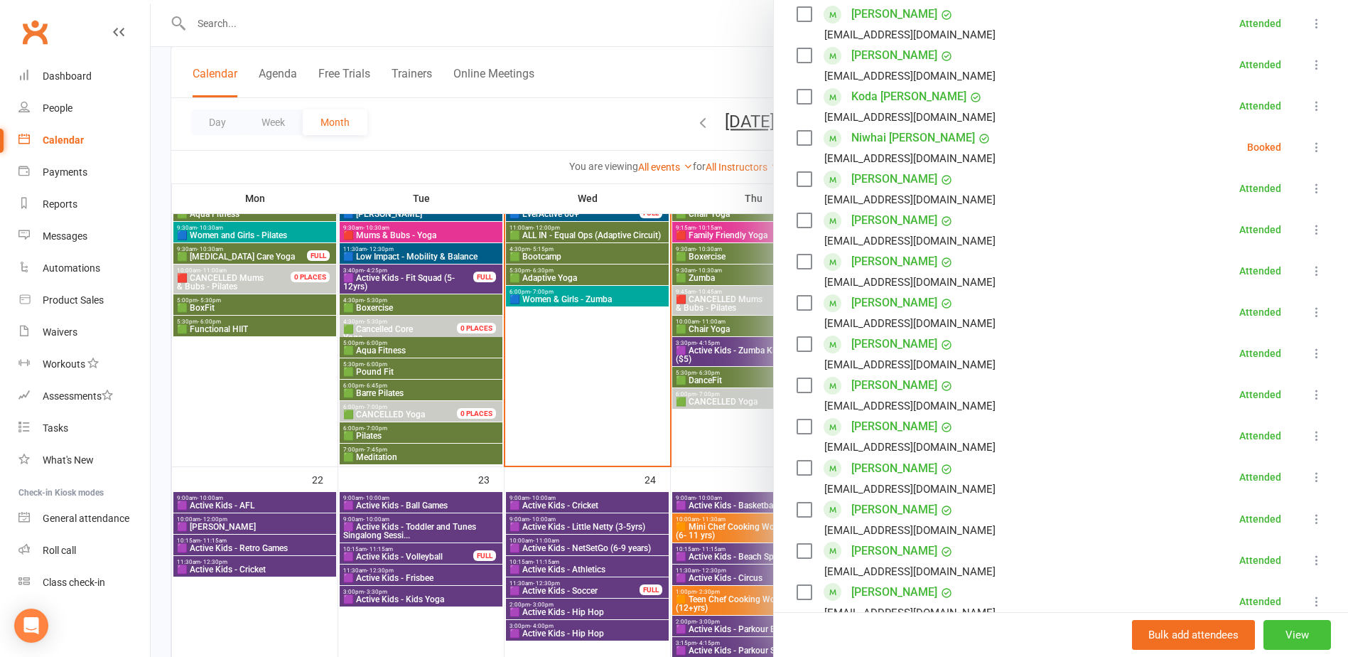
click at [1291, 635] on button "View" at bounding box center [1298, 635] width 68 height 30
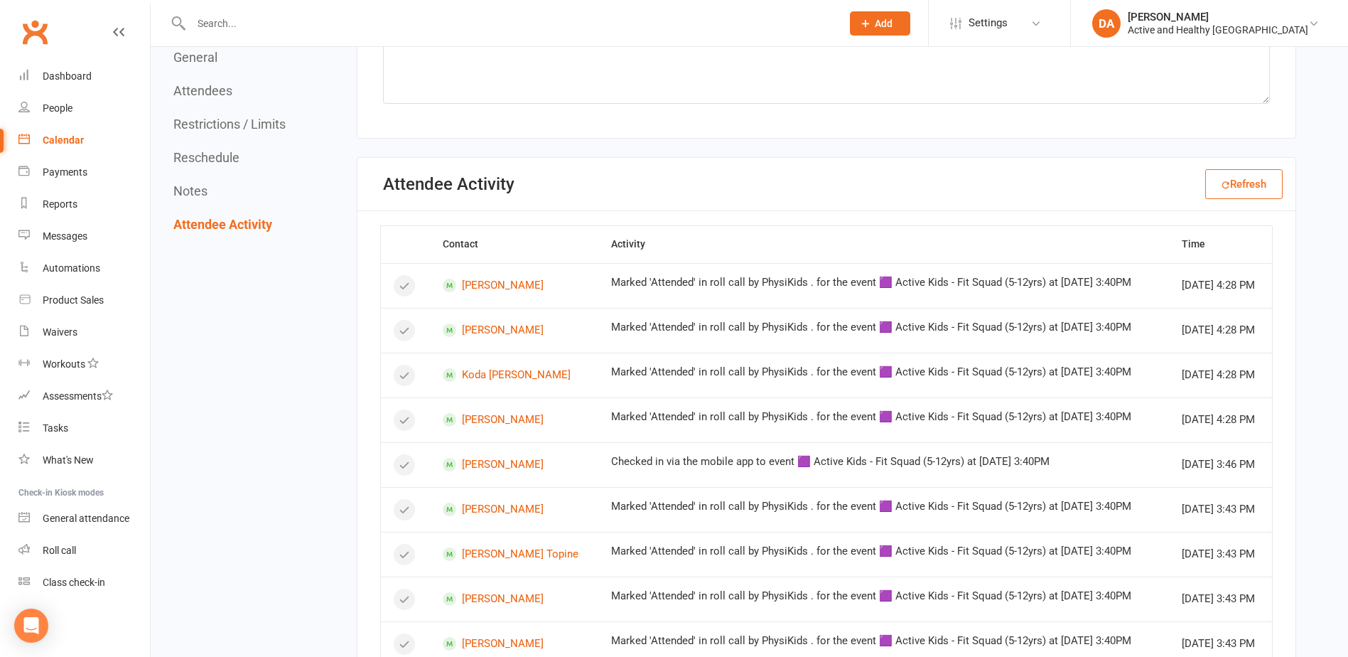
scroll to position [3128, 0]
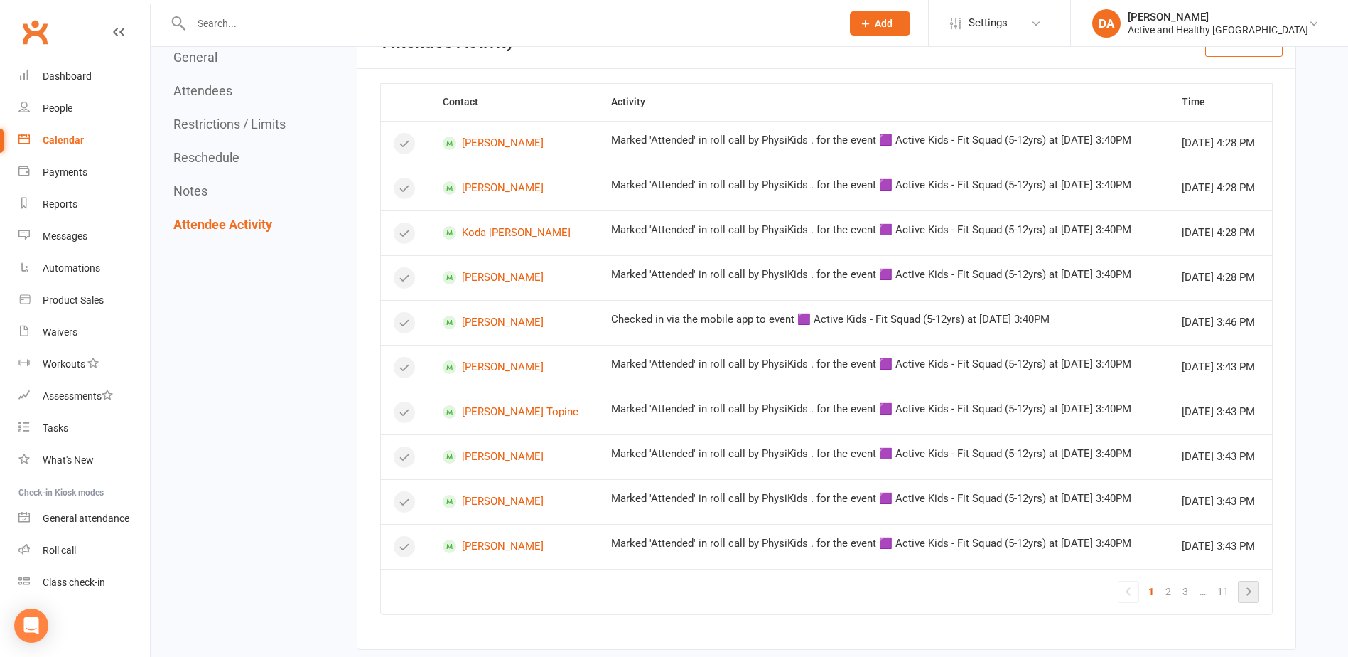
click at [1250, 594] on icon at bounding box center [1248, 591] width 17 height 17
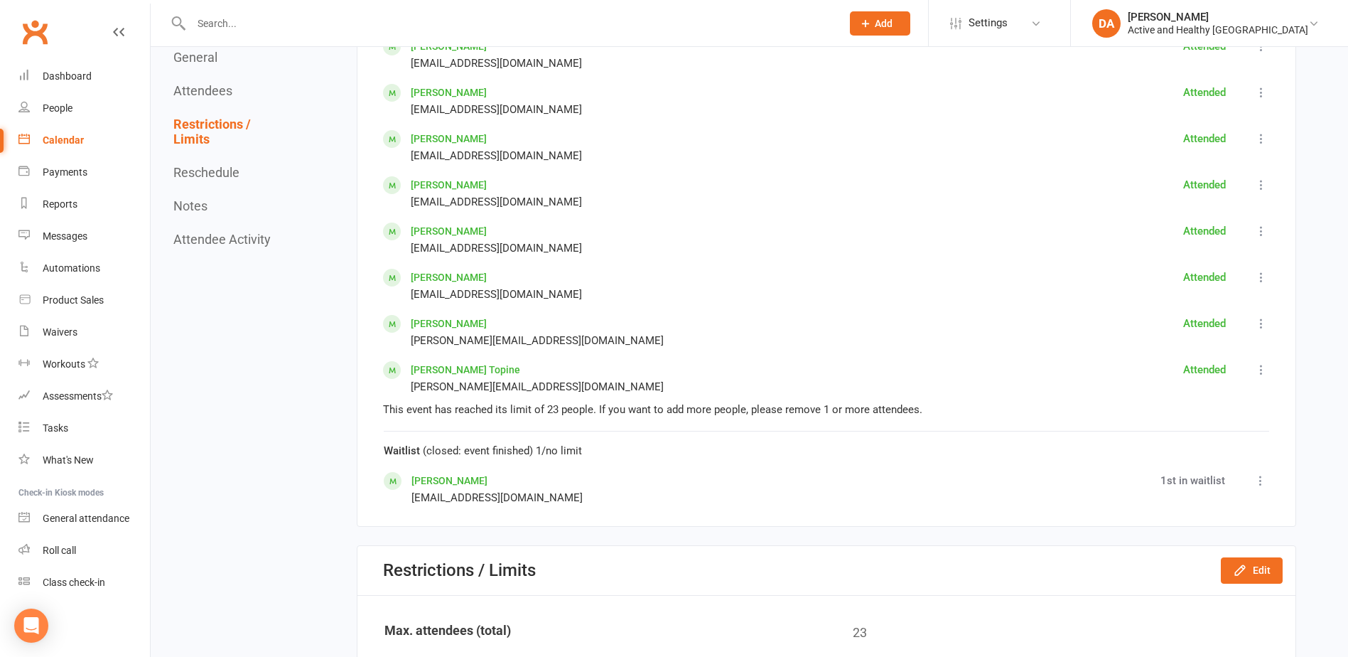
scroll to position [1635, 0]
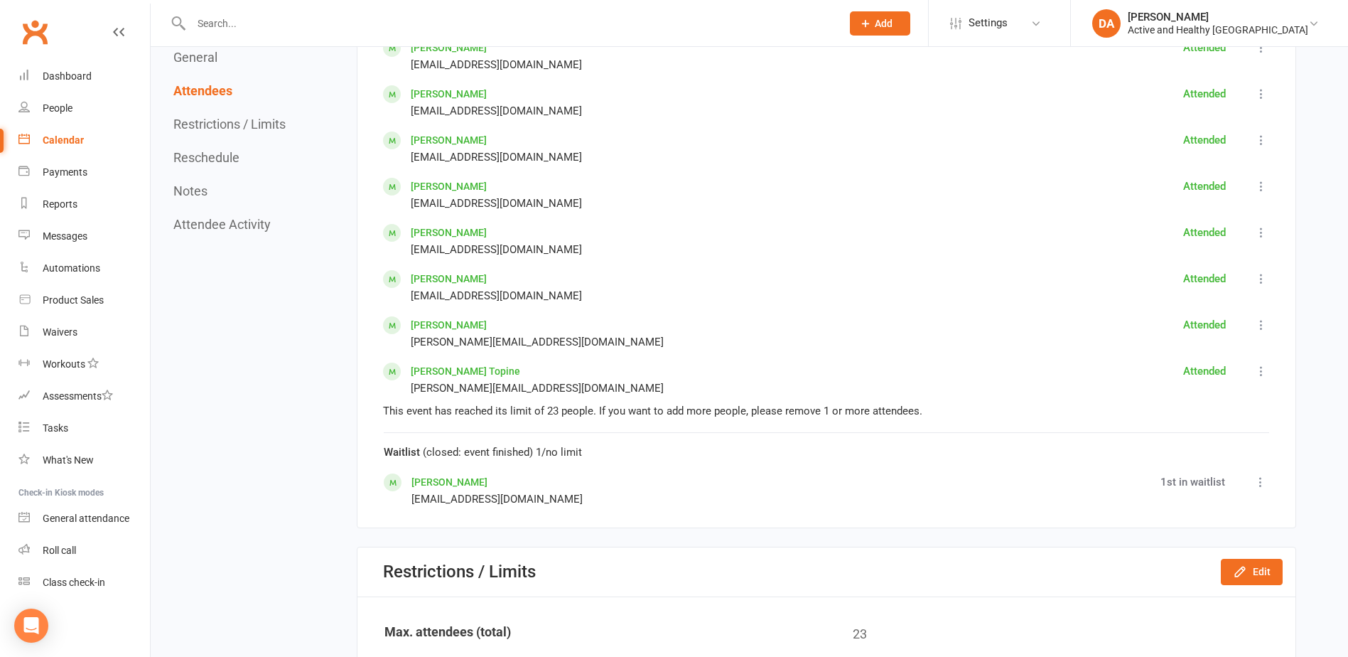
click at [61, 134] on div "Calendar" at bounding box center [63, 139] width 41 height 11
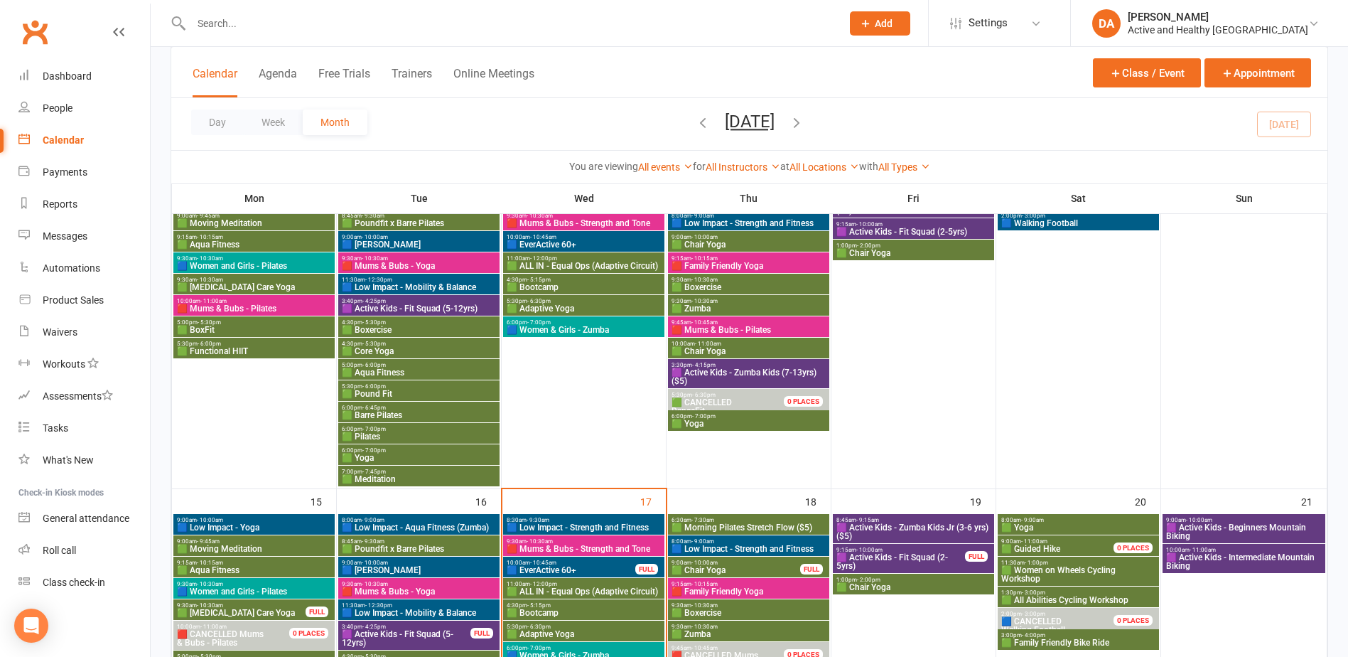
scroll to position [635, 0]
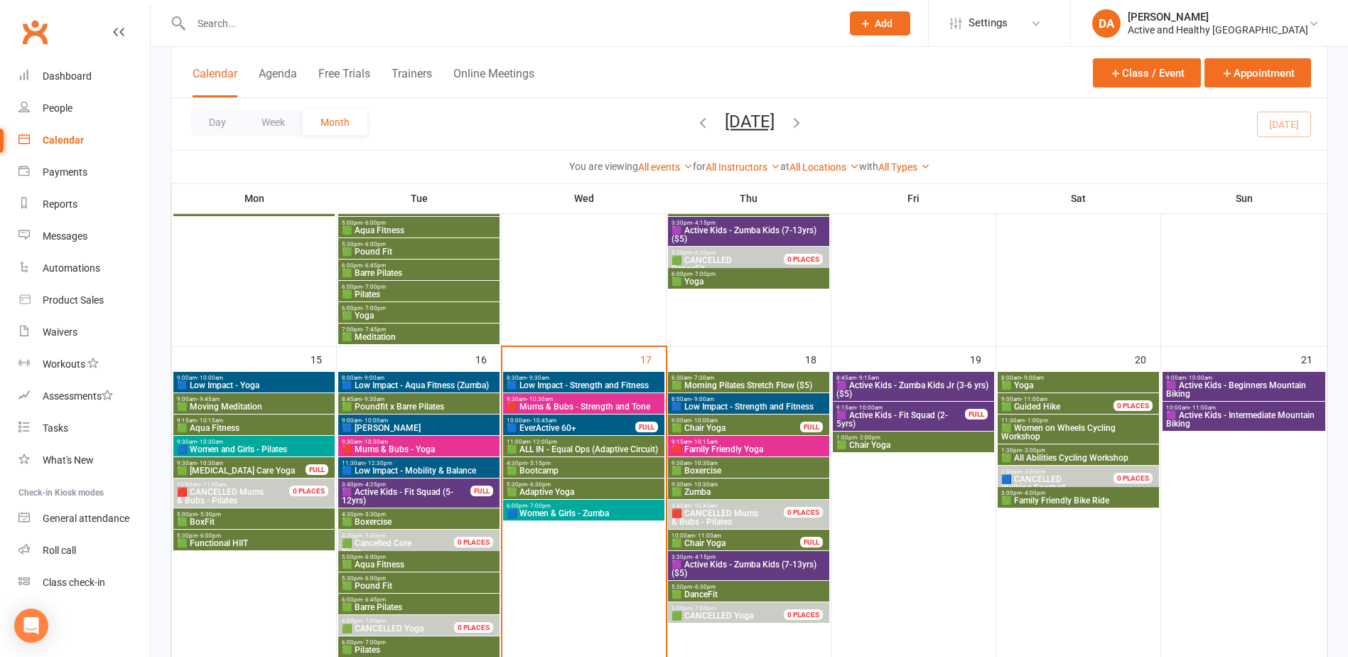
click at [250, 401] on span "9:00am - 9:45am" at bounding box center [254, 399] width 156 height 6
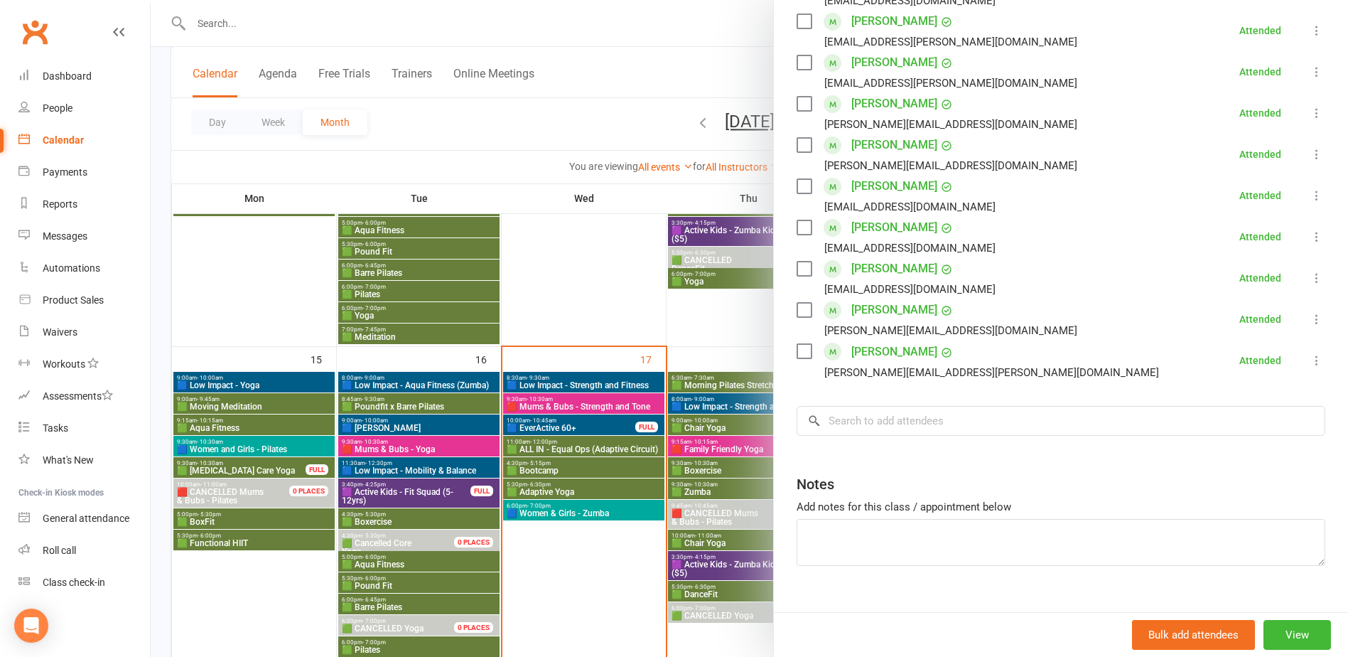
scroll to position [609, 0]
click at [281, 432] on div at bounding box center [750, 328] width 1198 height 657
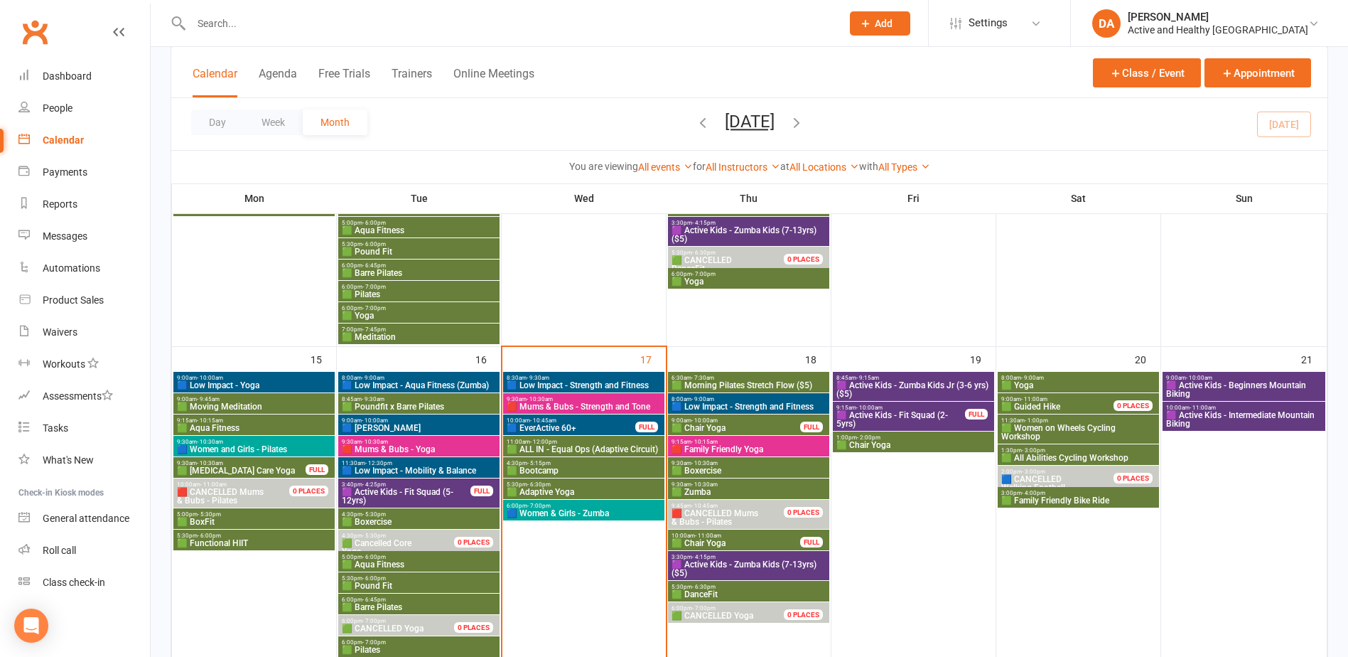
click at [216, 465] on span "- 10:30am" at bounding box center [210, 463] width 26 height 6
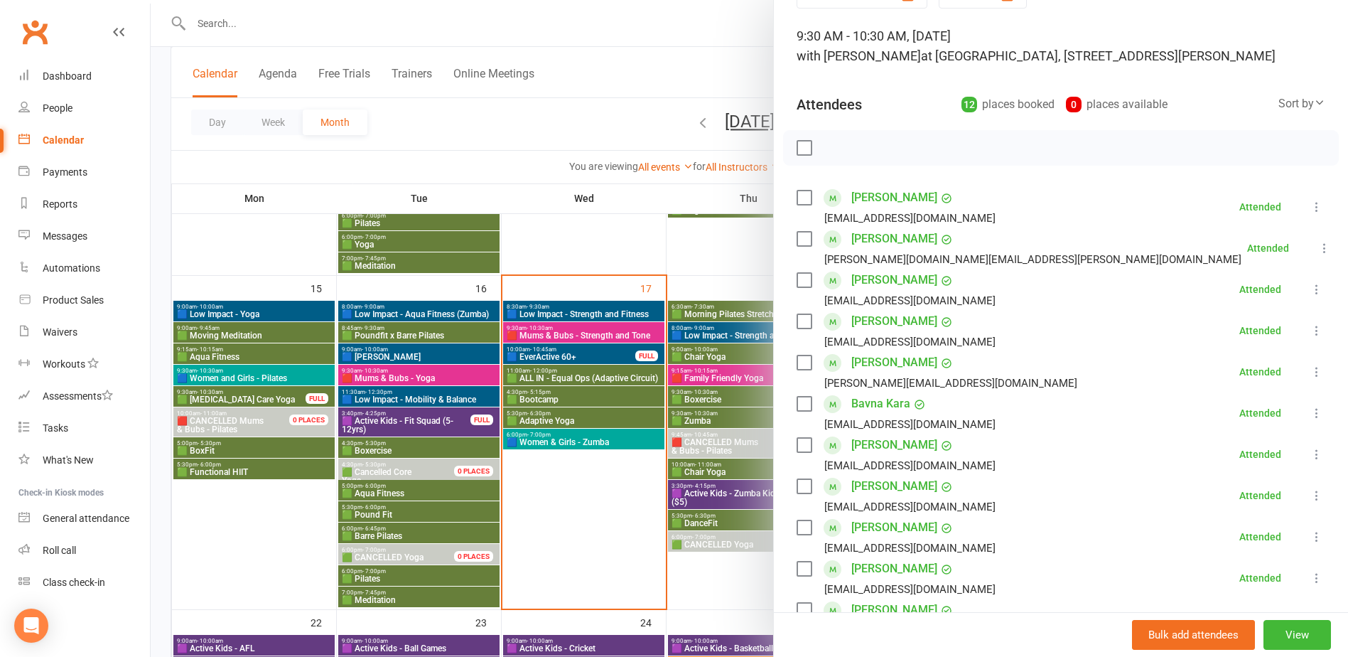
scroll to position [0, 0]
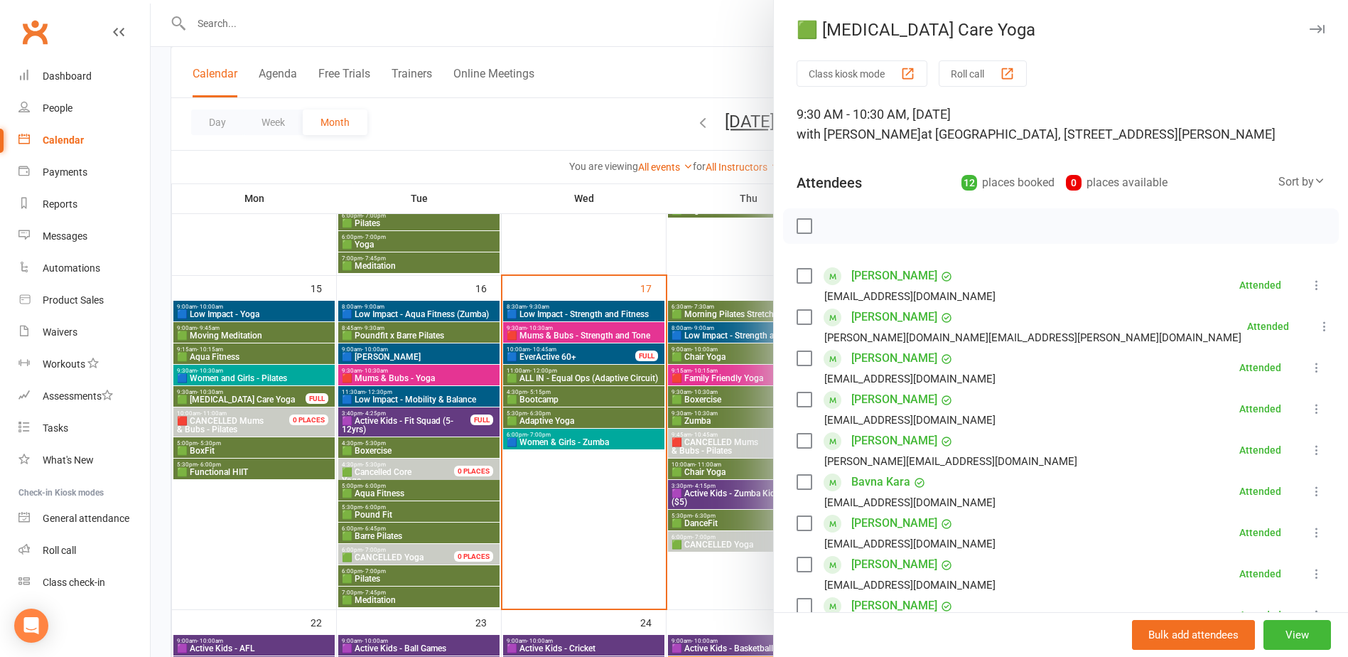
click at [426, 377] on div at bounding box center [750, 328] width 1198 height 657
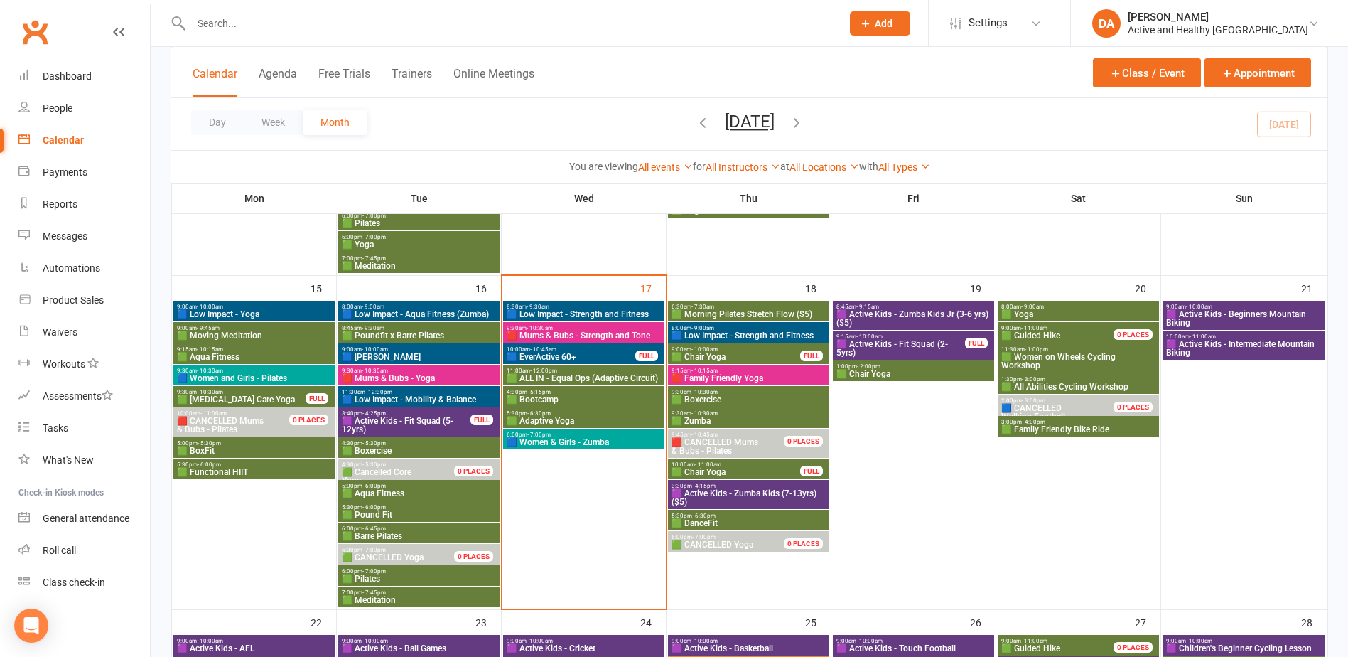
click at [412, 377] on span "🟥 Mums & Bubs - Yoga" at bounding box center [419, 378] width 156 height 9
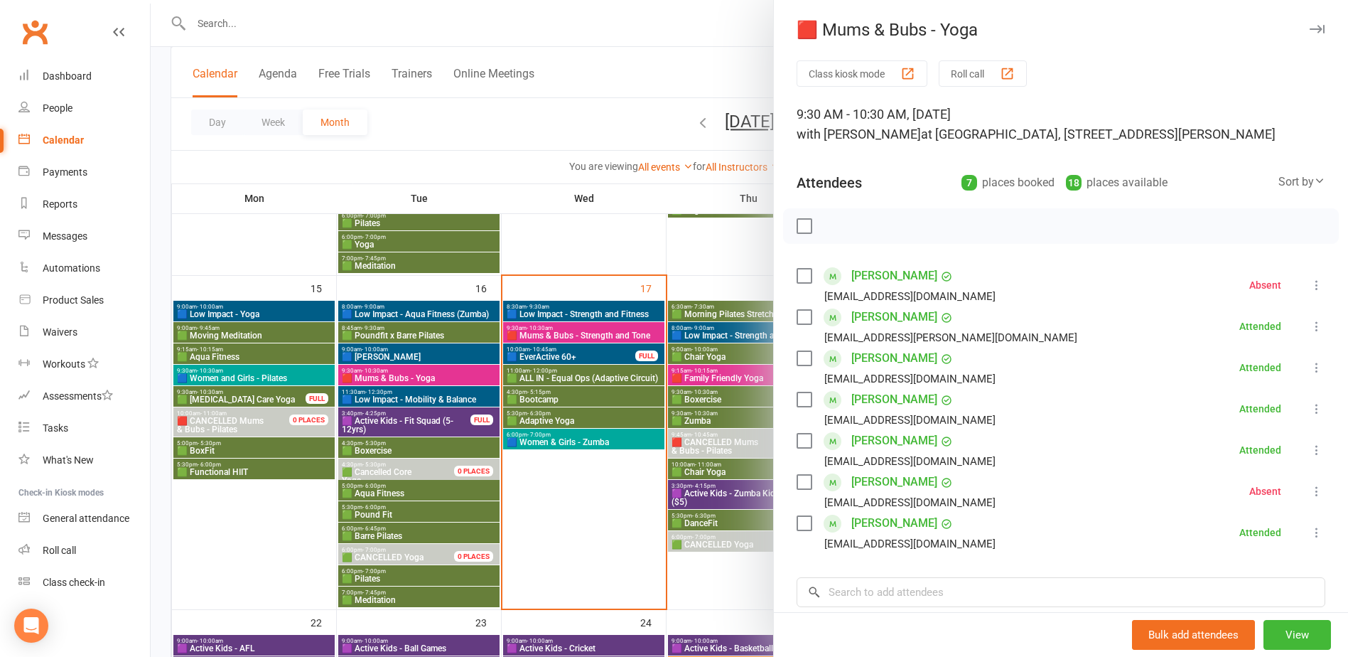
drag, startPoint x: 424, startPoint y: 391, endPoint x: 409, endPoint y: 394, distance: 15.2
click at [424, 391] on div at bounding box center [750, 328] width 1198 height 657
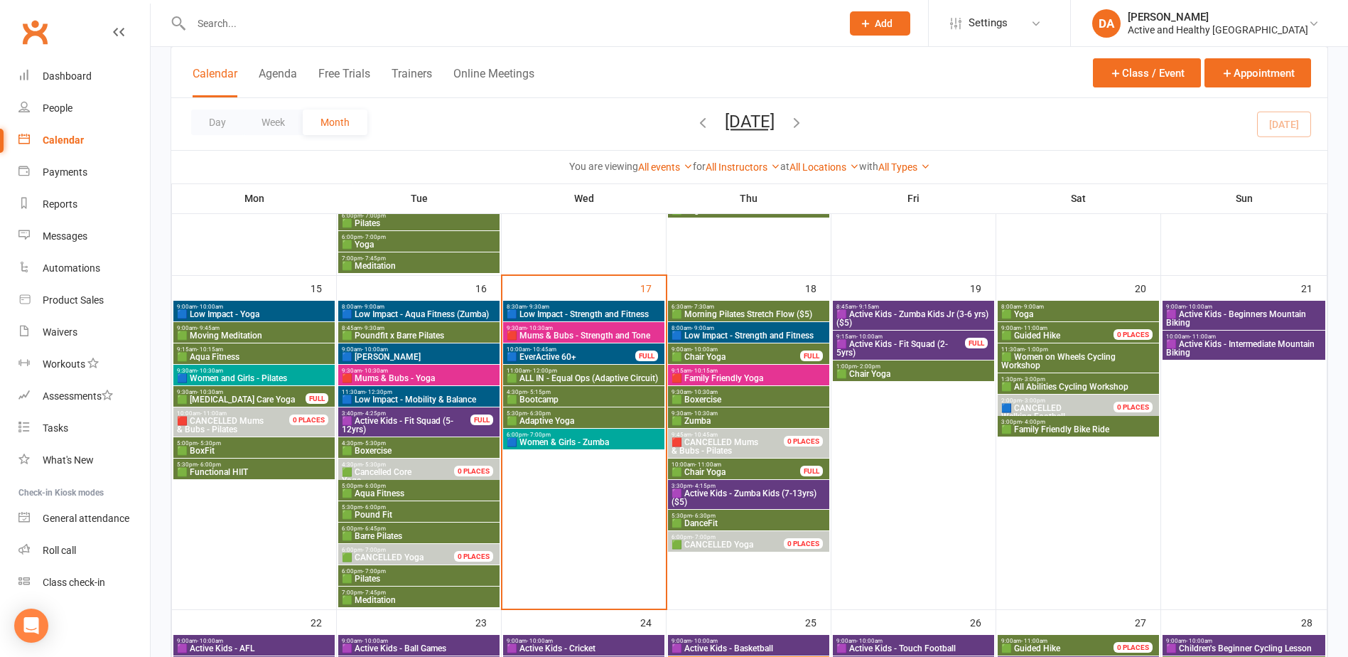
click at [402, 397] on span "🟦 Low Impact - Mobility & Balance" at bounding box center [419, 399] width 156 height 9
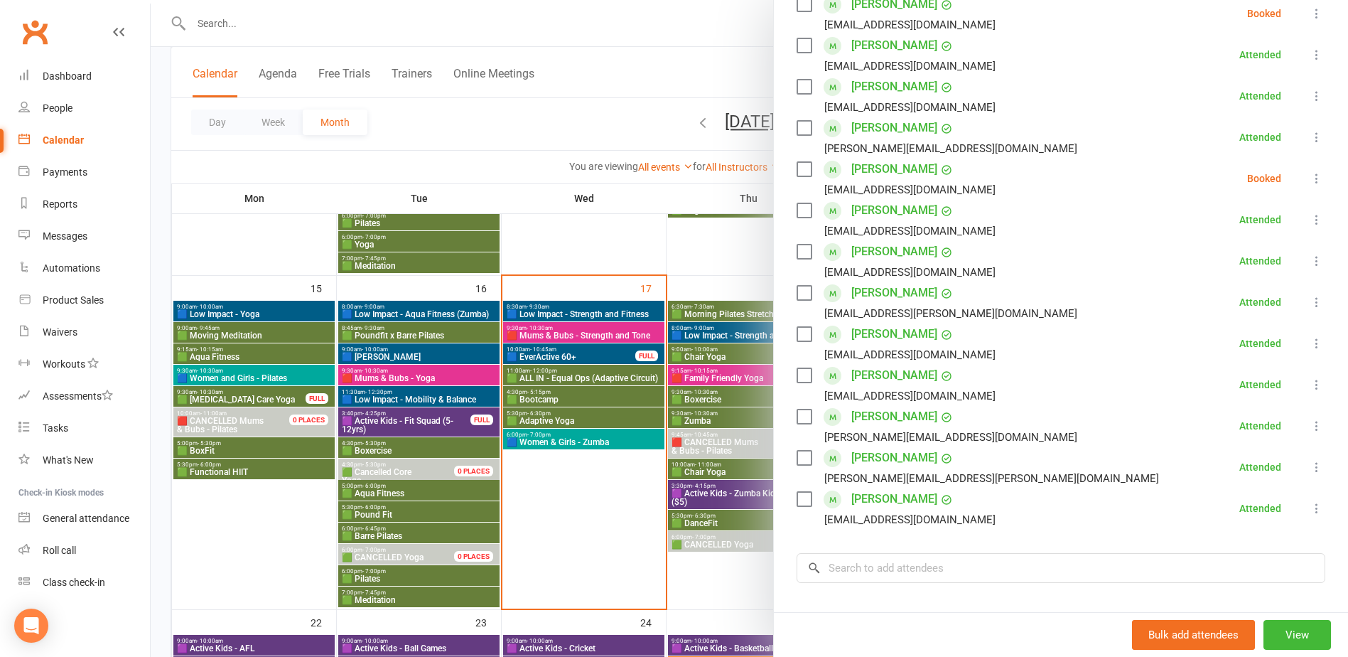
scroll to position [568, 0]
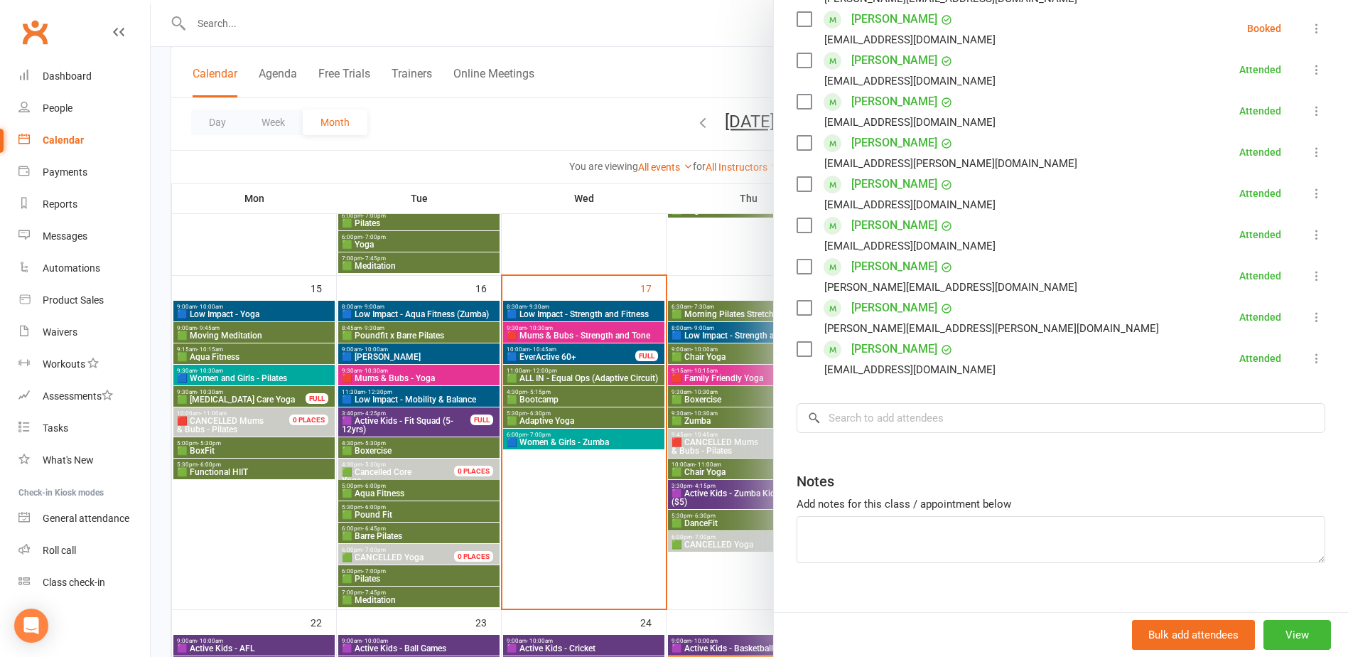
click at [428, 421] on div at bounding box center [750, 328] width 1198 height 657
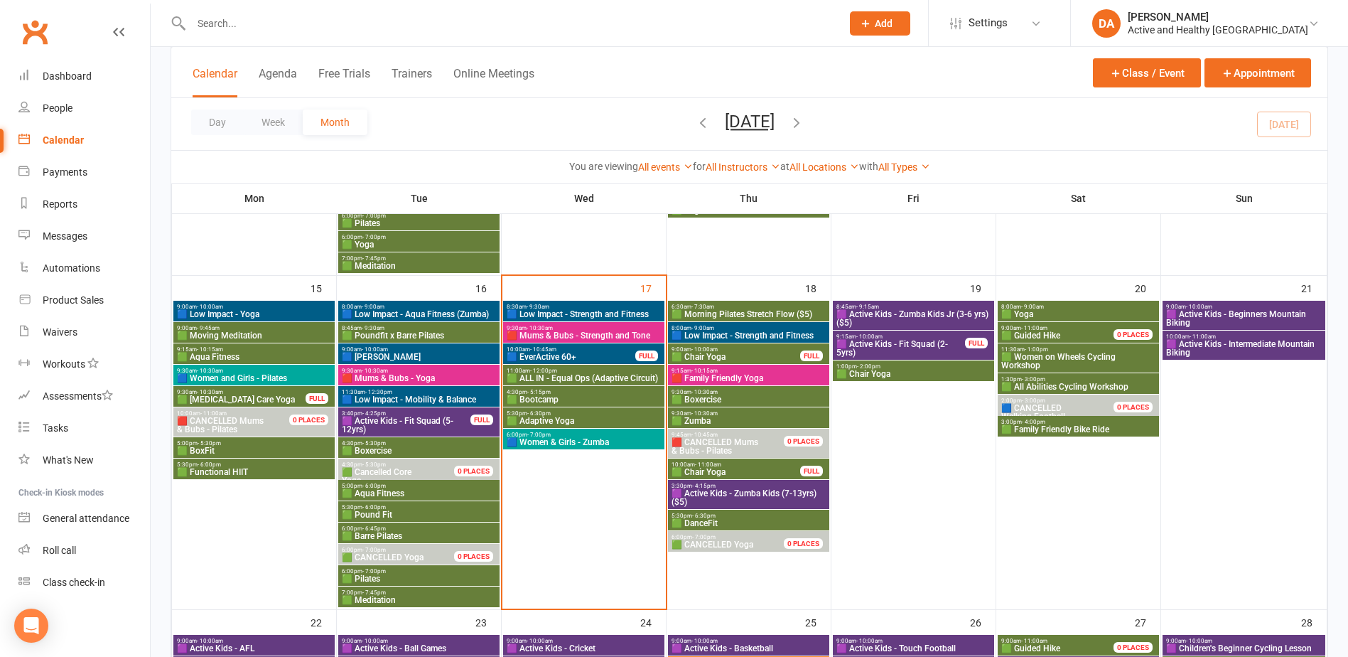
click at [388, 424] on span "🟪 Active Kids - Fit Squad (5-12yrs)" at bounding box center [406, 425] width 130 height 17
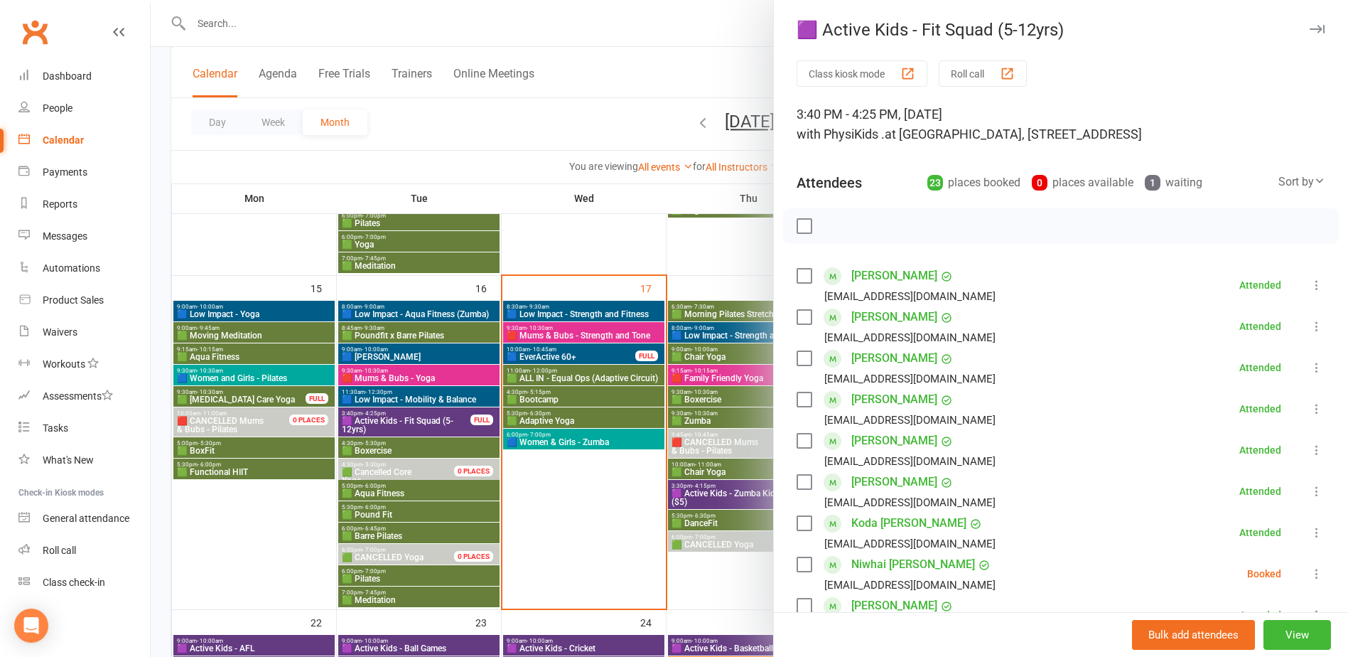
click at [409, 426] on div at bounding box center [750, 328] width 1198 height 657
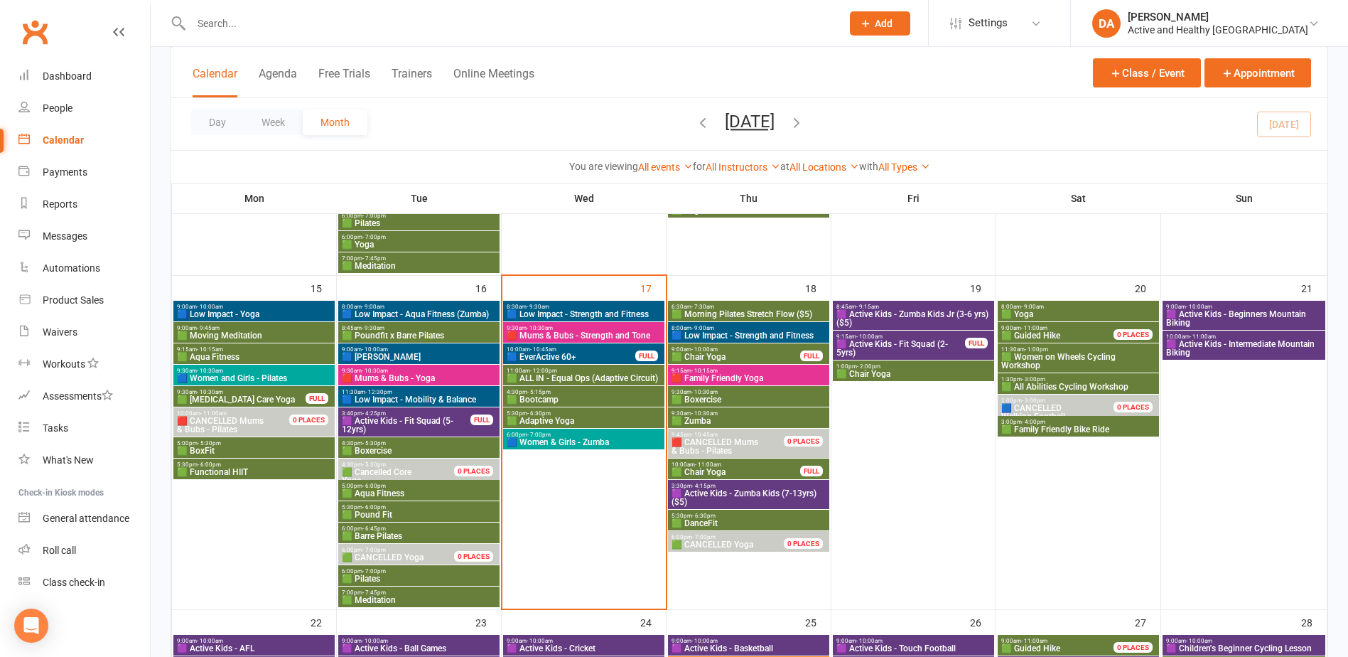
click at [616, 306] on span "8:30am - 9:30am" at bounding box center [584, 307] width 156 height 6
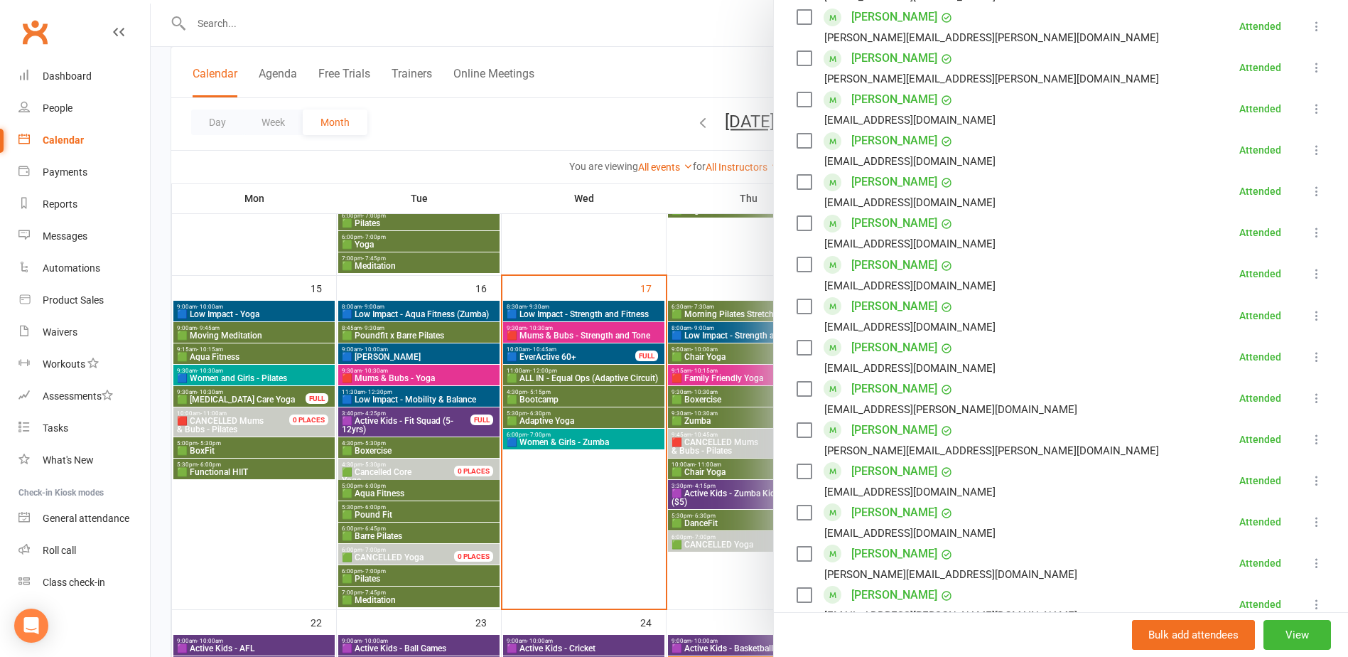
scroll to position [284, 0]
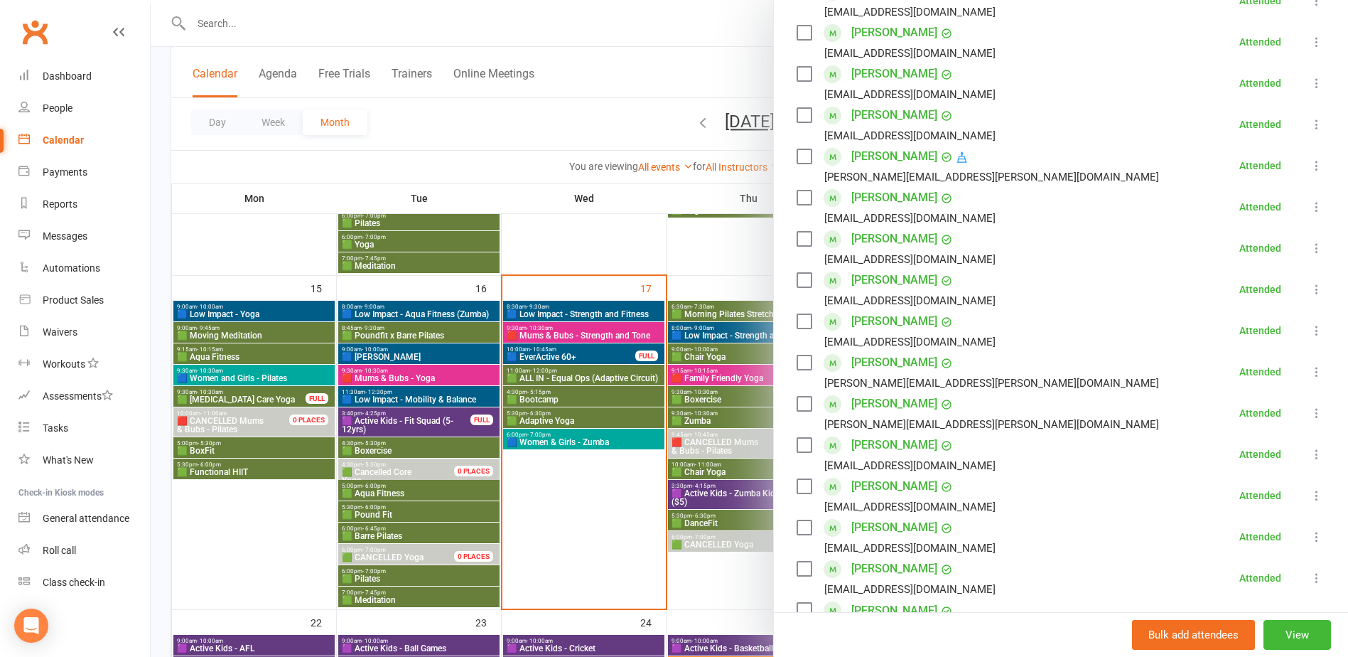
click at [562, 358] on div at bounding box center [750, 328] width 1198 height 657
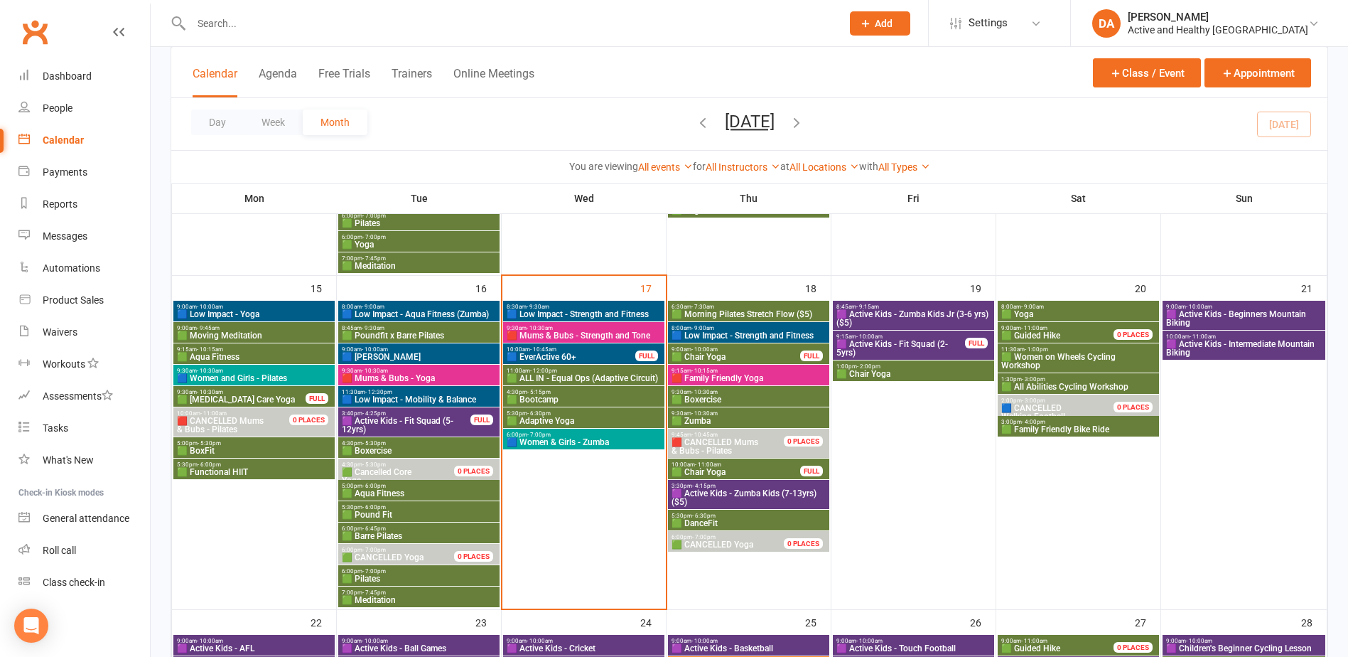
click at [572, 353] on span "🟦 EverActive 60+" at bounding box center [571, 357] width 130 height 9
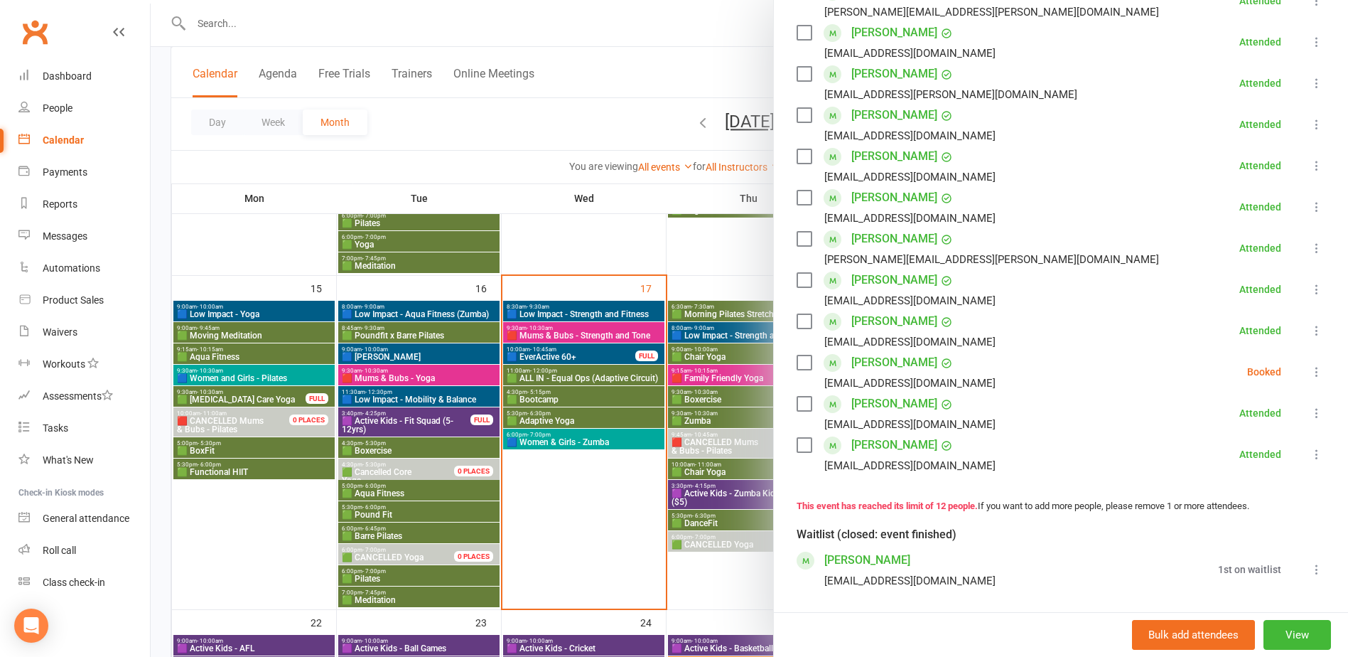
click at [432, 393] on div at bounding box center [750, 328] width 1198 height 657
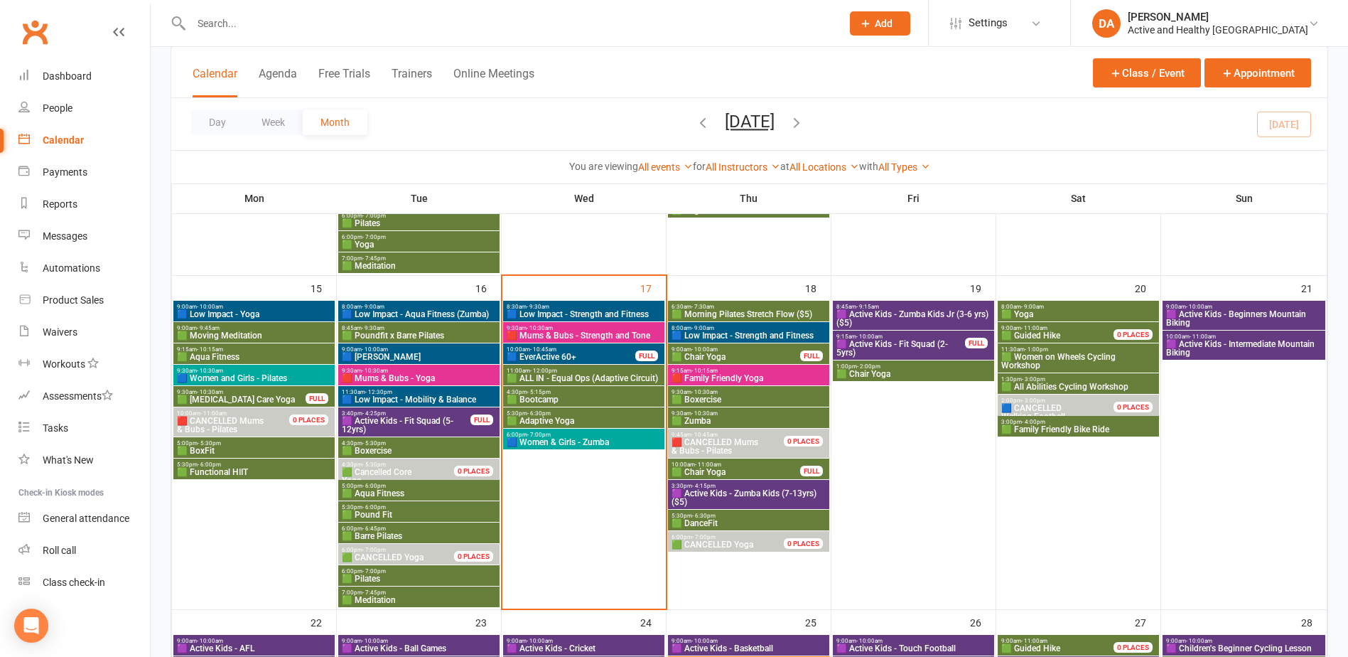
click at [654, 326] on span "9:30am - 10:30am" at bounding box center [584, 328] width 156 height 6
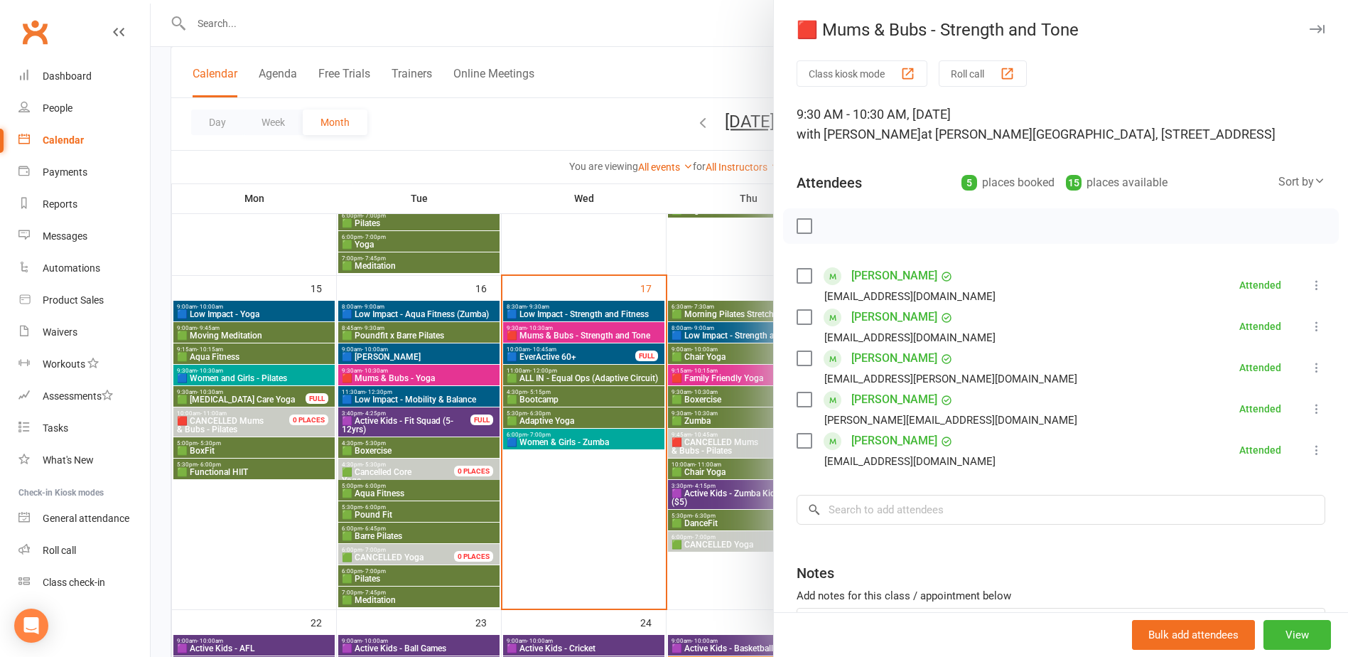
click at [606, 487] on div at bounding box center [750, 328] width 1198 height 657
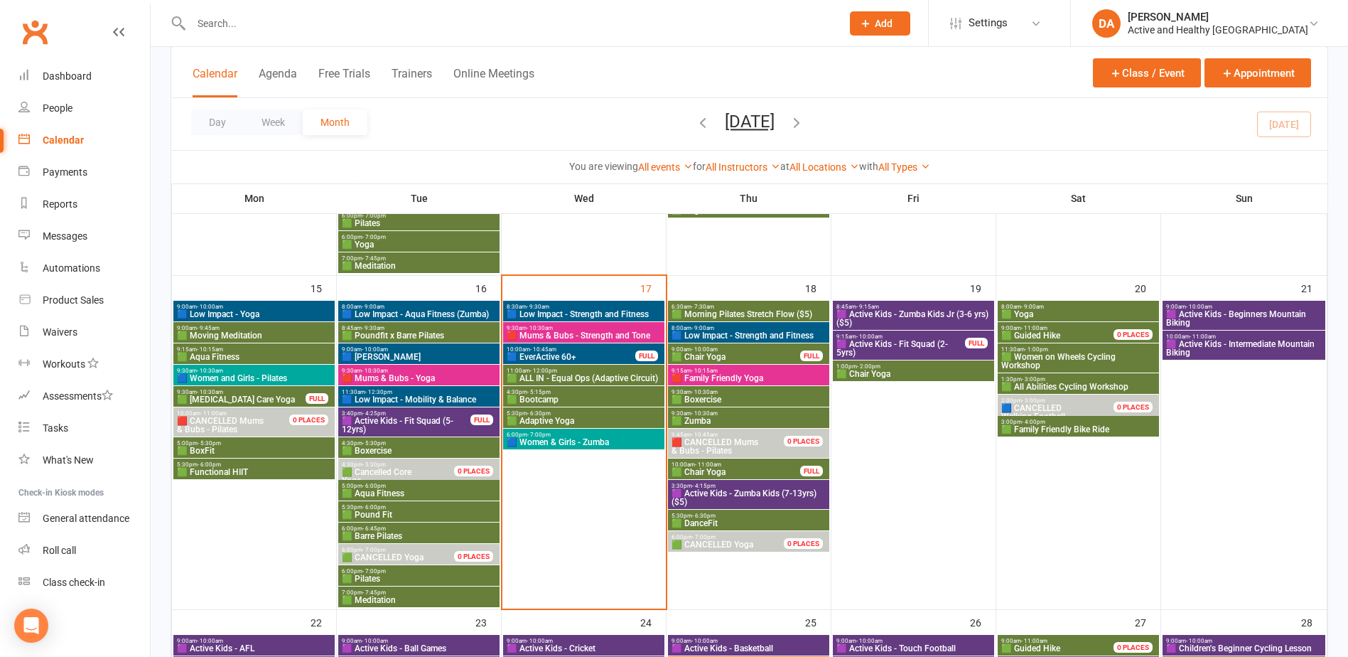
click at [568, 374] on span "🟩 ALL IN - Equal Ops (Adaptive Circuit)" at bounding box center [584, 378] width 156 height 9
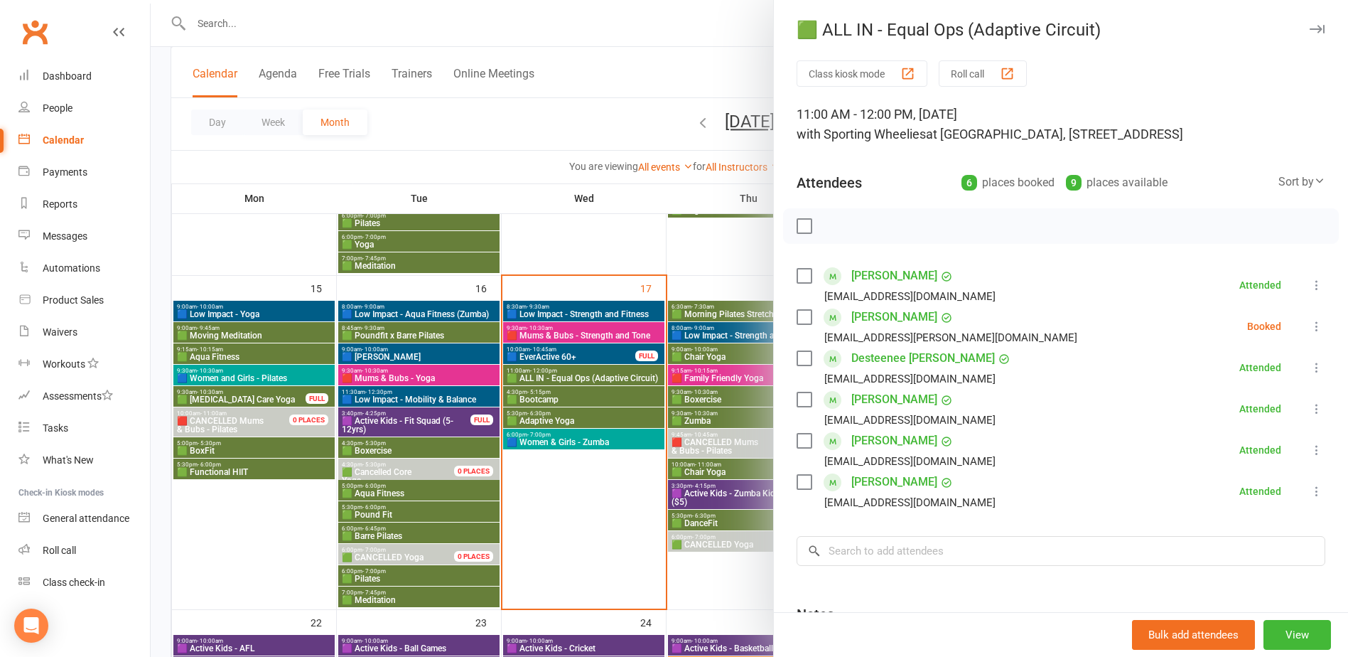
click at [552, 394] on div at bounding box center [750, 328] width 1198 height 657
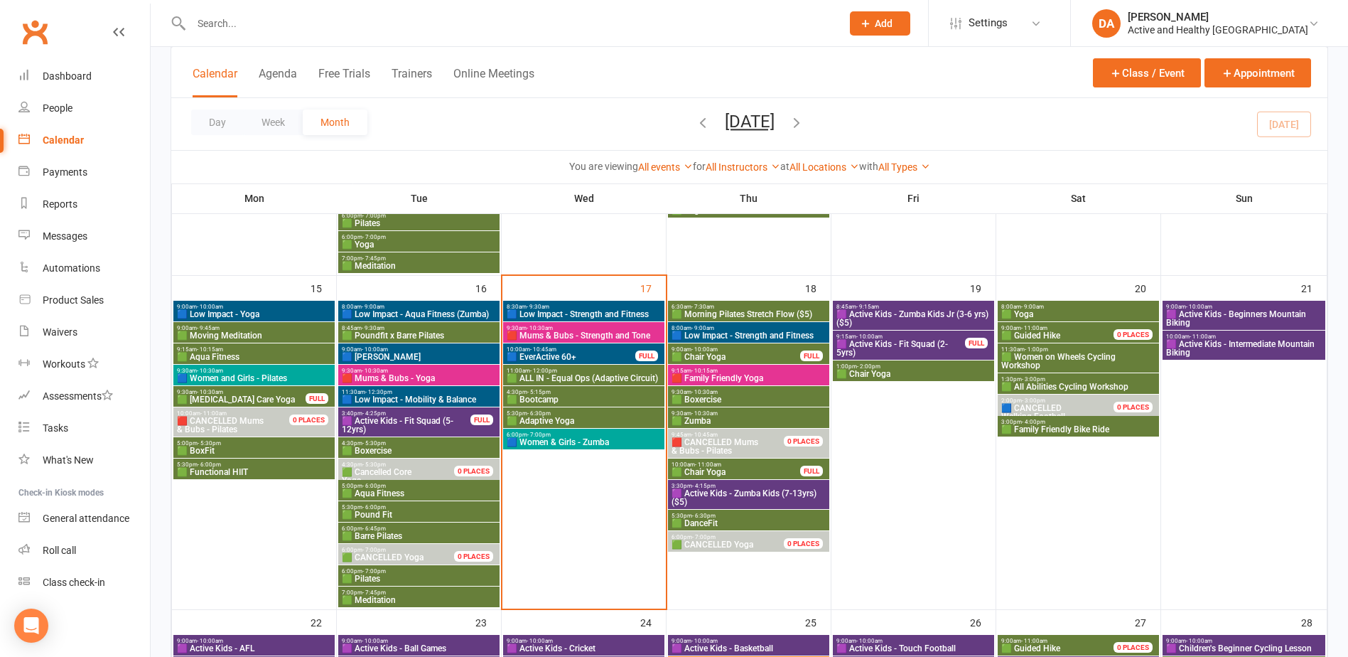
click at [547, 415] on span "- 6:30pm" at bounding box center [538, 413] width 23 height 6
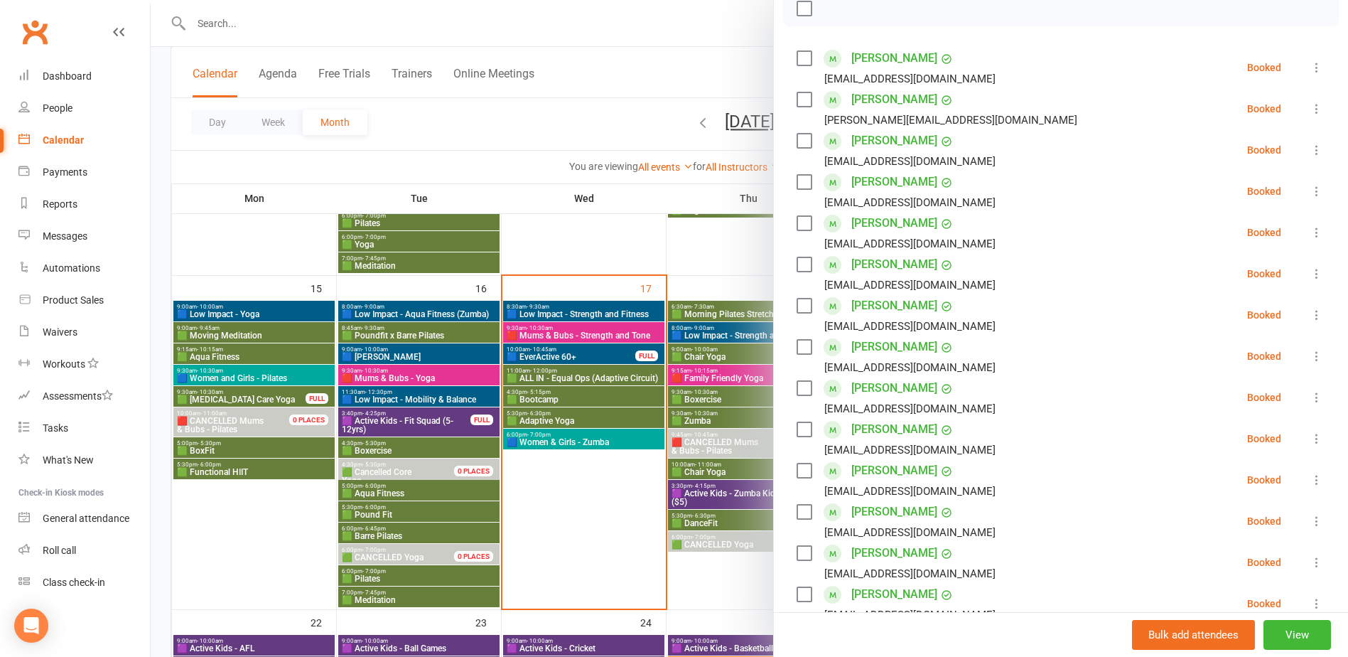
scroll to position [213, 0]
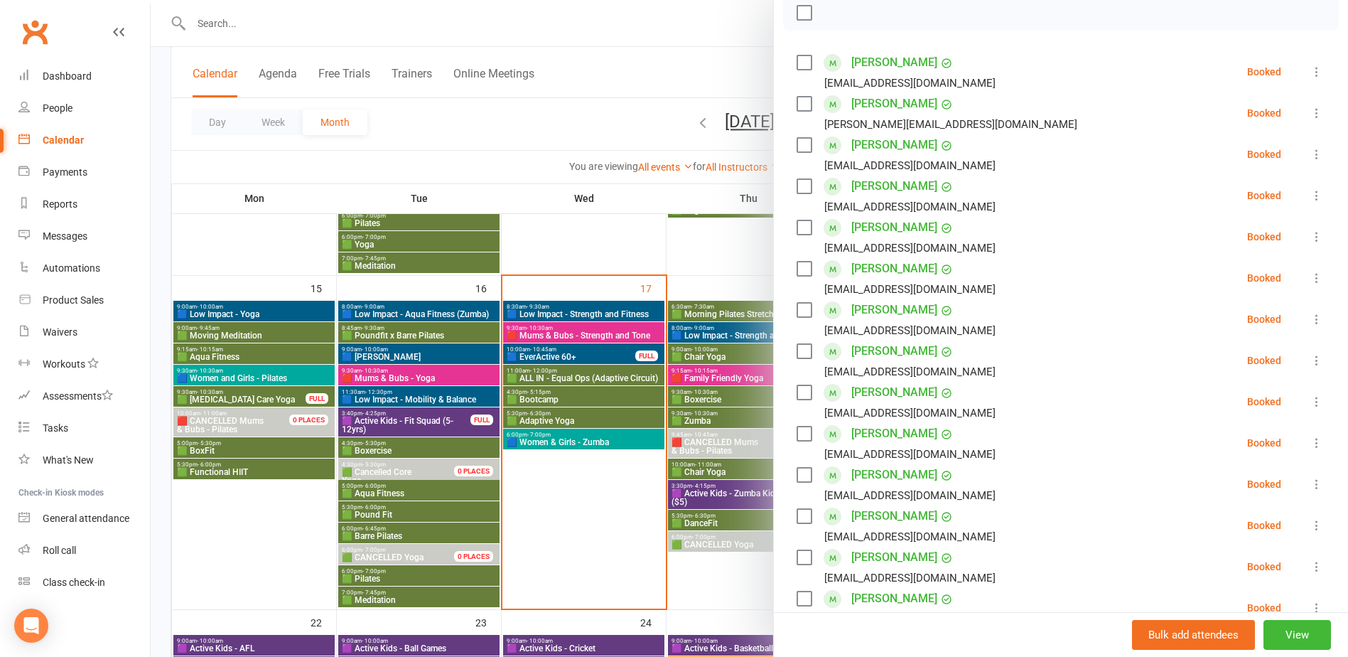
drag, startPoint x: 585, startPoint y: 500, endPoint x: 698, endPoint y: 503, distance: 113.1
click at [585, 500] on div at bounding box center [750, 328] width 1198 height 657
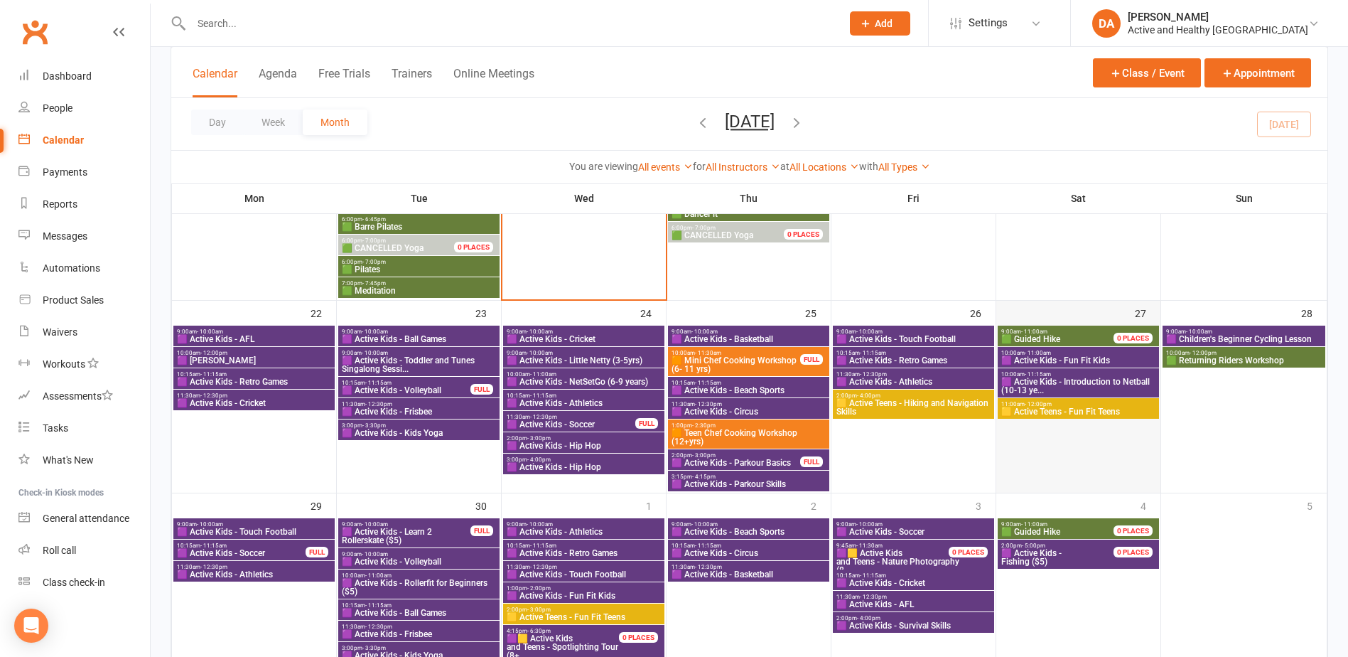
scroll to position [1099, 0]
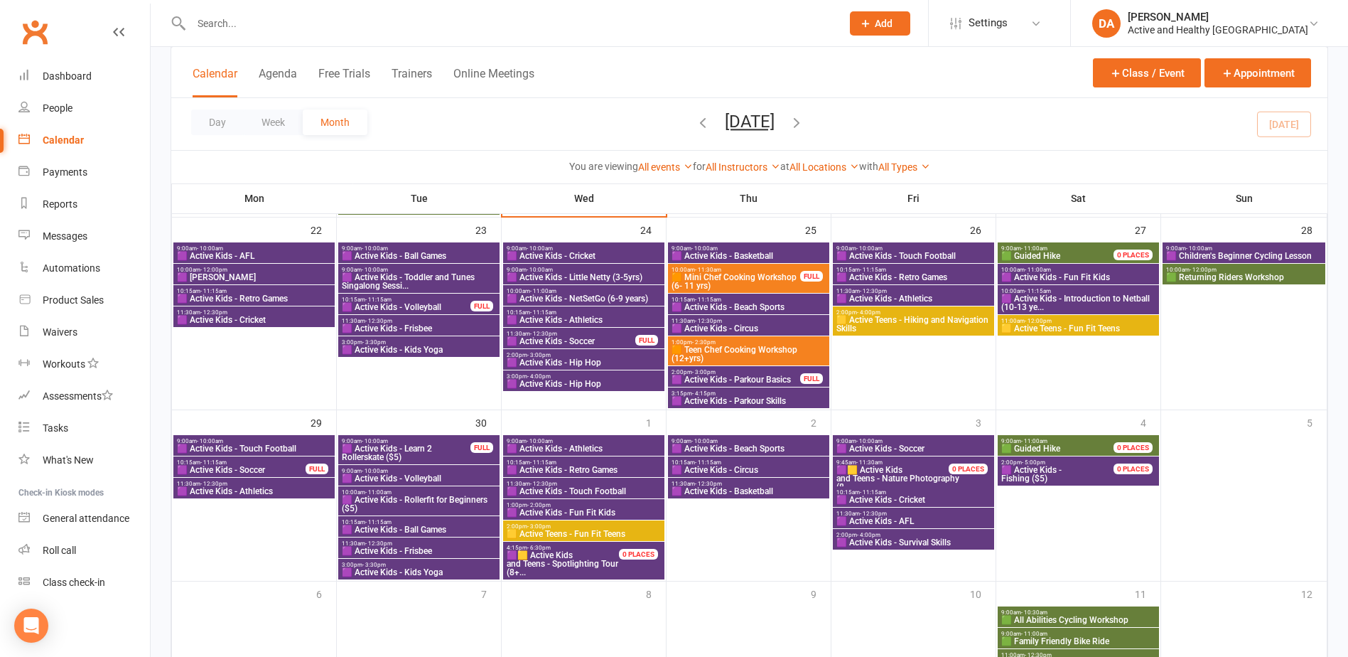
click at [773, 376] on span "🟪 Active Kids - Parkour Basics" at bounding box center [736, 379] width 130 height 9
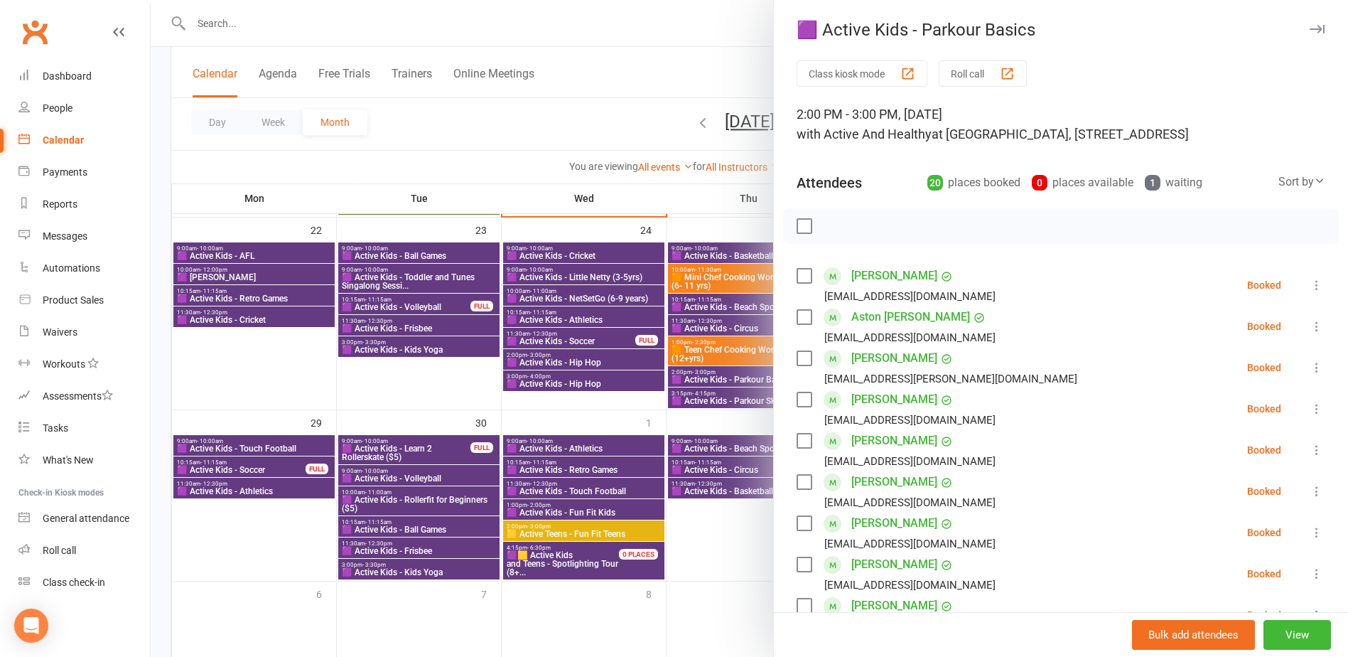
drag, startPoint x: 1248, startPoint y: 140, endPoint x: 1229, endPoint y: 155, distance: 24.3
click at [1248, 140] on div "2:00 PM - 3:00 PM, Thursday, September, 25, 2025 with Active And Healthy at Rot…" at bounding box center [1061, 124] width 529 height 40
click at [892, 655] on div "Bulk add attendees View" at bounding box center [1061, 634] width 574 height 45
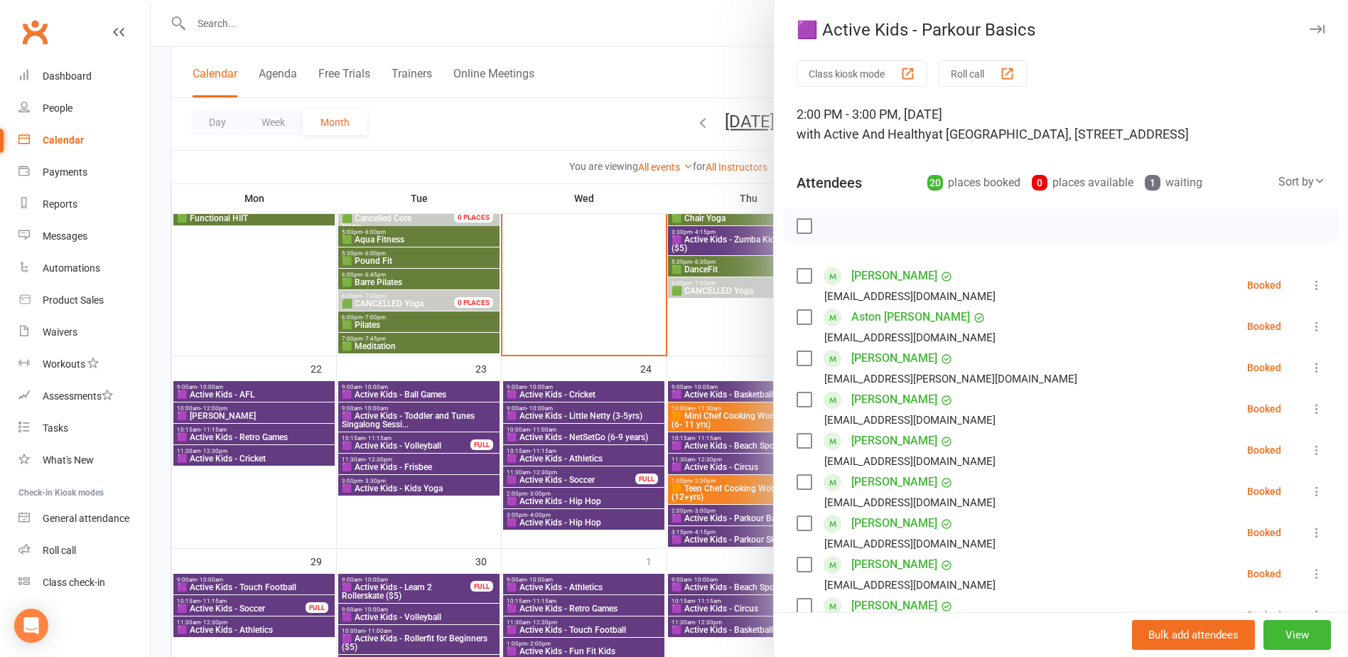
scroll to position [815, 0]
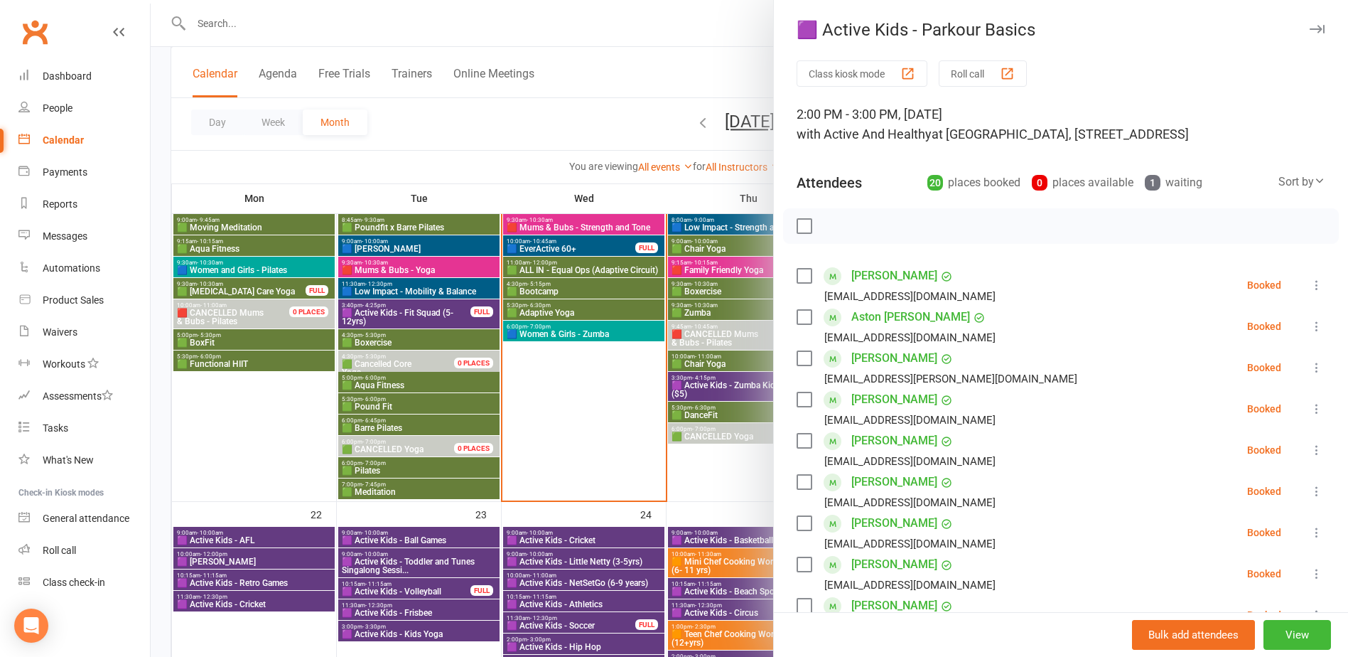
click at [545, 287] on div at bounding box center [750, 328] width 1198 height 657
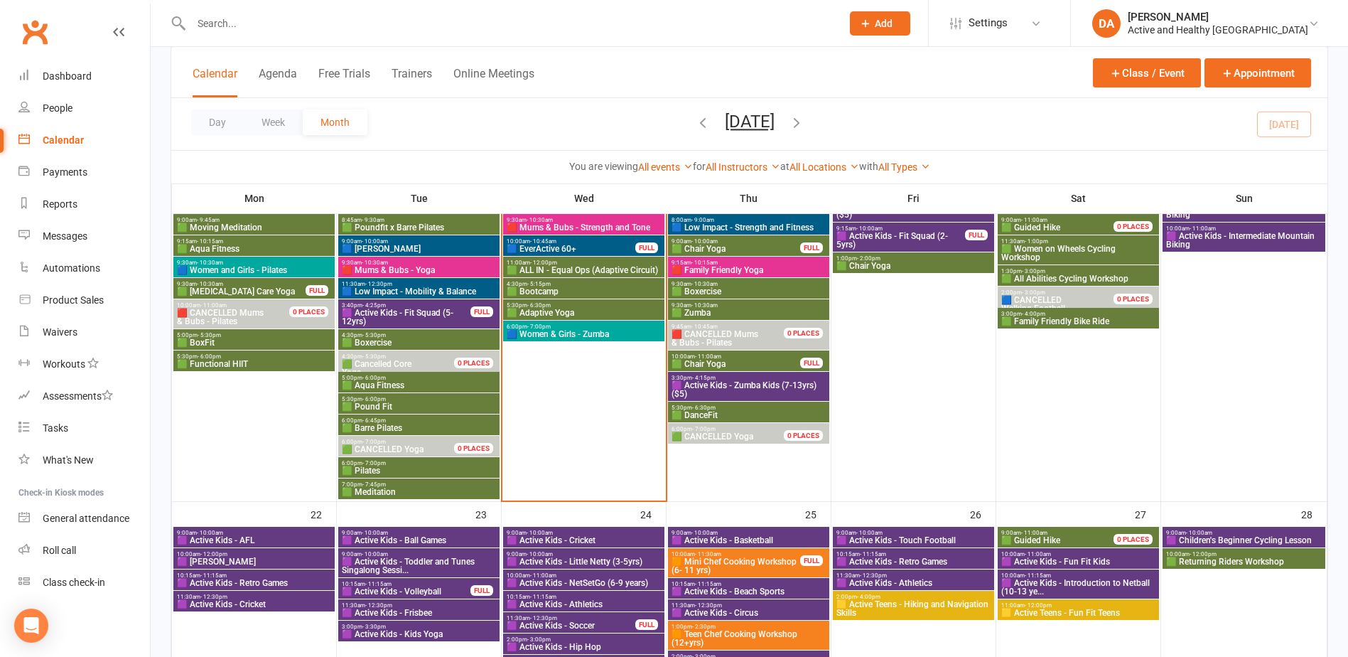
click at [537, 289] on span "🟩 Bootcamp" at bounding box center [584, 291] width 156 height 9
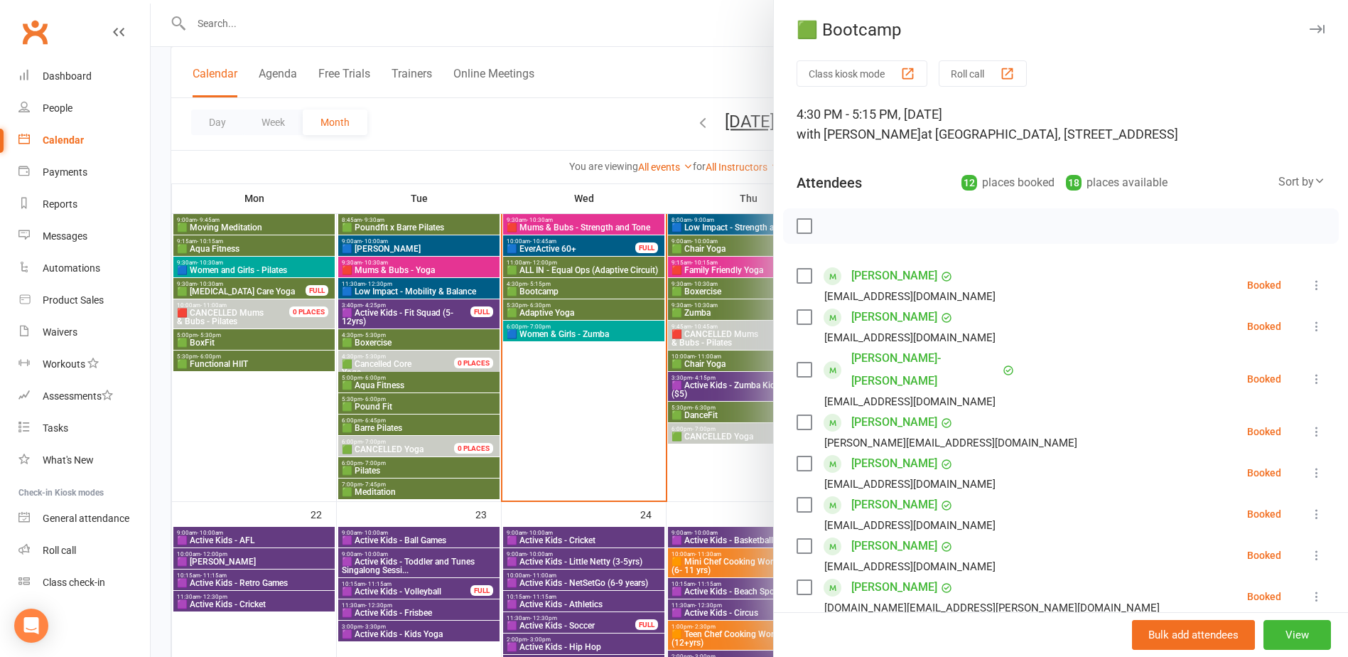
click at [1310, 372] on icon at bounding box center [1317, 379] width 14 height 14
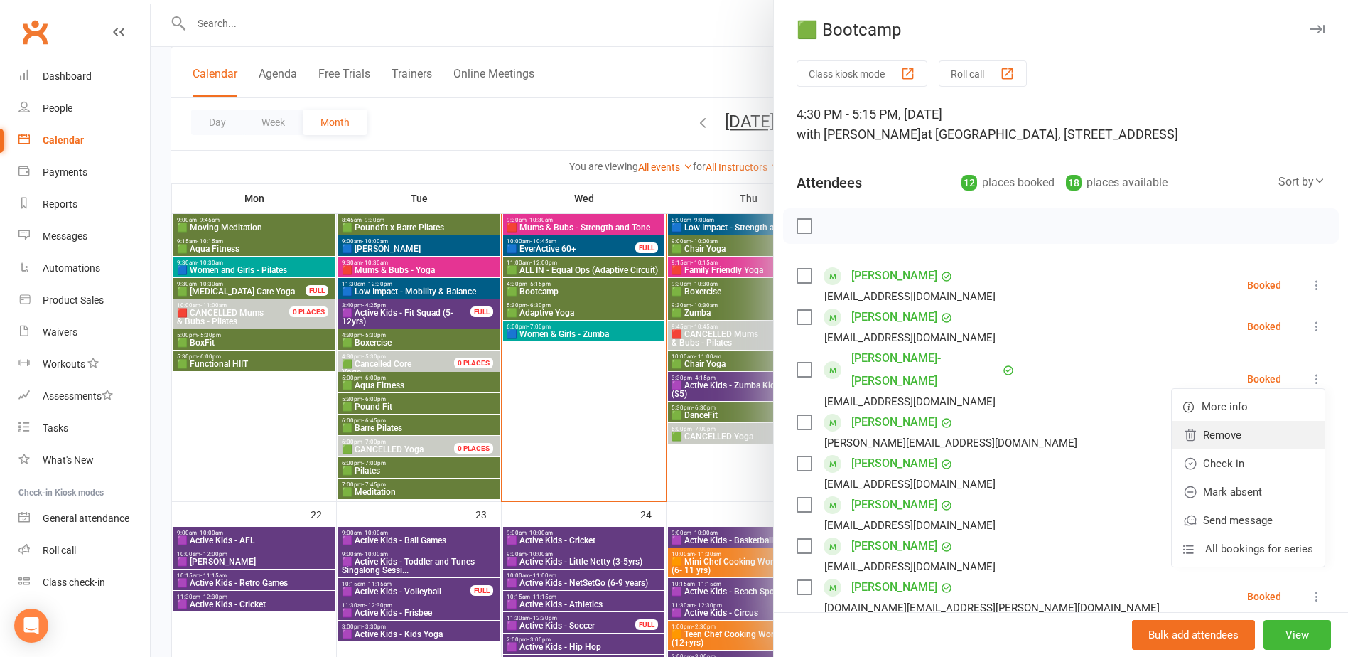
click at [1216, 429] on link "Remove" at bounding box center [1248, 435] width 153 height 28
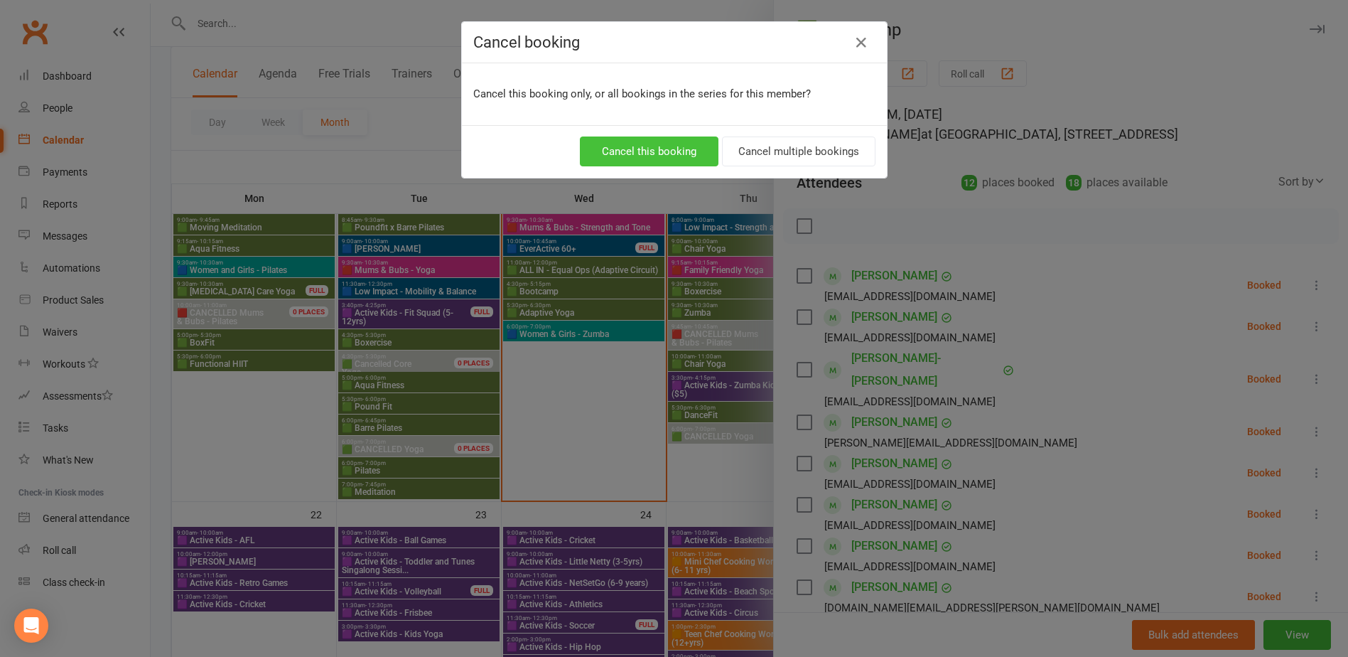
click at [660, 147] on button "Cancel this booking" at bounding box center [649, 151] width 139 height 30
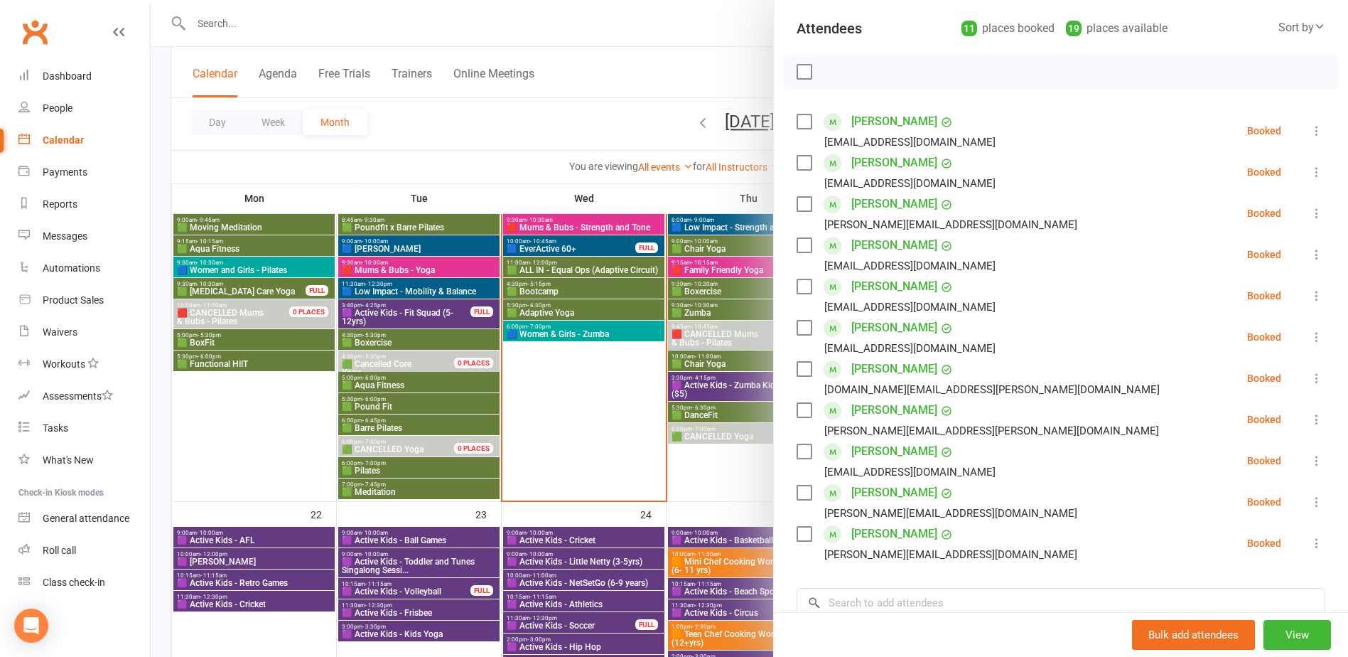
scroll to position [142, 0]
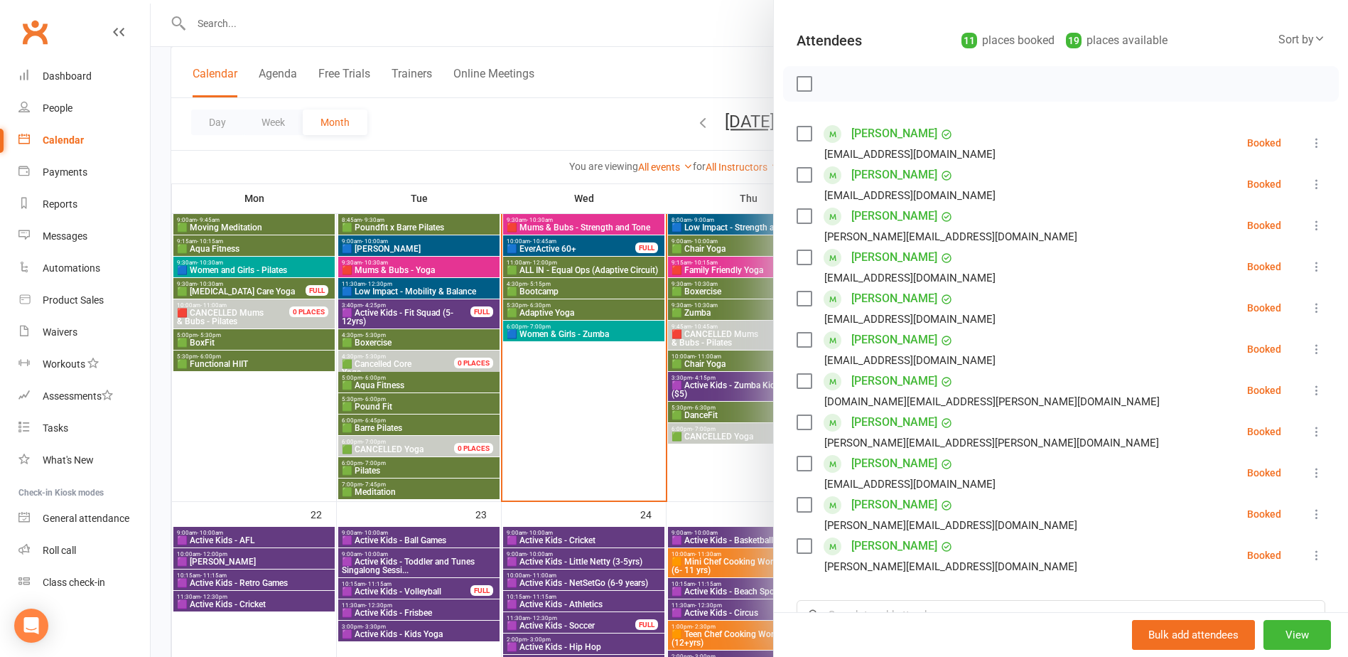
click at [501, 531] on div at bounding box center [750, 328] width 1198 height 657
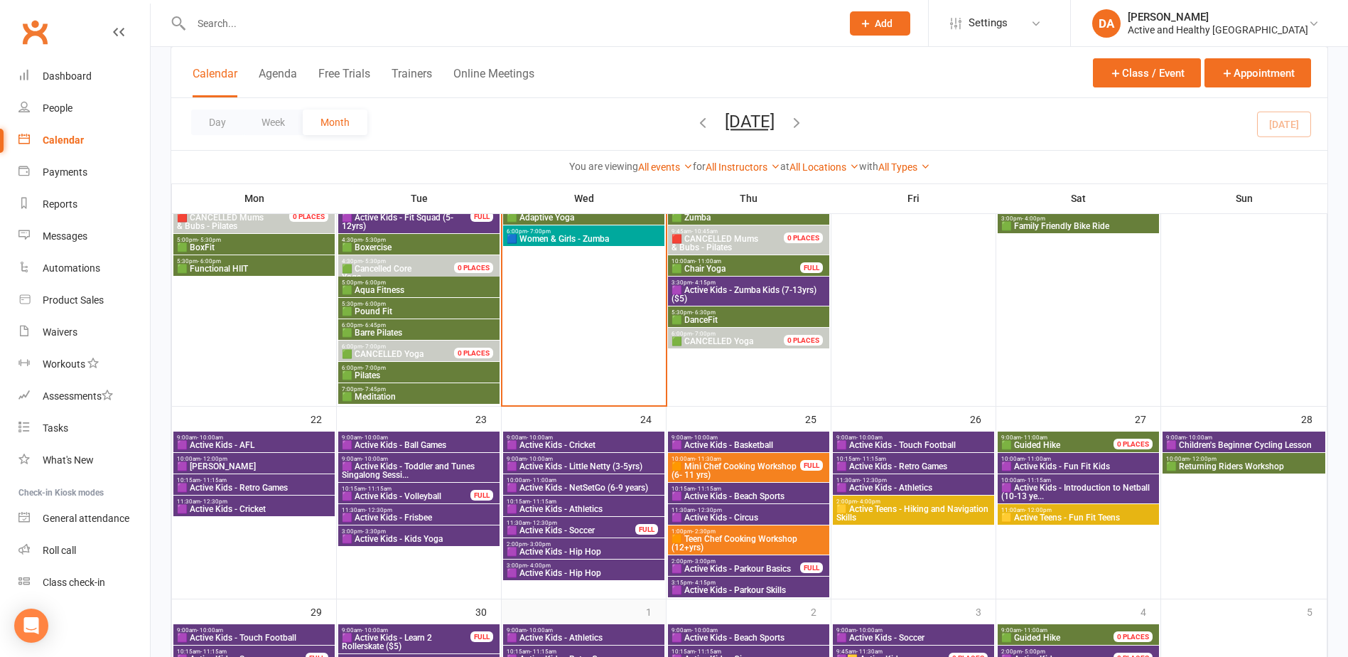
scroll to position [1028, 0]
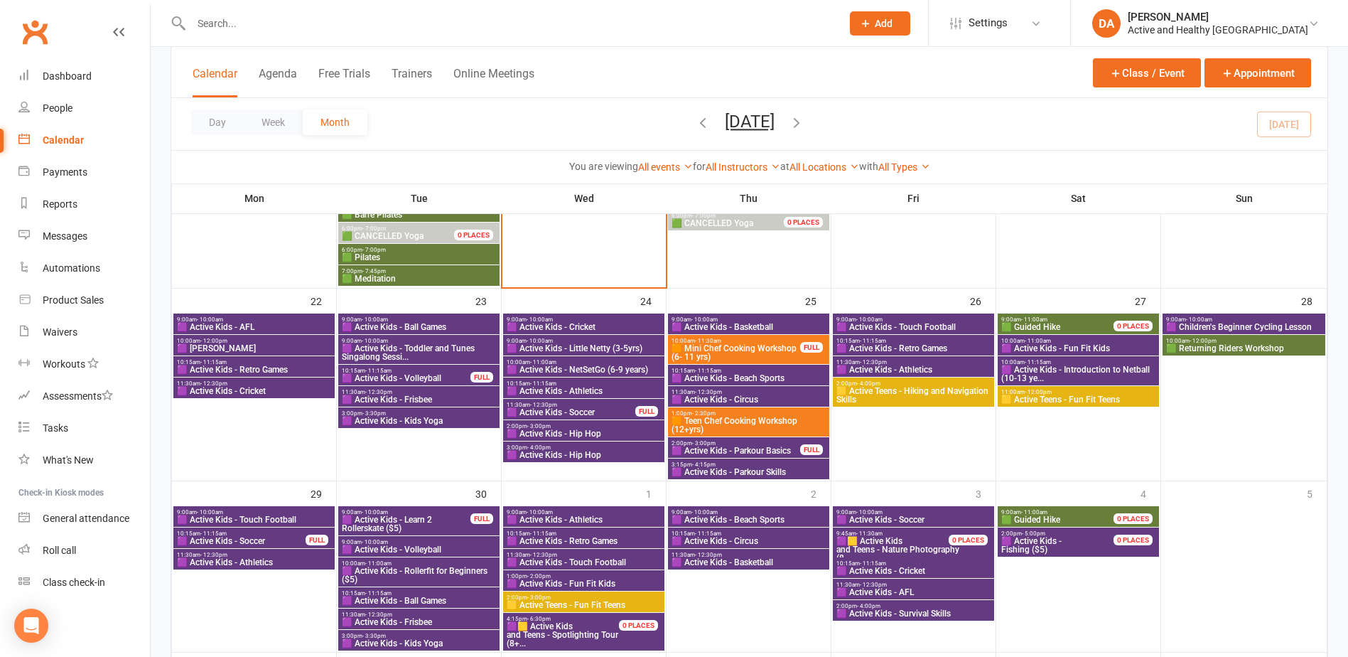
click at [567, 628] on span "🟪🟨 Active Kids" at bounding box center [540, 626] width 66 height 10
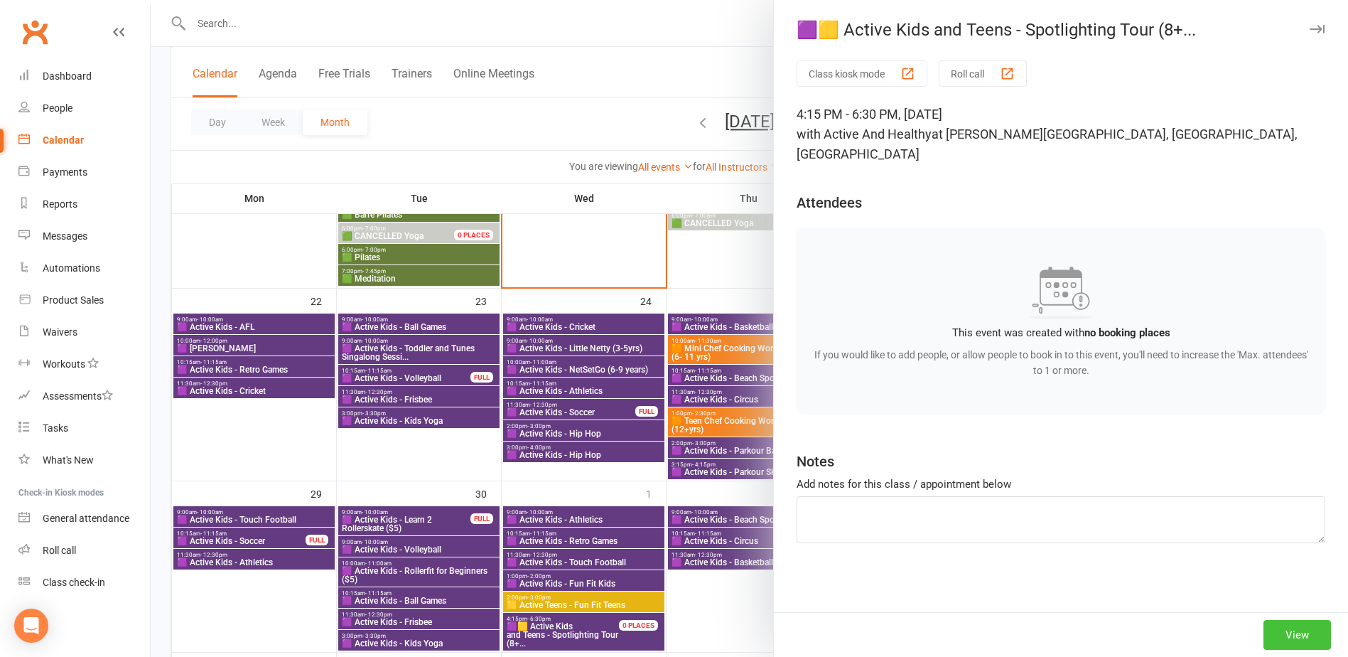
click at [1301, 631] on button "View" at bounding box center [1298, 635] width 68 height 30
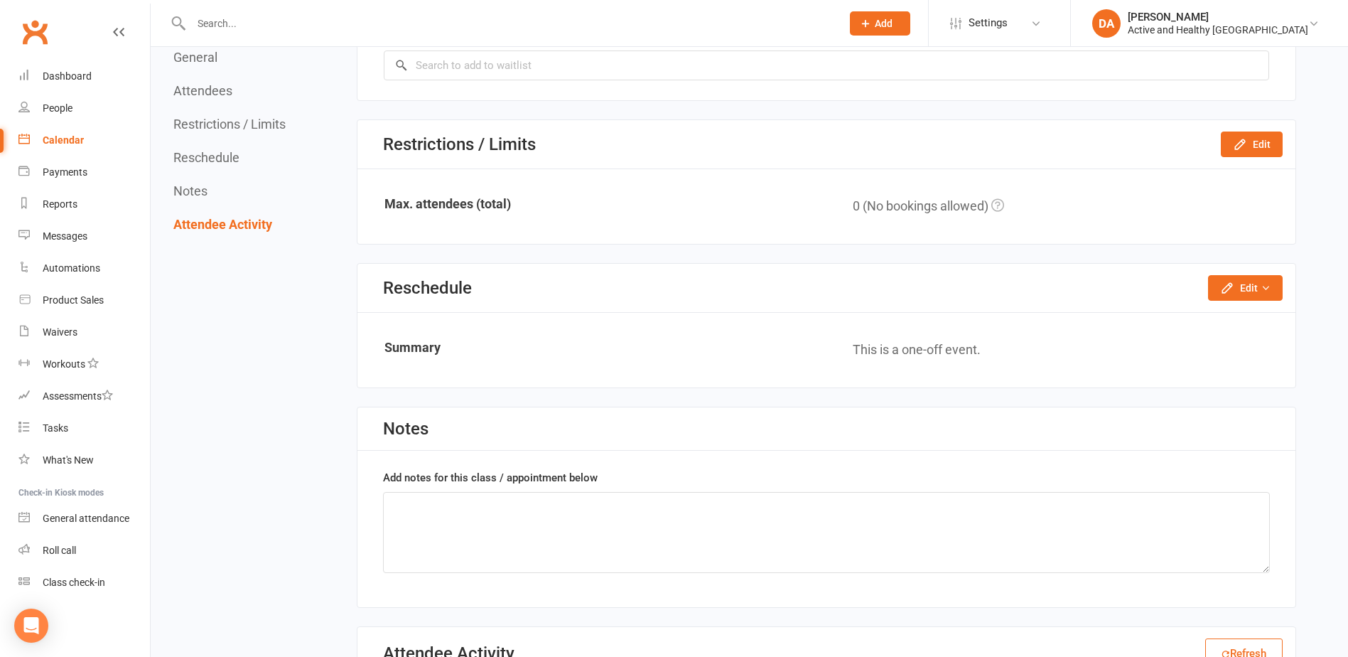
scroll to position [1039, 0]
click at [1242, 289] on button "Edit" at bounding box center [1245, 289] width 75 height 26
click at [1229, 318] on link "Reschedule this event only" at bounding box center [1207, 320] width 149 height 28
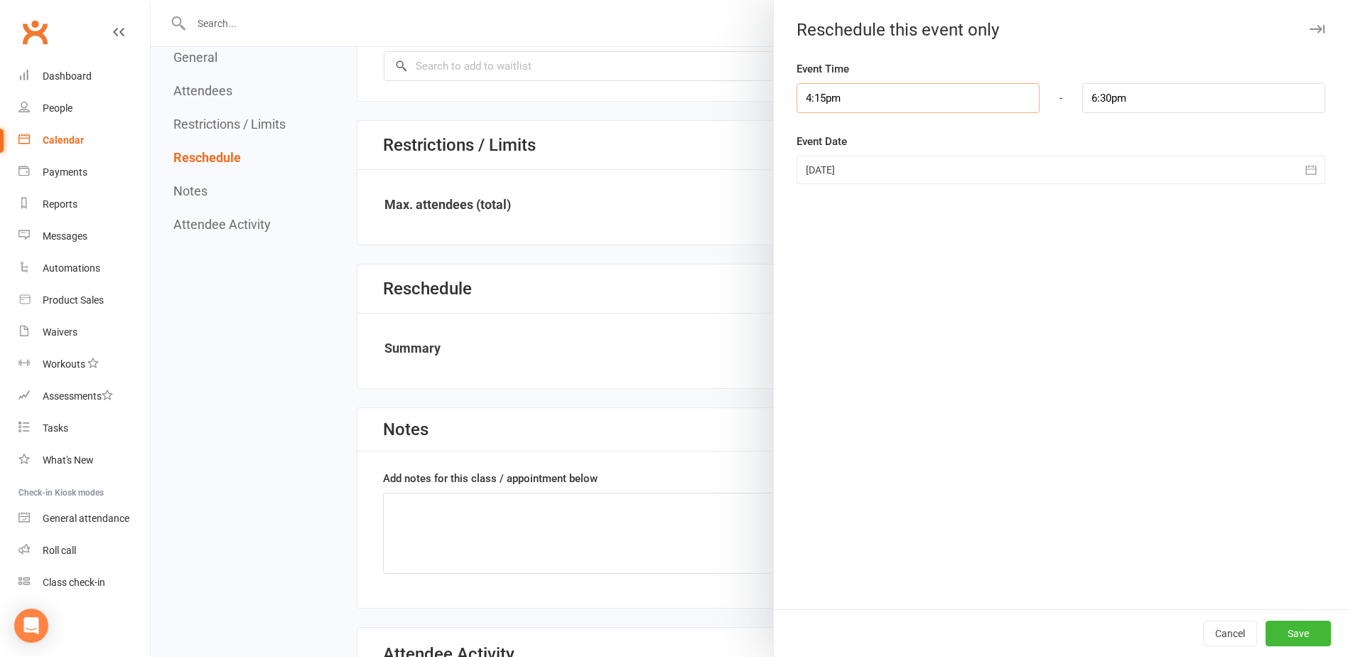
click at [841, 99] on input "4:15pm" at bounding box center [918, 98] width 243 height 30
type input "4:45pm"
type input "7:00pm"
click at [822, 181] on li "4:45pm" at bounding box center [832, 188] width 68 height 21
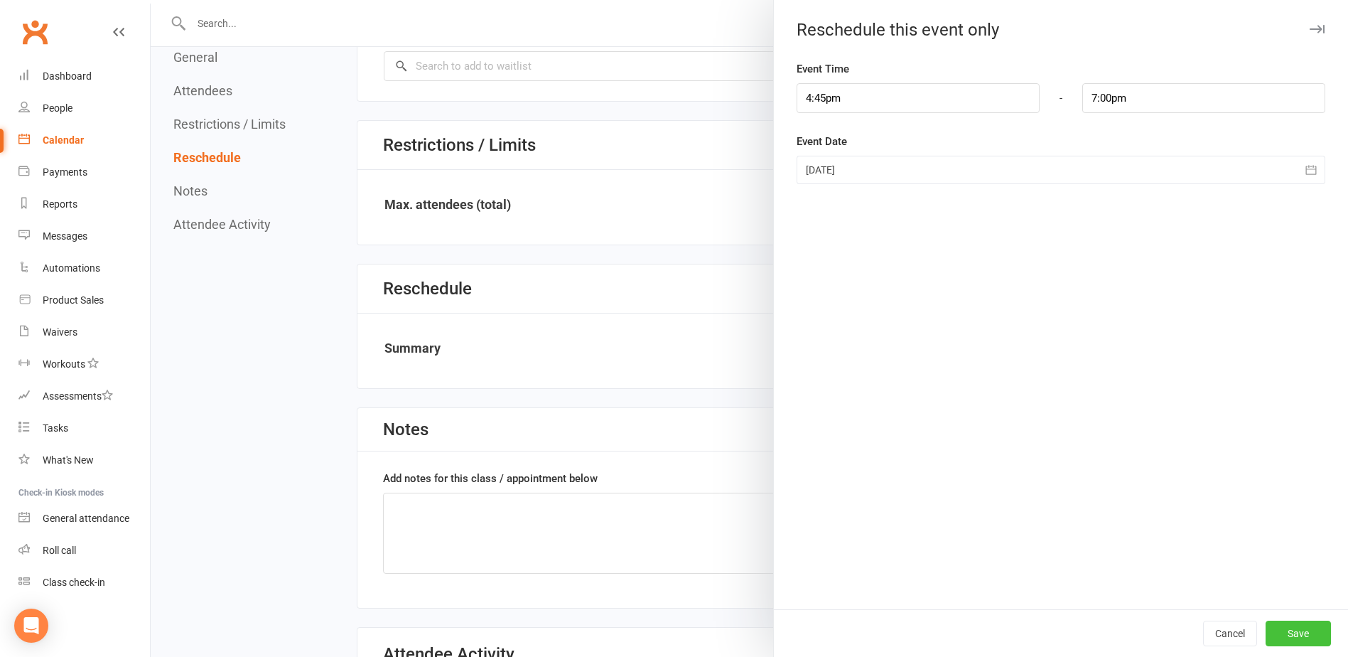
click at [1294, 631] on button "Save" at bounding box center [1298, 634] width 65 height 26
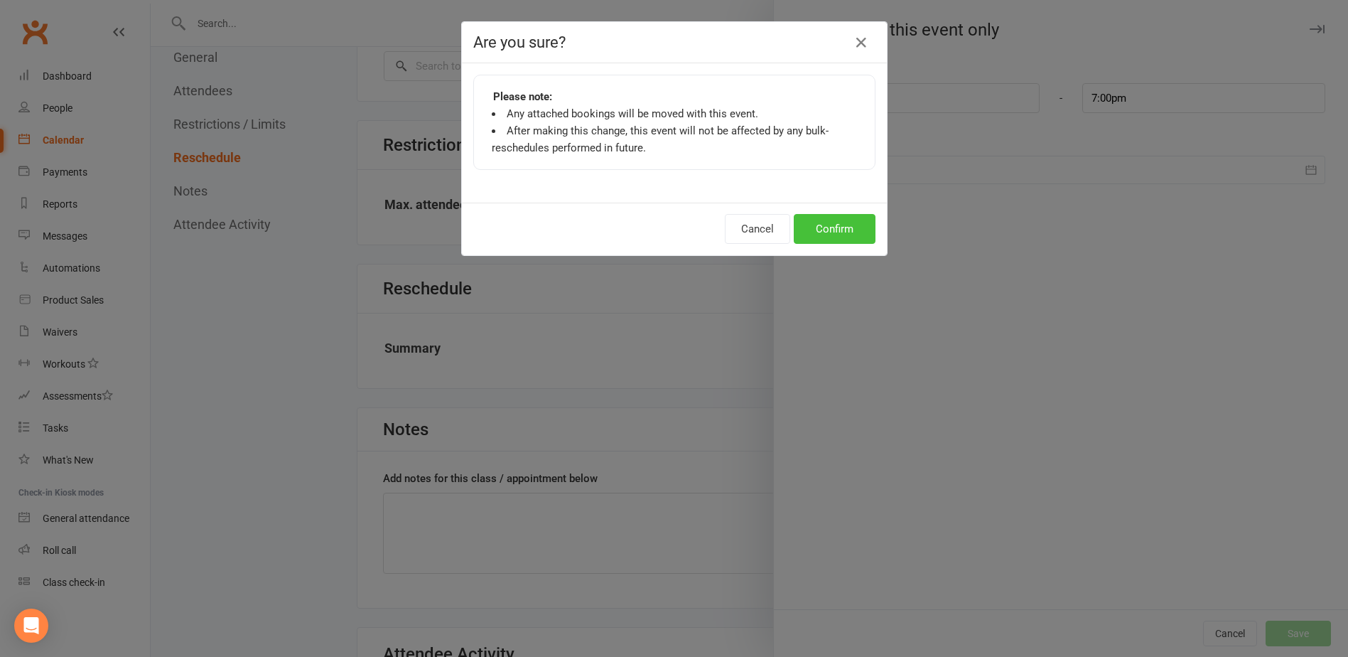
click at [818, 234] on button "Confirm" at bounding box center [835, 229] width 82 height 30
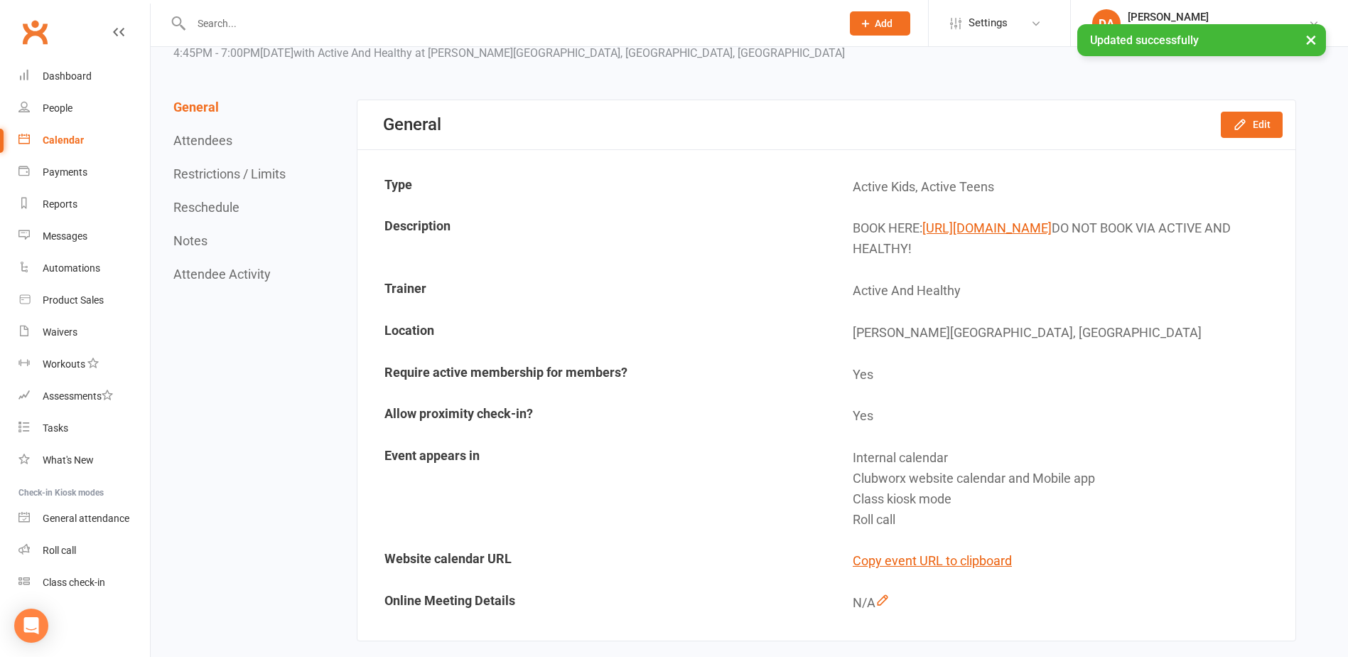
scroll to position [0, 0]
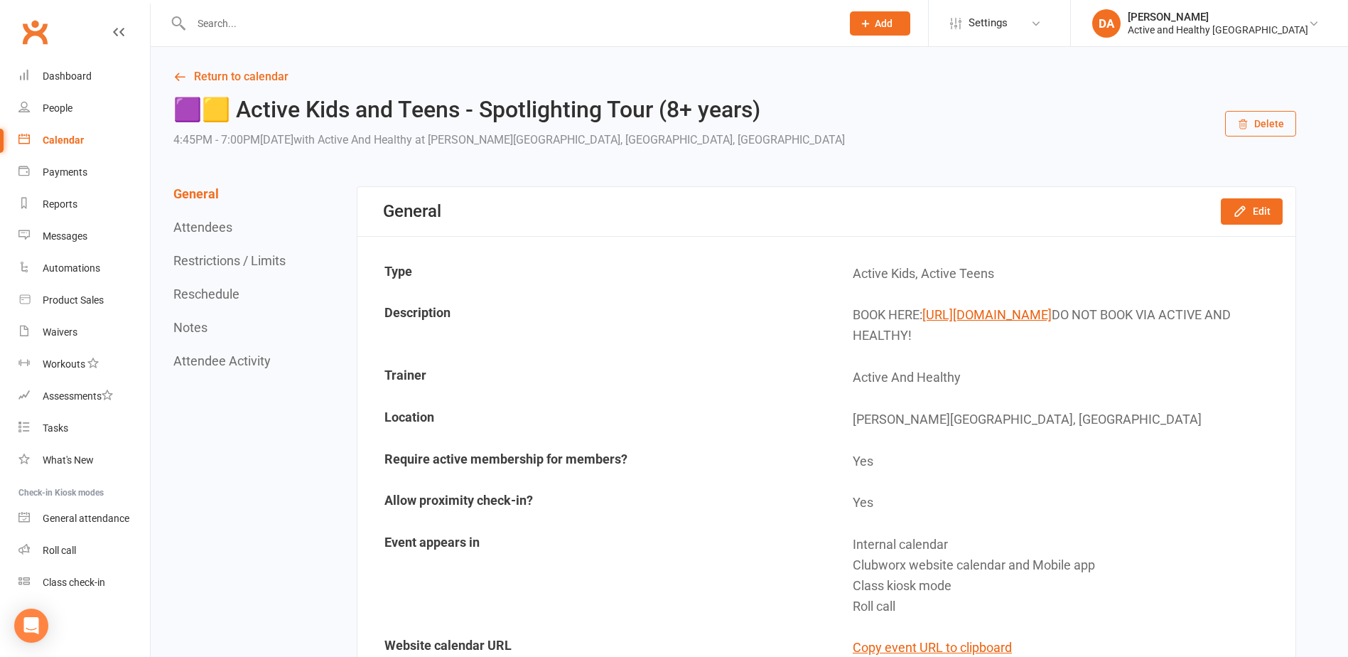
click at [68, 141] on div "Calendar" at bounding box center [63, 139] width 41 height 11
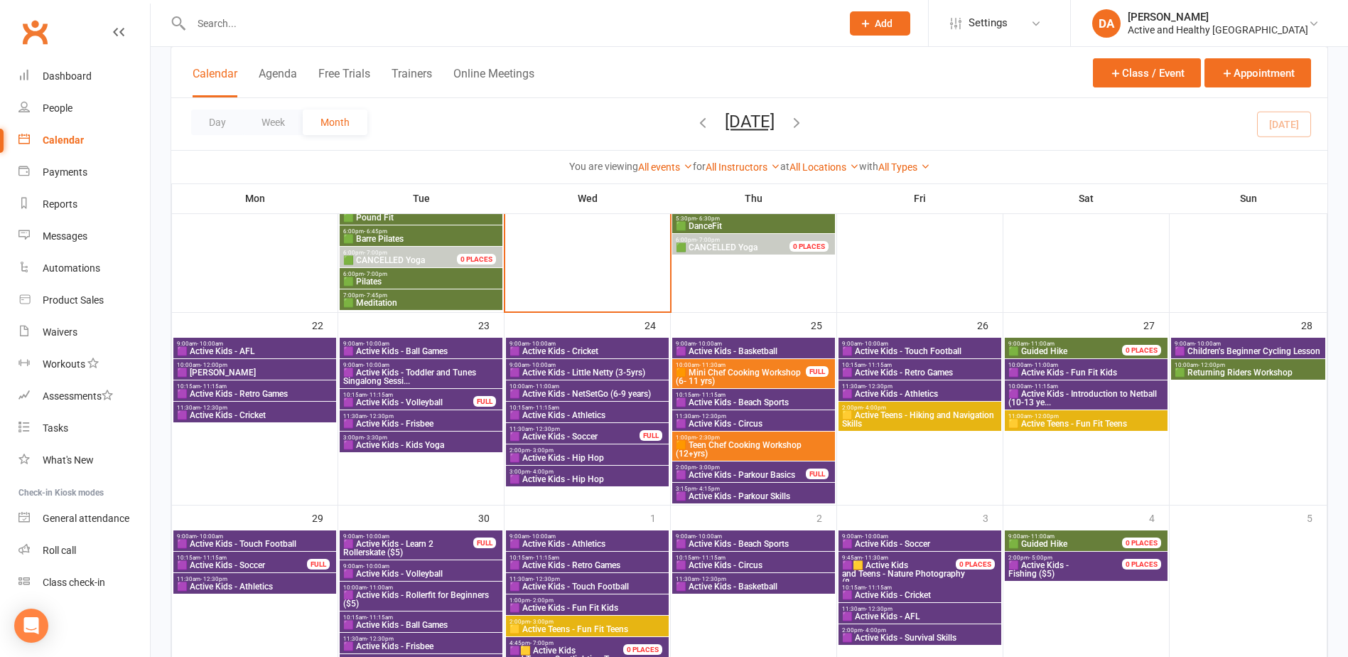
scroll to position [992, 0]
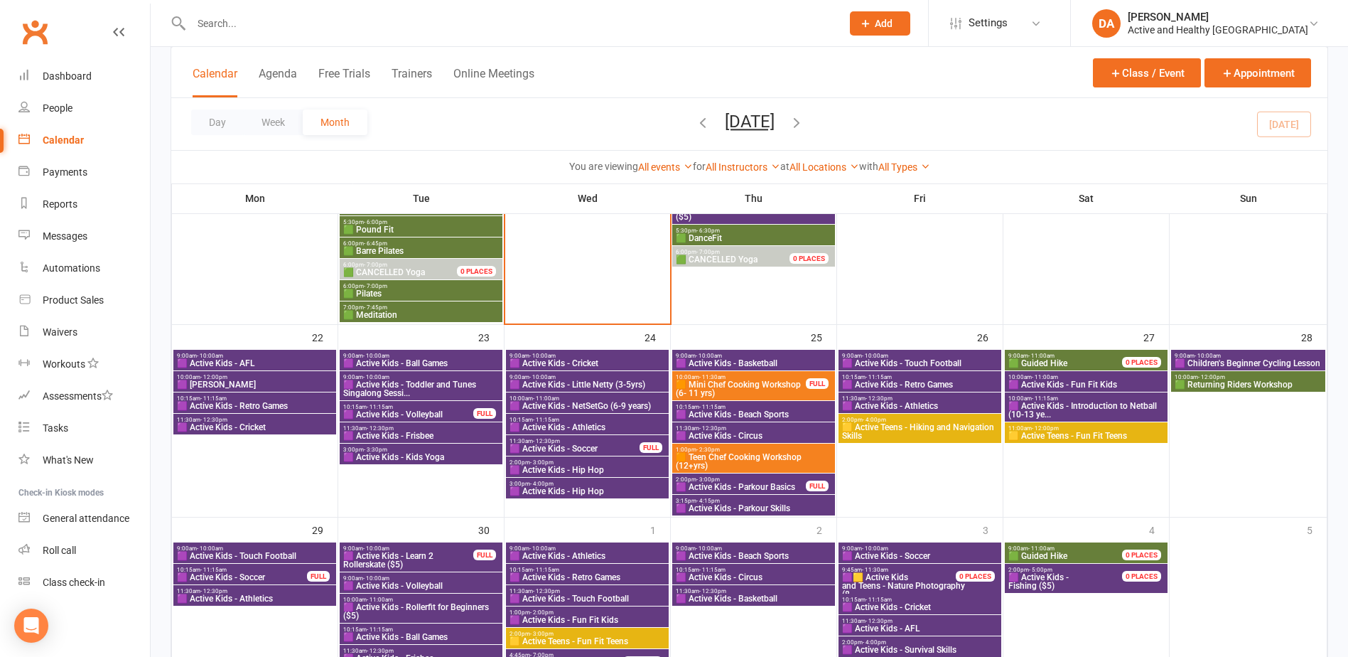
click at [291, 359] on span "🟪 Active Kids - AFL" at bounding box center [254, 363] width 157 height 9
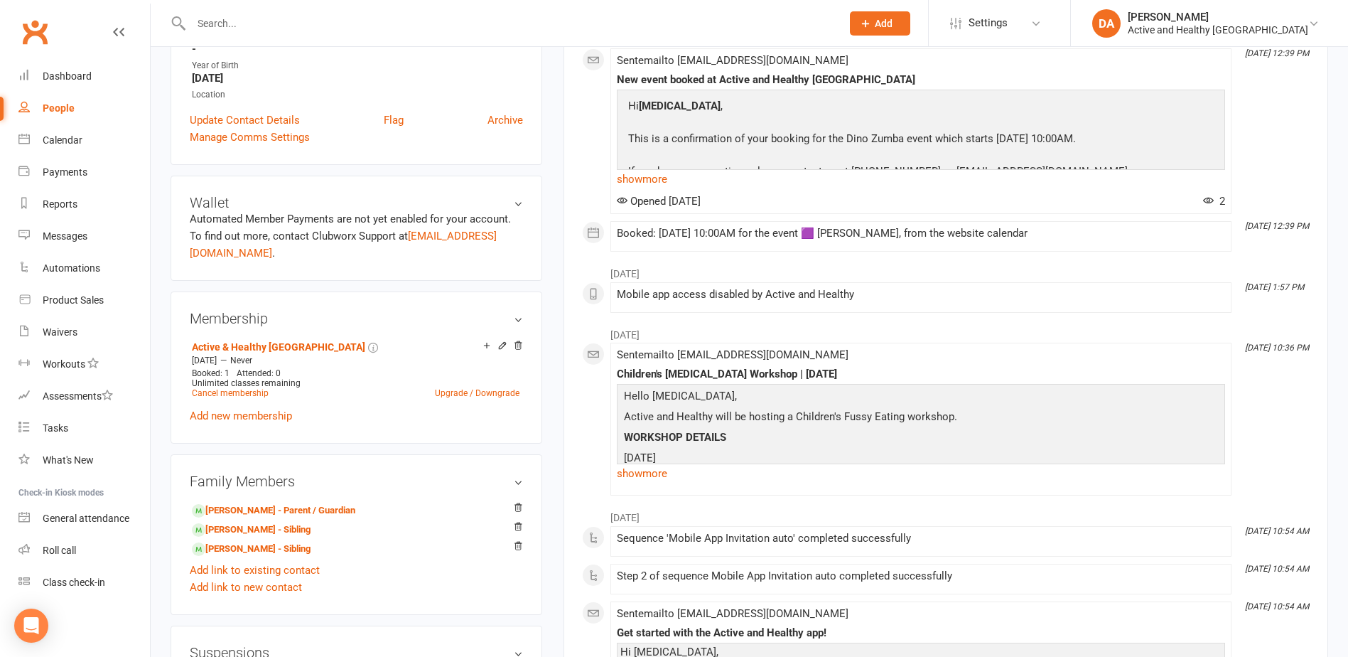
scroll to position [355, 0]
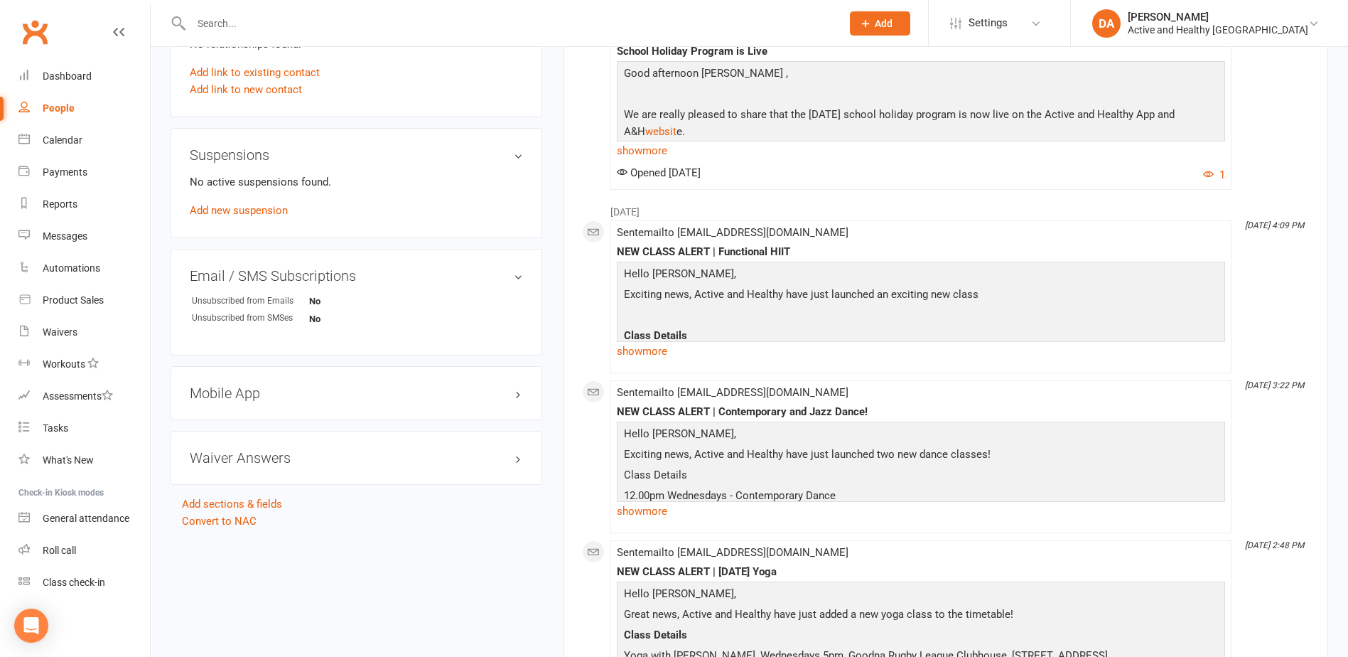
scroll to position [711, 0]
